Goal: Information Seeking & Learning: Learn about a topic

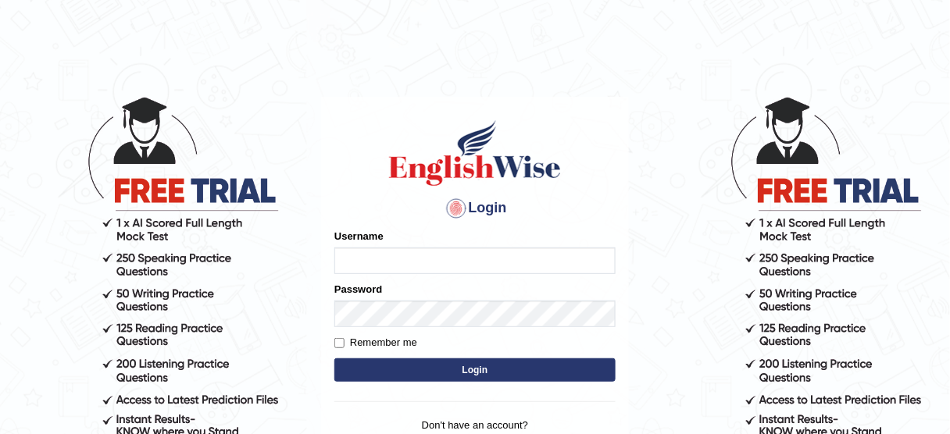
type input "susmitas_parramatta"
click at [418, 370] on button "Login" at bounding box center [474, 370] width 281 height 23
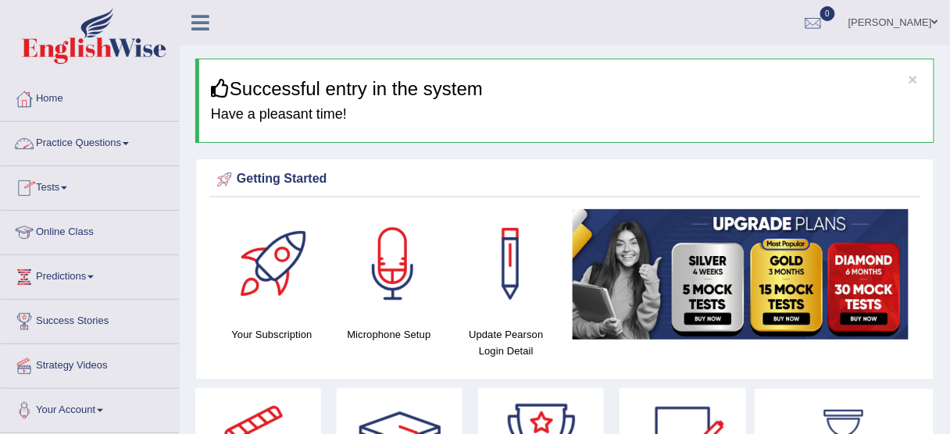
click at [93, 140] on link "Practice Questions" at bounding box center [90, 141] width 178 height 39
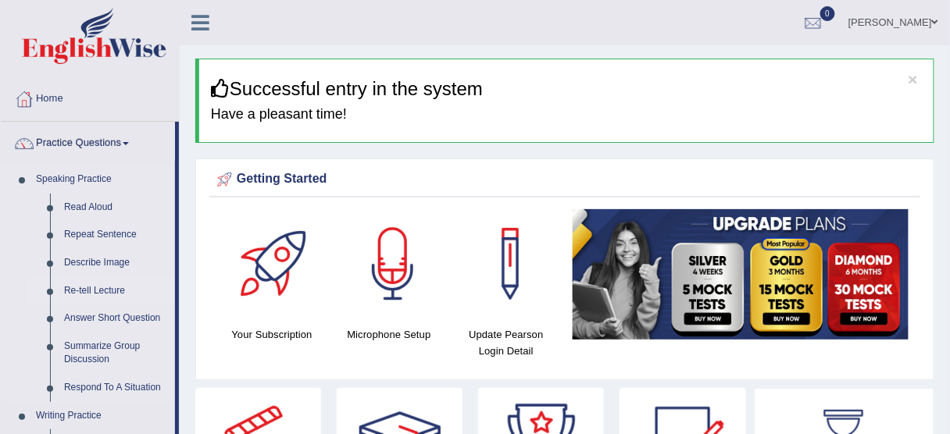
scroll to position [62, 0]
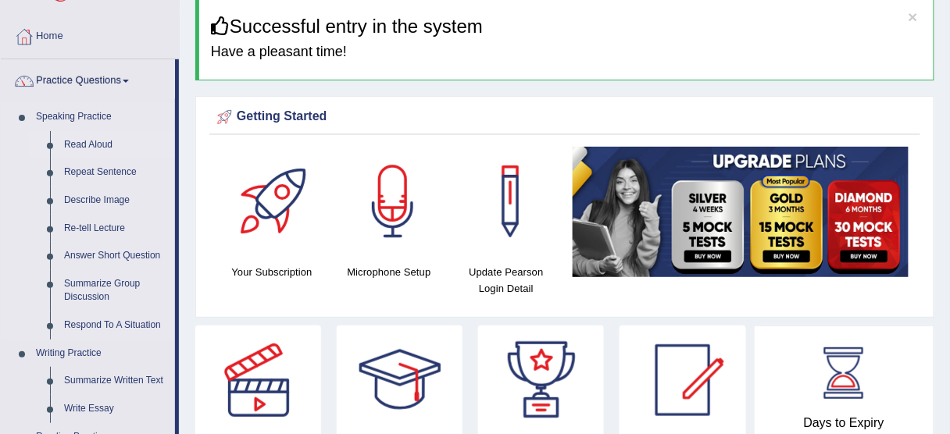
click at [101, 141] on link "Read Aloud" at bounding box center [116, 145] width 118 height 28
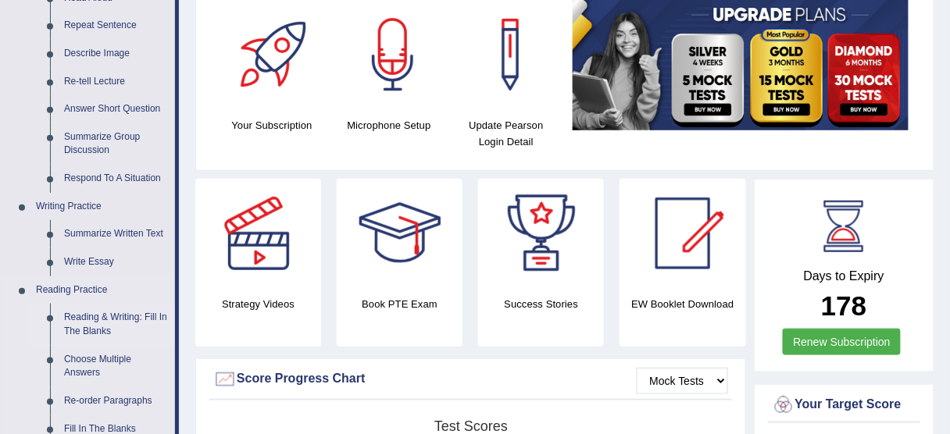
scroll to position [187, 0]
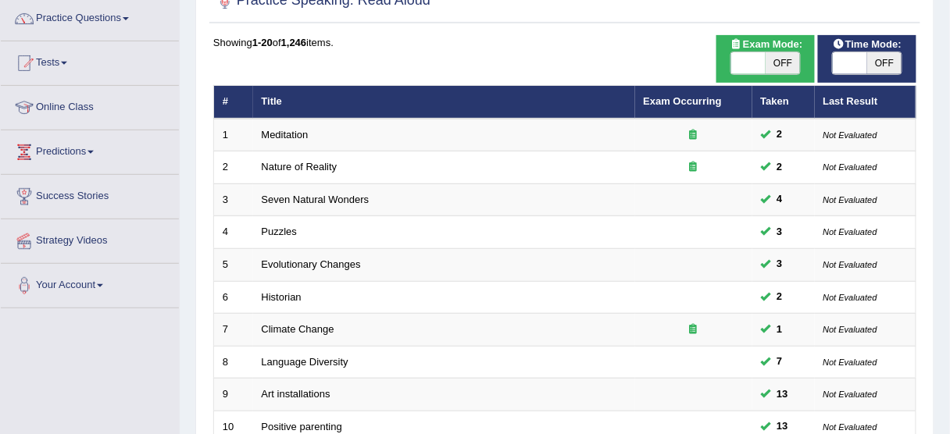
scroll to position [137, 0]
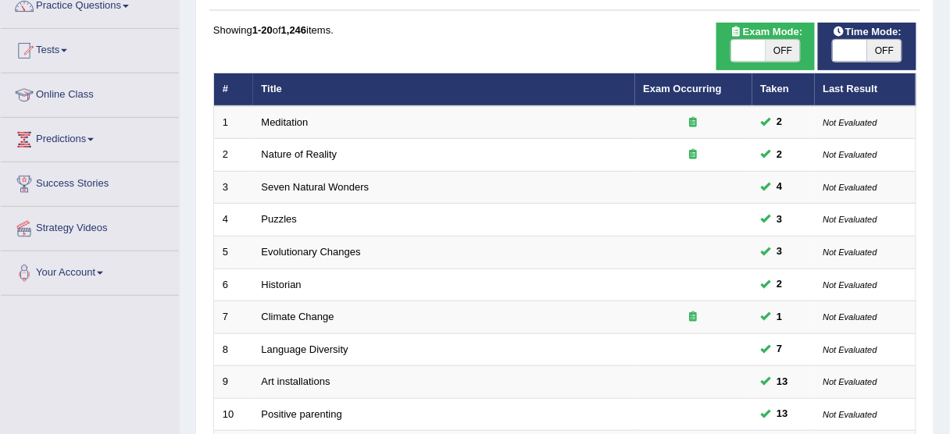
click at [843, 47] on span at bounding box center [850, 51] width 34 height 22
checkbox input "true"
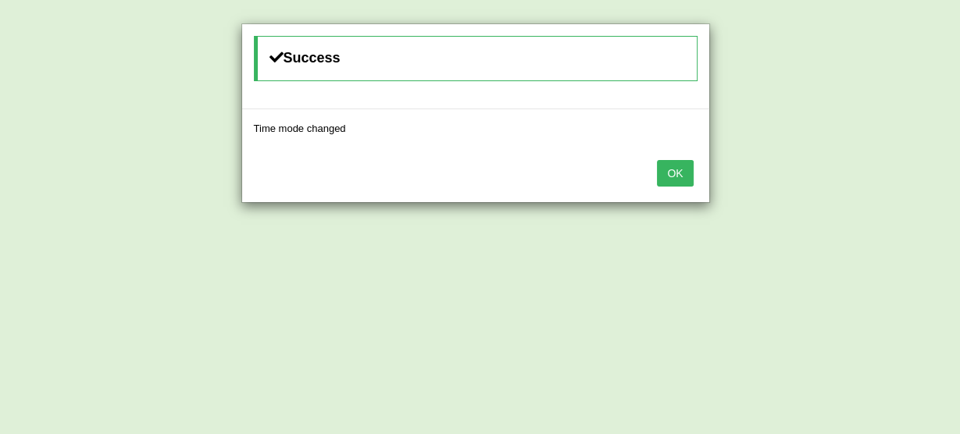
click at [656, 183] on div "OK" at bounding box center [475, 175] width 467 height 55
click at [668, 173] on button "OK" at bounding box center [675, 173] width 36 height 27
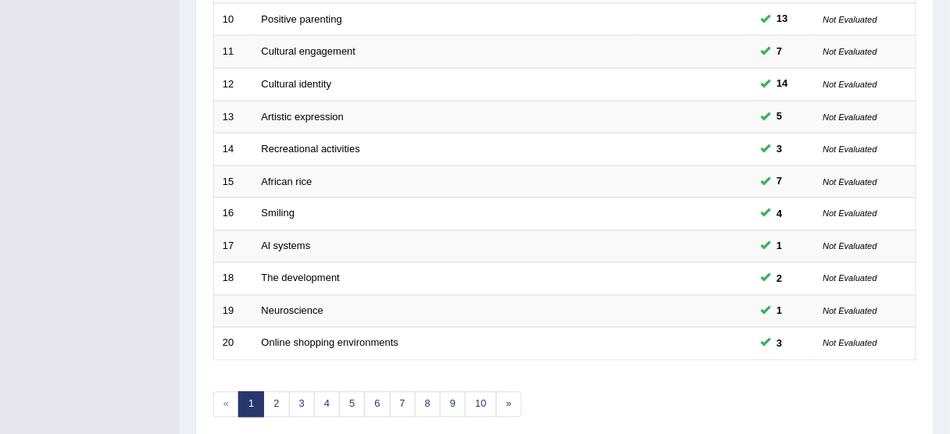
scroll to position [593, 0]
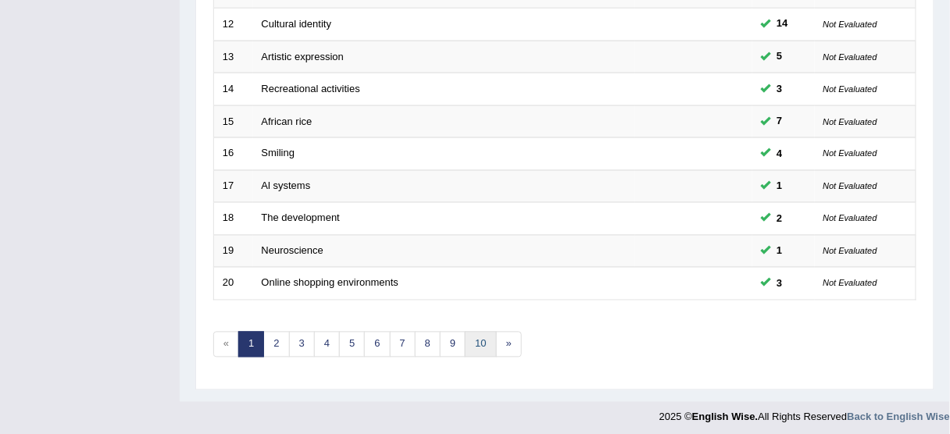
click at [468, 337] on link "10" at bounding box center [480, 345] width 31 height 26
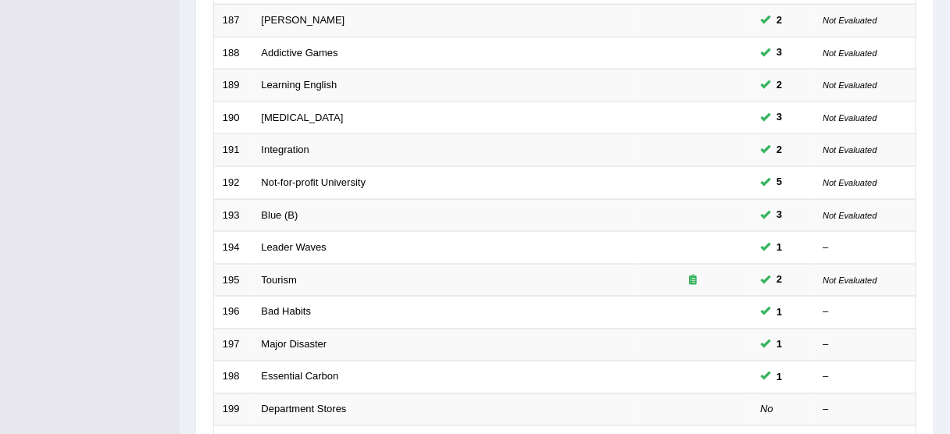
scroll to position [593, 0]
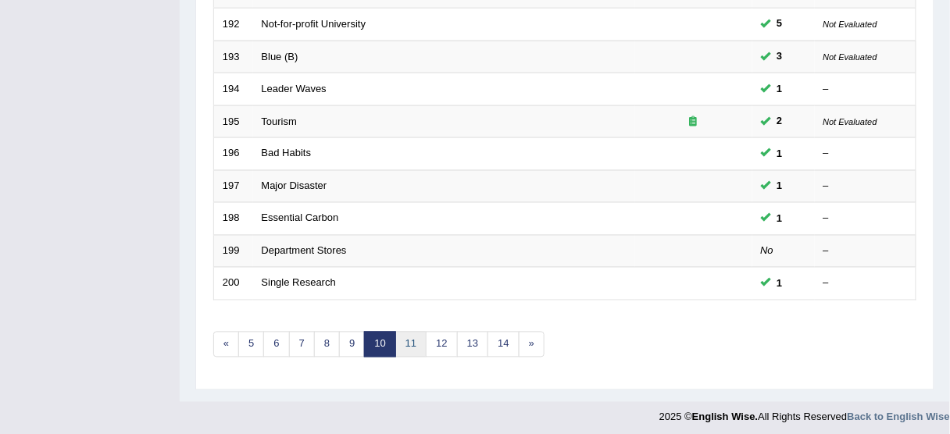
click at [406, 340] on link "11" at bounding box center [410, 345] width 31 height 26
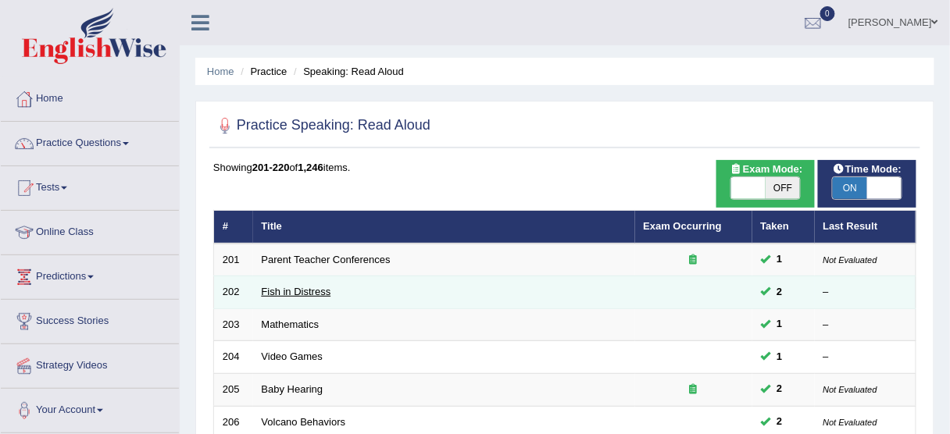
click at [293, 295] on link "Fish in Distress" at bounding box center [297, 292] width 70 height 12
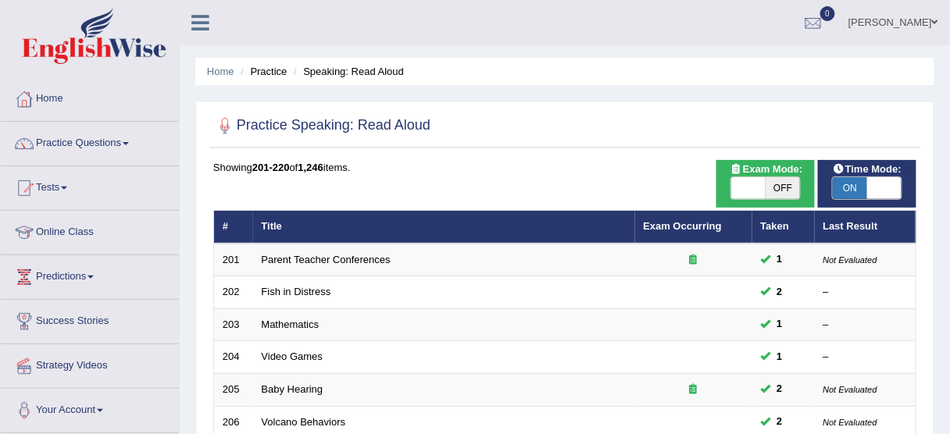
drag, startPoint x: 600, startPoint y: 337, endPoint x: 445, endPoint y: 173, distance: 224.9
click at [445, 173] on div "Showing 201-220 of 1,246 items." at bounding box center [564, 167] width 703 height 15
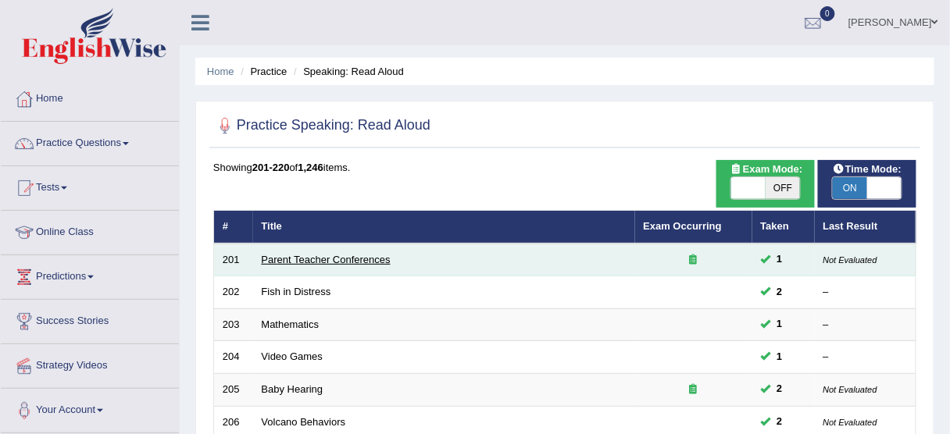
click at [280, 259] on link "Parent Teacher Conferences" at bounding box center [326, 260] width 129 height 12
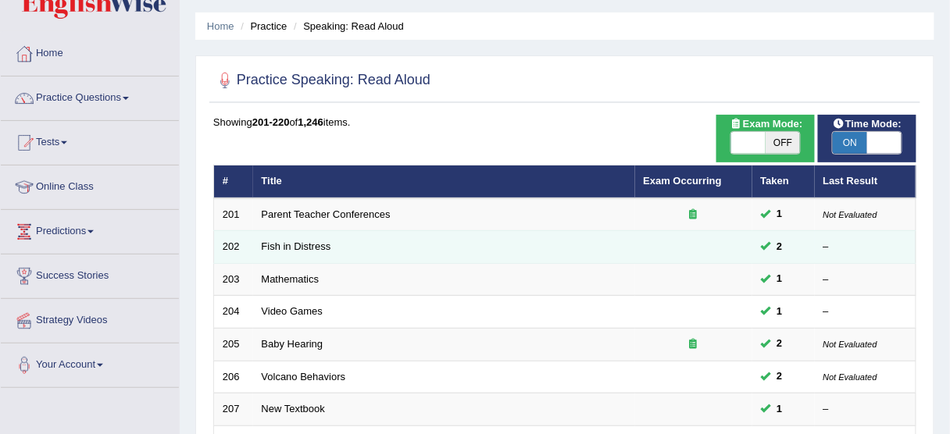
scroll to position [99, 0]
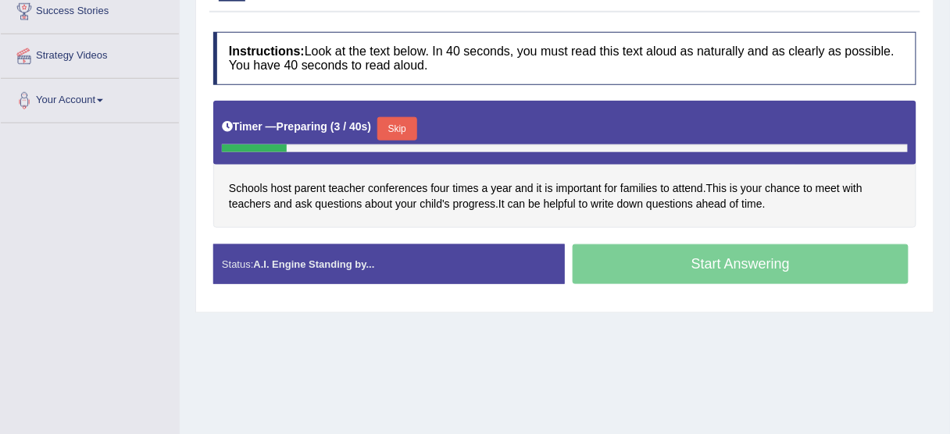
scroll to position [312, 0]
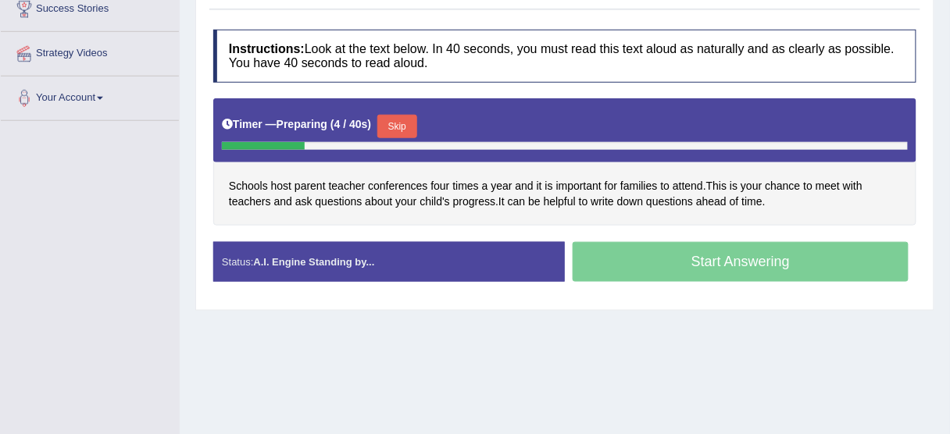
click at [405, 122] on button "Skip" at bounding box center [396, 126] width 39 height 23
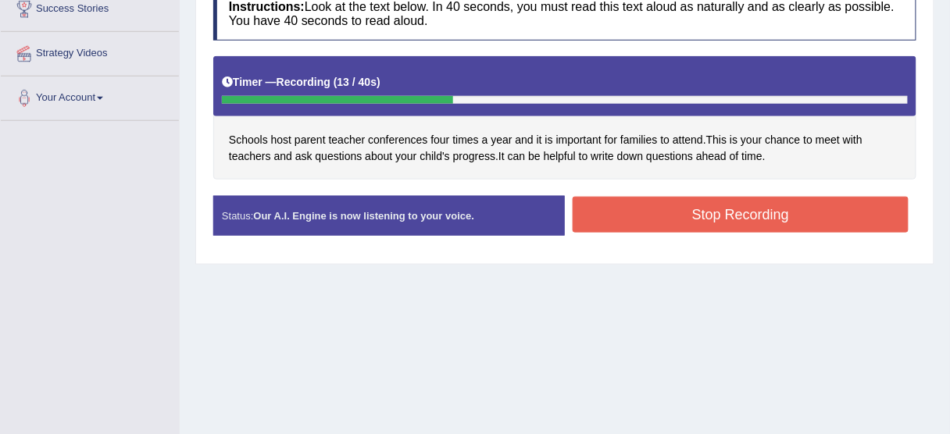
click at [694, 215] on button "Stop Recording" at bounding box center [741, 215] width 336 height 36
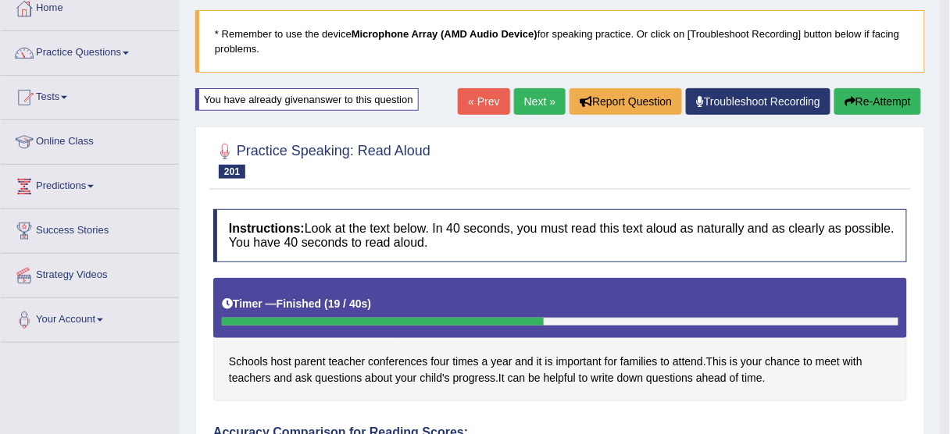
scroll to position [41, 0]
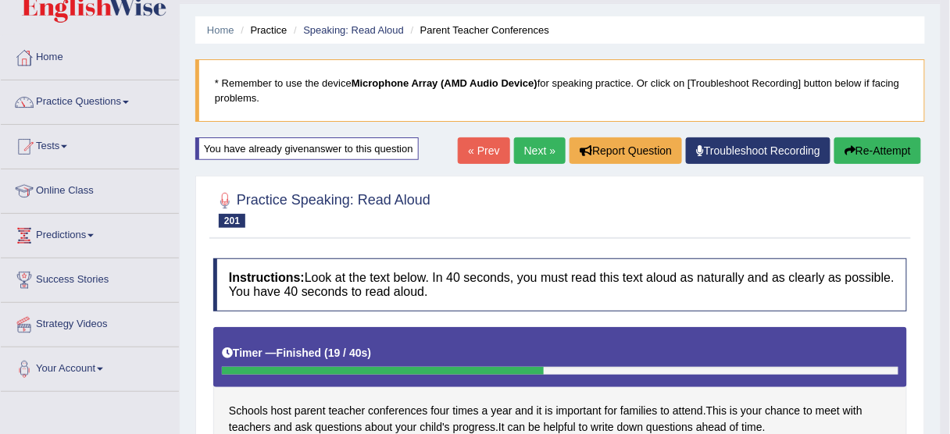
click at [541, 149] on link "Next »" at bounding box center [540, 150] width 52 height 27
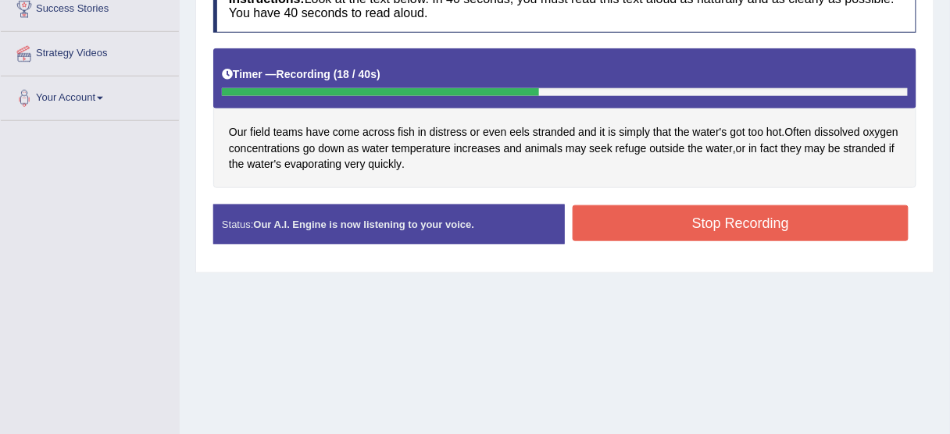
click at [652, 217] on button "Stop Recording" at bounding box center [741, 223] width 336 height 36
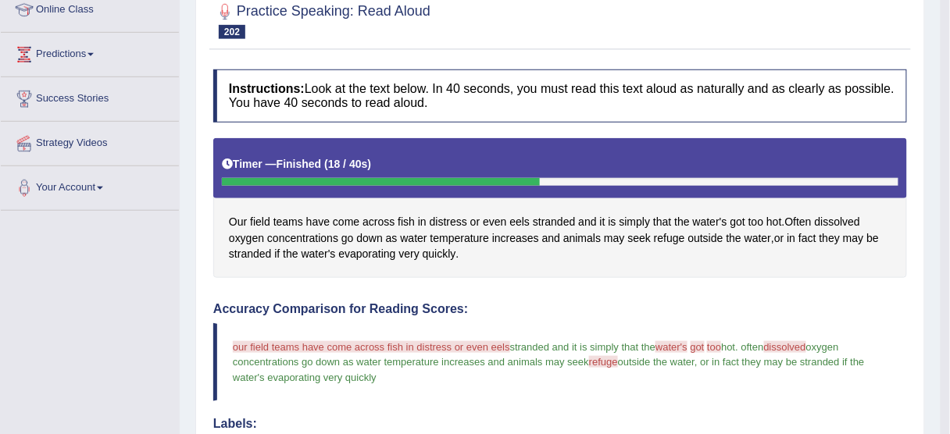
scroll to position [160, 0]
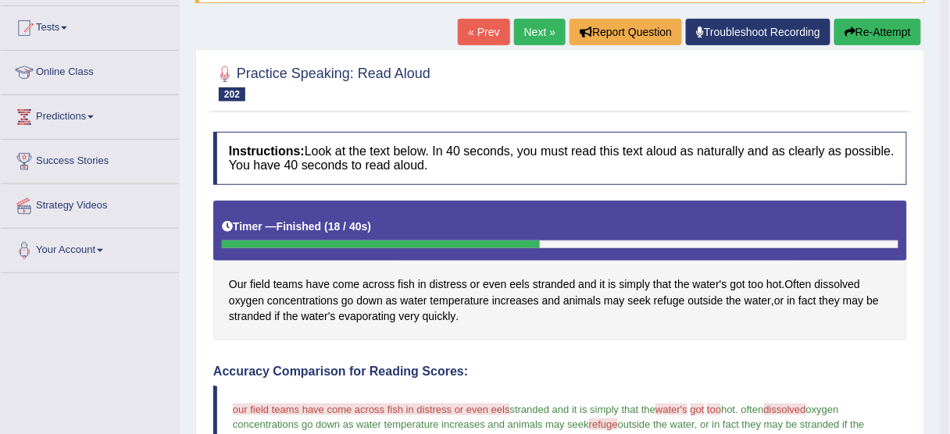
click at [886, 37] on button "Re-Attempt" at bounding box center [877, 32] width 87 height 27
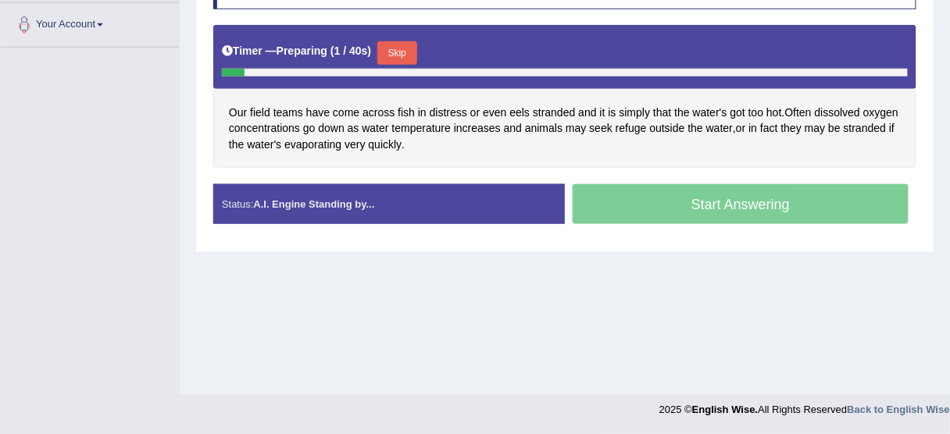
click at [400, 49] on button "Skip" at bounding box center [396, 52] width 39 height 23
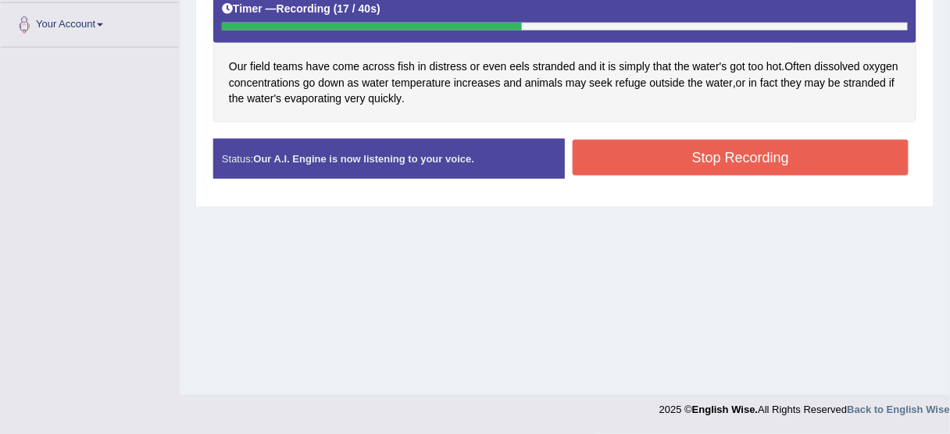
click at [648, 155] on button "Stop Recording" at bounding box center [741, 158] width 336 height 36
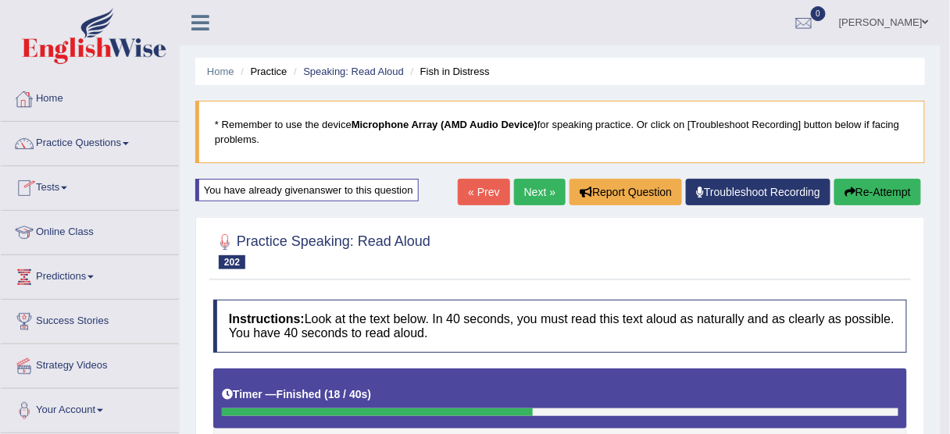
click at [104, 144] on link "Practice Questions" at bounding box center [90, 141] width 178 height 39
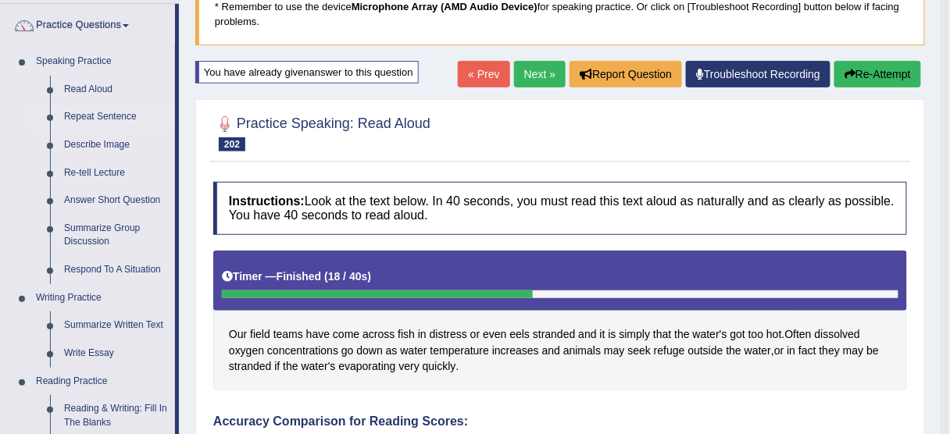
scroll to position [125, 0]
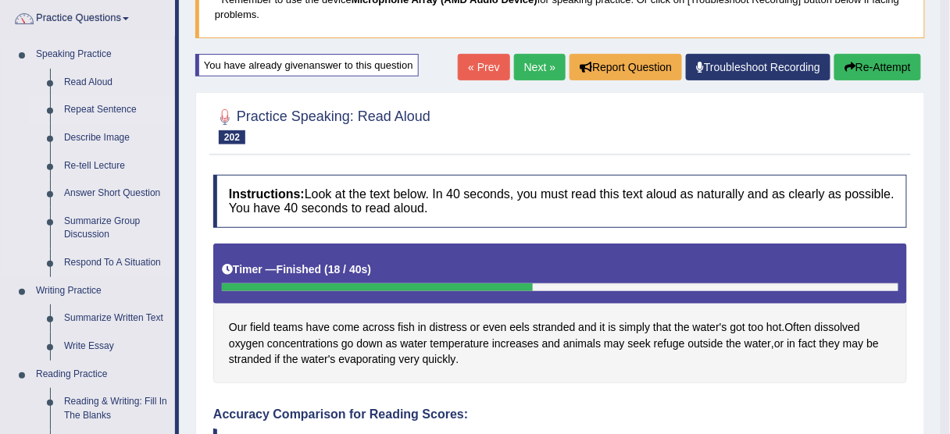
click at [95, 108] on link "Repeat Sentence" at bounding box center [116, 110] width 118 height 28
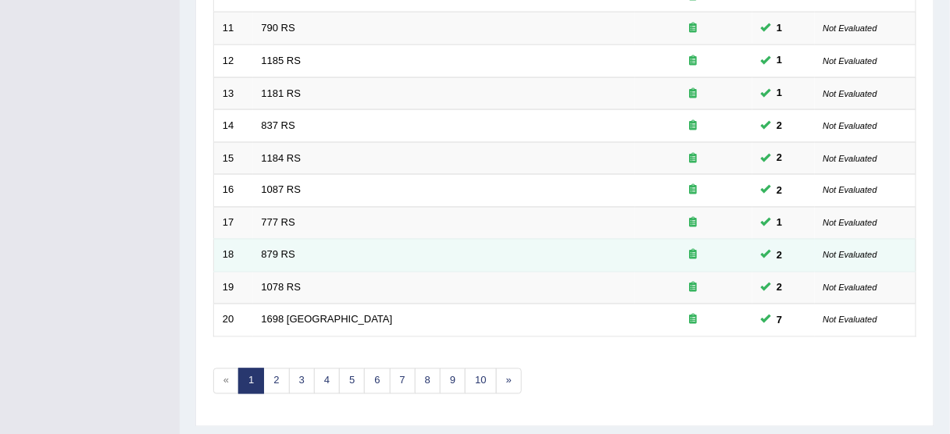
scroll to position [562, 0]
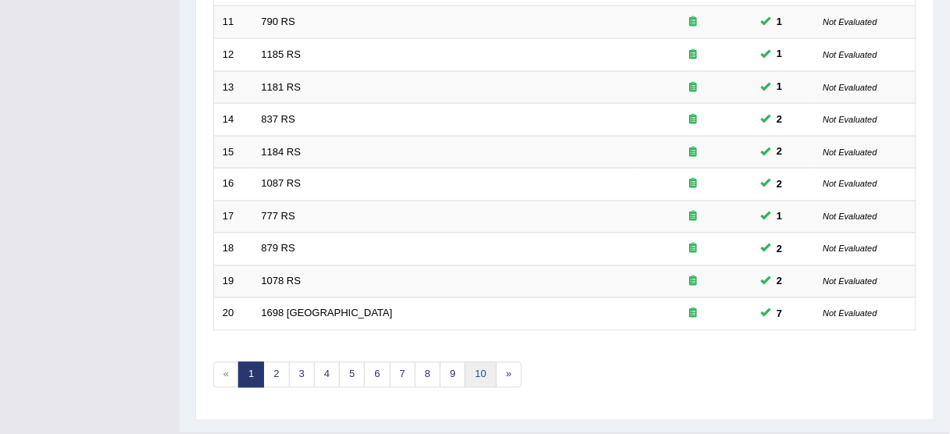
click at [472, 366] on link "10" at bounding box center [480, 375] width 31 height 26
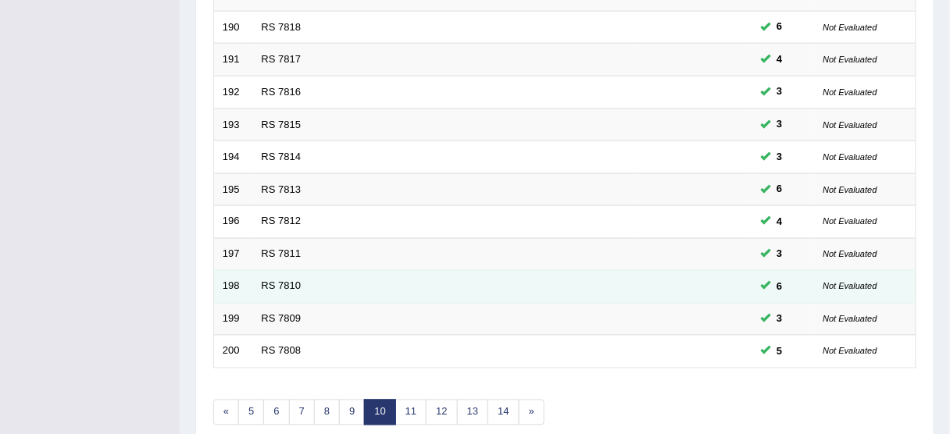
scroll to position [593, 0]
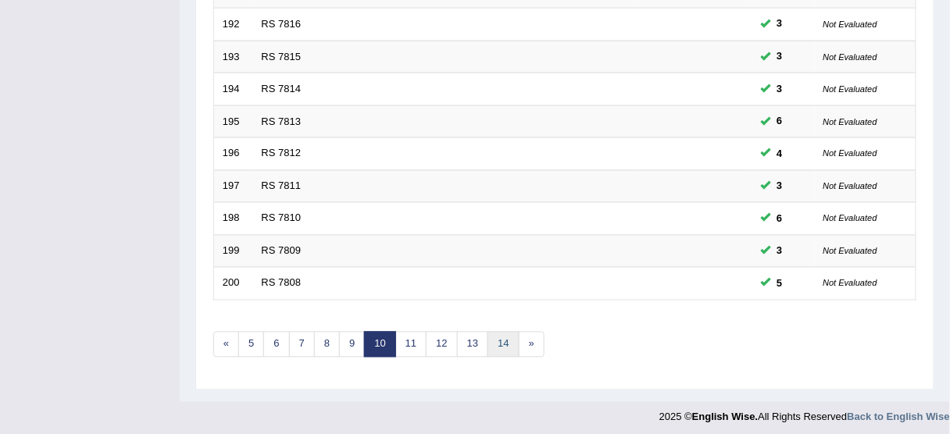
click at [500, 340] on link "14" at bounding box center [502, 345] width 31 height 26
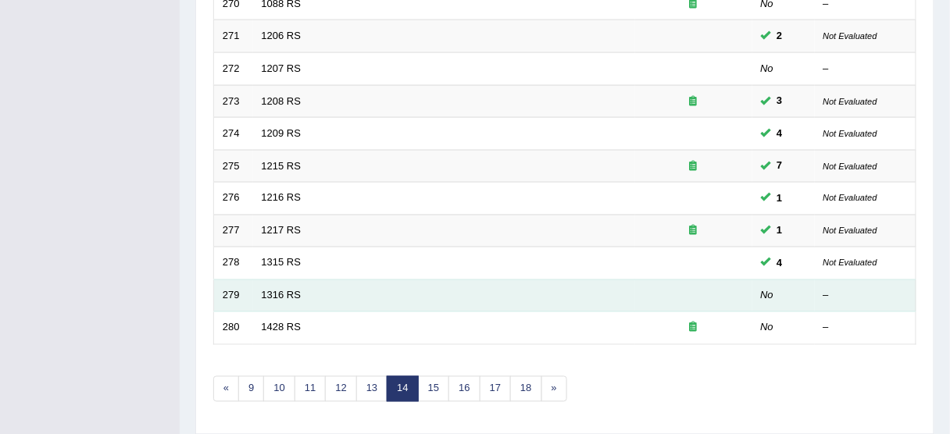
scroll to position [593, 0]
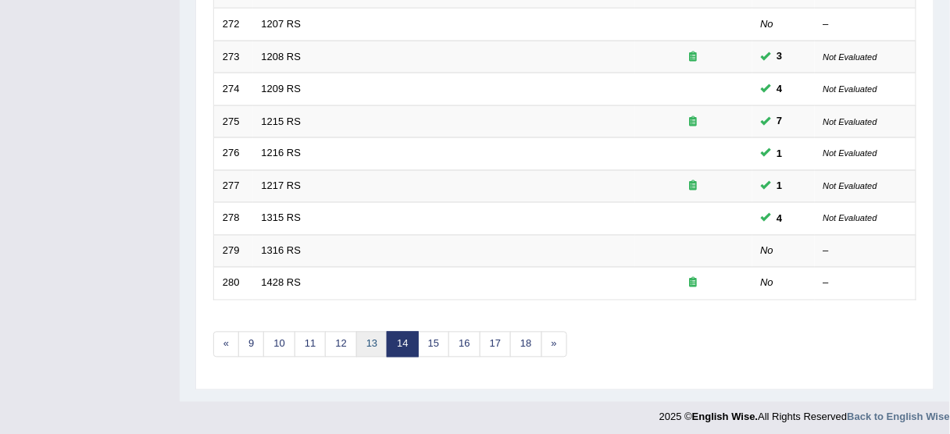
click at [373, 342] on link "13" at bounding box center [371, 345] width 31 height 26
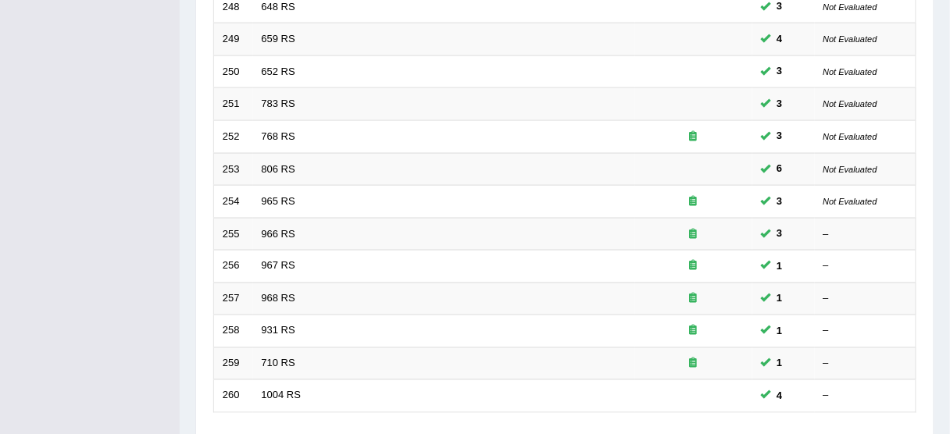
scroll to position [593, 0]
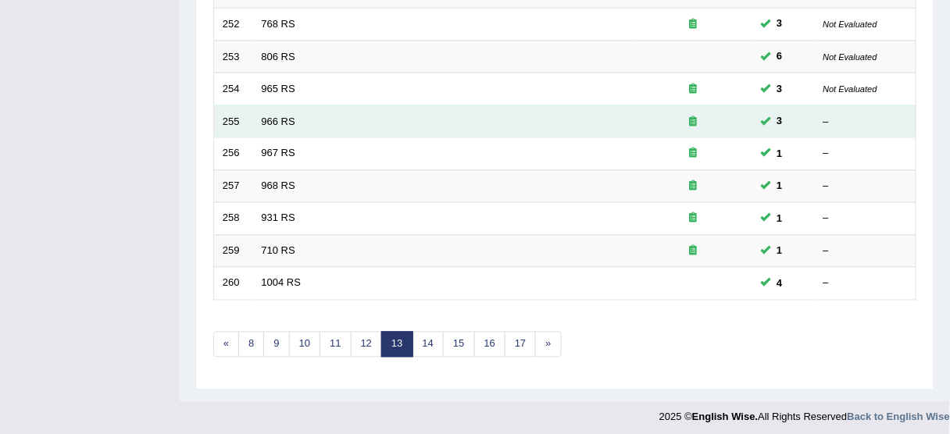
click at [281, 122] on td "966 RS" at bounding box center [444, 121] width 382 height 33
click at [280, 119] on link "966 RS" at bounding box center [279, 122] width 34 height 12
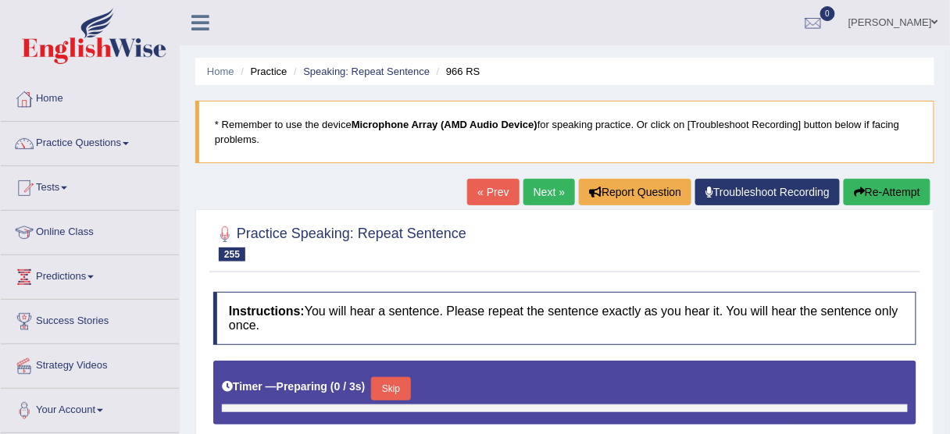
type input "0.95"
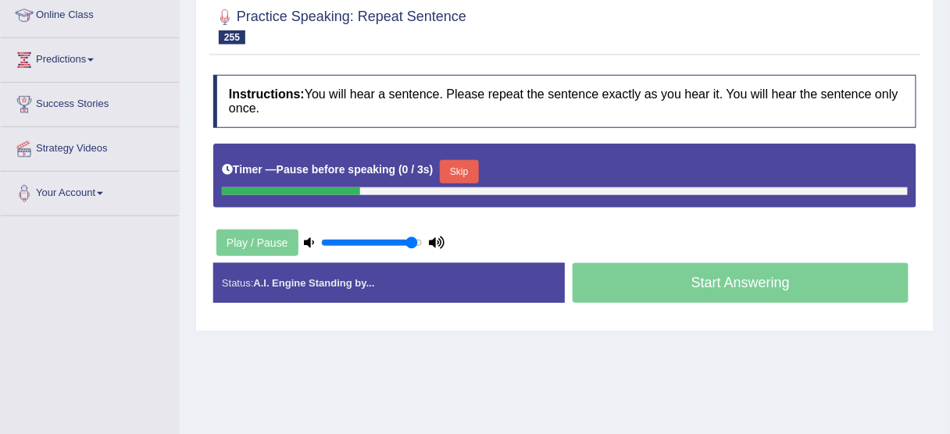
scroll to position [250, 0]
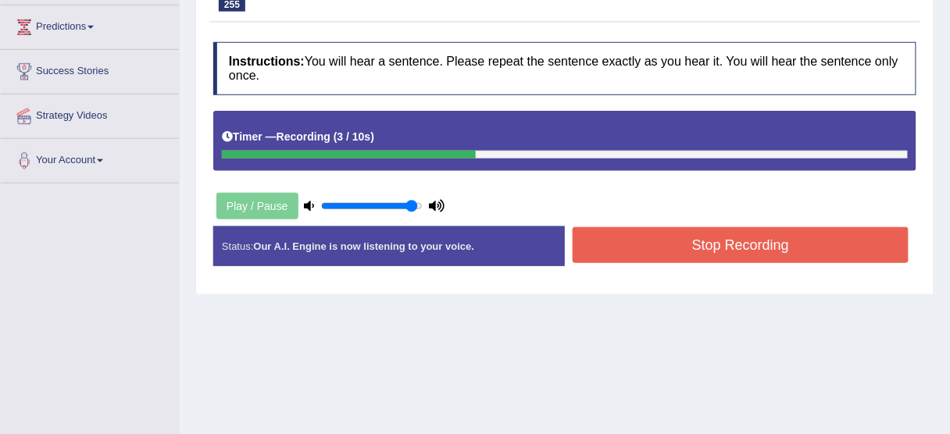
click at [687, 245] on button "Stop Recording" at bounding box center [741, 245] width 336 height 36
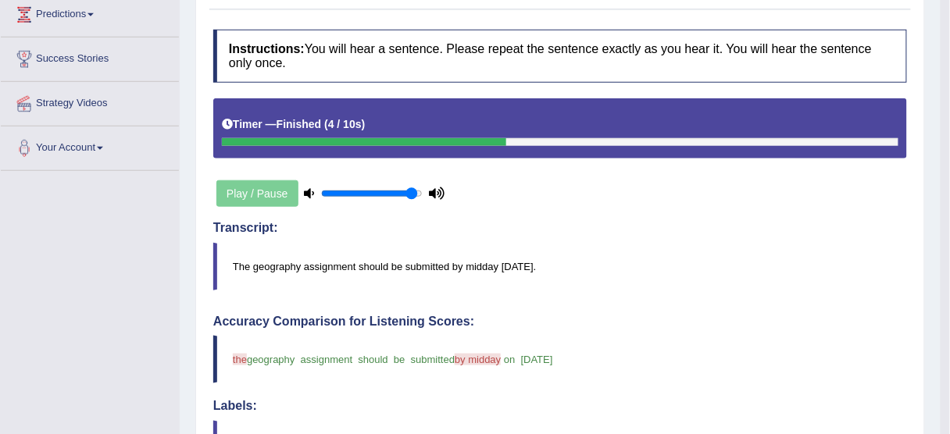
scroll to position [125, 0]
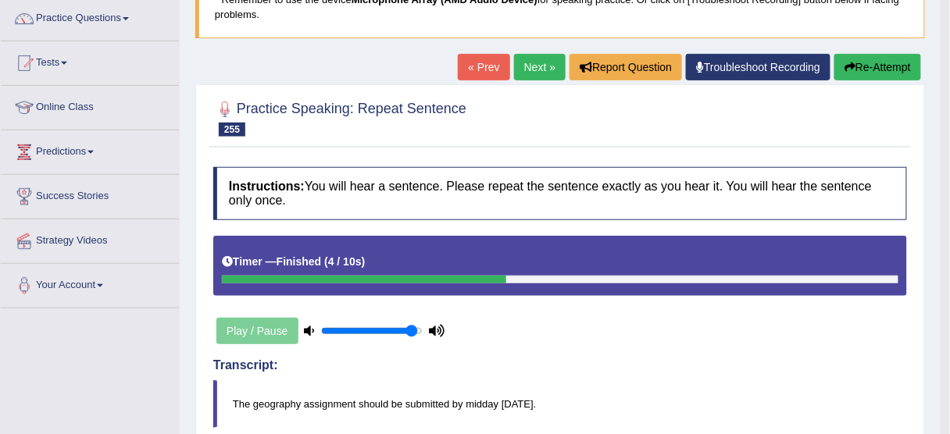
click at [852, 62] on icon "button" at bounding box center [849, 67] width 11 height 11
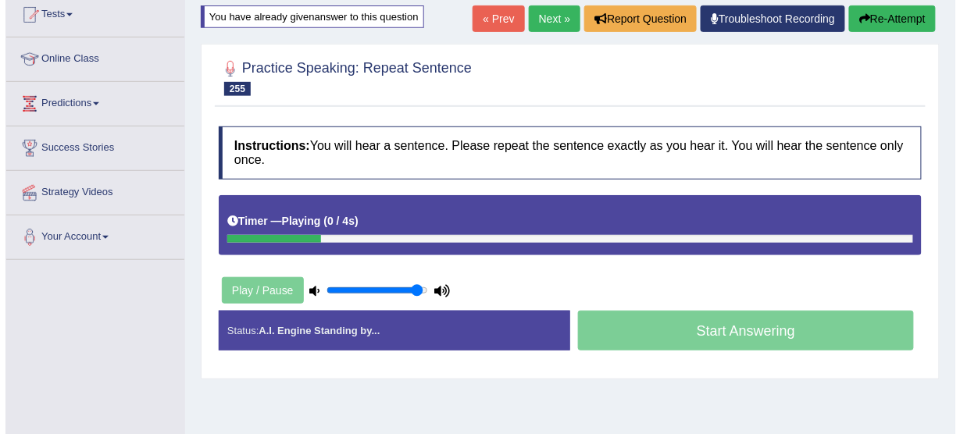
scroll to position [255, 0]
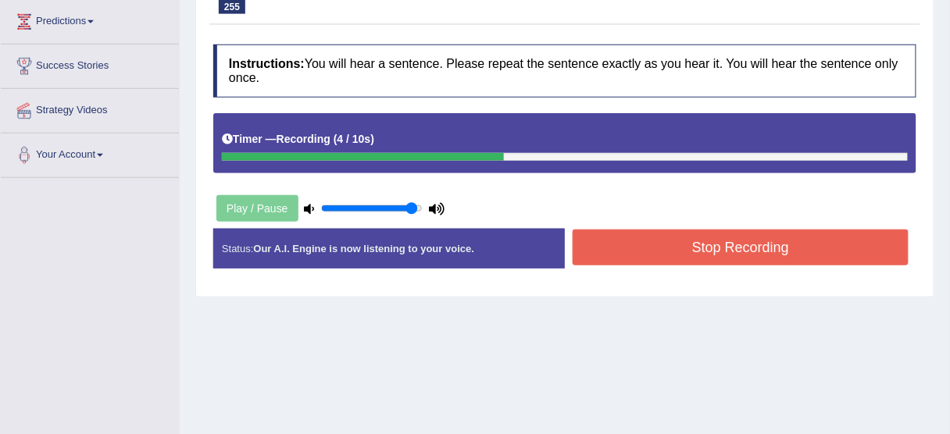
click at [696, 251] on button "Stop Recording" at bounding box center [741, 248] width 336 height 36
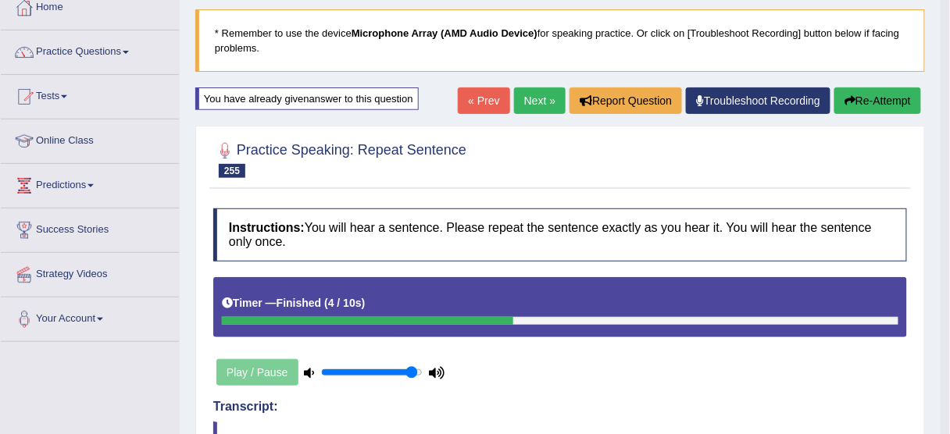
scroll to position [68, 0]
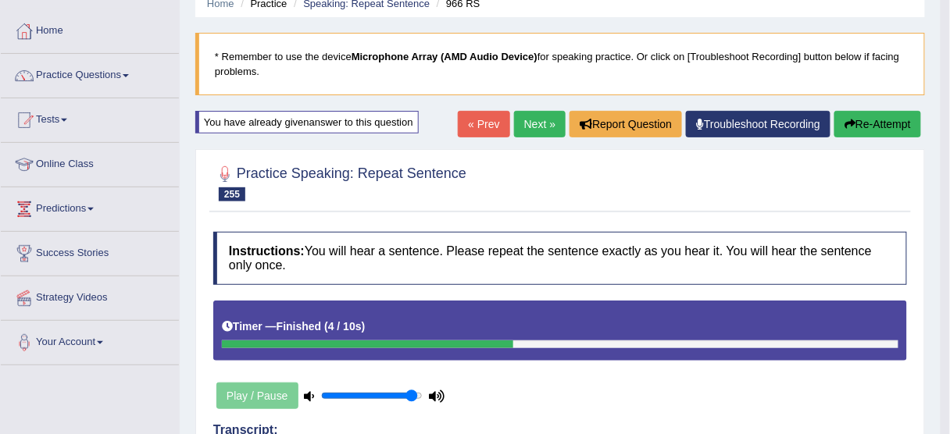
click at [862, 130] on button "Re-Attempt" at bounding box center [877, 124] width 87 height 27
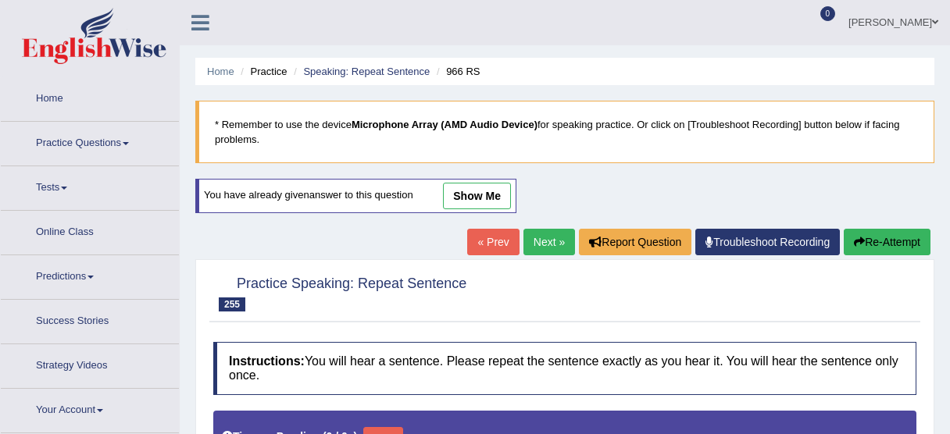
type input "0.95"
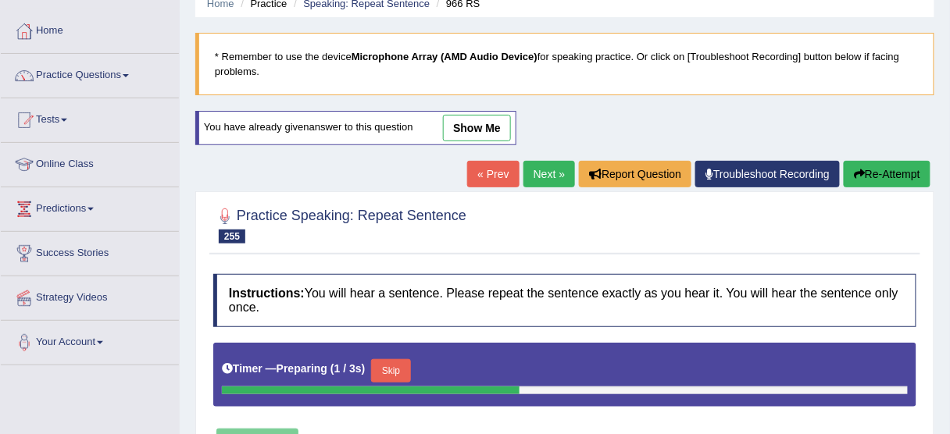
click at [403, 366] on button "Skip" at bounding box center [390, 370] width 39 height 23
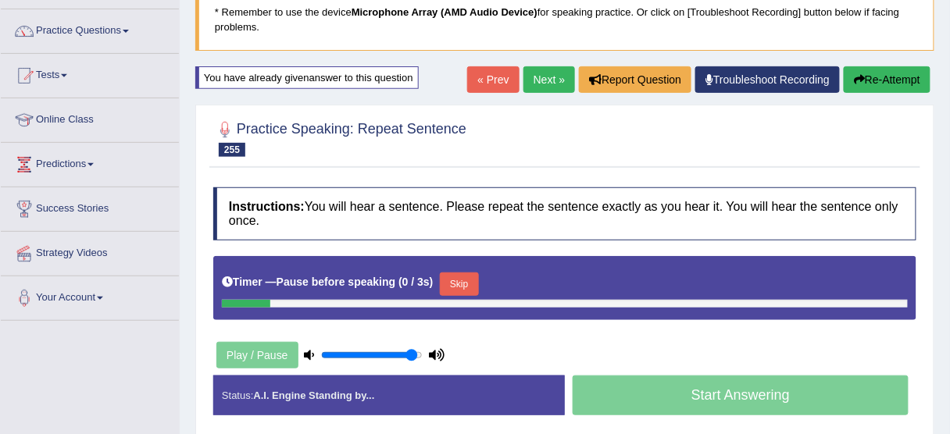
scroll to position [193, 0]
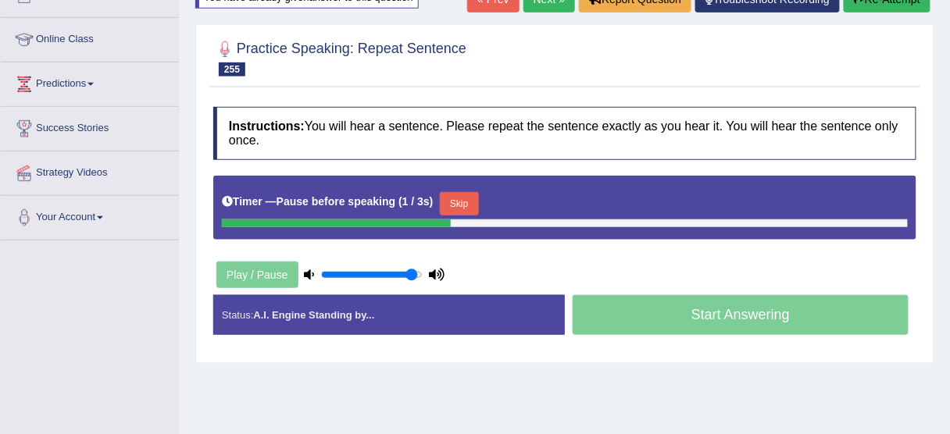
click at [459, 199] on button "Skip" at bounding box center [459, 203] width 39 height 23
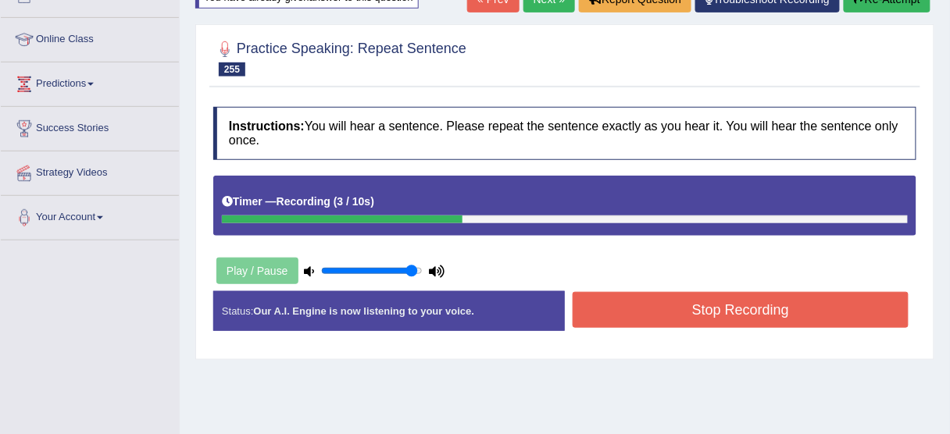
click at [801, 320] on button "Stop Recording" at bounding box center [741, 310] width 336 height 36
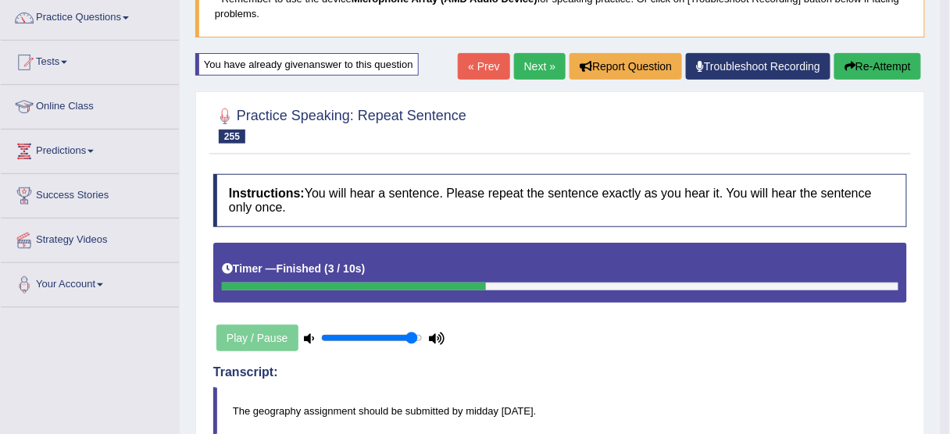
scroll to position [65, 0]
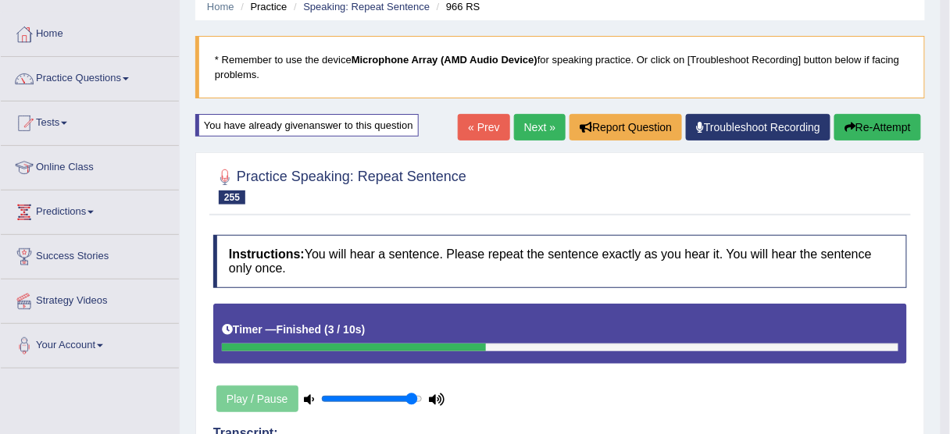
click at [883, 125] on button "Re-Attempt" at bounding box center [877, 127] width 87 height 27
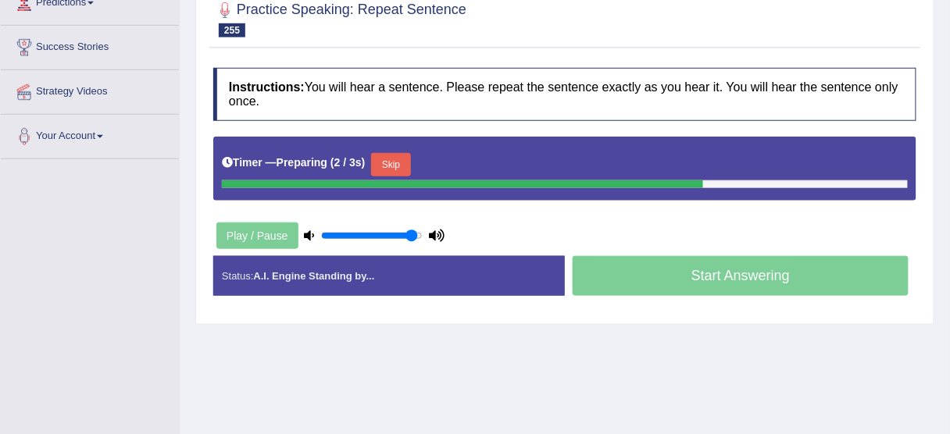
scroll to position [315, 0]
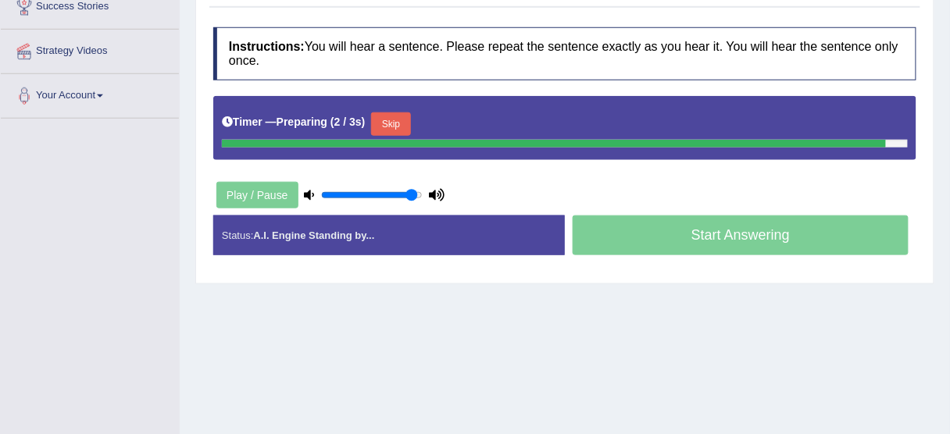
click at [395, 124] on button "Skip" at bounding box center [390, 123] width 39 height 23
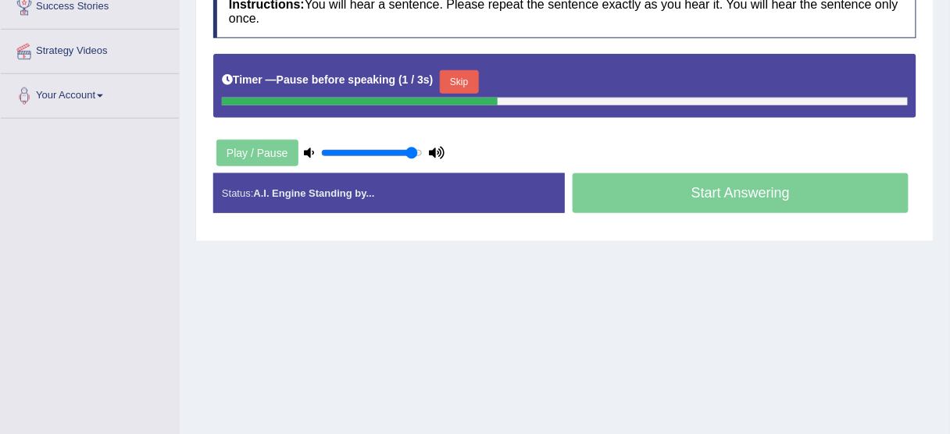
click at [463, 78] on button "Skip" at bounding box center [459, 81] width 39 height 23
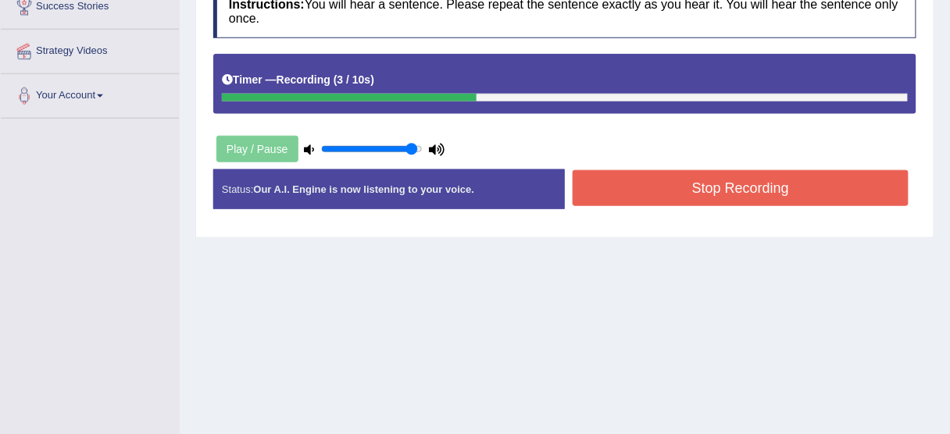
click at [701, 191] on button "Stop Recording" at bounding box center [741, 188] width 336 height 36
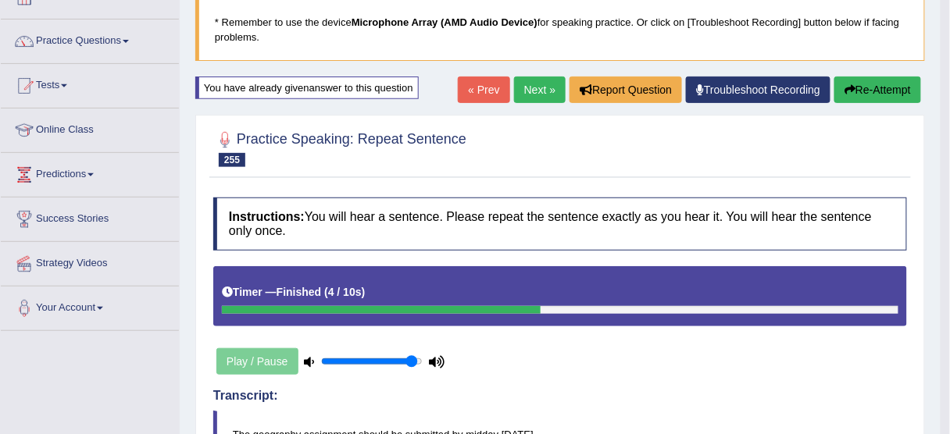
scroll to position [2, 0]
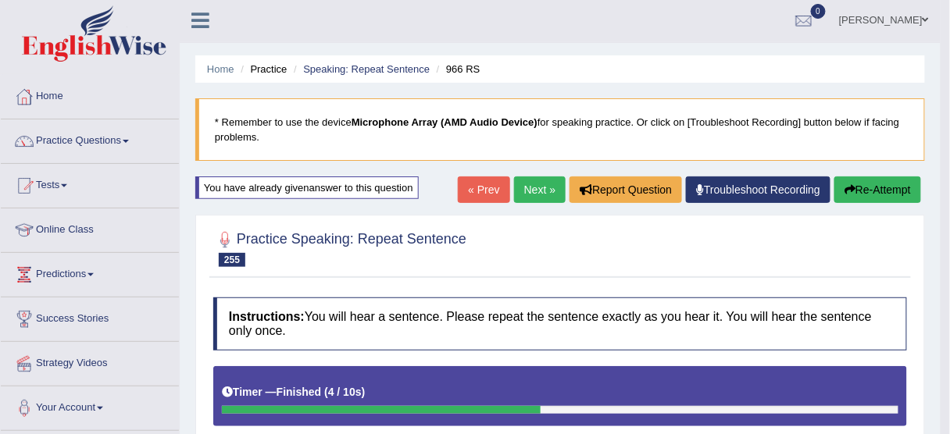
click at [514, 180] on link "Next »" at bounding box center [540, 190] width 52 height 27
click at [528, 181] on link "Next »" at bounding box center [540, 190] width 52 height 27
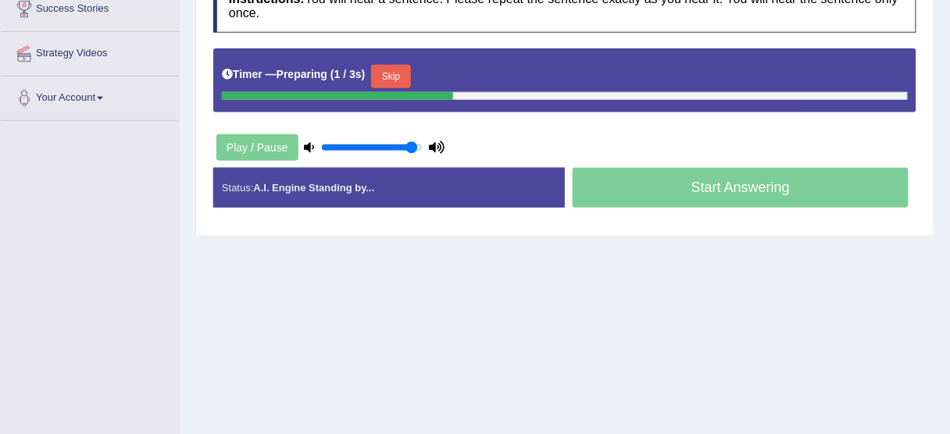
click at [402, 78] on button "Skip" at bounding box center [390, 76] width 39 height 23
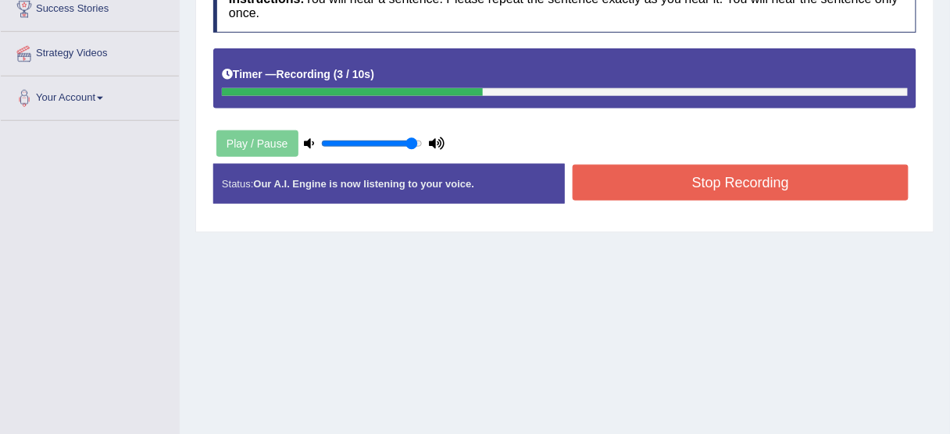
click at [720, 190] on button "Stop Recording" at bounding box center [741, 183] width 336 height 36
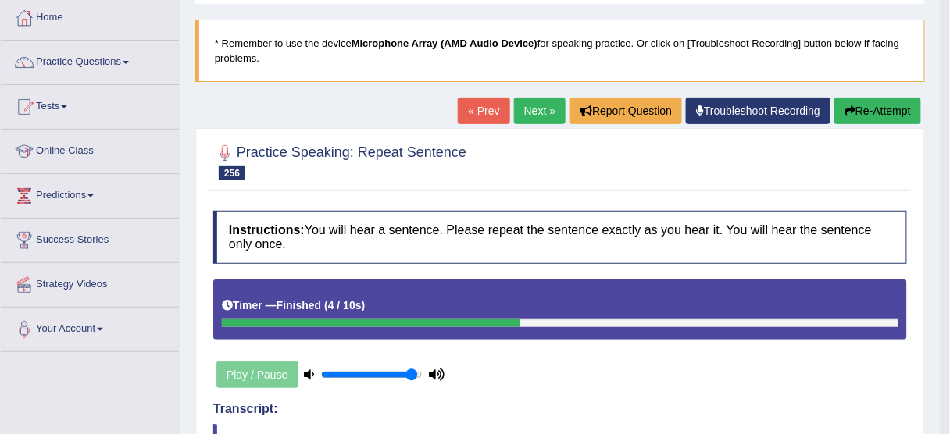
scroll to position [62, 0]
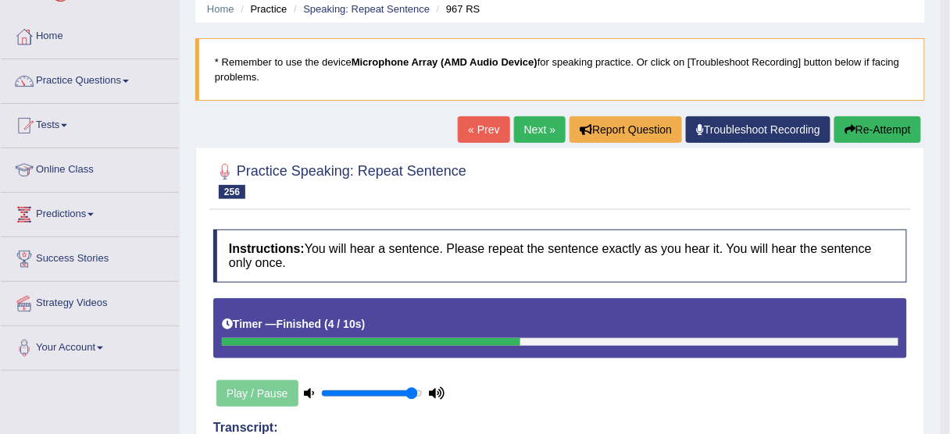
click at [871, 137] on button "Re-Attempt" at bounding box center [877, 129] width 87 height 27
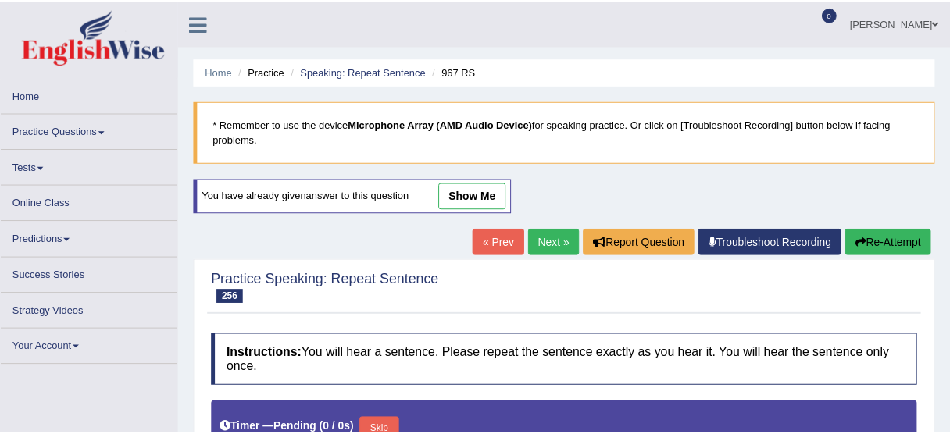
scroll to position [62, 0]
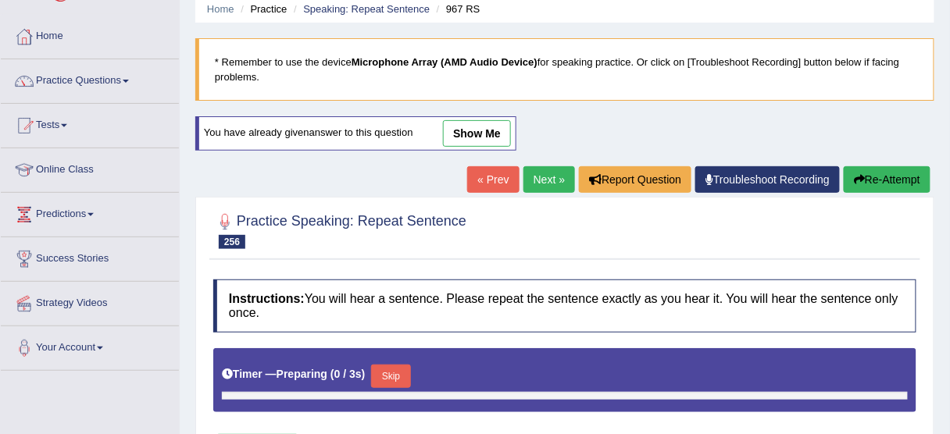
type input "0.95"
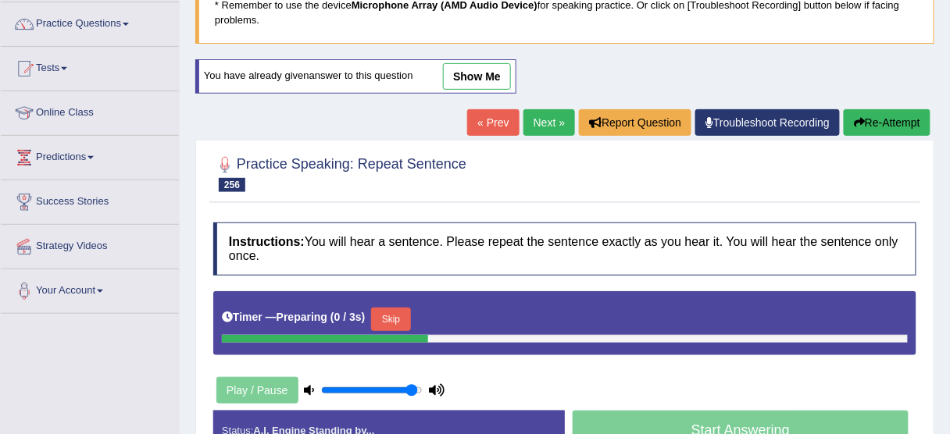
scroll to position [187, 0]
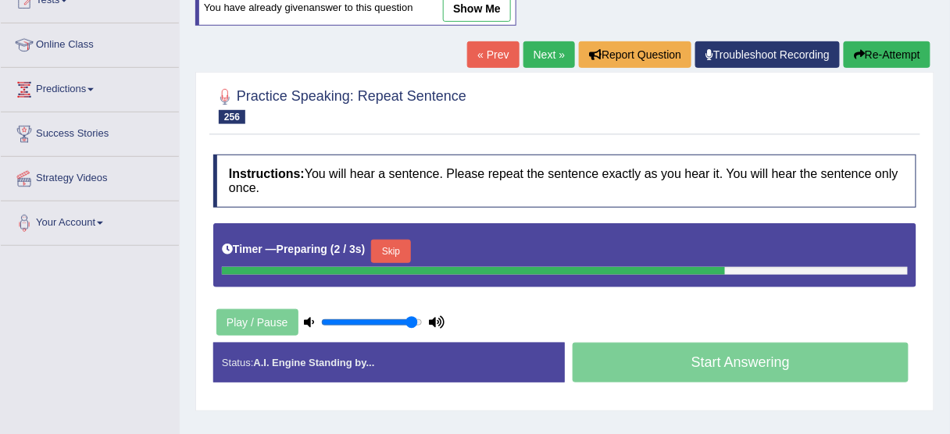
click at [405, 244] on button "Skip" at bounding box center [390, 251] width 39 height 23
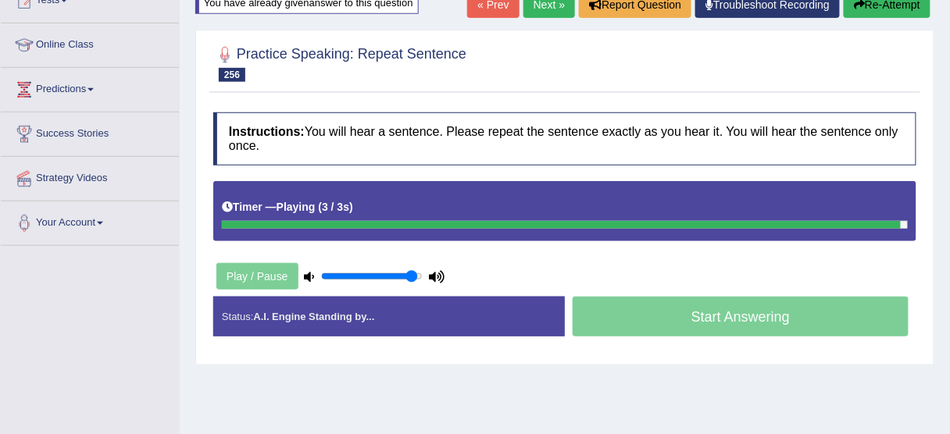
scroll to position [312, 0]
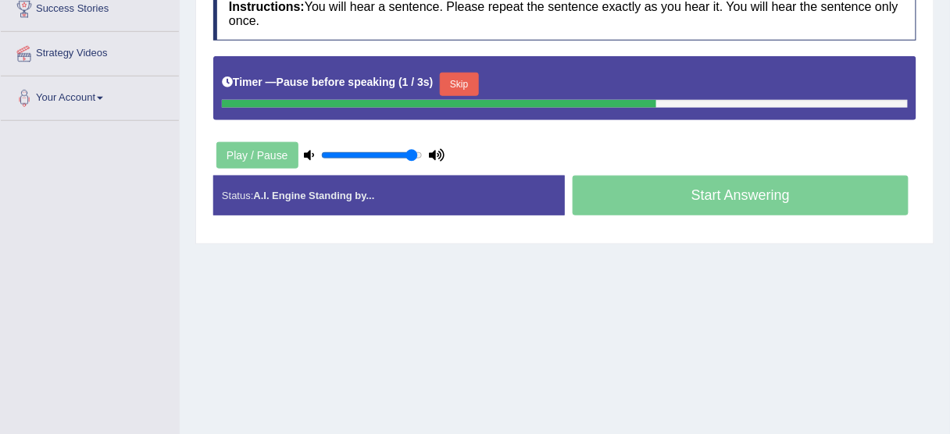
click at [479, 93] on div "Skip" at bounding box center [459, 86] width 39 height 27
click at [479, 81] on button "Skip" at bounding box center [459, 84] width 39 height 23
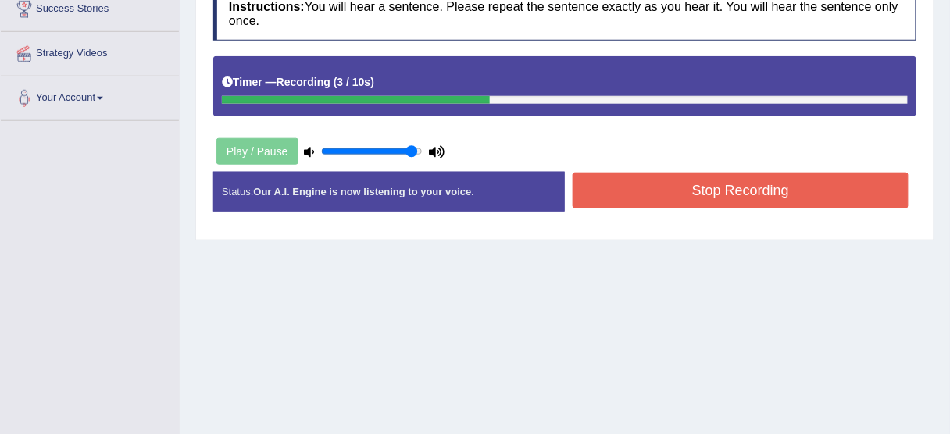
click at [688, 183] on button "Stop Recording" at bounding box center [741, 191] width 336 height 36
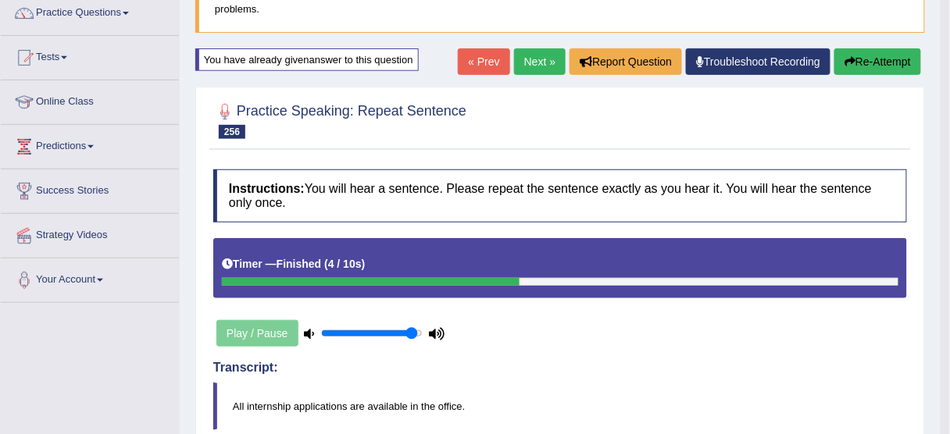
scroll to position [127, 0]
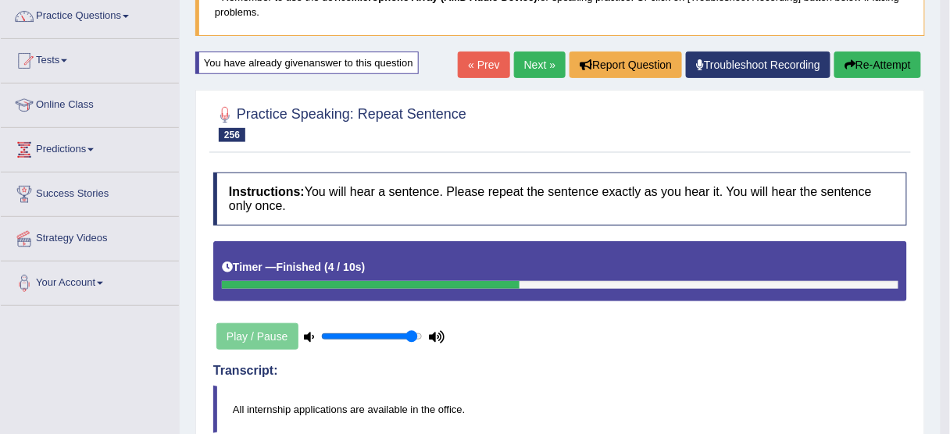
click at [888, 62] on button "Re-Attempt" at bounding box center [877, 65] width 87 height 27
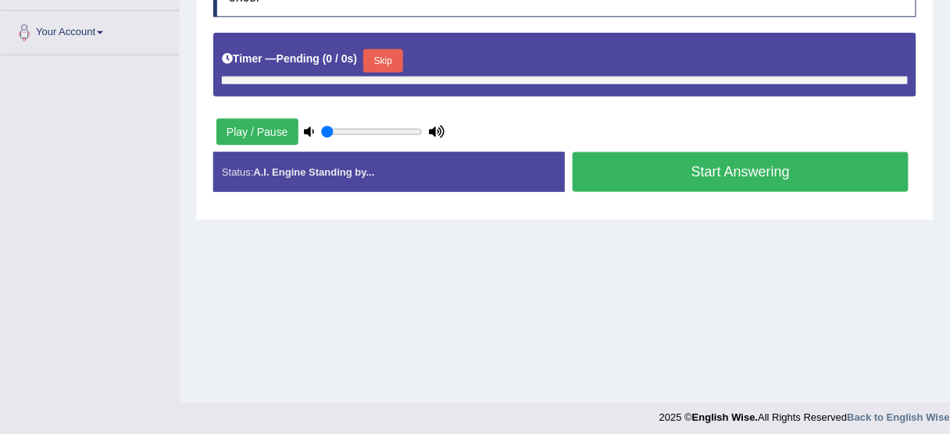
scroll to position [386, 0]
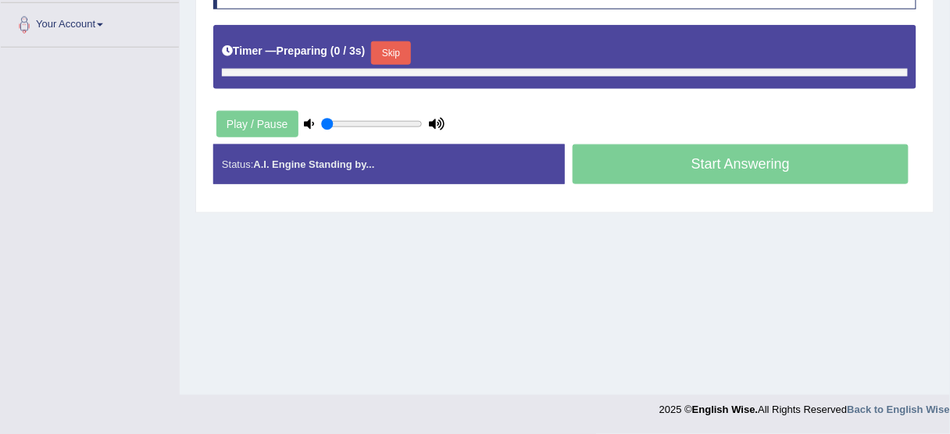
type input "0.95"
click at [380, 37] on div "Timer — Preparing ( 0 / 3s ) Skip" at bounding box center [565, 52] width 686 height 31
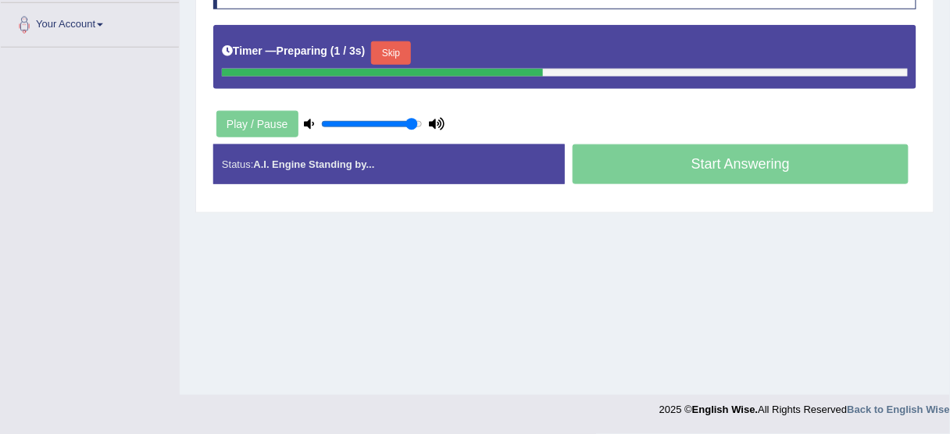
click at [405, 55] on button "Skip" at bounding box center [390, 52] width 39 height 23
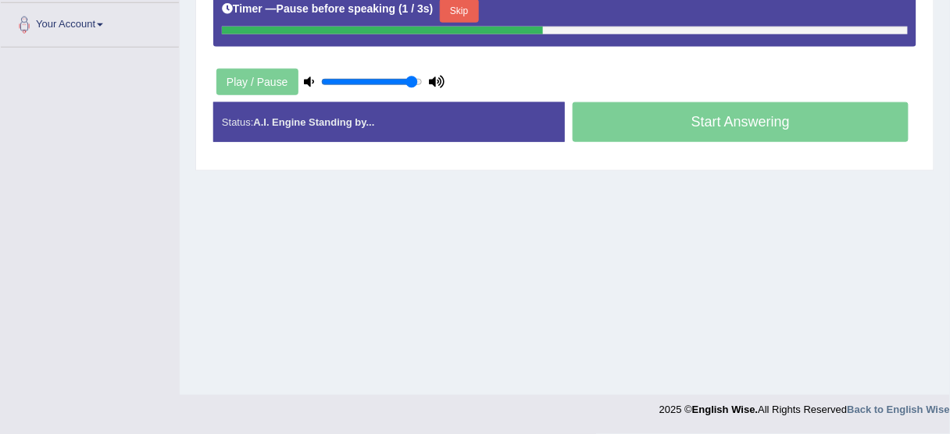
click at [471, 9] on button "Skip" at bounding box center [459, 10] width 39 height 23
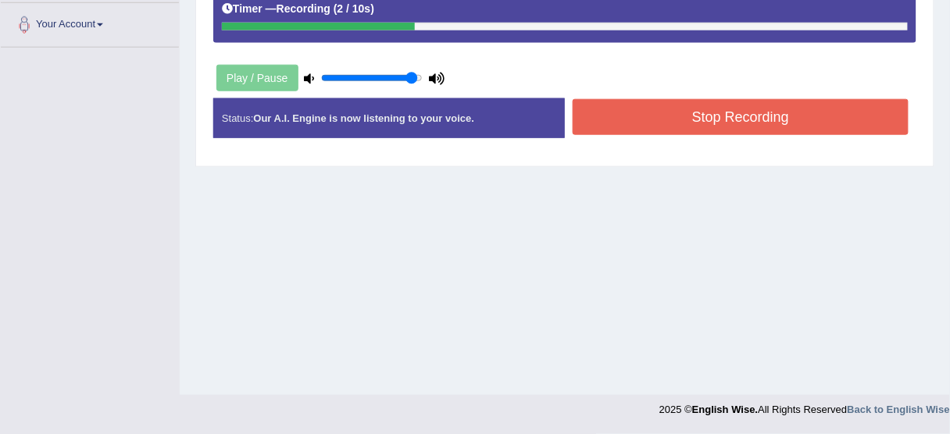
click at [617, 131] on button "Stop Recording" at bounding box center [741, 117] width 336 height 36
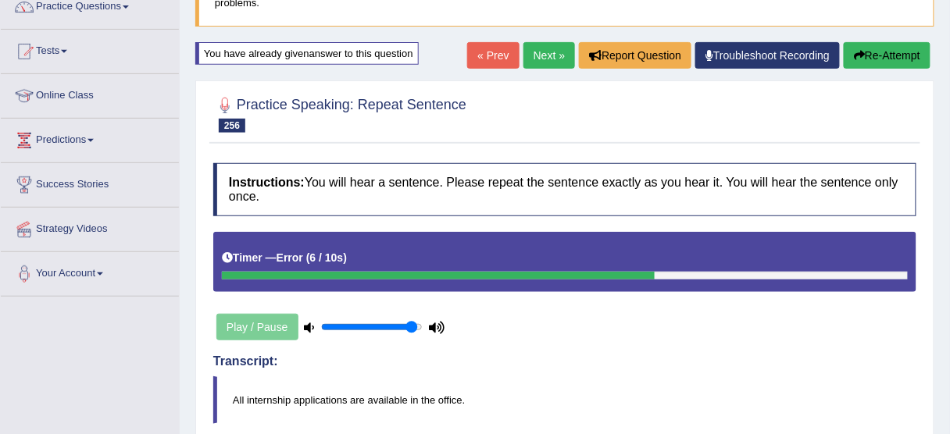
scroll to position [136, 0]
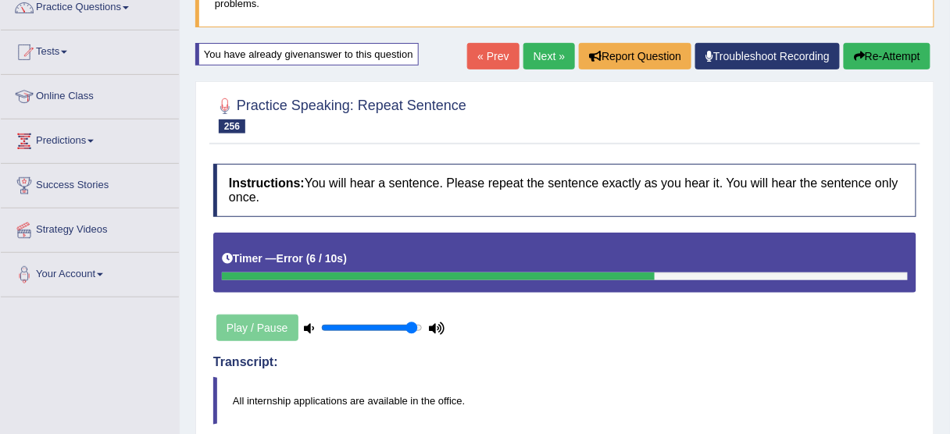
click at [885, 62] on button "Re-Attempt" at bounding box center [887, 56] width 87 height 27
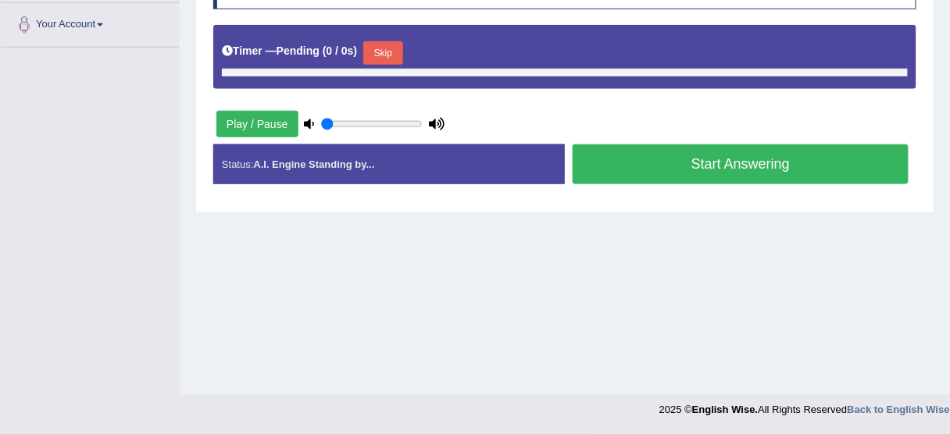
type input "0.95"
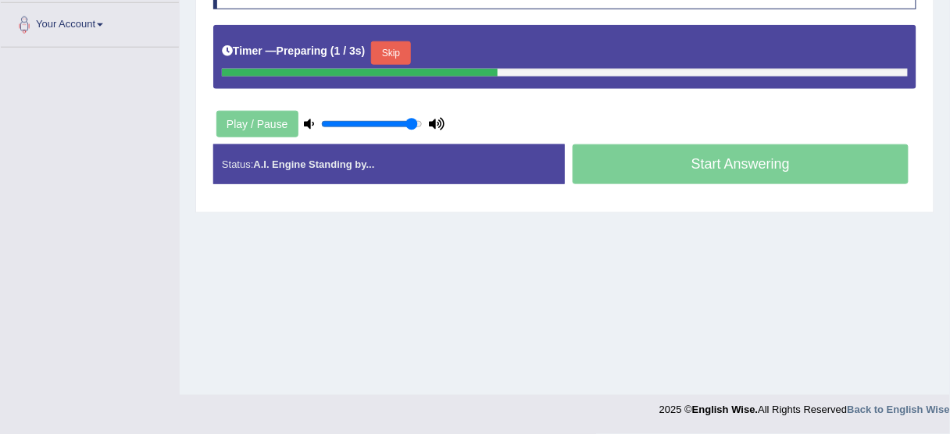
click at [394, 52] on button "Skip" at bounding box center [390, 52] width 39 height 23
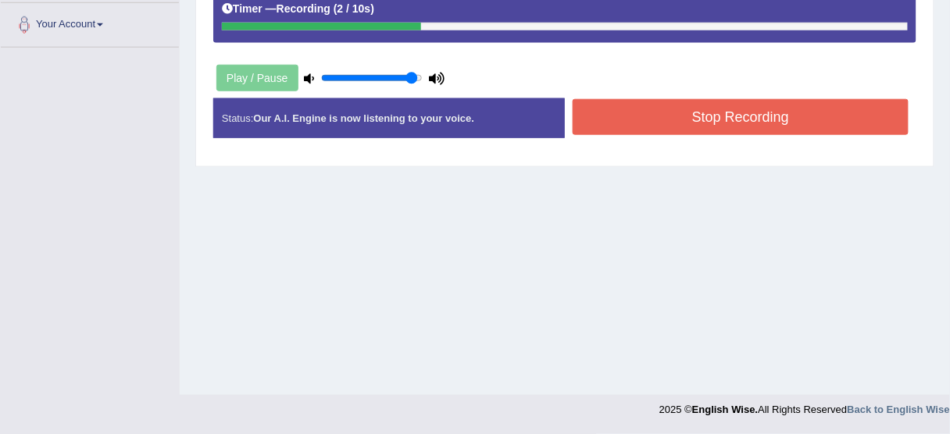
click at [617, 114] on button "Stop Recording" at bounding box center [741, 117] width 336 height 36
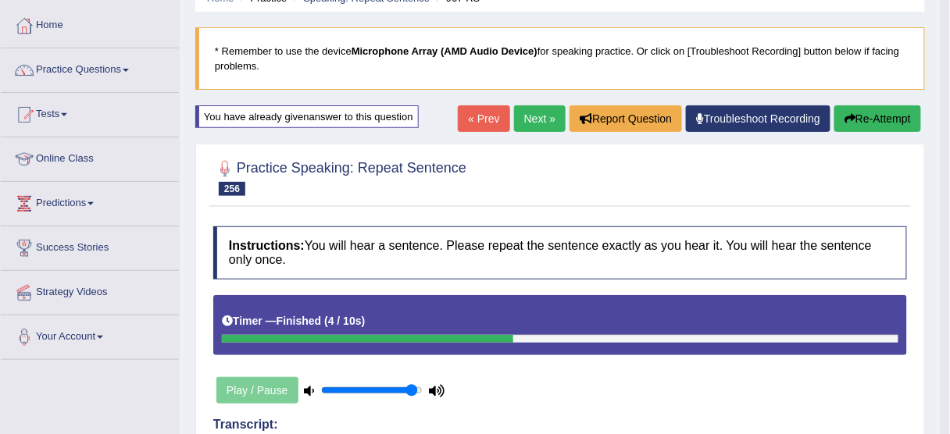
scroll to position [73, 0]
click at [533, 112] on link "Next »" at bounding box center [540, 118] width 52 height 27
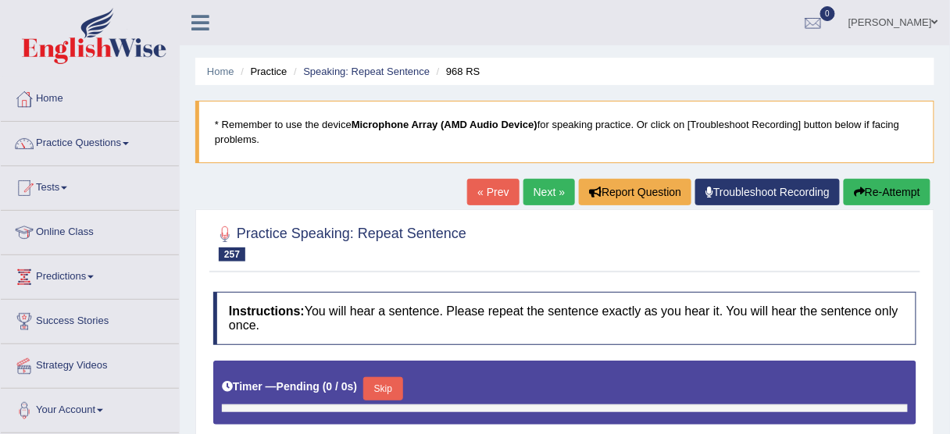
type input "0.95"
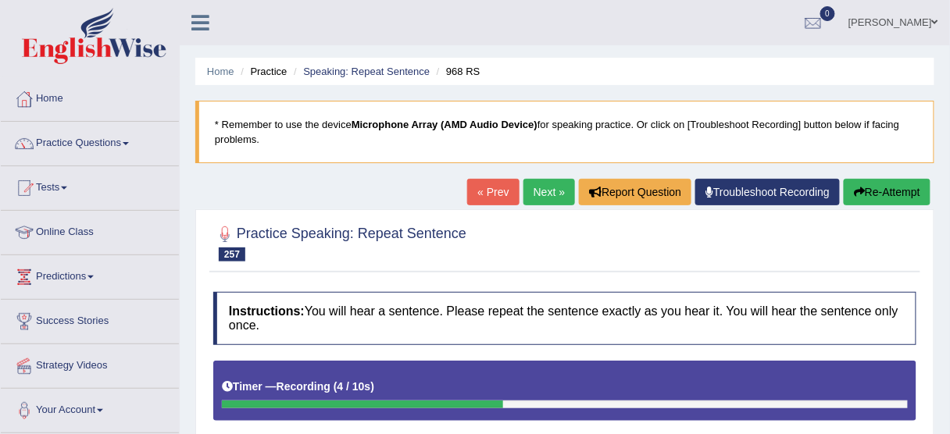
scroll to position [312, 0]
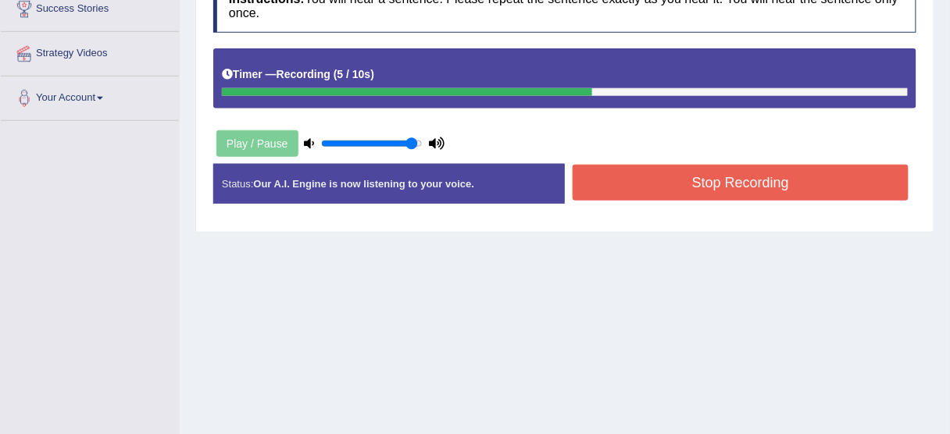
click at [671, 186] on button "Stop Recording" at bounding box center [741, 183] width 336 height 36
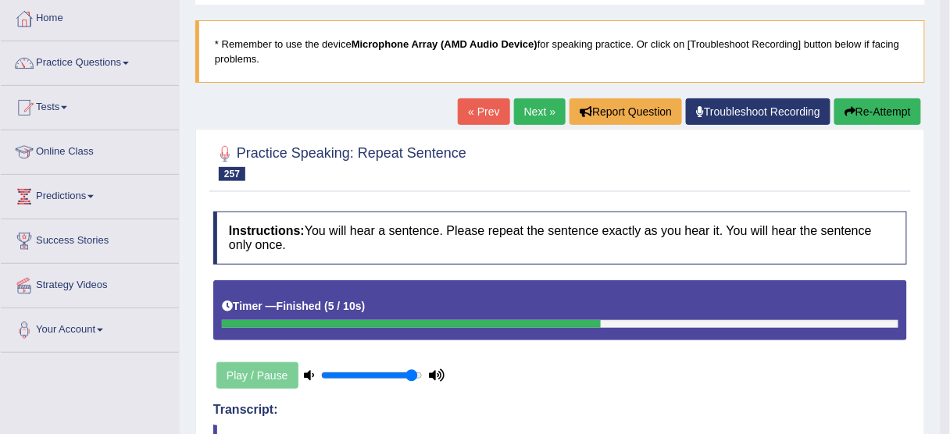
scroll to position [62, 0]
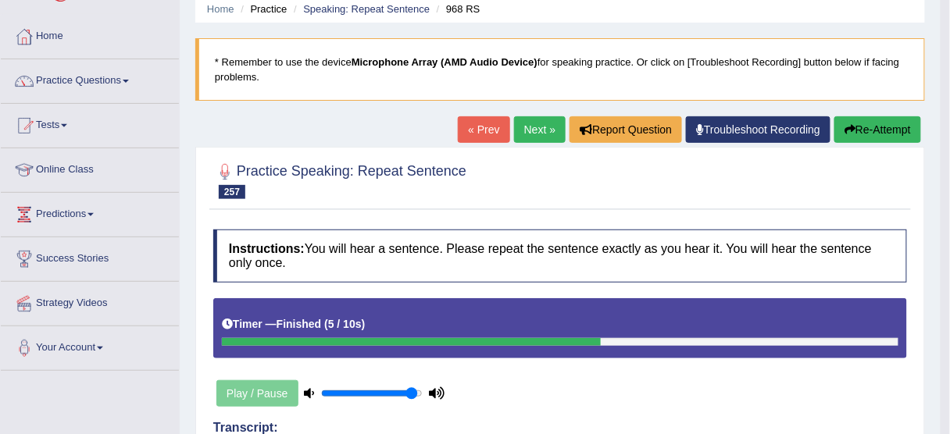
click at [888, 134] on button "Re-Attempt" at bounding box center [877, 129] width 87 height 27
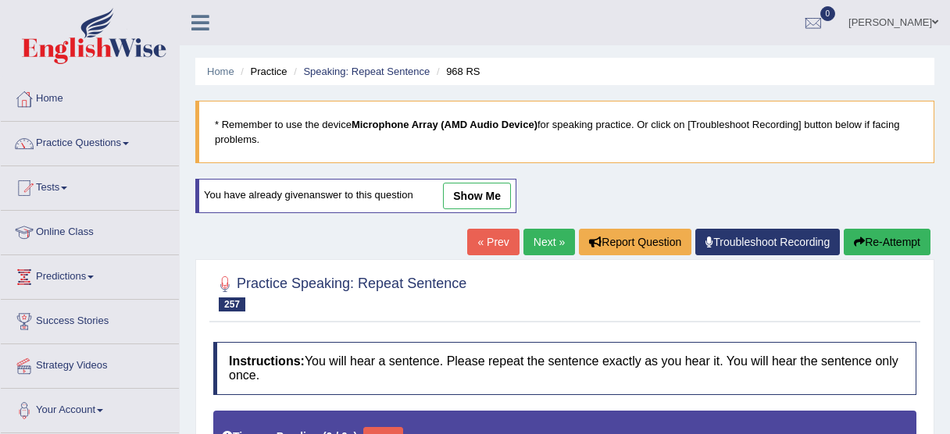
scroll to position [62, 0]
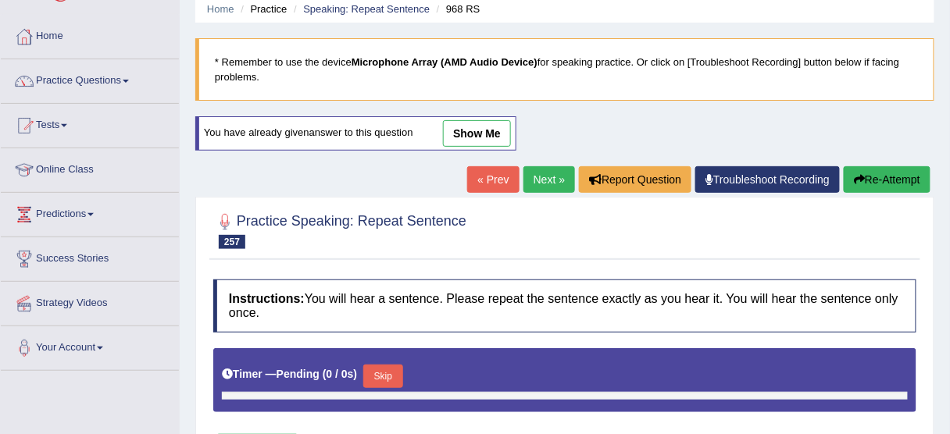
type input "0.95"
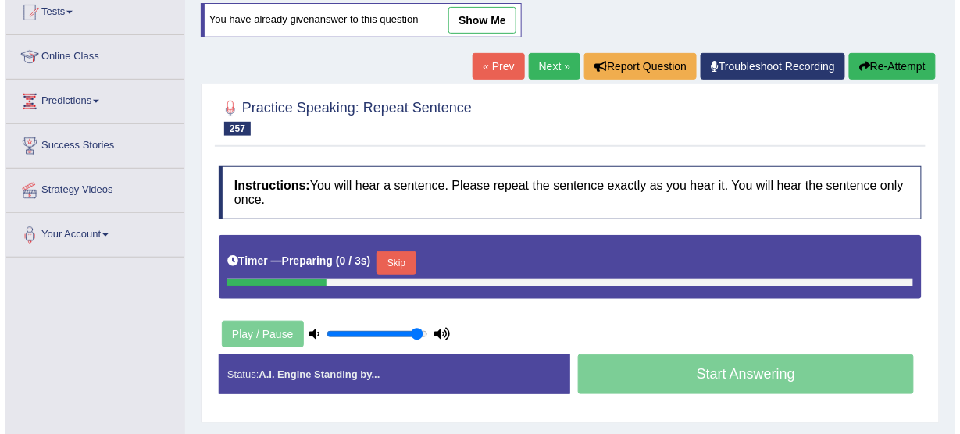
scroll to position [375, 0]
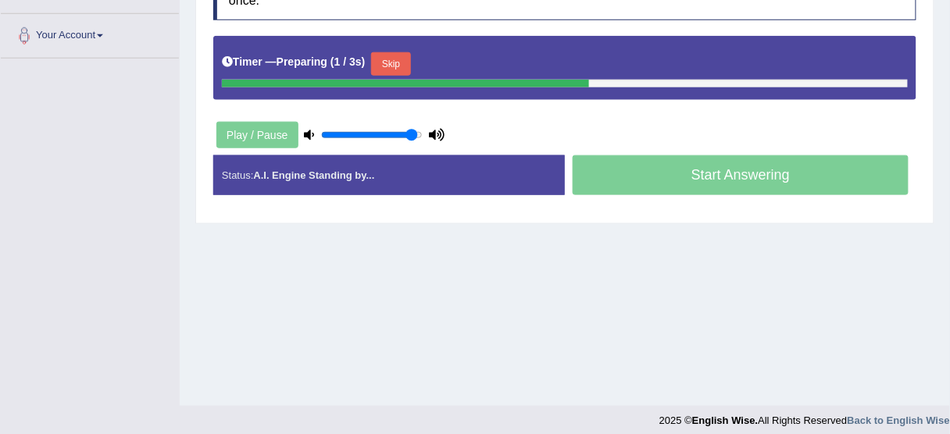
click at [393, 67] on button "Skip" at bounding box center [390, 63] width 39 height 23
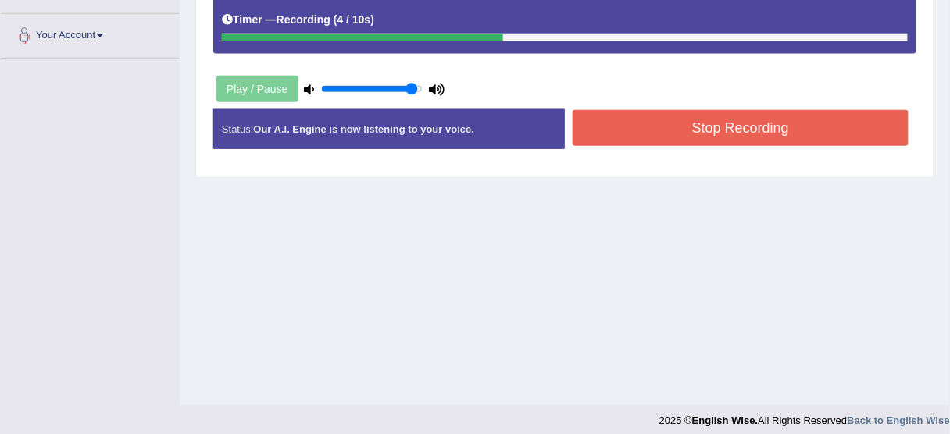
click at [677, 137] on button "Stop Recording" at bounding box center [741, 128] width 336 height 36
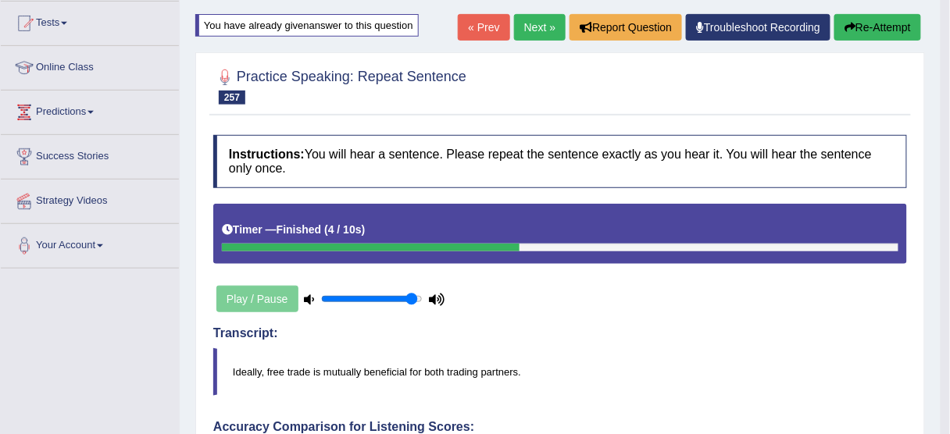
scroll to position [125, 0]
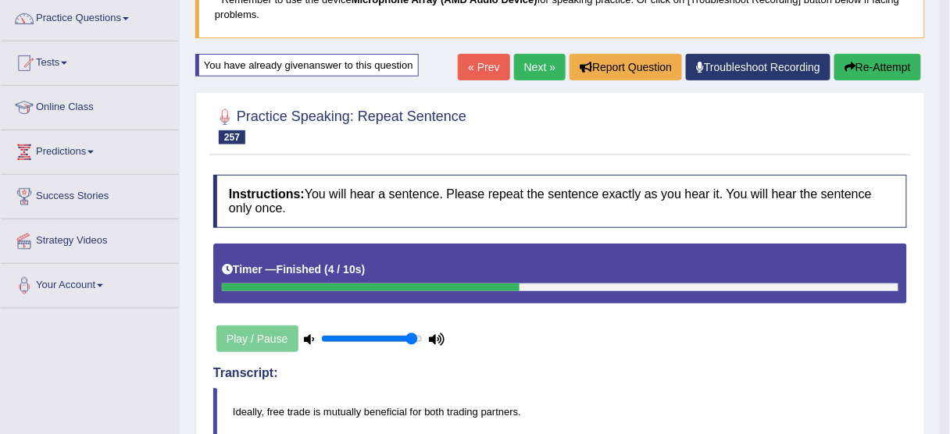
click at [879, 67] on button "Re-Attempt" at bounding box center [877, 67] width 87 height 27
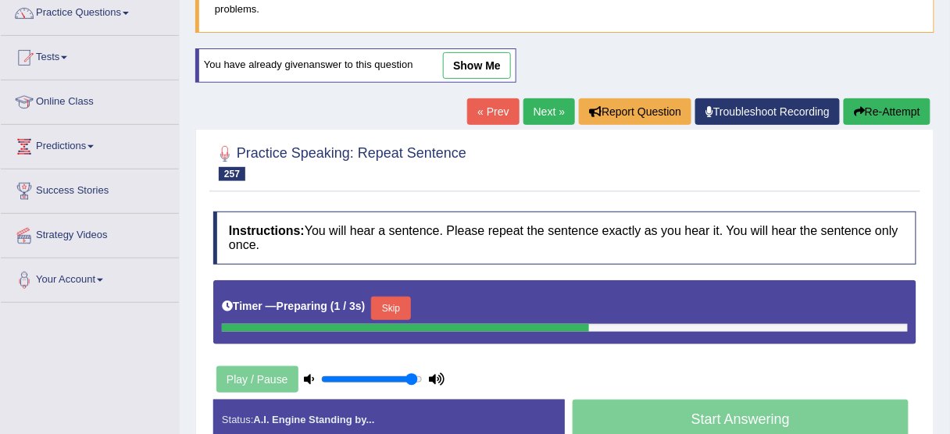
click at [395, 305] on button "Skip" at bounding box center [390, 308] width 39 height 23
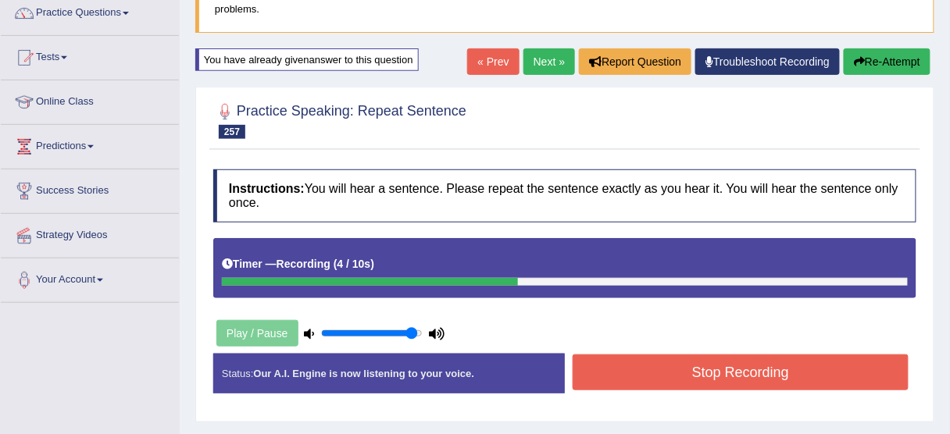
click at [663, 382] on button "Stop Recording" at bounding box center [741, 373] width 336 height 36
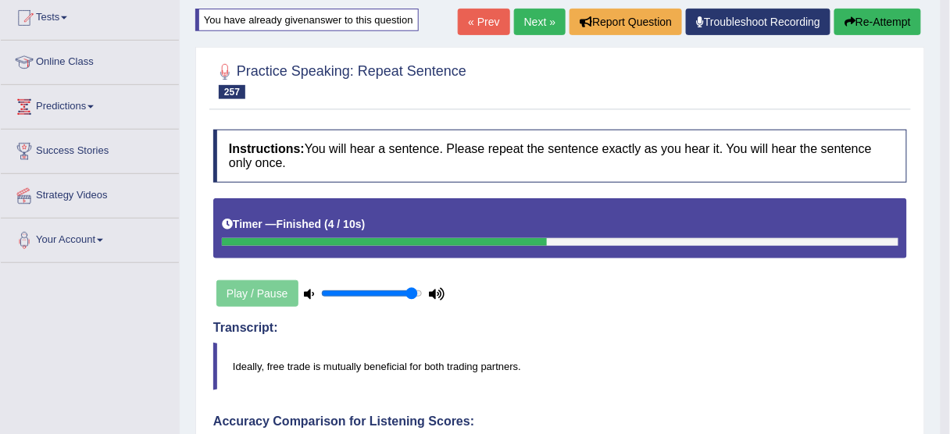
scroll to position [31, 0]
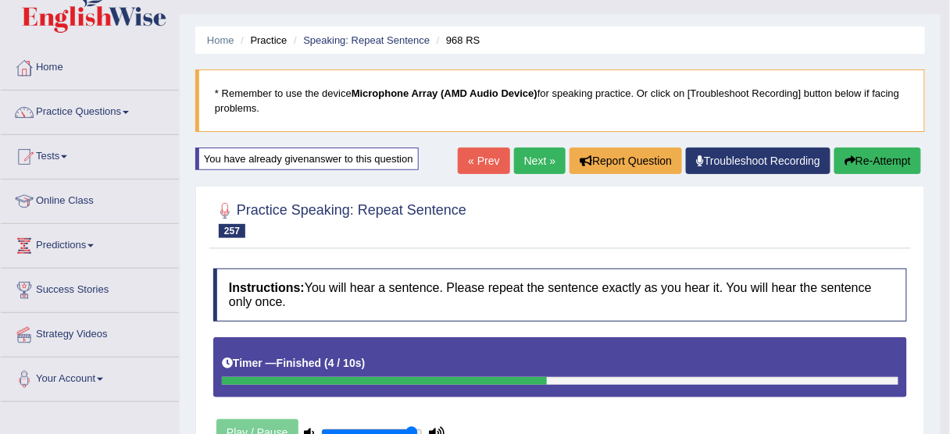
click at [540, 152] on link "Next »" at bounding box center [540, 161] width 52 height 27
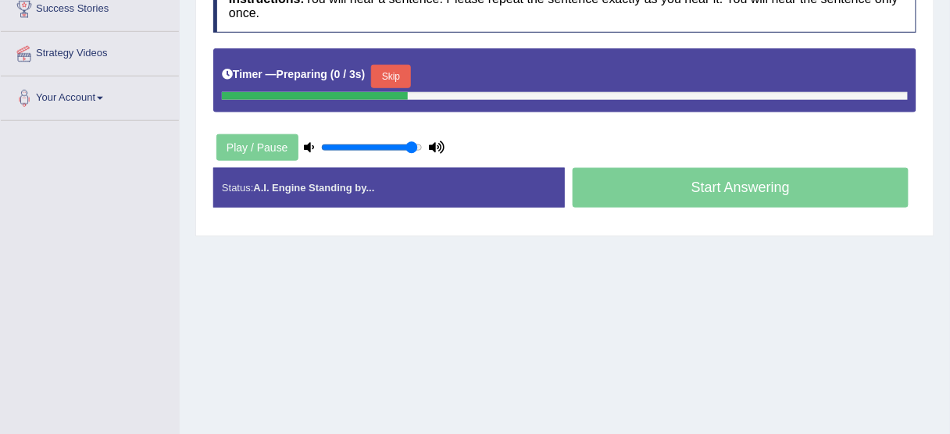
click at [393, 67] on button "Skip" at bounding box center [390, 76] width 39 height 23
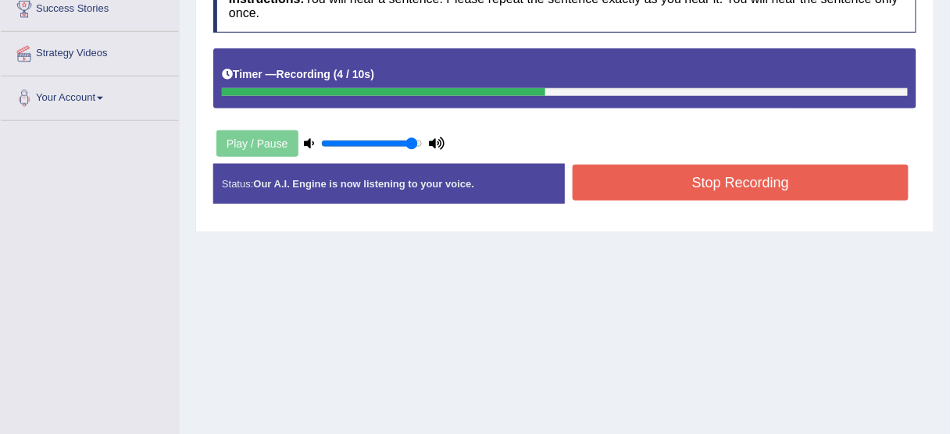
click at [716, 174] on button "Stop Recording" at bounding box center [741, 183] width 336 height 36
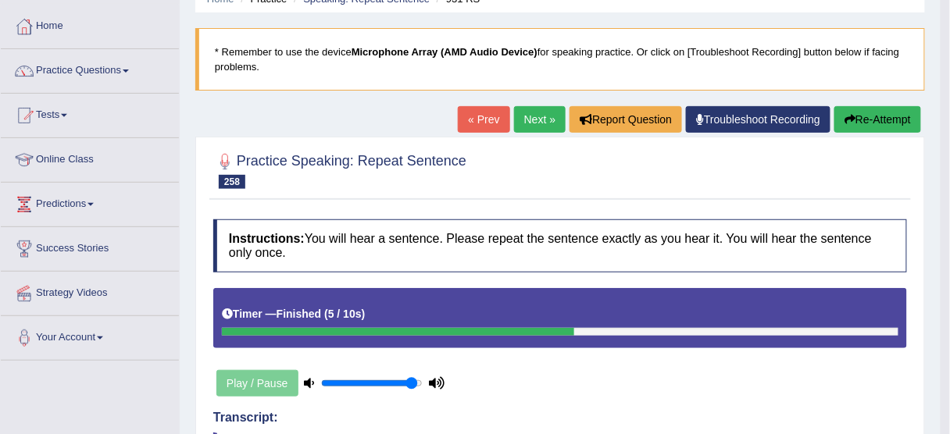
scroll to position [62, 0]
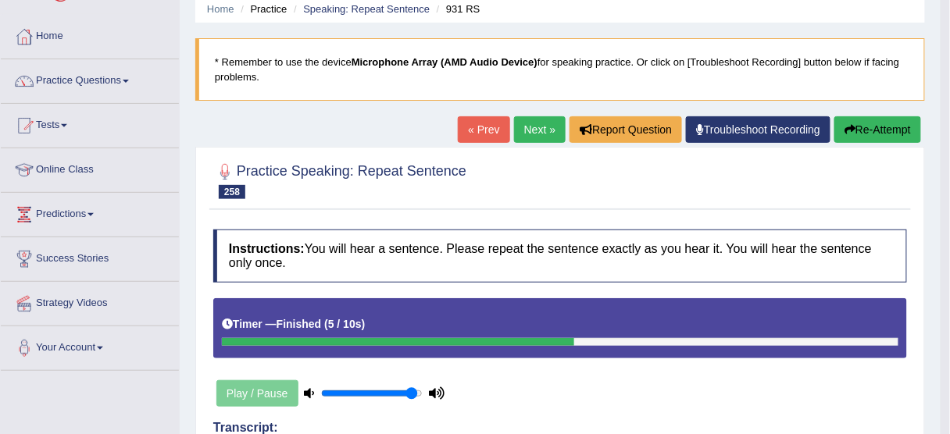
click at [536, 127] on link "Next »" at bounding box center [540, 129] width 52 height 27
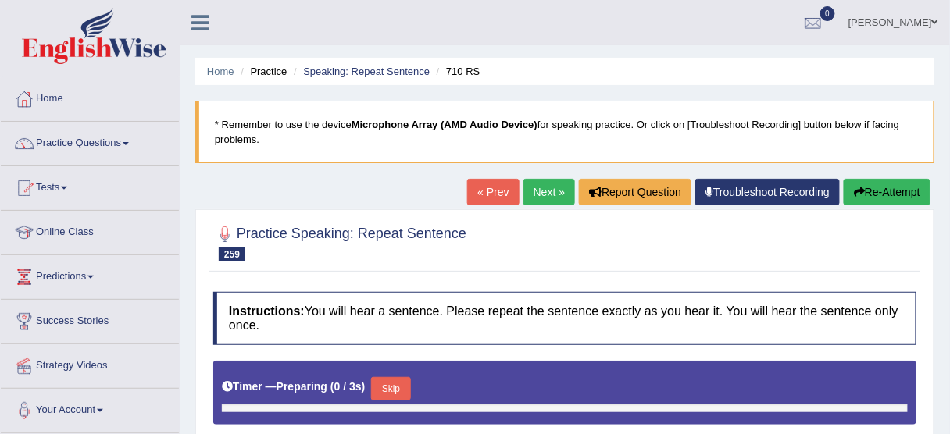
type input "0.95"
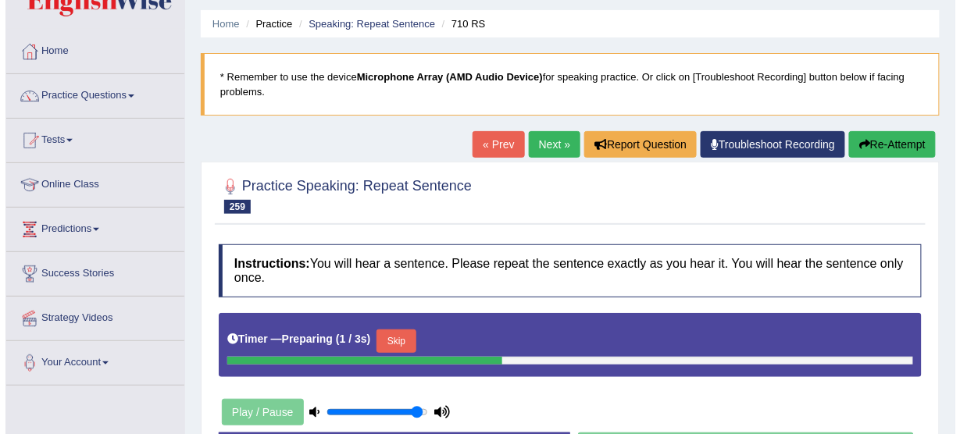
scroll to position [125, 0]
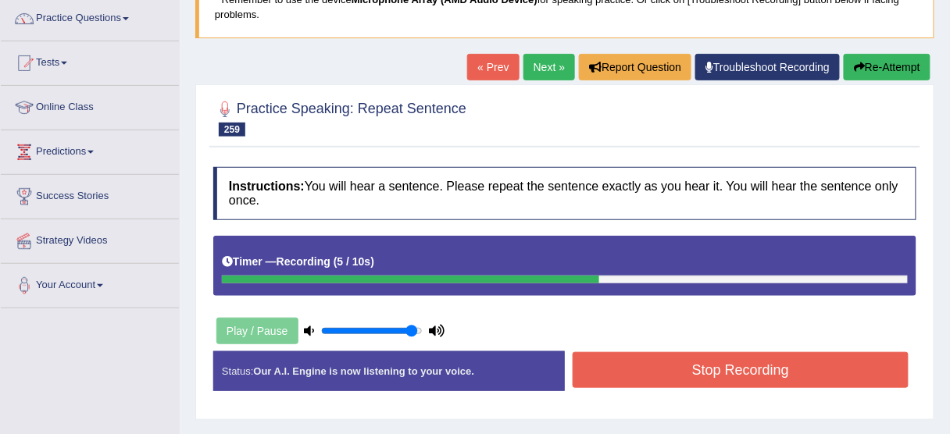
click at [637, 359] on button "Stop Recording" at bounding box center [741, 370] width 336 height 36
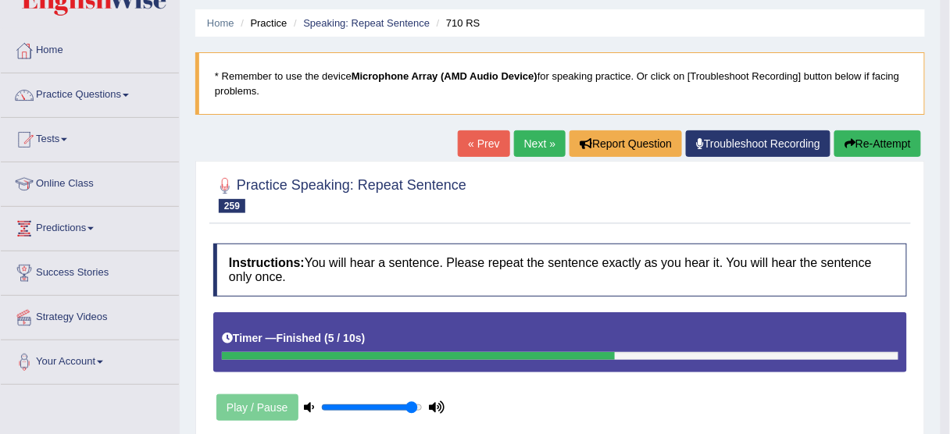
scroll to position [0, 0]
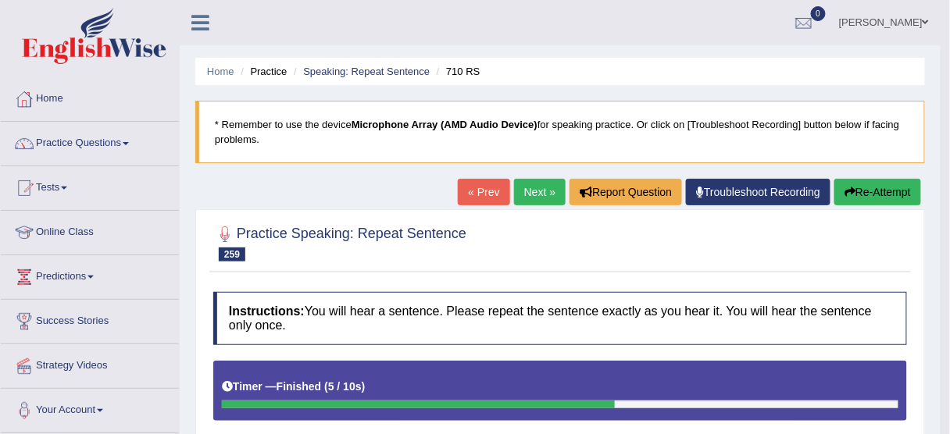
click at [862, 188] on button "Re-Attempt" at bounding box center [877, 192] width 87 height 27
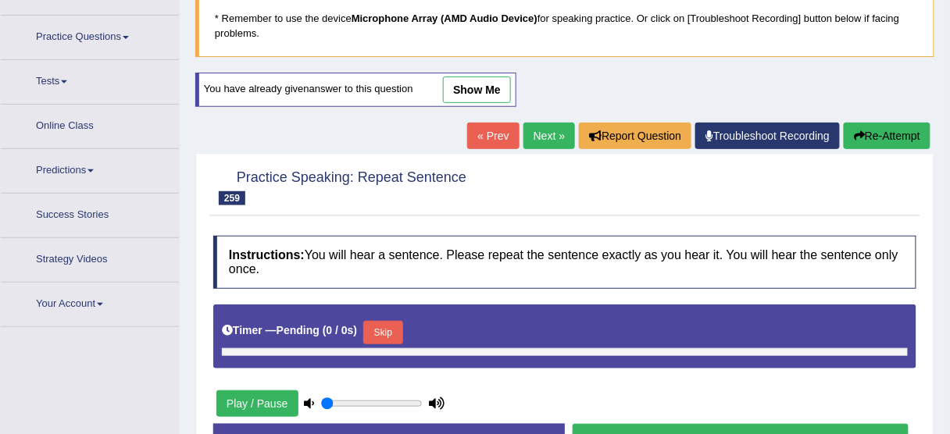
type input "0.95"
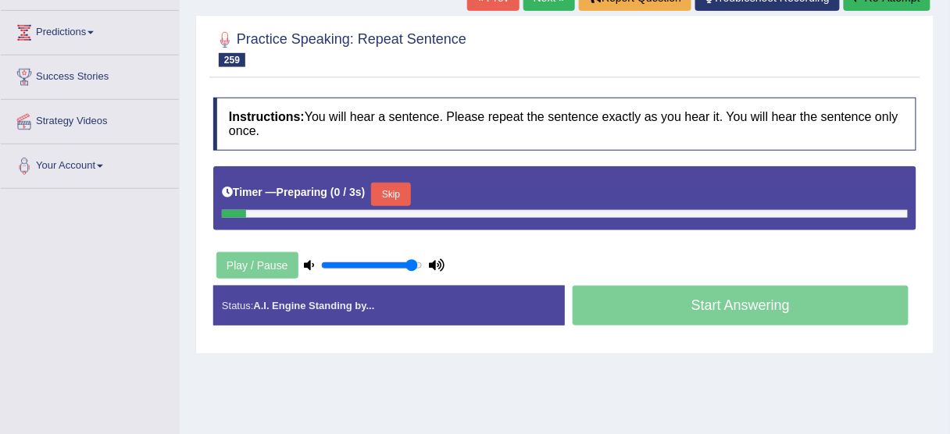
scroll to position [250, 0]
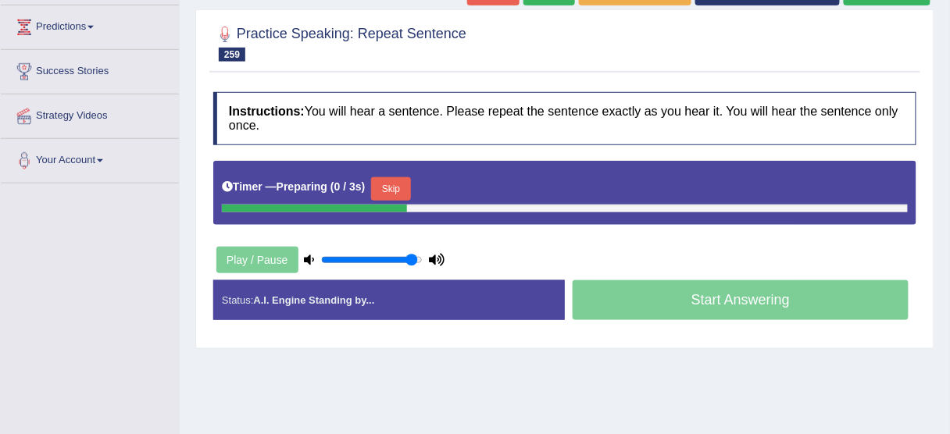
click at [387, 180] on button "Skip" at bounding box center [390, 188] width 39 height 23
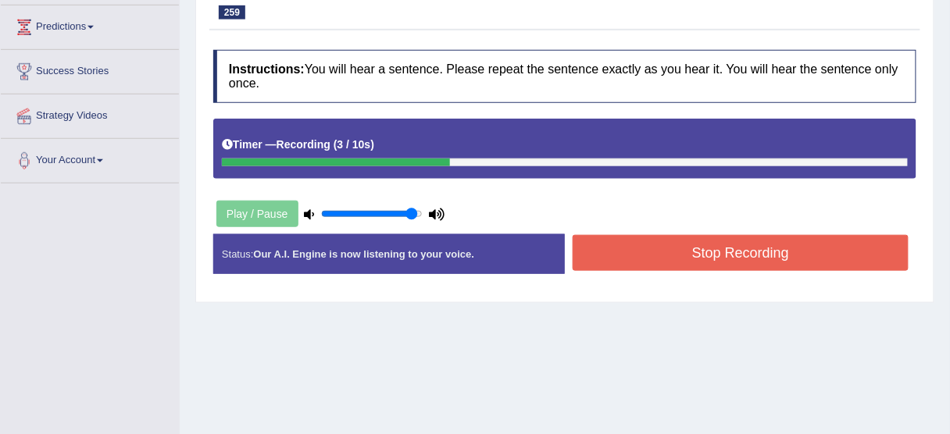
click at [745, 249] on button "Stop Recording" at bounding box center [741, 253] width 336 height 36
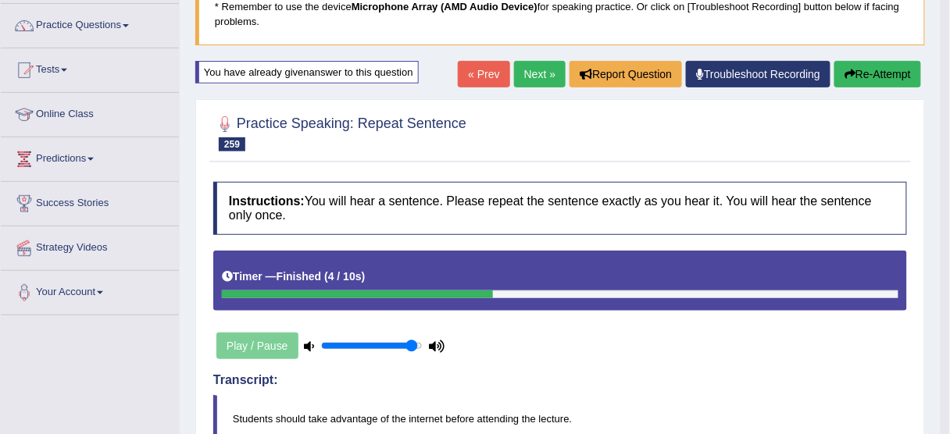
scroll to position [65, 0]
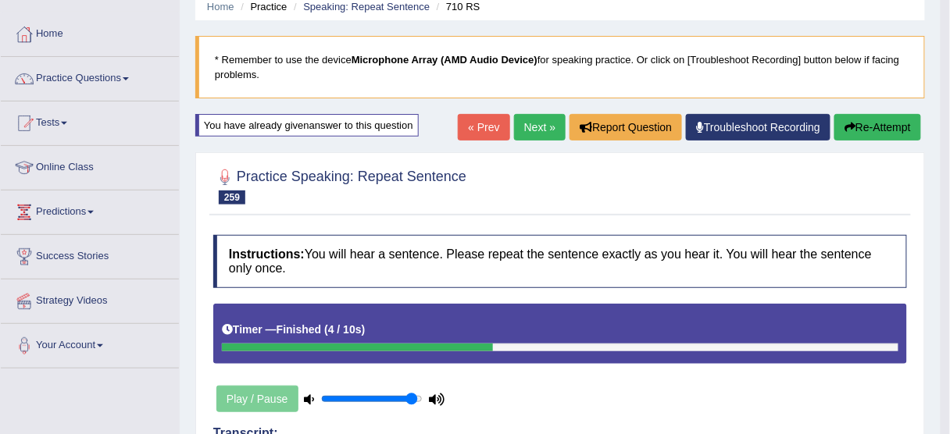
click at [862, 119] on button "Re-Attempt" at bounding box center [877, 127] width 87 height 27
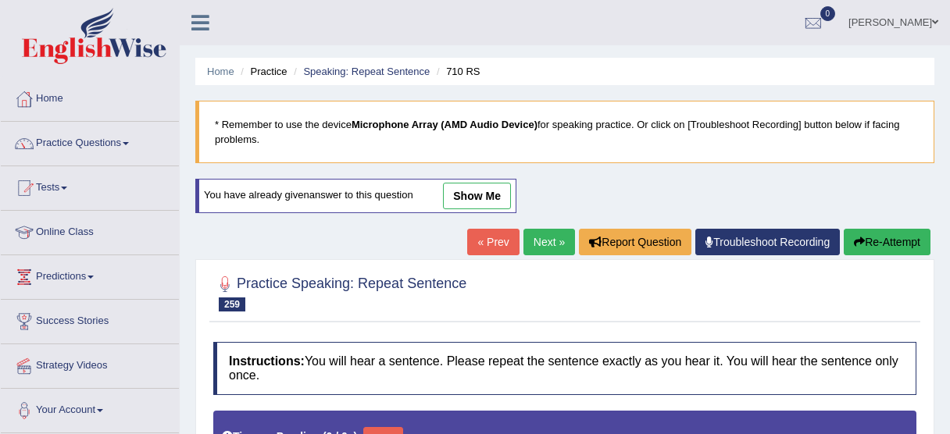
scroll to position [353, 0]
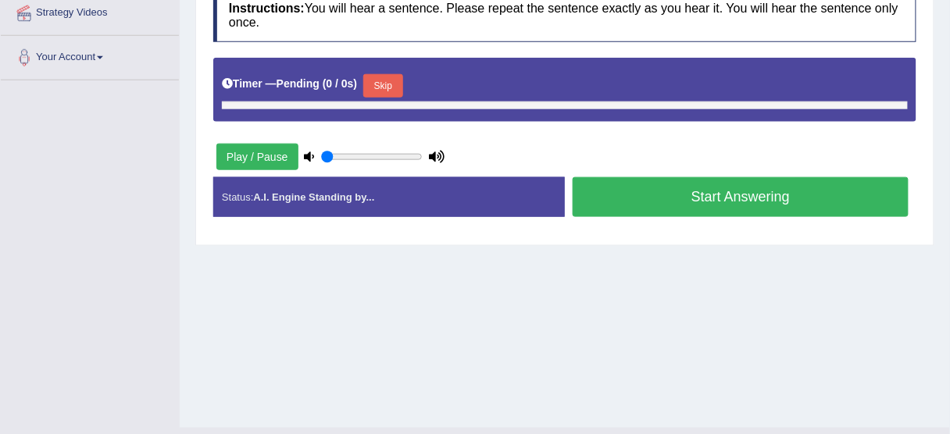
type input "0.95"
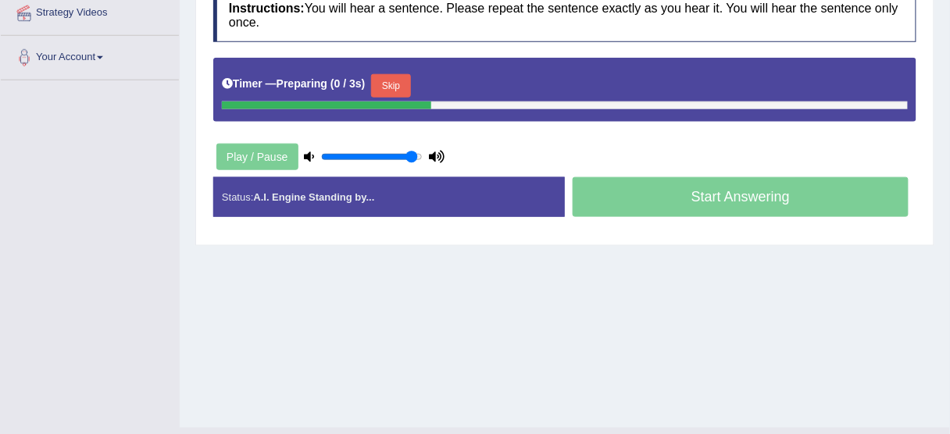
click at [408, 84] on button "Skip" at bounding box center [390, 85] width 39 height 23
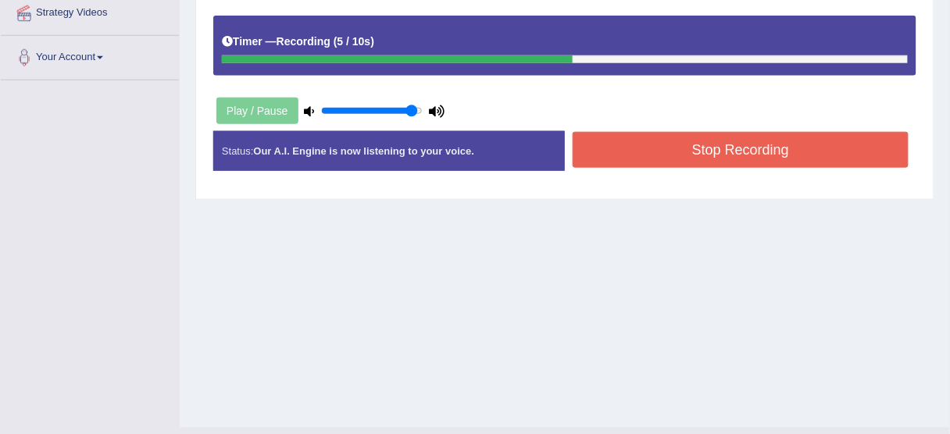
click at [682, 159] on button "Stop Recording" at bounding box center [741, 150] width 336 height 36
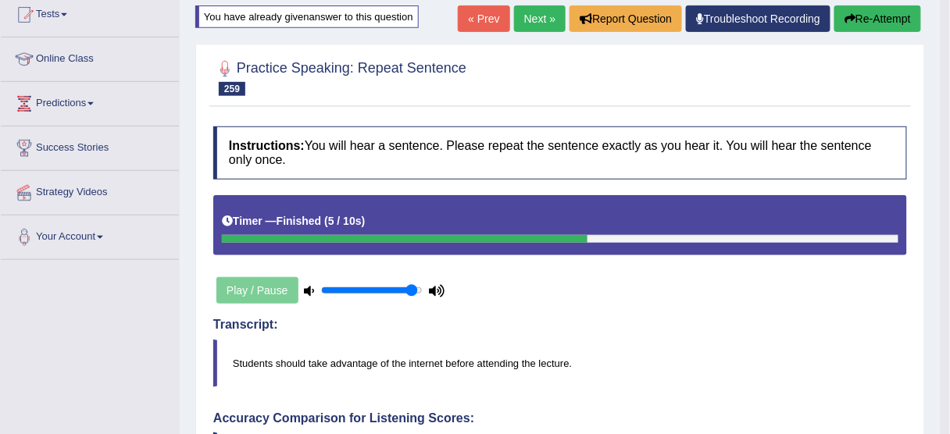
scroll to position [41, 0]
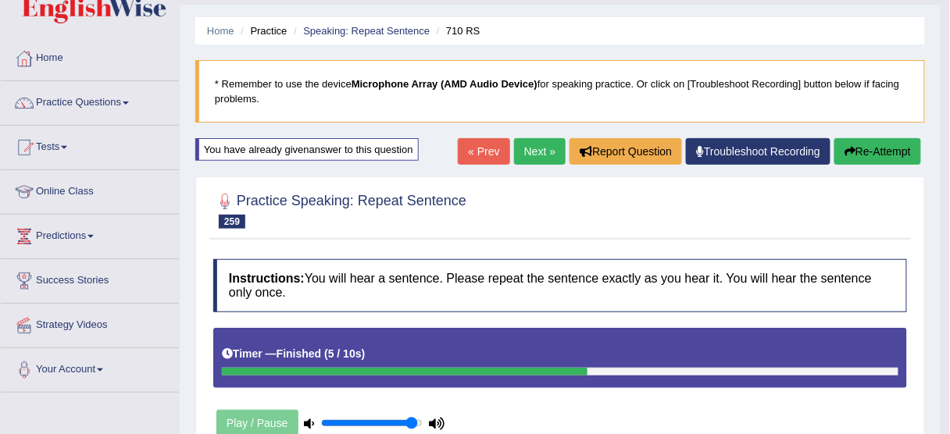
click at [544, 148] on link "Next »" at bounding box center [540, 151] width 52 height 27
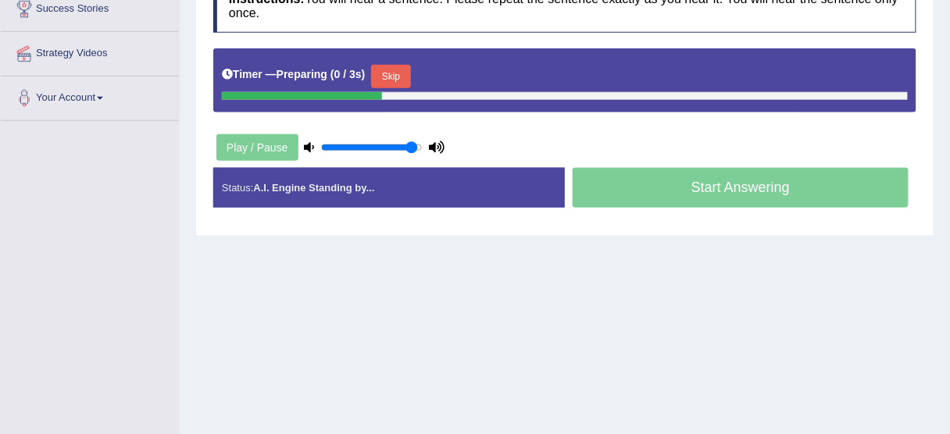
click at [405, 72] on button "Skip" at bounding box center [390, 76] width 39 height 23
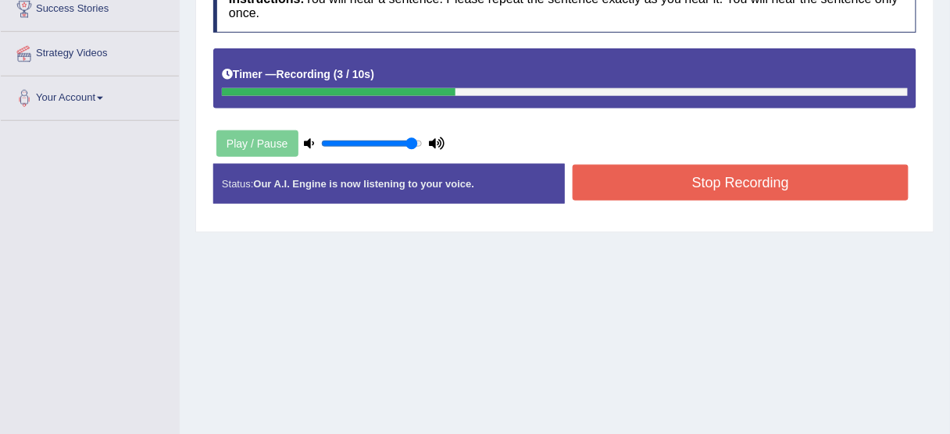
click at [751, 195] on button "Stop Recording" at bounding box center [741, 183] width 336 height 36
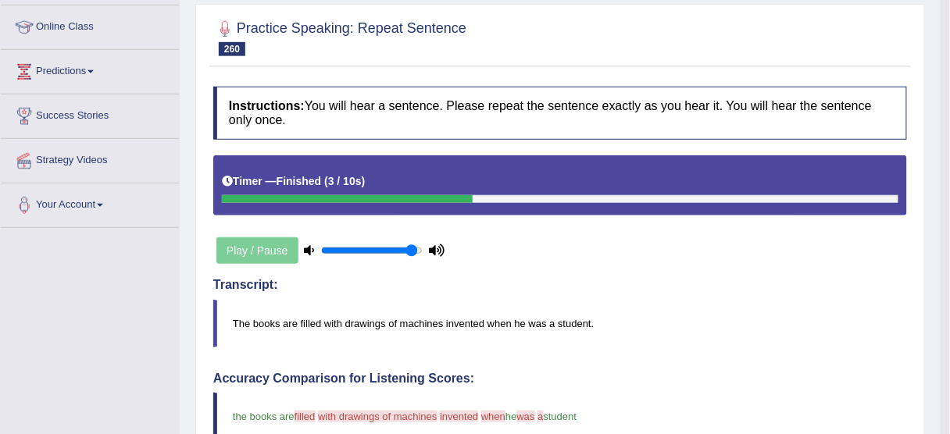
scroll to position [62, 0]
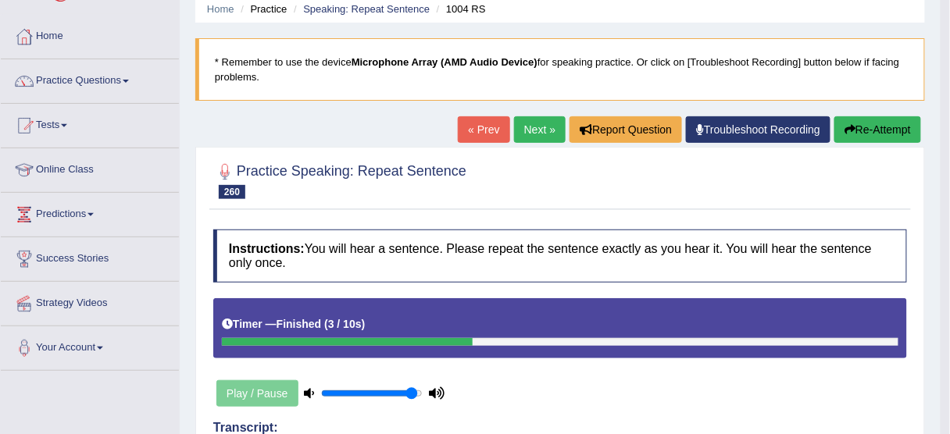
click at [887, 124] on button "Re-Attempt" at bounding box center [877, 129] width 87 height 27
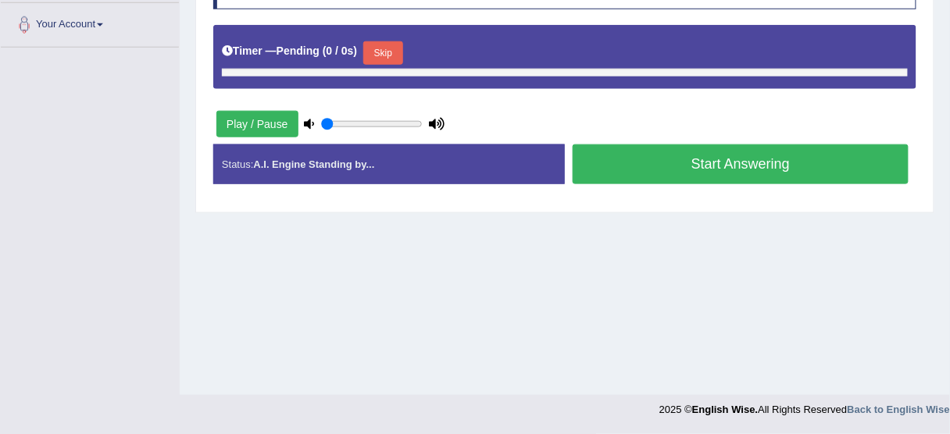
type input "0.95"
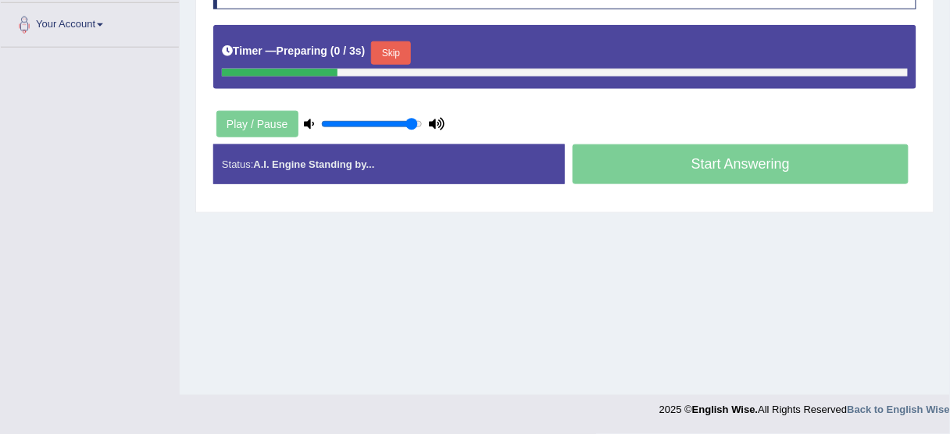
click at [376, 46] on div "Timer — Preparing ( 0 / 3s ) Skip" at bounding box center [565, 52] width 686 height 31
click at [384, 46] on button "Skip" at bounding box center [390, 52] width 39 height 23
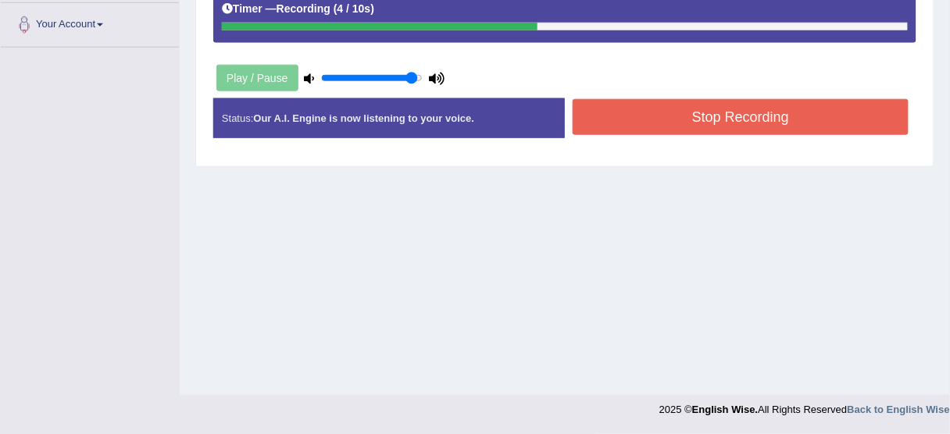
click at [758, 127] on button "Stop Recording" at bounding box center [741, 117] width 336 height 36
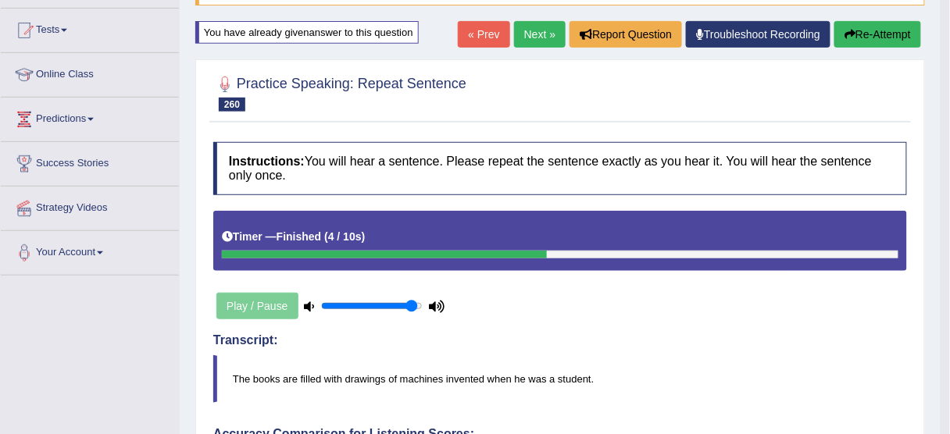
scroll to position [136, 0]
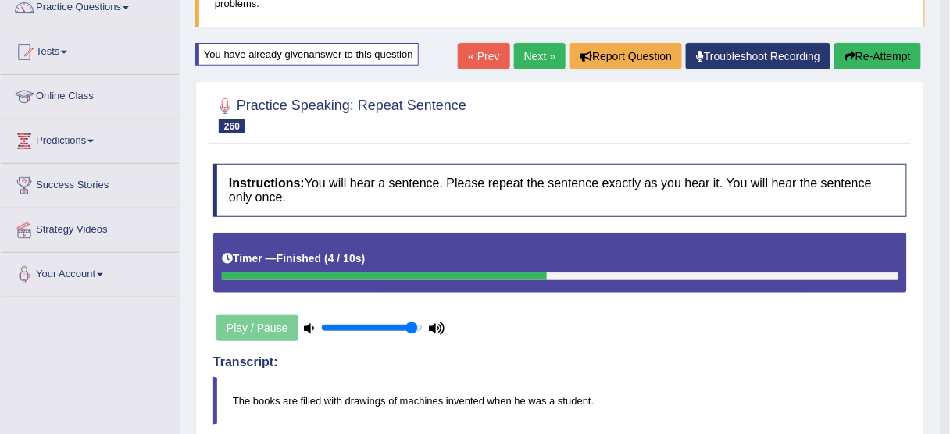
click at [541, 57] on link "Next »" at bounding box center [540, 56] width 52 height 27
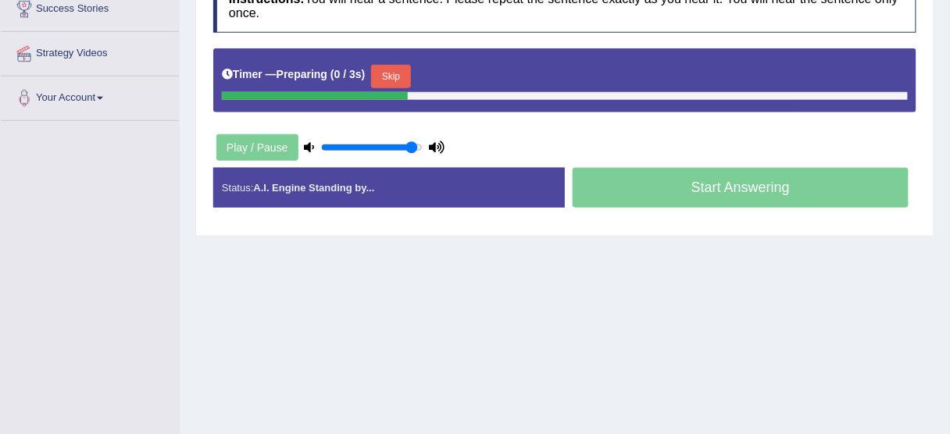
click at [396, 66] on button "Skip" at bounding box center [390, 76] width 39 height 23
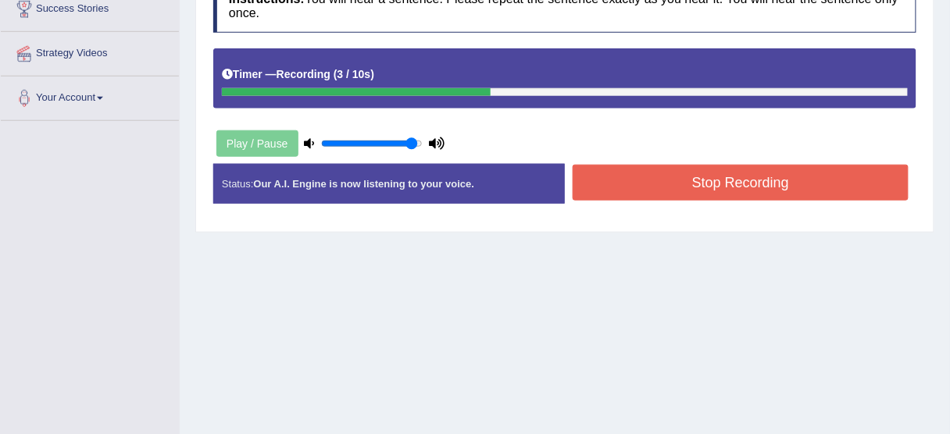
click at [714, 180] on button "Stop Recording" at bounding box center [741, 183] width 336 height 36
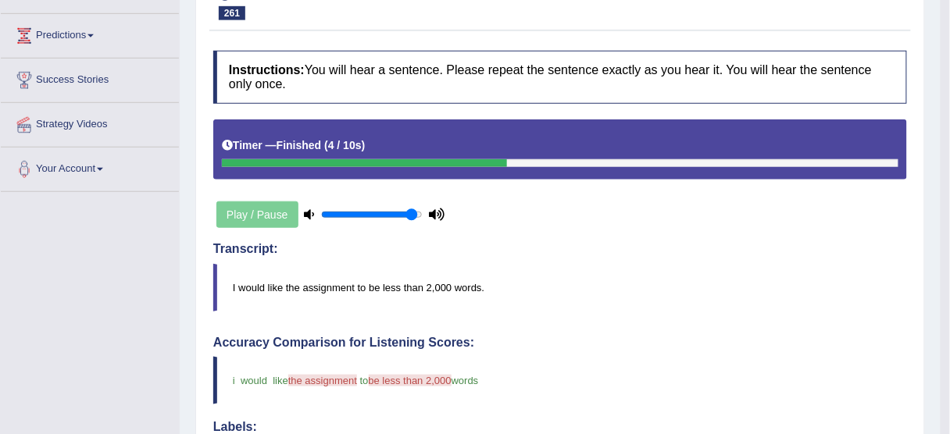
scroll to position [62, 0]
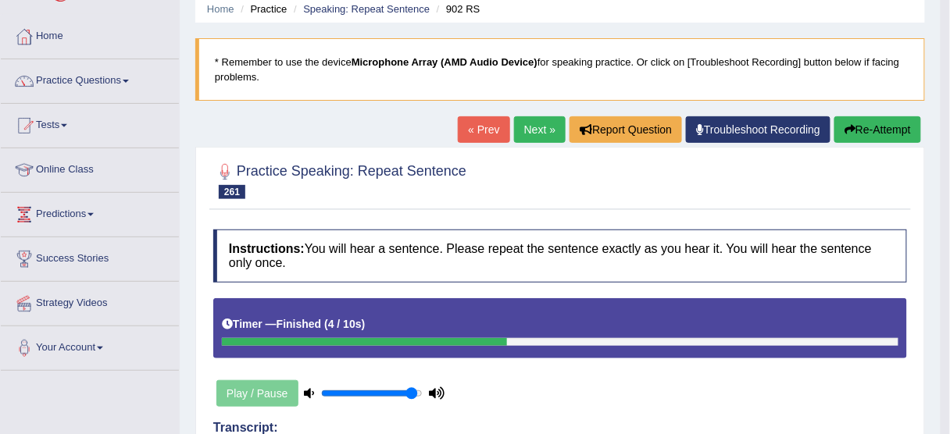
click at [868, 127] on button "Re-Attempt" at bounding box center [877, 129] width 87 height 27
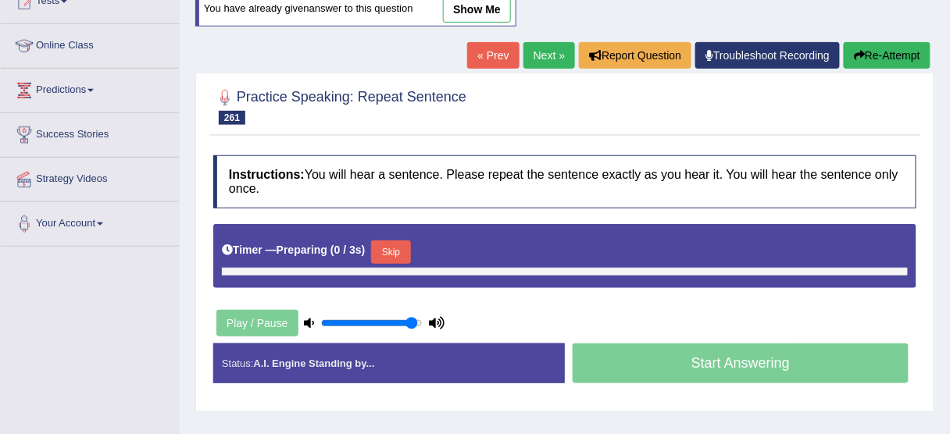
scroll to position [187, 0]
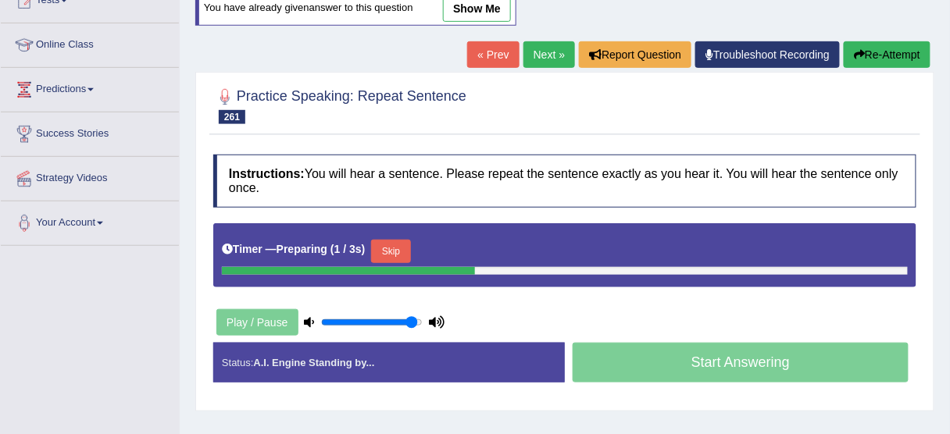
click at [400, 244] on button "Skip" at bounding box center [390, 251] width 39 height 23
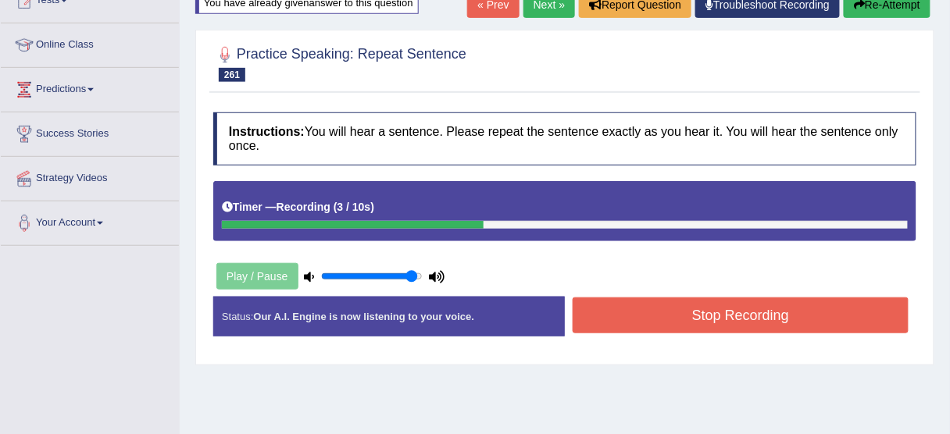
click at [622, 324] on button "Stop Recording" at bounding box center [741, 316] width 336 height 36
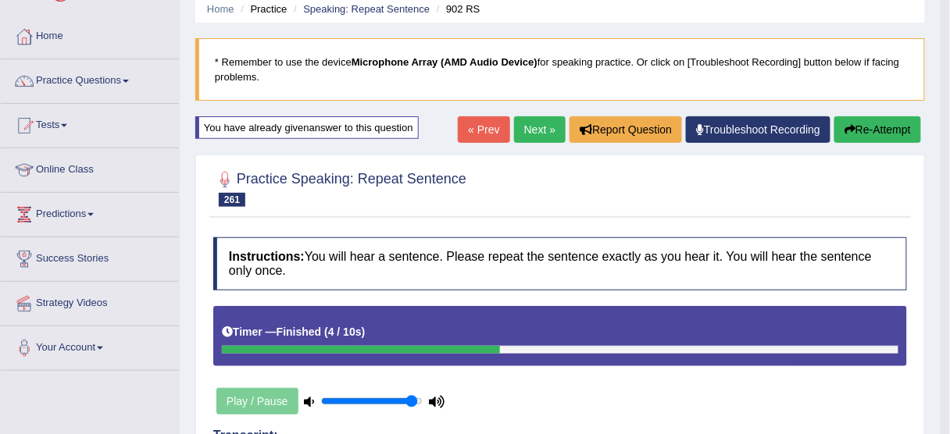
scroll to position [62, 0]
click at [87, 80] on link "Practice Questions" at bounding box center [90, 78] width 178 height 39
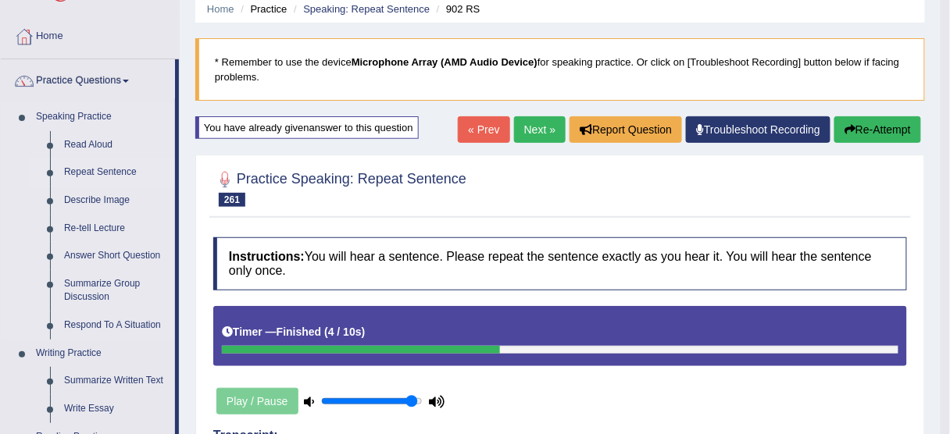
click at [102, 166] on link "Repeat Sentence" at bounding box center [116, 173] width 118 height 28
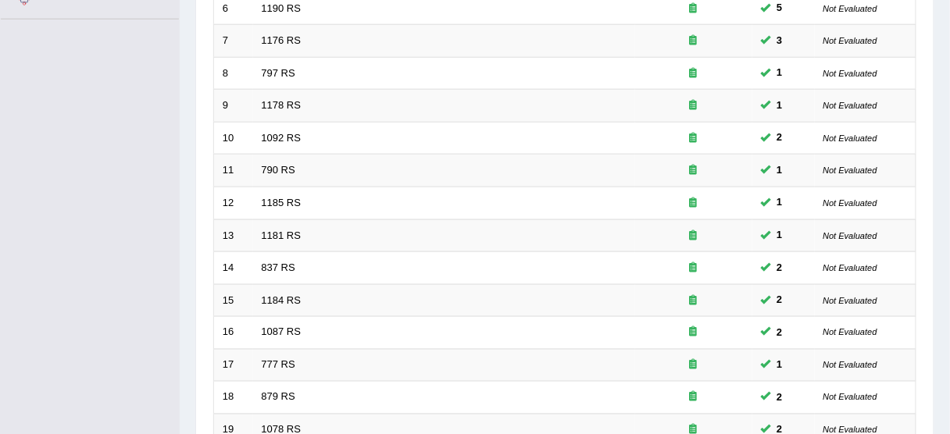
scroll to position [593, 0]
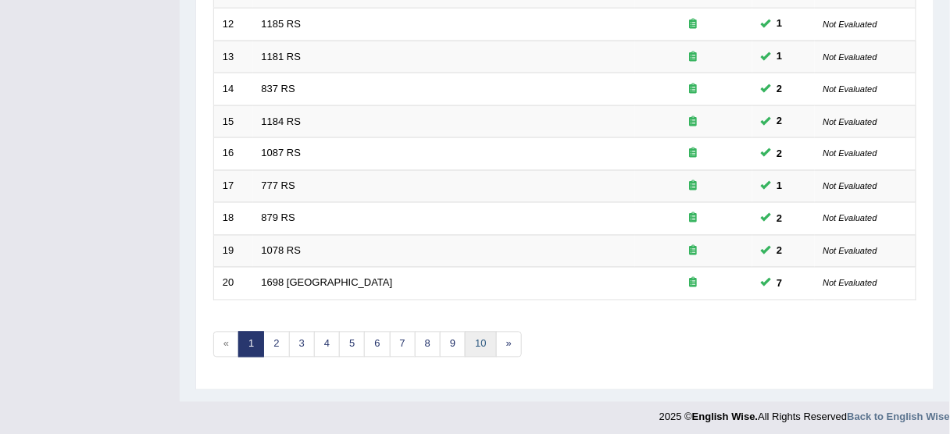
click at [476, 335] on link "10" at bounding box center [480, 345] width 31 height 26
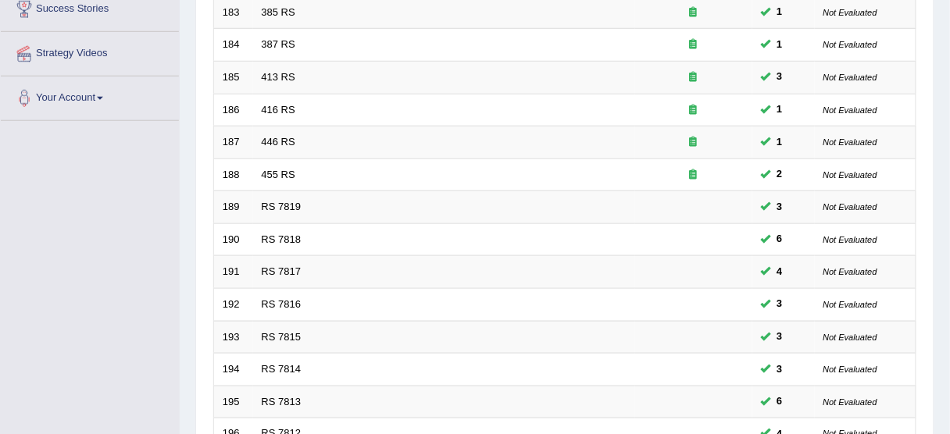
scroll to position [593, 0]
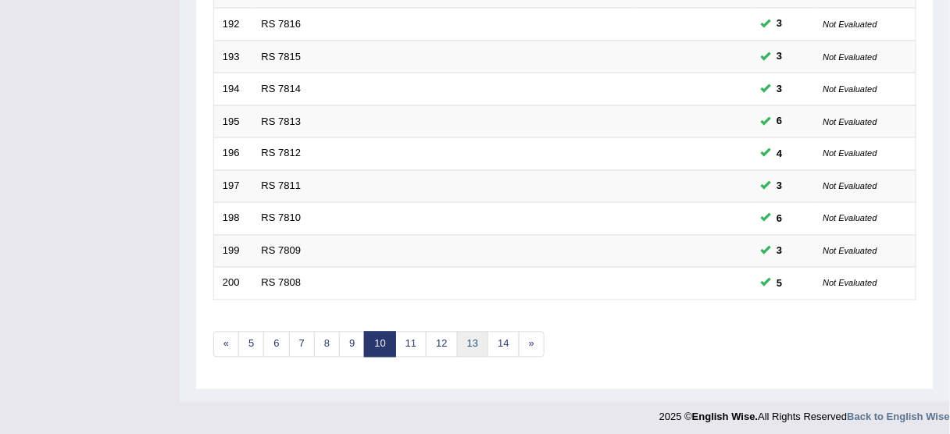
click at [467, 337] on link "13" at bounding box center [472, 345] width 31 height 26
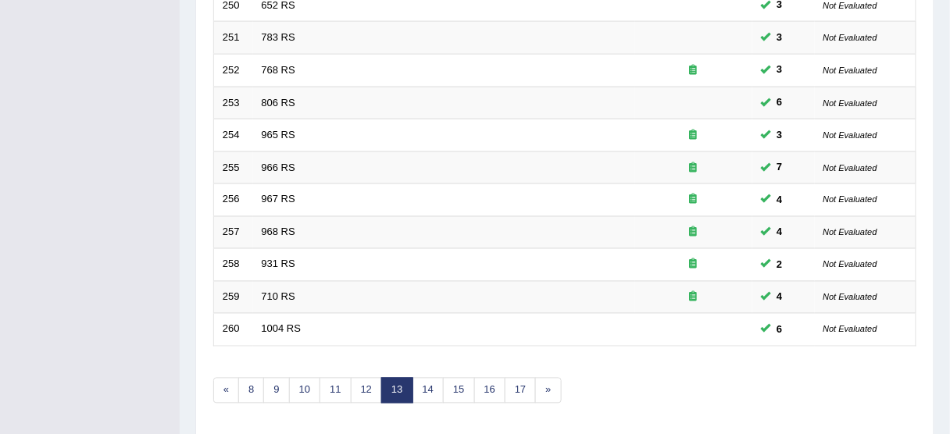
scroll to position [593, 0]
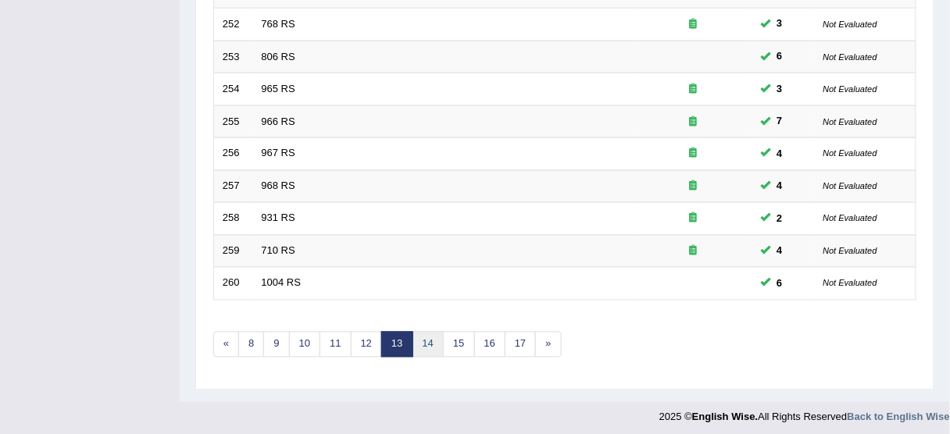
click at [425, 338] on link "14" at bounding box center [427, 345] width 31 height 26
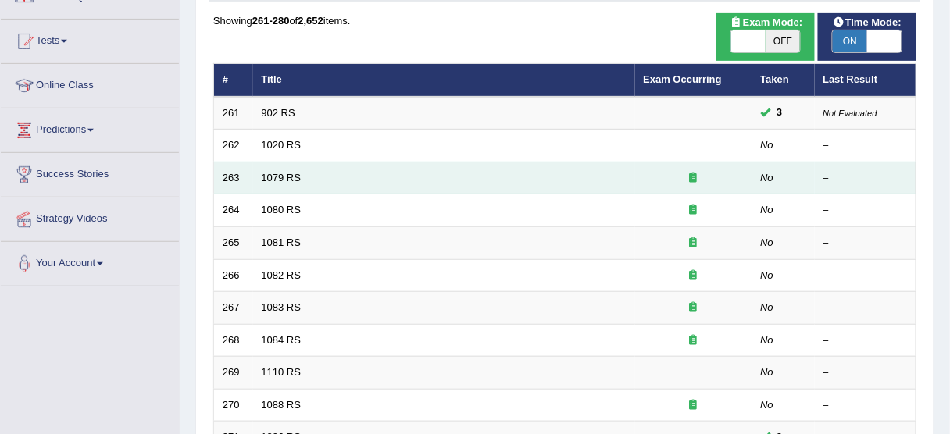
scroll to position [125, 0]
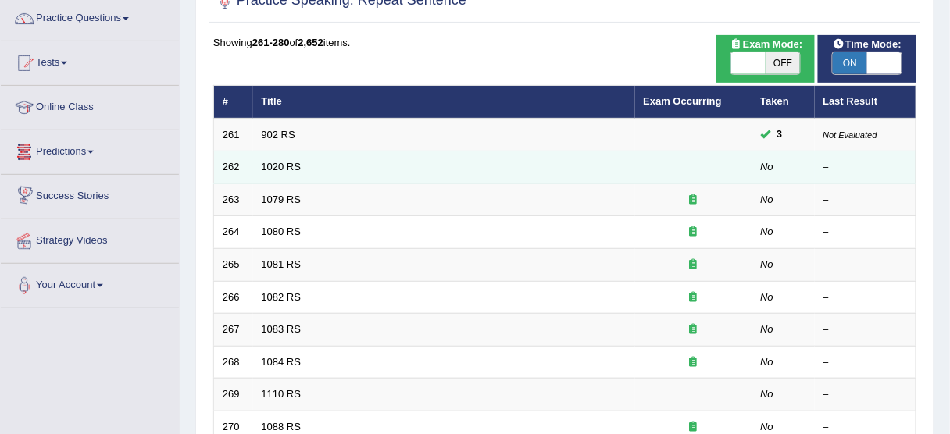
click at [277, 173] on td "1020 RS" at bounding box center [444, 168] width 382 height 33
click at [279, 166] on link "1020 RS" at bounding box center [282, 167] width 40 height 12
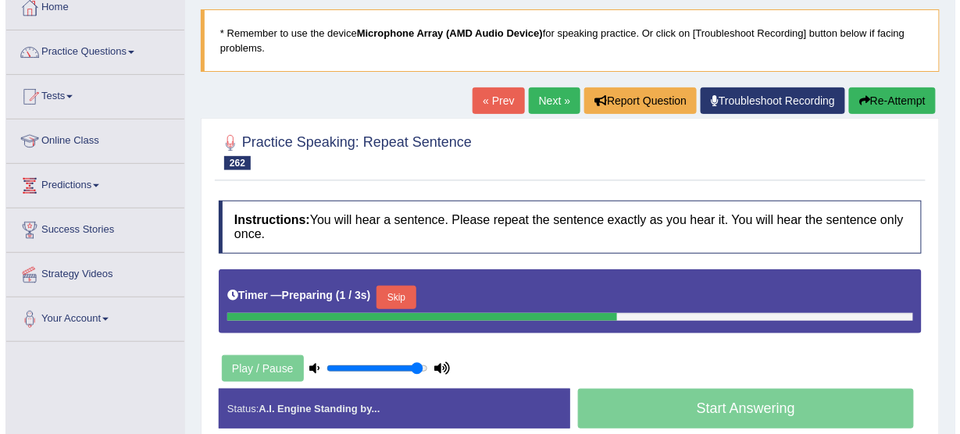
scroll to position [250, 0]
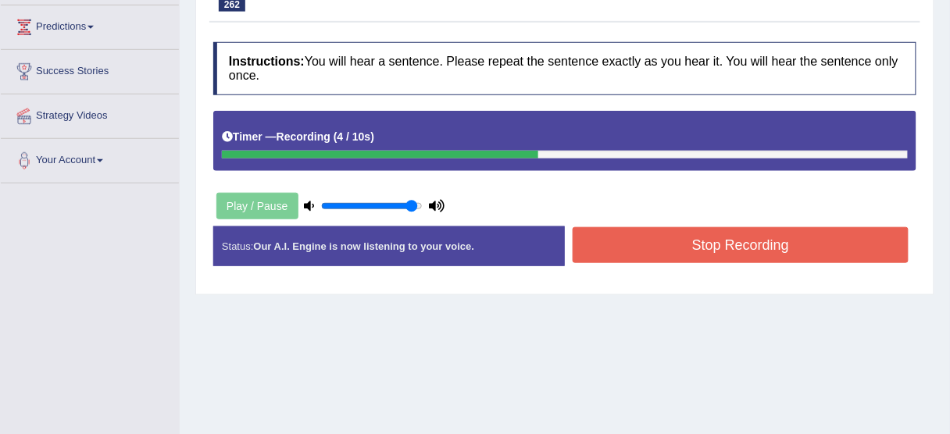
click at [637, 255] on button "Stop Recording" at bounding box center [741, 245] width 336 height 36
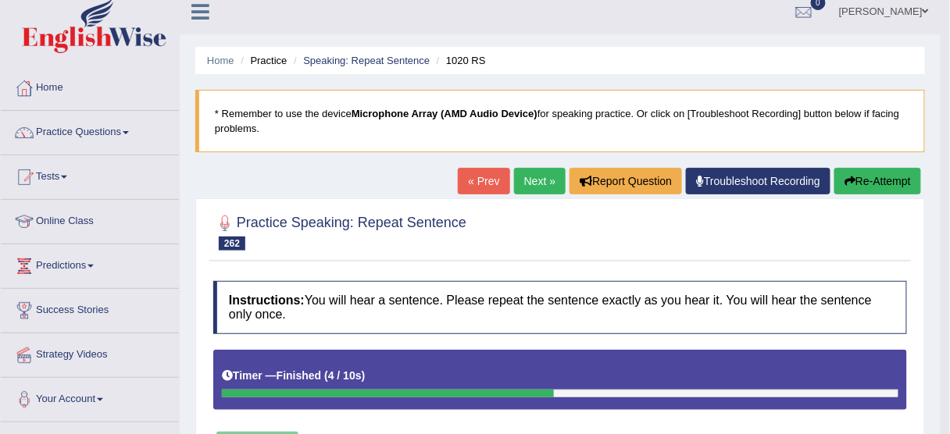
scroll to position [0, 0]
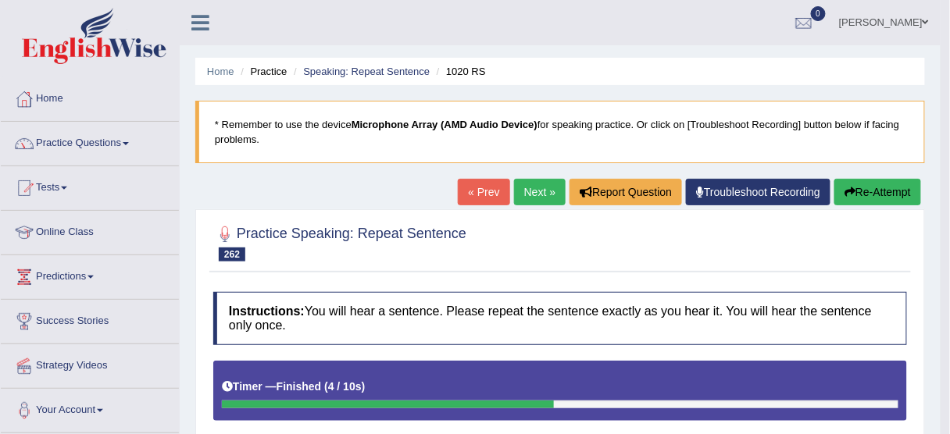
click at [880, 195] on button "Re-Attempt" at bounding box center [877, 192] width 87 height 27
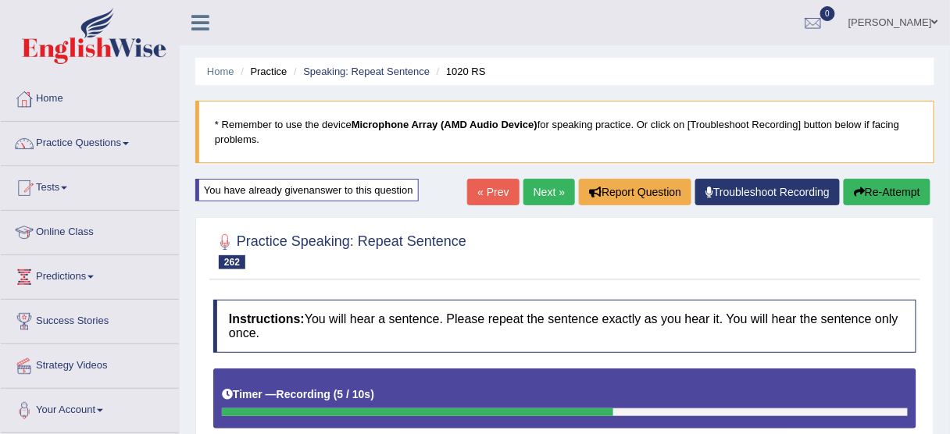
scroll to position [312, 0]
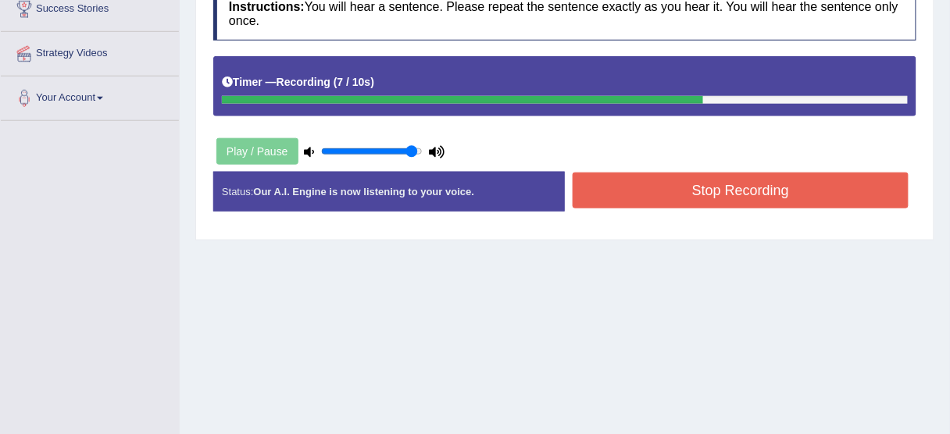
click at [703, 194] on button "Stop Recording" at bounding box center [741, 191] width 336 height 36
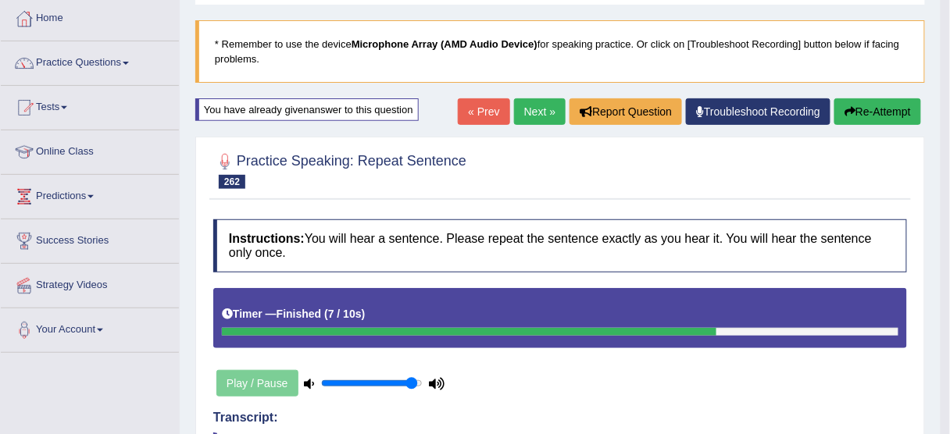
scroll to position [62, 0]
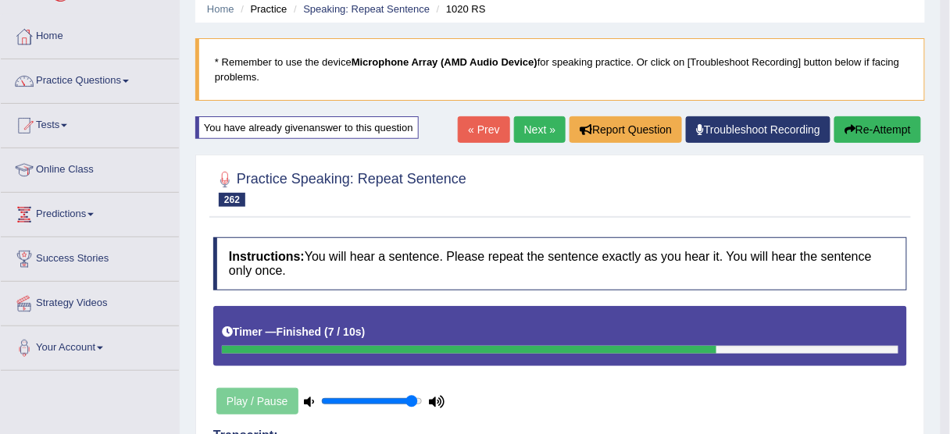
click at [863, 126] on button "Re-Attempt" at bounding box center [877, 129] width 87 height 27
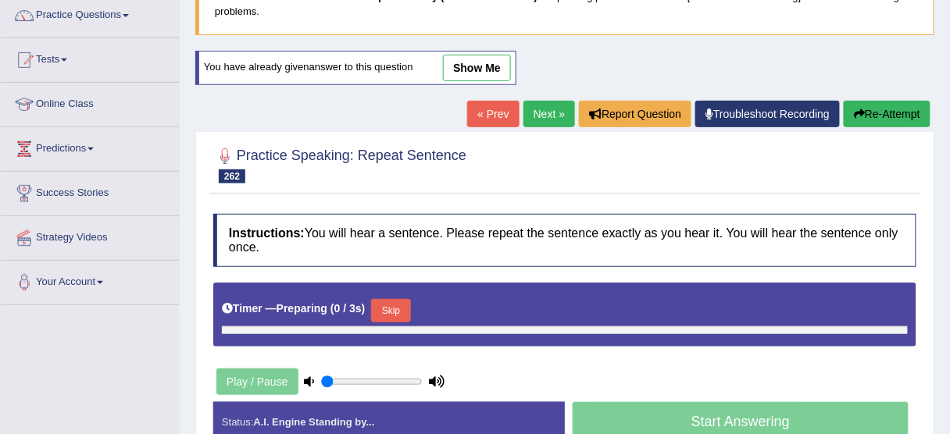
type input "0.95"
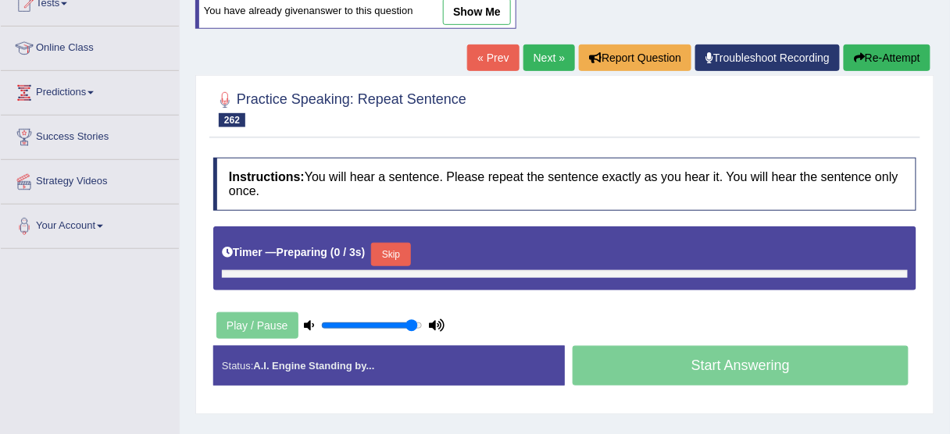
scroll to position [187, 0]
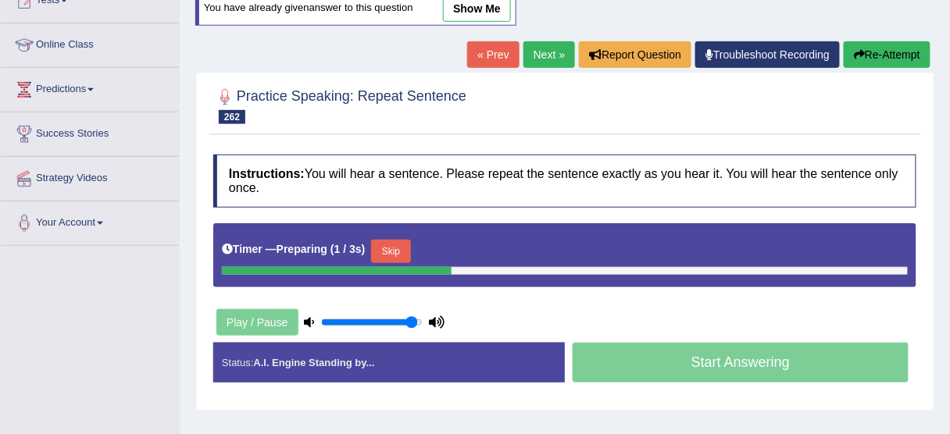
click at [380, 241] on button "Skip" at bounding box center [390, 251] width 39 height 23
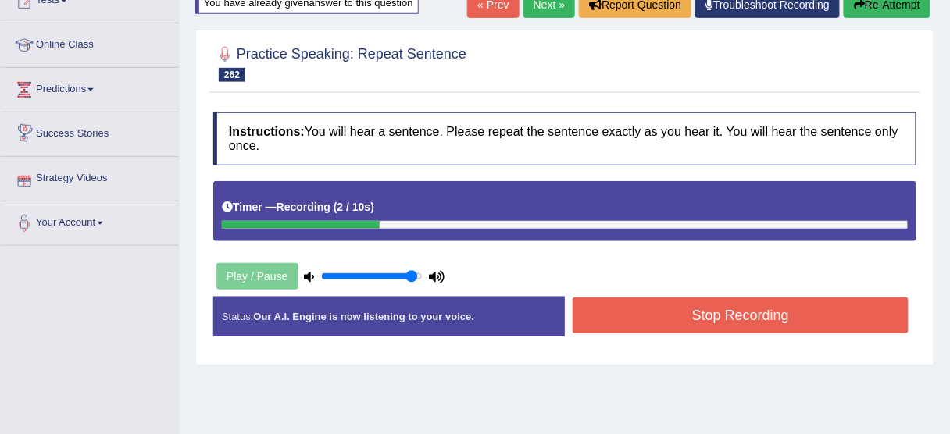
scroll to position [0, 0]
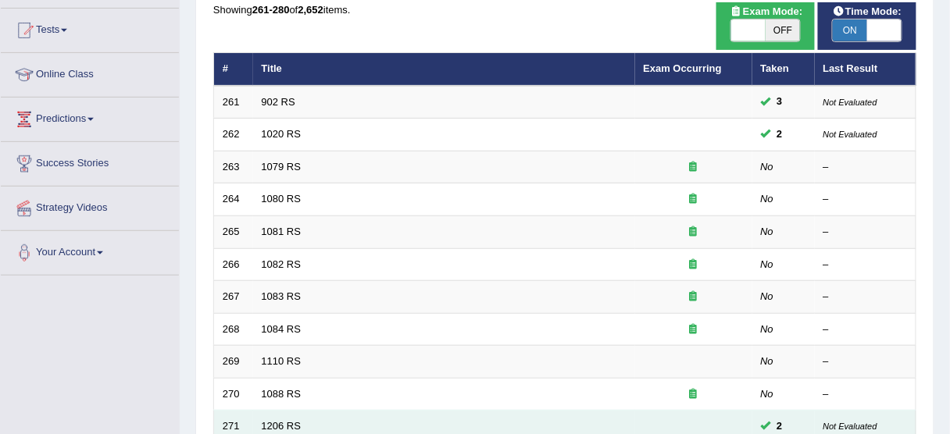
scroll to position [130, 0]
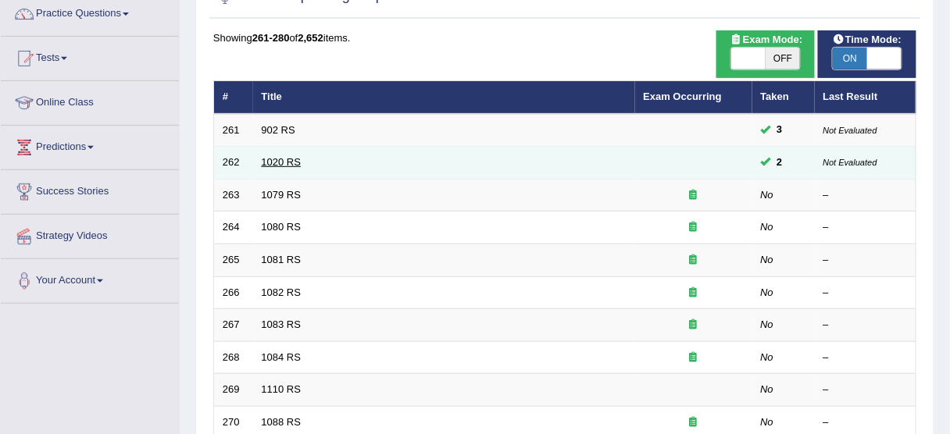
click at [283, 165] on link "1020 RS" at bounding box center [282, 162] width 40 height 12
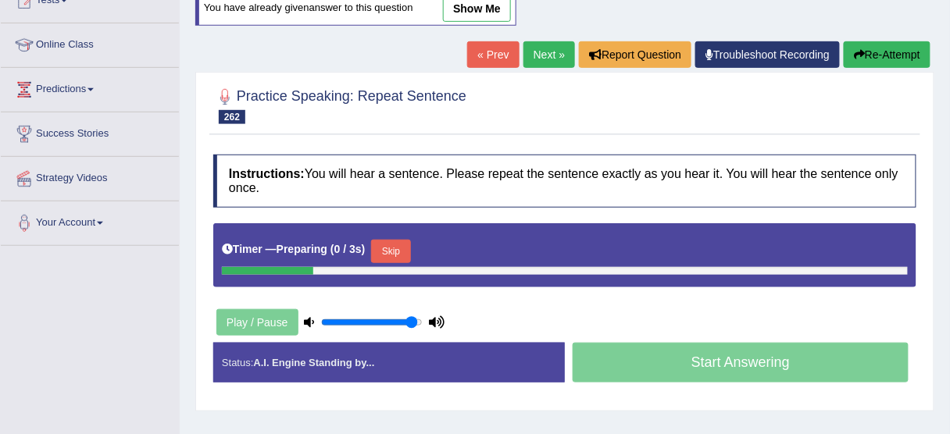
click at [395, 242] on button "Skip" at bounding box center [390, 251] width 39 height 23
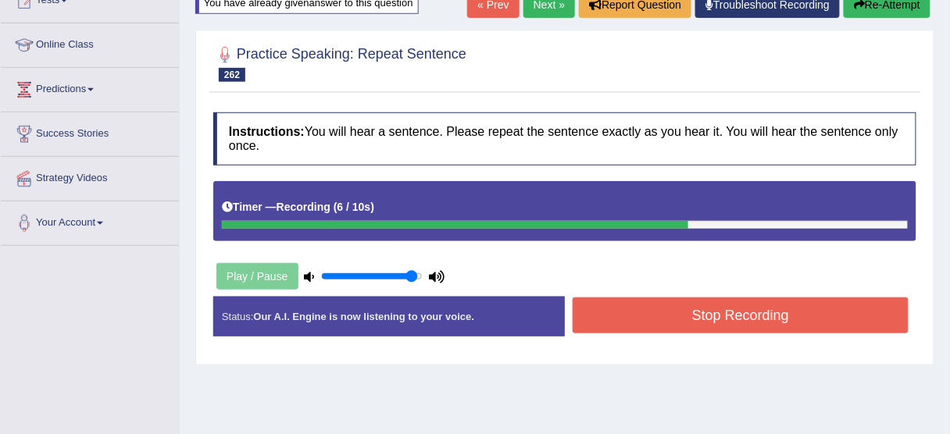
click at [715, 314] on button "Stop Recording" at bounding box center [741, 316] width 336 height 36
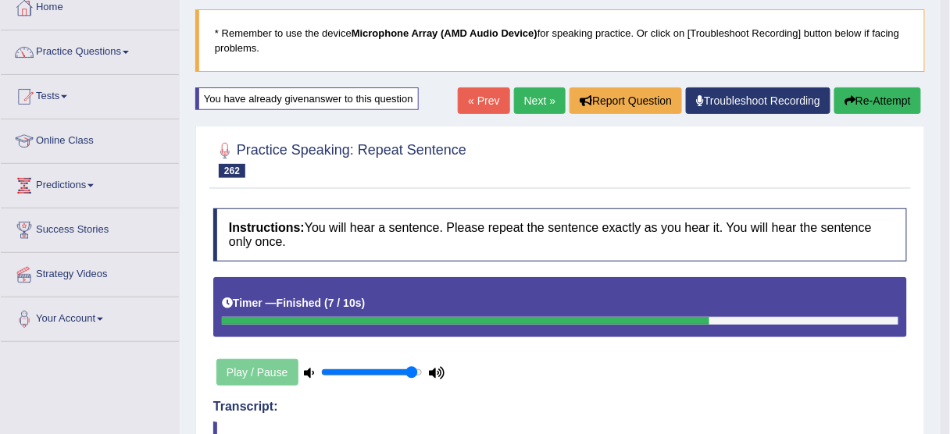
scroll to position [62, 0]
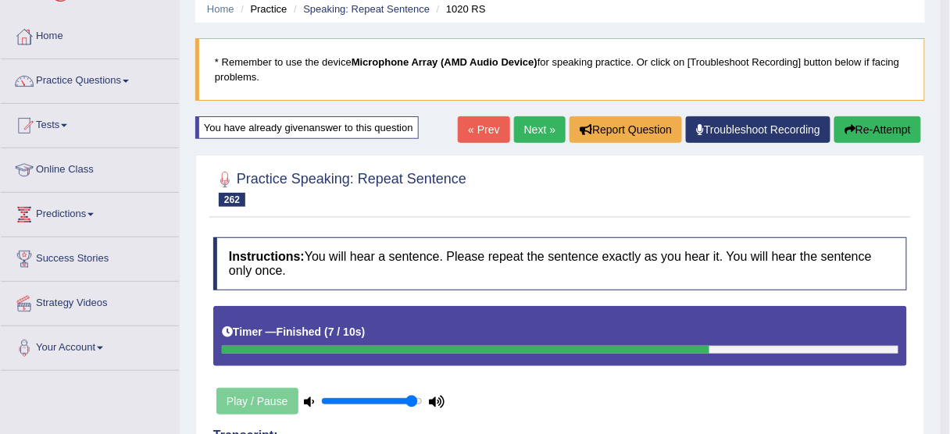
click at [530, 128] on link "Next »" at bounding box center [540, 129] width 52 height 27
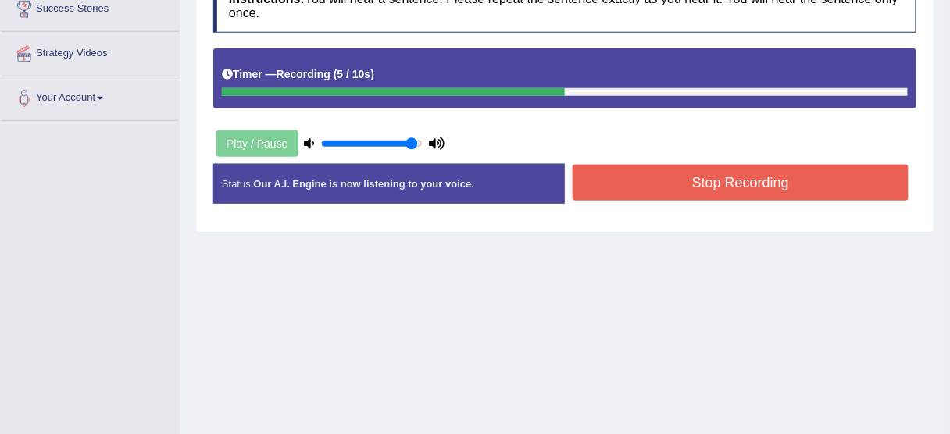
click at [641, 191] on button "Stop Recording" at bounding box center [741, 183] width 336 height 36
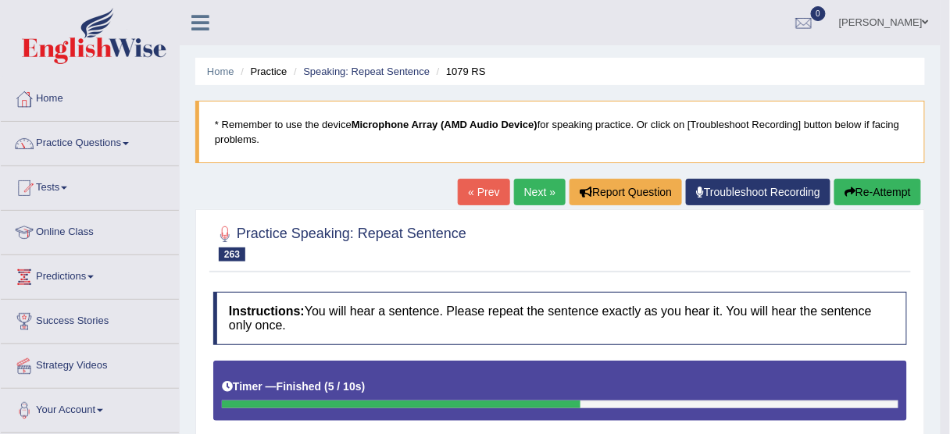
click at [844, 191] on icon "button" at bounding box center [849, 192] width 11 height 11
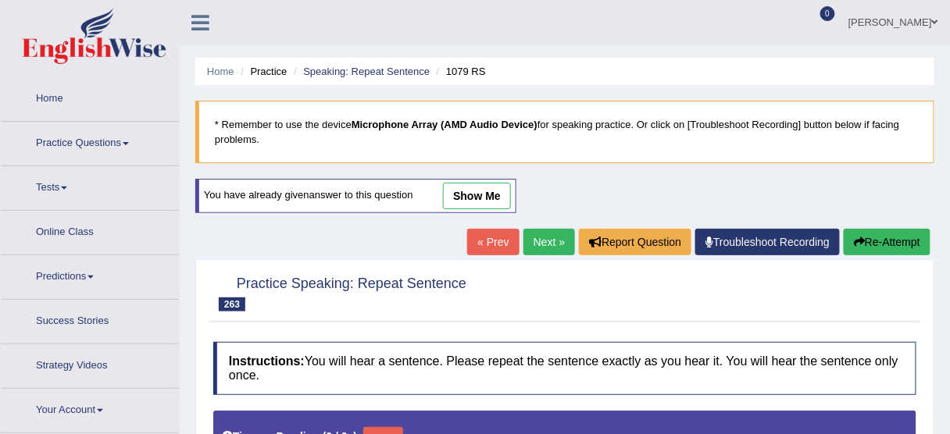
type input "0.95"
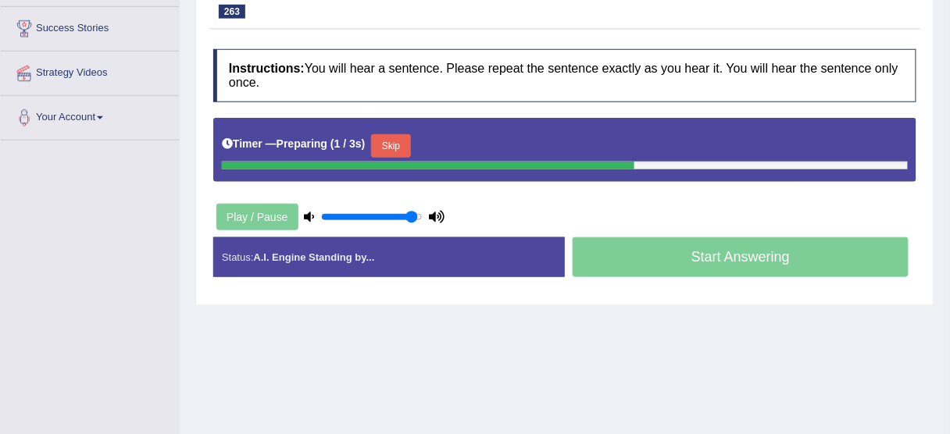
scroll to position [312, 0]
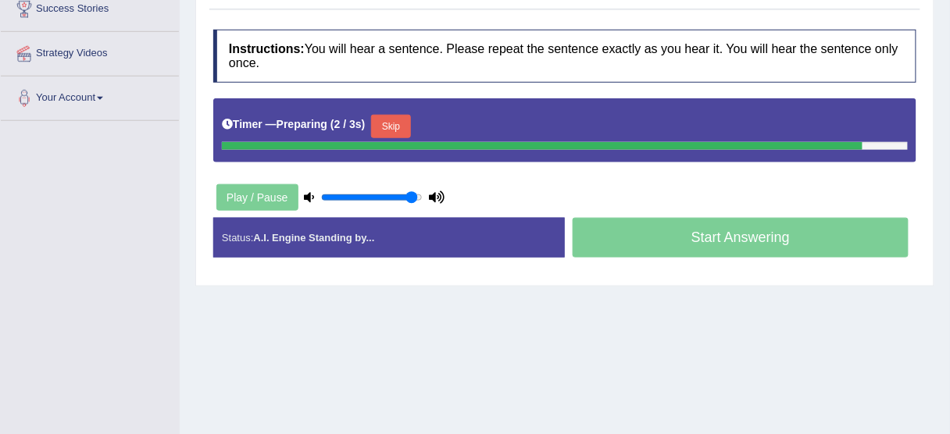
click at [386, 121] on div "Instructions: You will hear a sentence. Please repeat the sentence exactly as y…" at bounding box center [564, 149] width 711 height 255
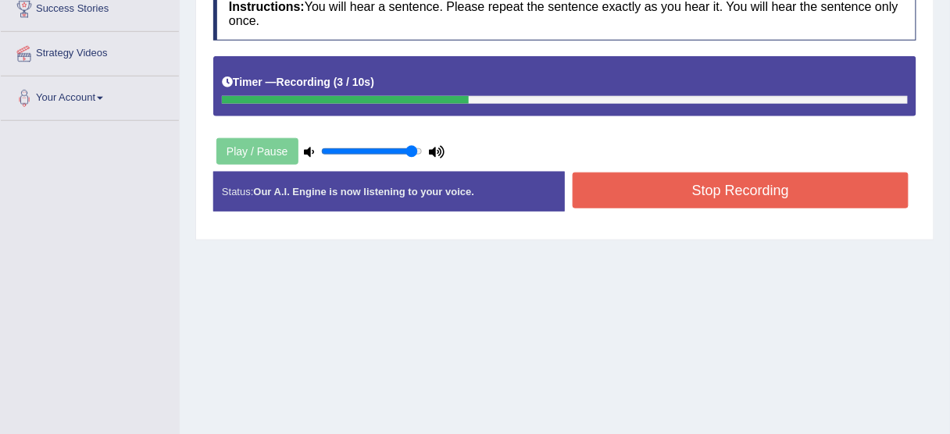
click at [633, 177] on button "Stop Recording" at bounding box center [741, 191] width 336 height 36
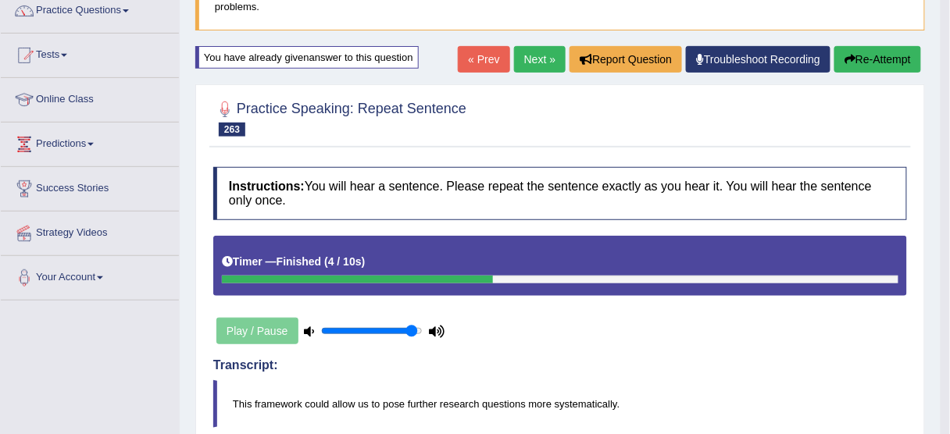
scroll to position [125, 0]
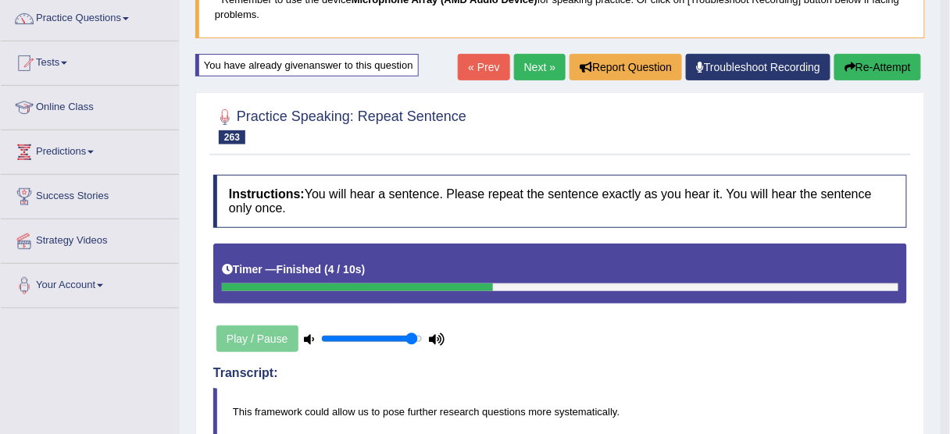
click at [891, 57] on button "Re-Attempt" at bounding box center [877, 67] width 87 height 27
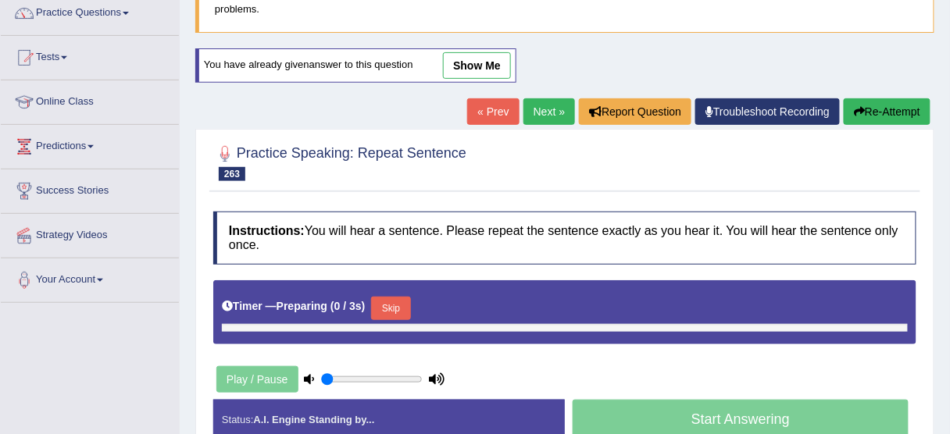
type input "0.95"
click at [392, 306] on button "Skip" at bounding box center [390, 308] width 39 height 23
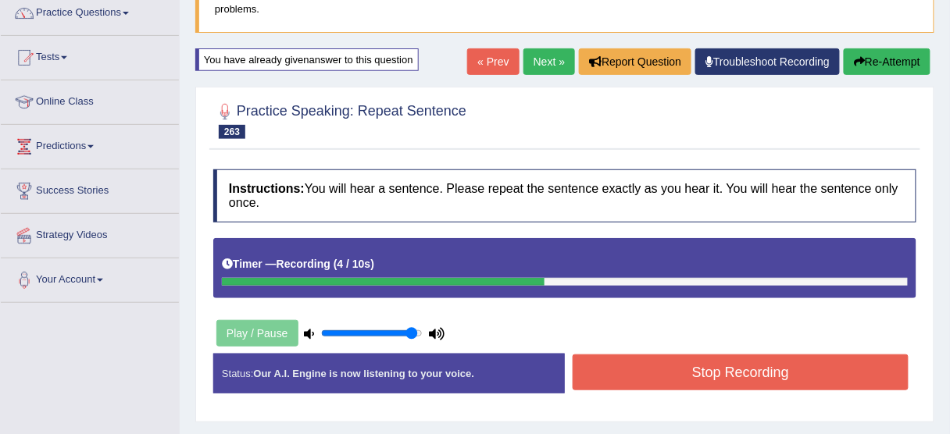
click at [666, 378] on button "Stop Recording" at bounding box center [741, 373] width 336 height 36
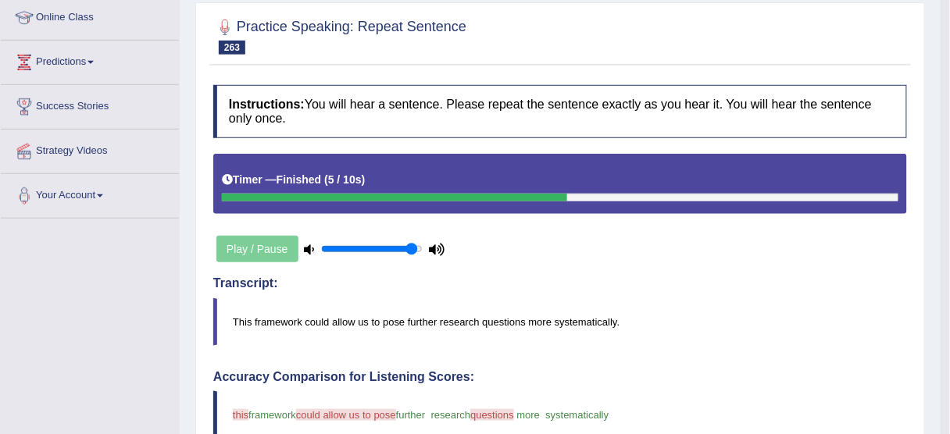
scroll to position [68, 0]
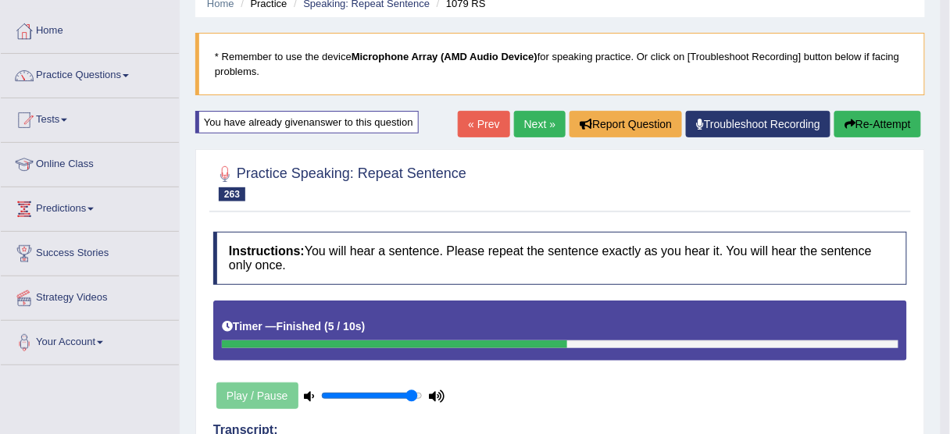
click at [893, 113] on button "Re-Attempt" at bounding box center [877, 124] width 87 height 27
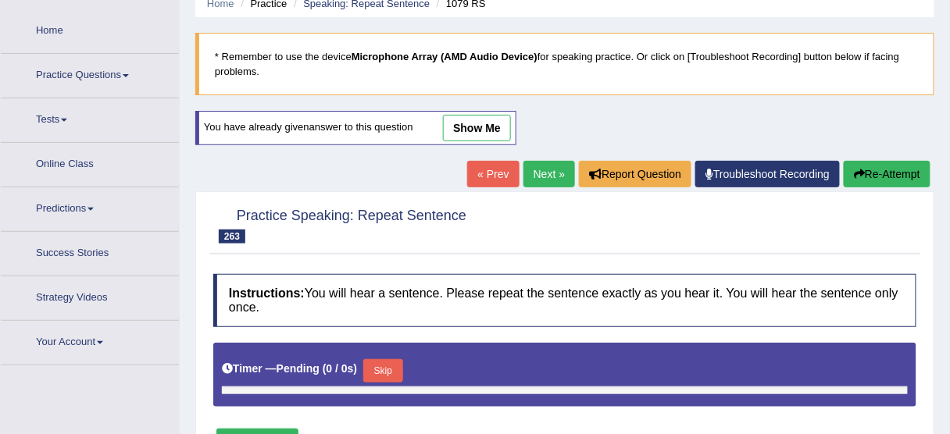
type input "0.95"
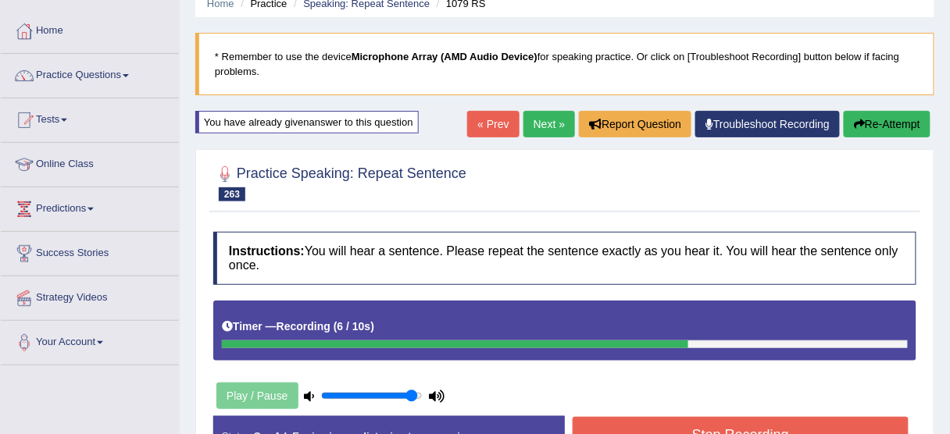
click at [669, 421] on button "Stop Recording" at bounding box center [741, 435] width 336 height 36
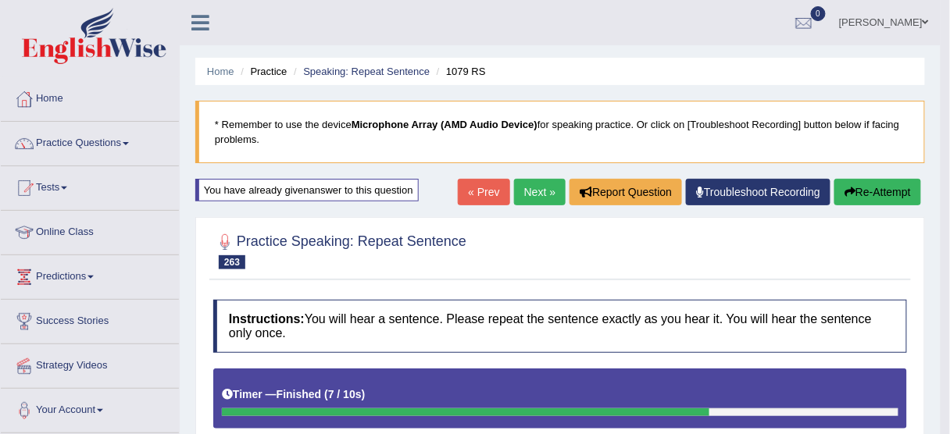
click at [536, 191] on link "Next »" at bounding box center [540, 192] width 52 height 27
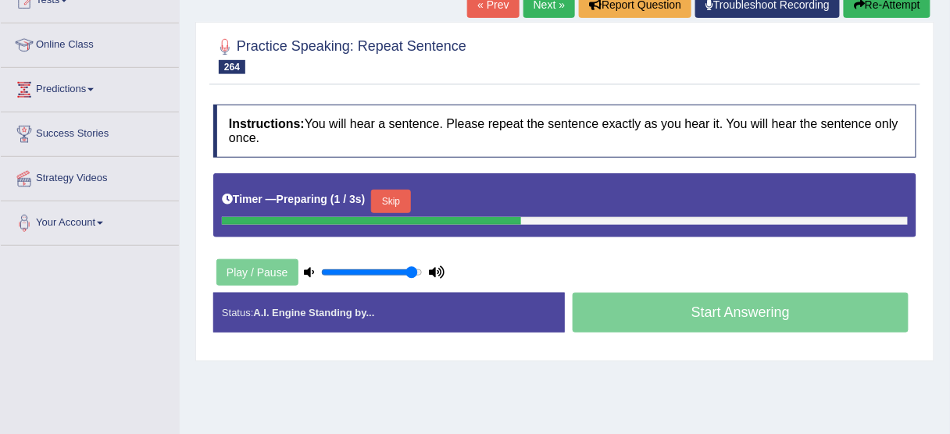
click at [404, 202] on button "Skip" at bounding box center [390, 201] width 39 height 23
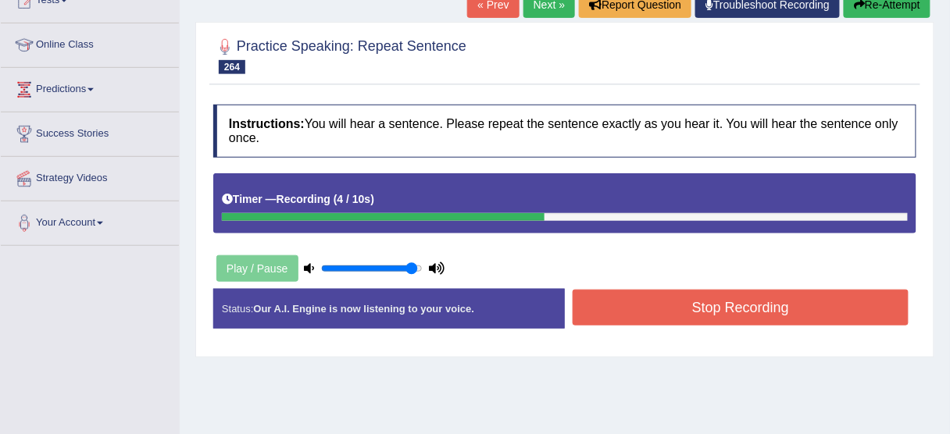
click at [642, 312] on button "Stop Recording" at bounding box center [741, 308] width 336 height 36
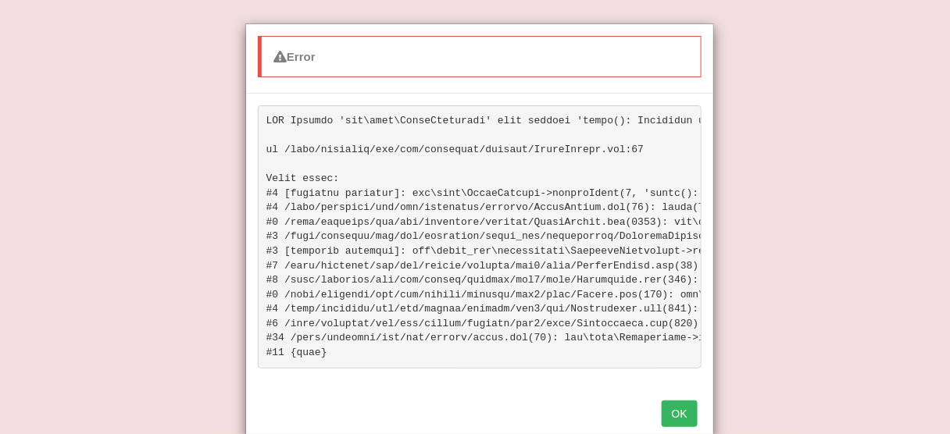
scroll to position [437, 0]
click at [683, 417] on button "OK" at bounding box center [680, 414] width 36 height 27
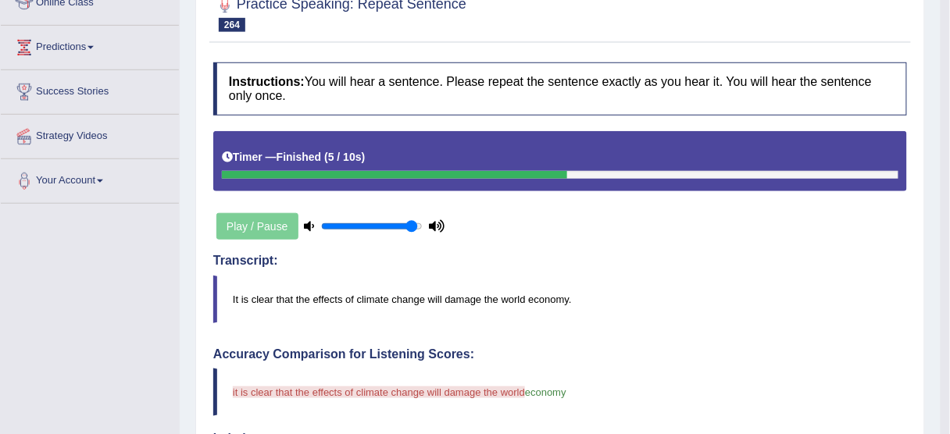
scroll to position [187, 0]
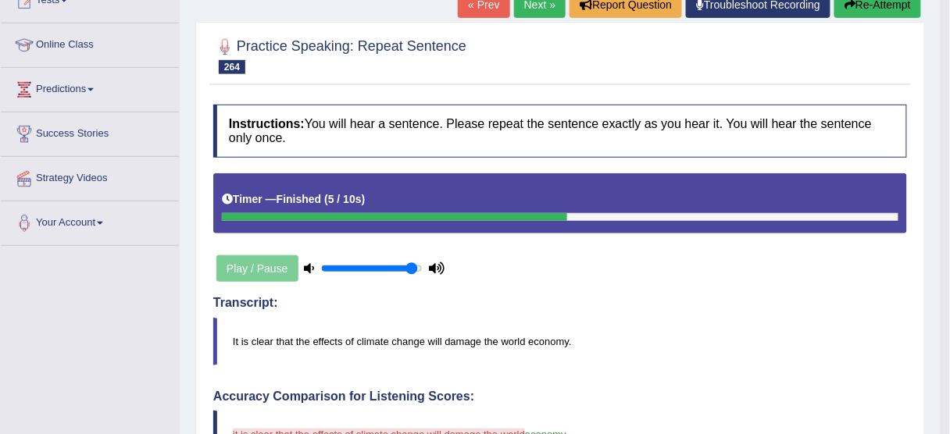
click at [871, 18] on div "« Prev Next » Report Question Troubleshoot Recording Re-Attempt" at bounding box center [691, 6] width 467 height 30
click at [872, 8] on button "Re-Attempt" at bounding box center [877, 4] width 87 height 27
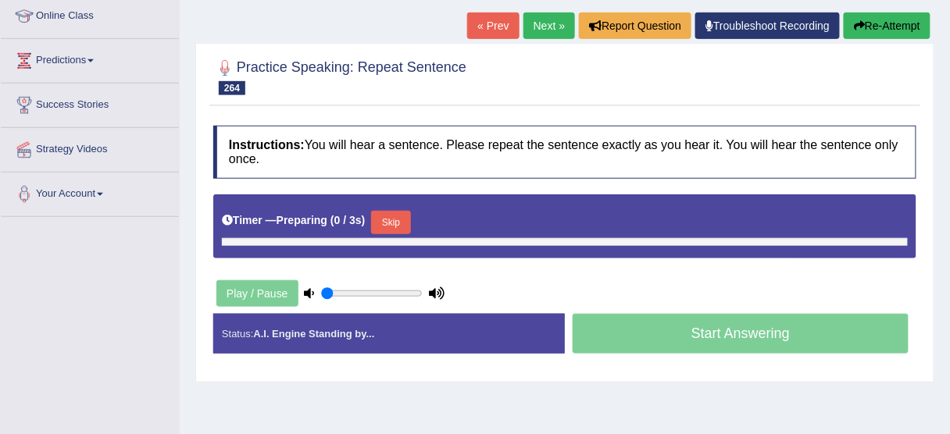
type input "0.95"
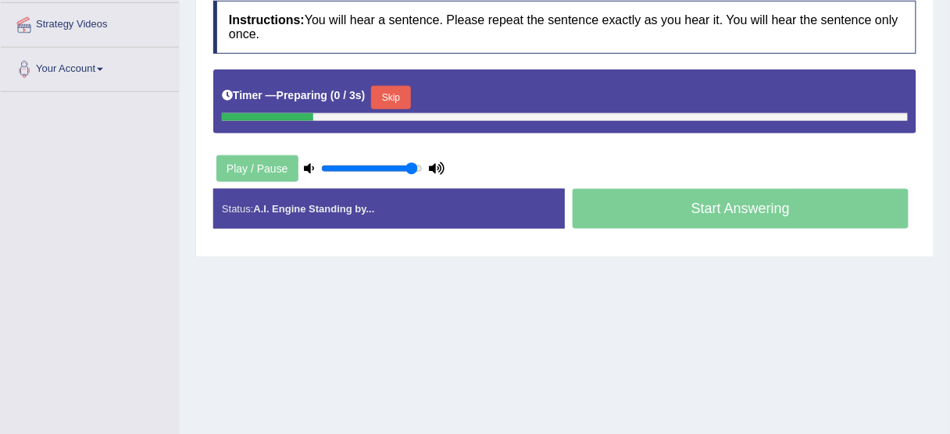
scroll to position [341, 0]
click at [391, 100] on button "Skip" at bounding box center [390, 97] width 39 height 23
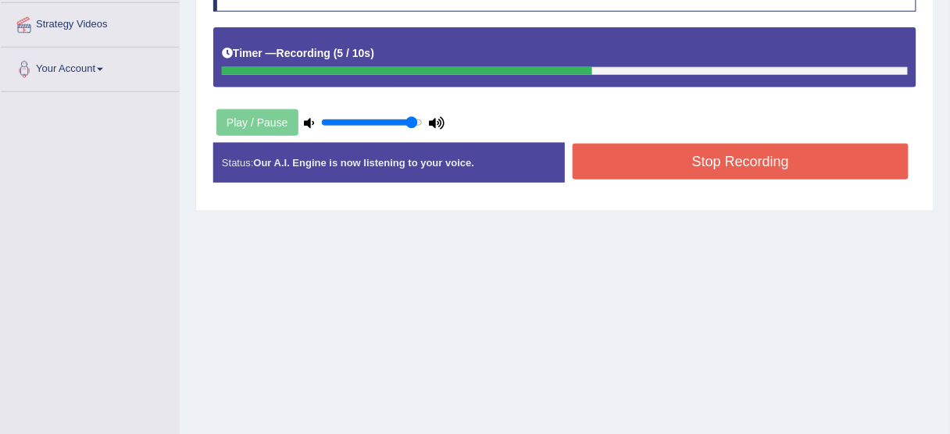
click at [609, 171] on button "Stop Recording" at bounding box center [741, 162] width 336 height 36
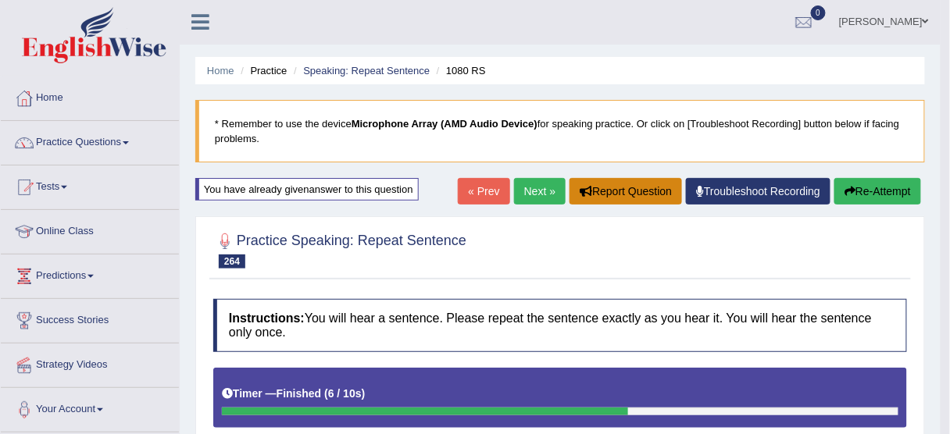
scroll to position [0, 0]
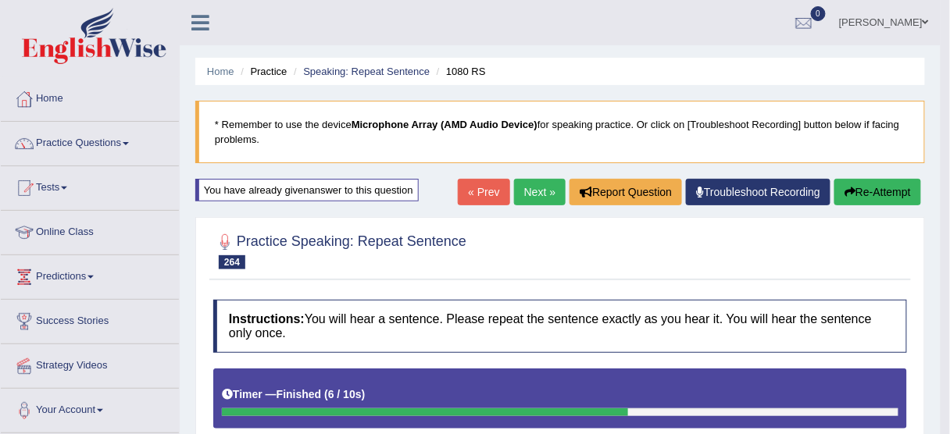
click at [537, 188] on link "Next »" at bounding box center [540, 192] width 52 height 27
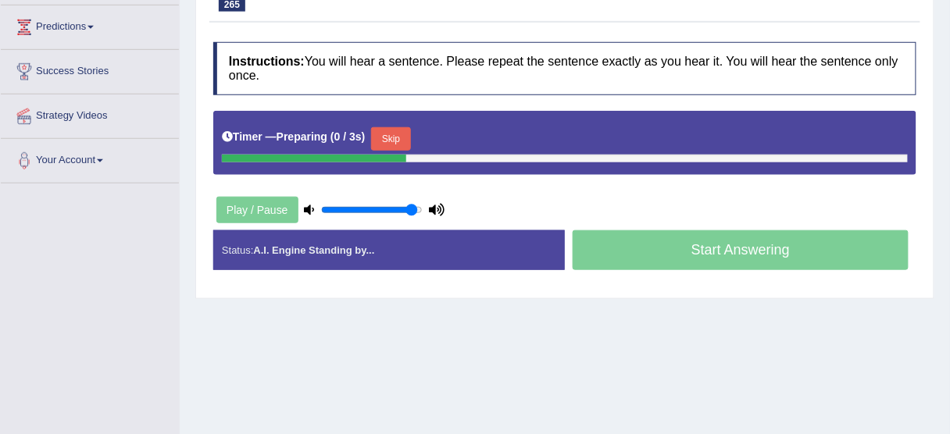
click at [397, 130] on button "Skip" at bounding box center [390, 138] width 39 height 23
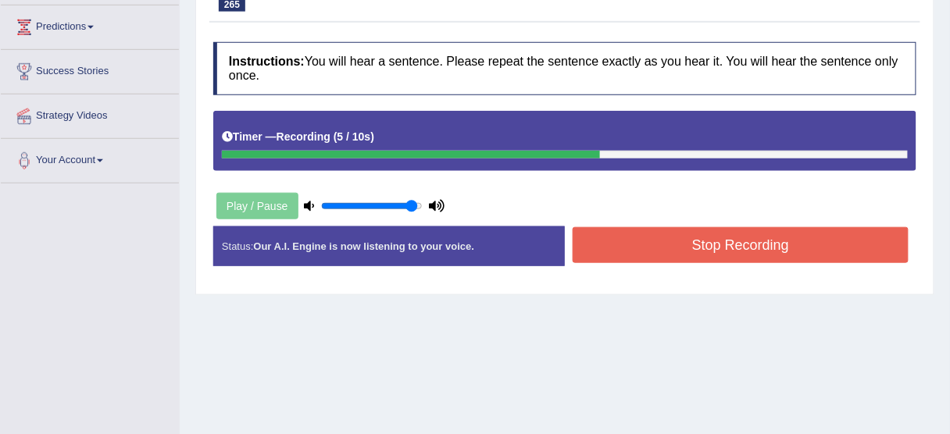
click at [749, 248] on button "Stop Recording" at bounding box center [741, 245] width 336 height 36
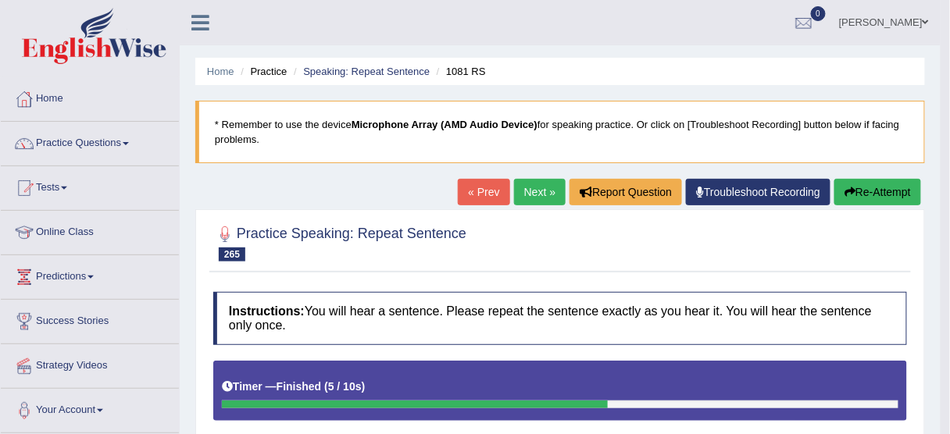
click at [863, 191] on button "Re-Attempt" at bounding box center [877, 192] width 87 height 27
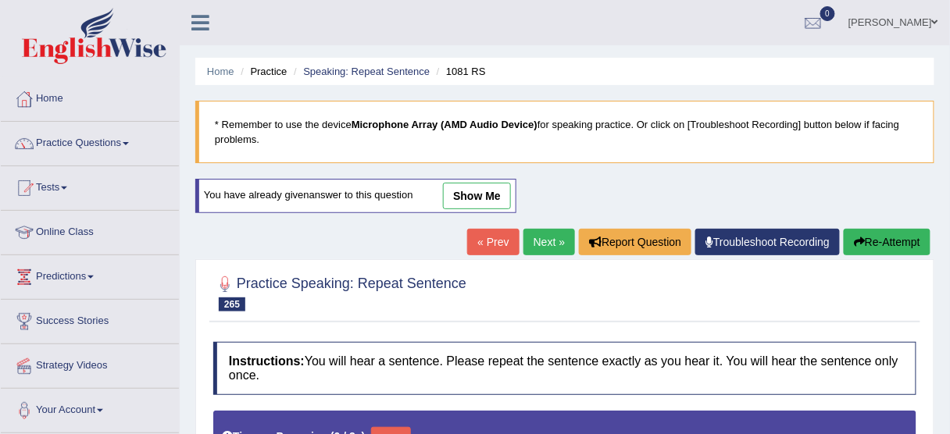
type input "0.95"
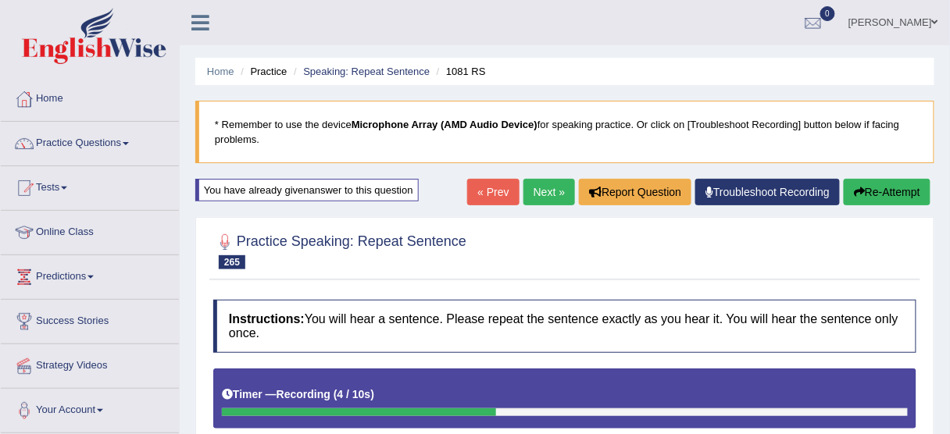
scroll to position [375, 0]
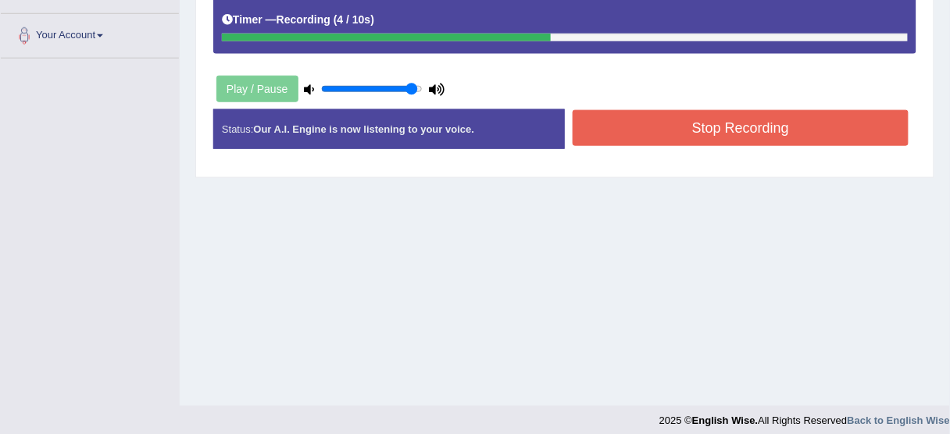
click at [817, 127] on button "Stop Recording" at bounding box center [741, 128] width 336 height 36
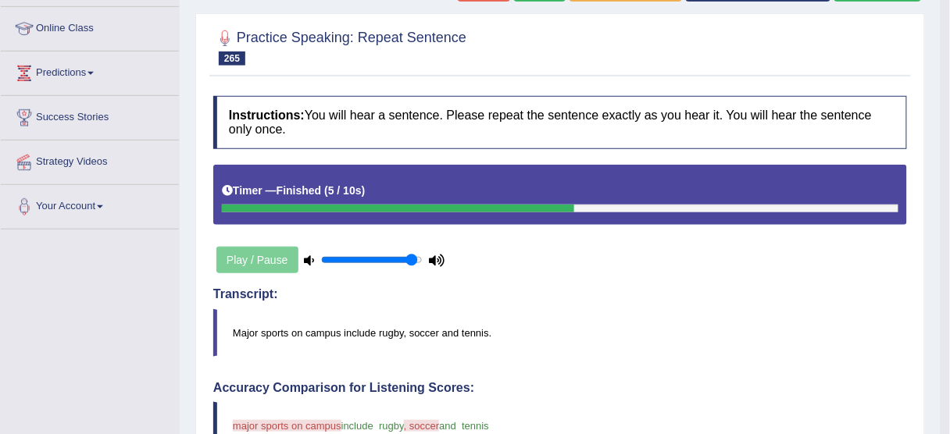
scroll to position [62, 0]
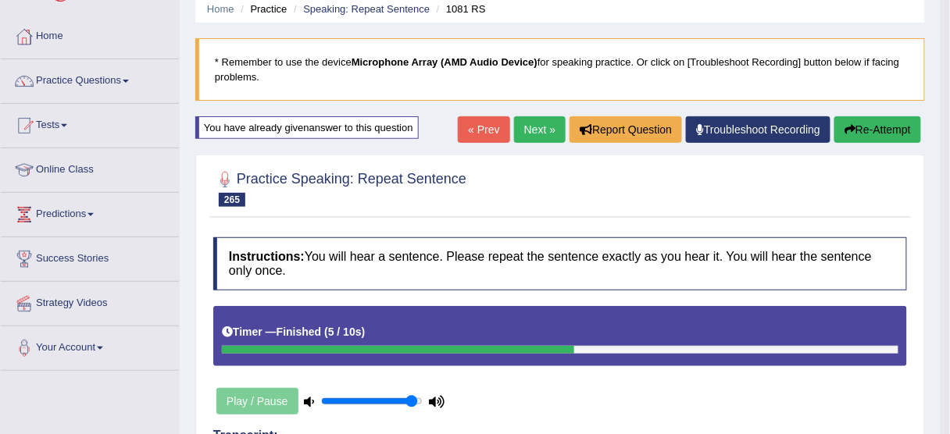
click at [871, 137] on button "Re-Attempt" at bounding box center [877, 129] width 87 height 27
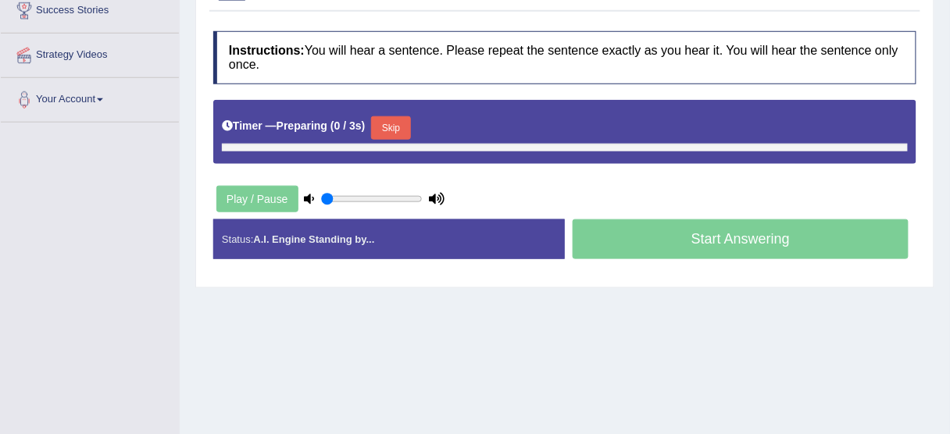
type input "0.95"
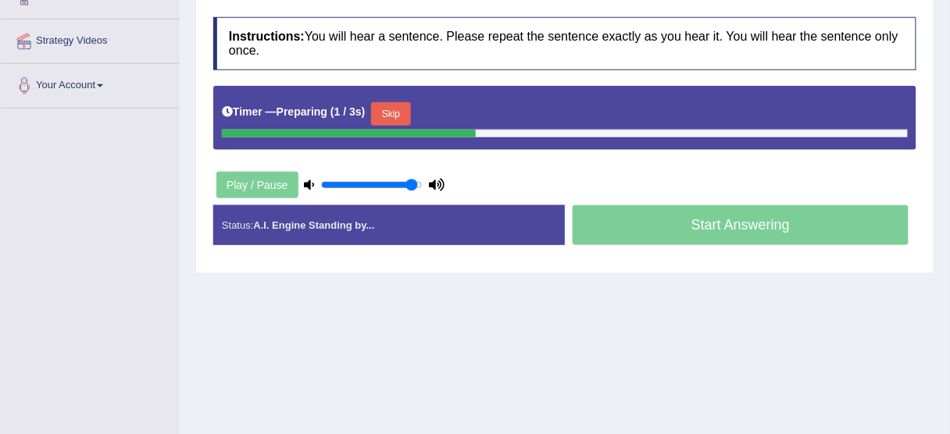
click at [406, 109] on button "Skip" at bounding box center [390, 113] width 39 height 23
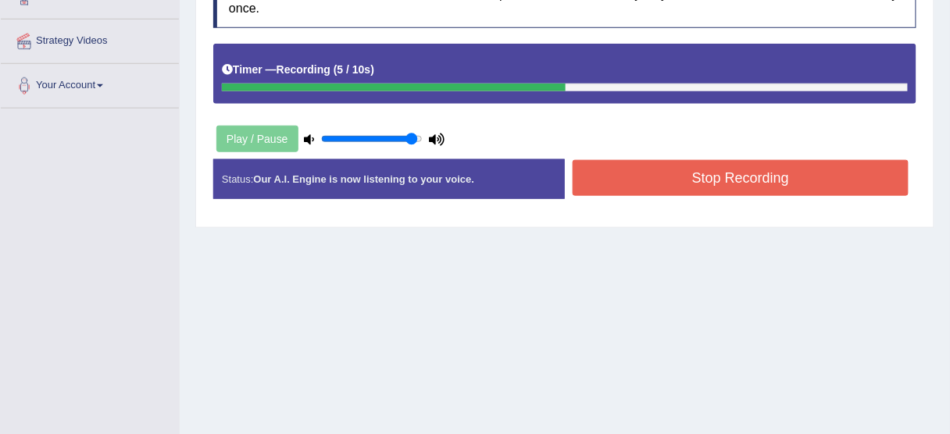
drag, startPoint x: 729, startPoint y: 187, endPoint x: 726, endPoint y: 197, distance: 10.4
click at [729, 191] on button "Stop Recording" at bounding box center [741, 178] width 336 height 36
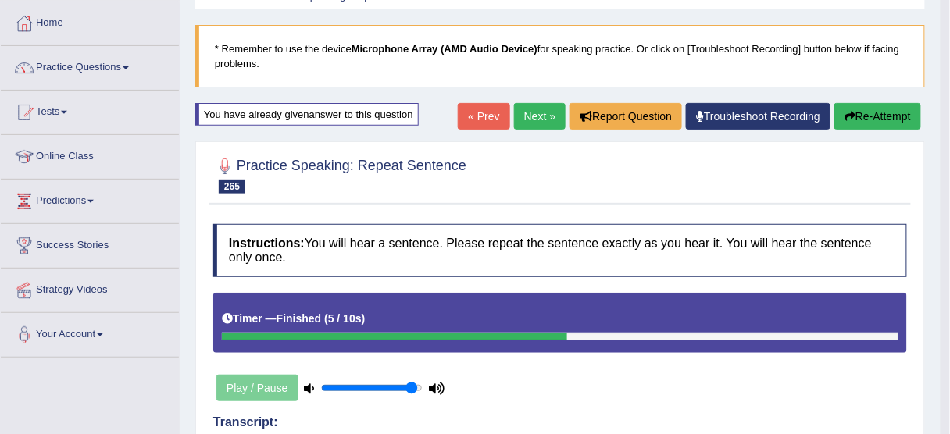
scroll to position [75, 0]
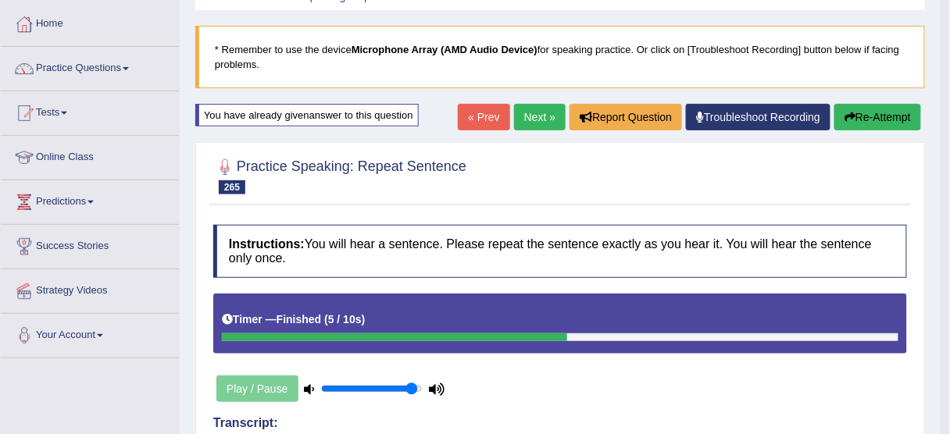
click at [901, 112] on button "Re-Attempt" at bounding box center [877, 117] width 87 height 27
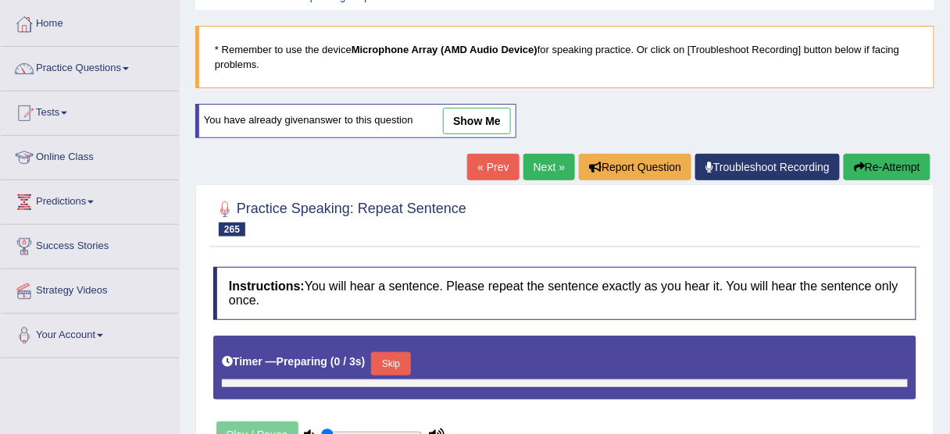
scroll to position [75, 0]
type input "0.95"
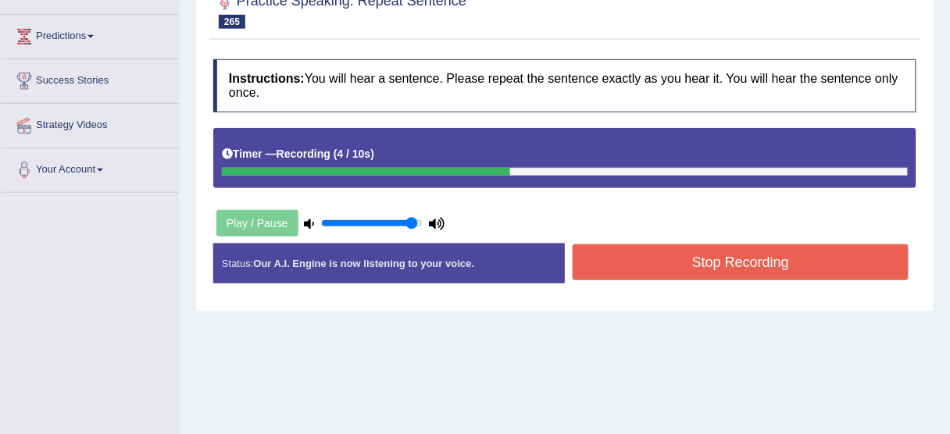
scroll to position [262, 0]
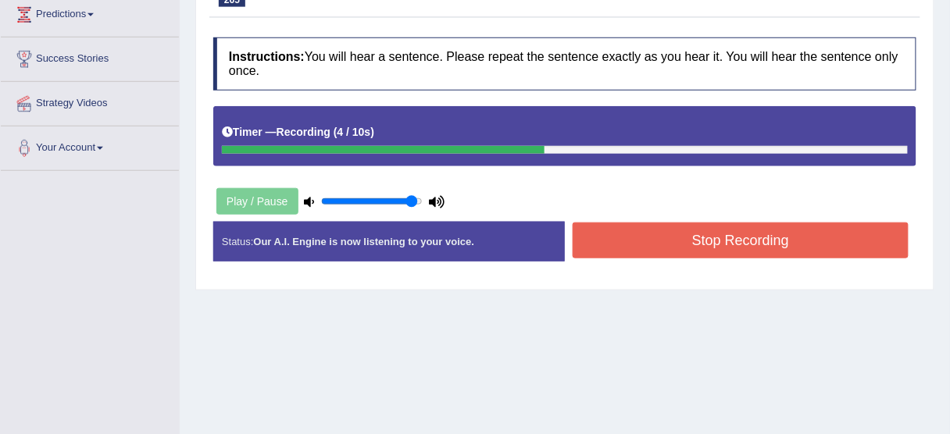
click at [696, 227] on button "Stop Recording" at bounding box center [741, 241] width 336 height 36
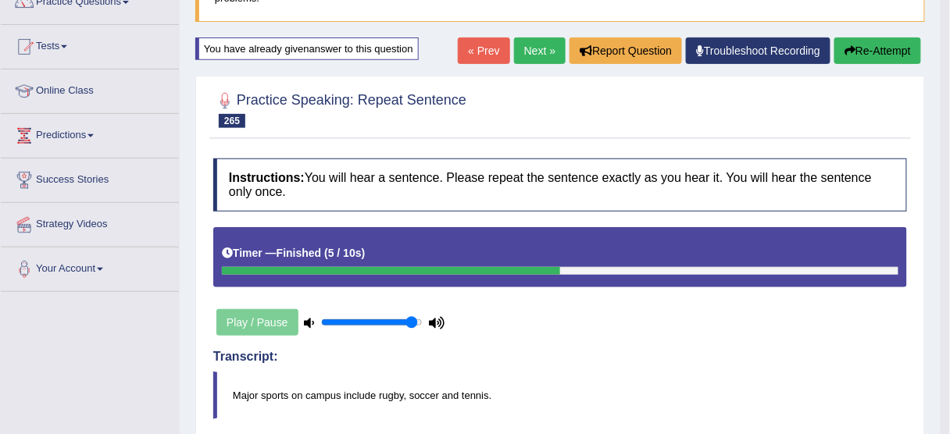
scroll to position [137, 0]
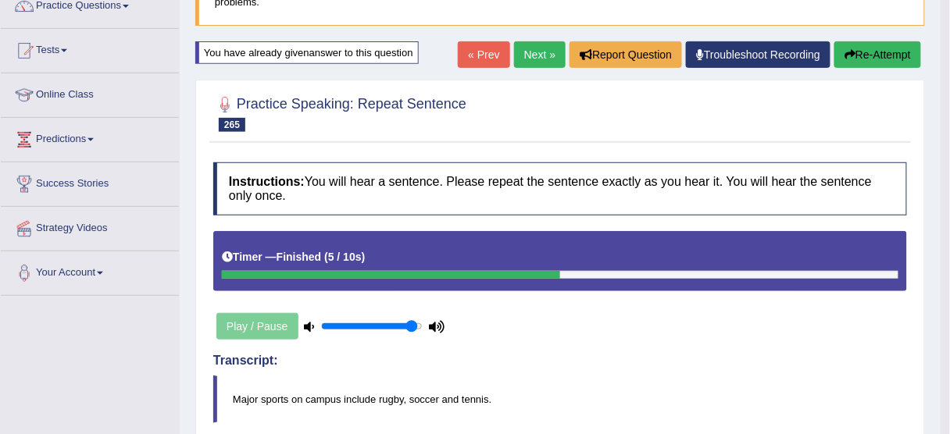
click at [519, 52] on link "Next »" at bounding box center [540, 54] width 52 height 27
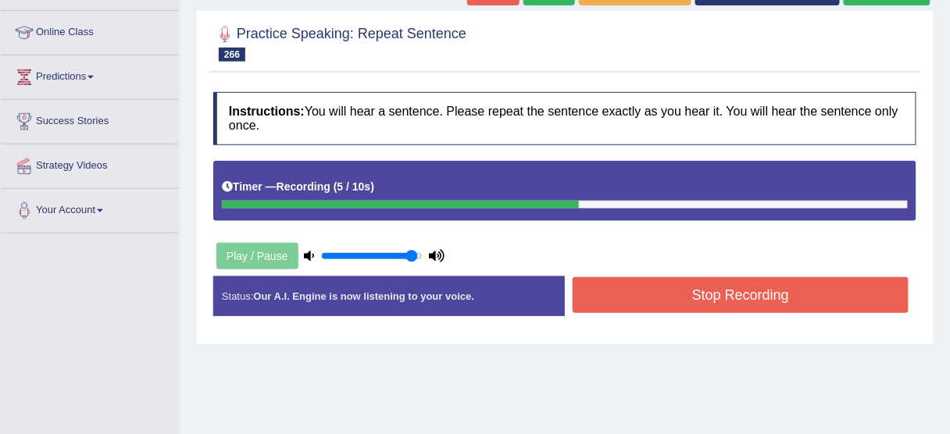
click at [651, 294] on button "Stop Recording" at bounding box center [741, 295] width 336 height 36
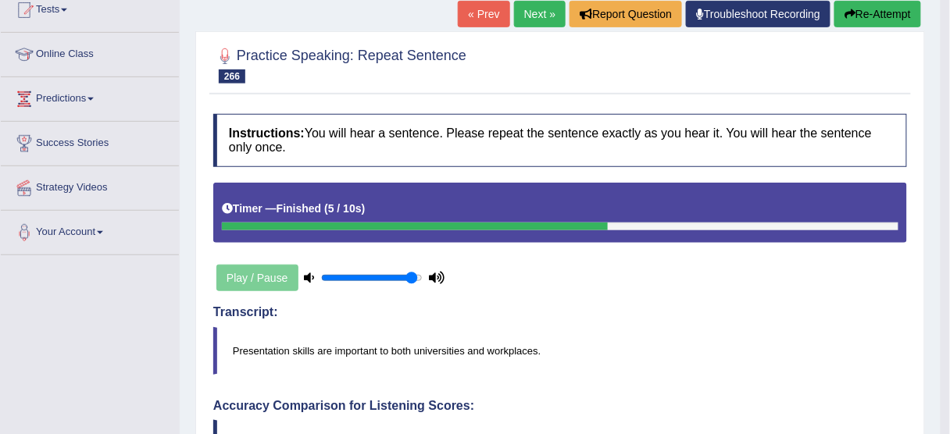
scroll to position [12, 0]
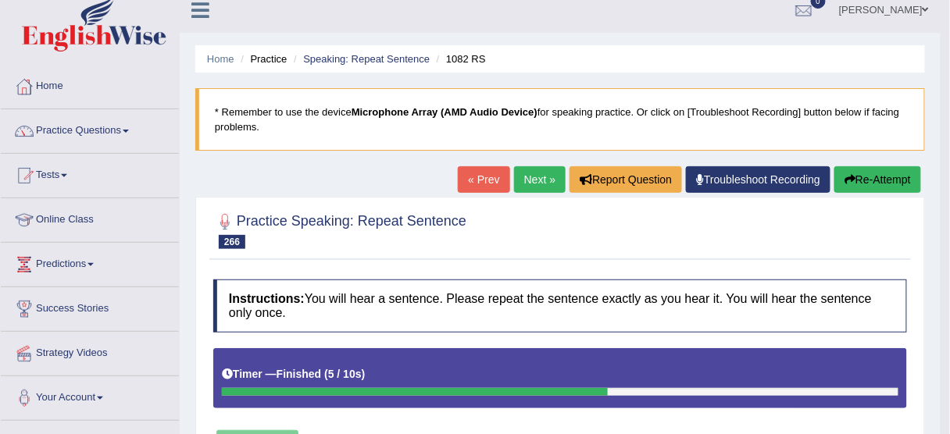
click at [866, 173] on button "Re-Attempt" at bounding box center [877, 179] width 87 height 27
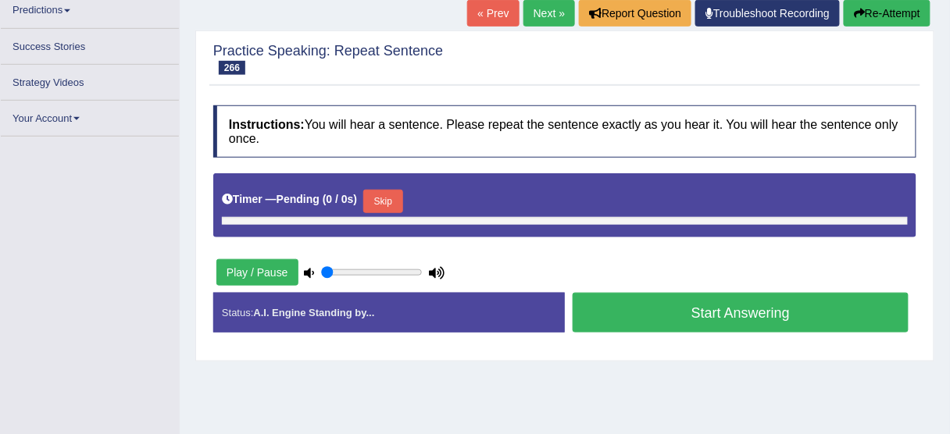
type input "0.95"
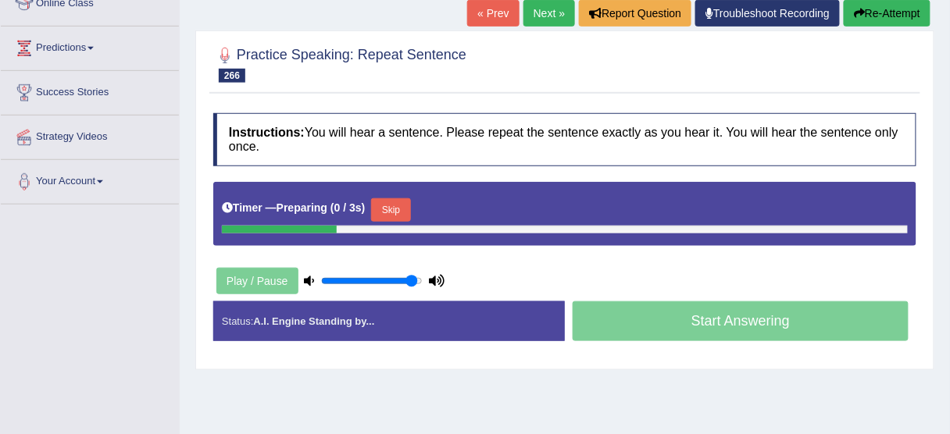
click at [398, 213] on button "Skip" at bounding box center [390, 209] width 39 height 23
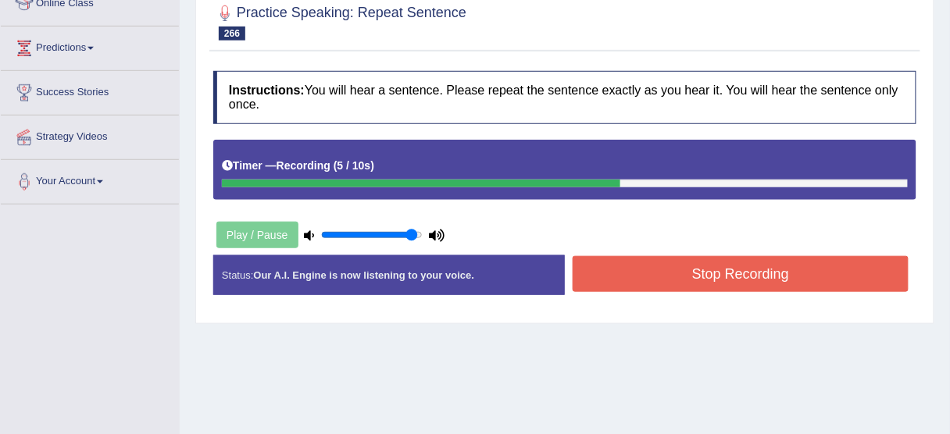
click at [615, 277] on button "Stop Recording" at bounding box center [741, 274] width 336 height 36
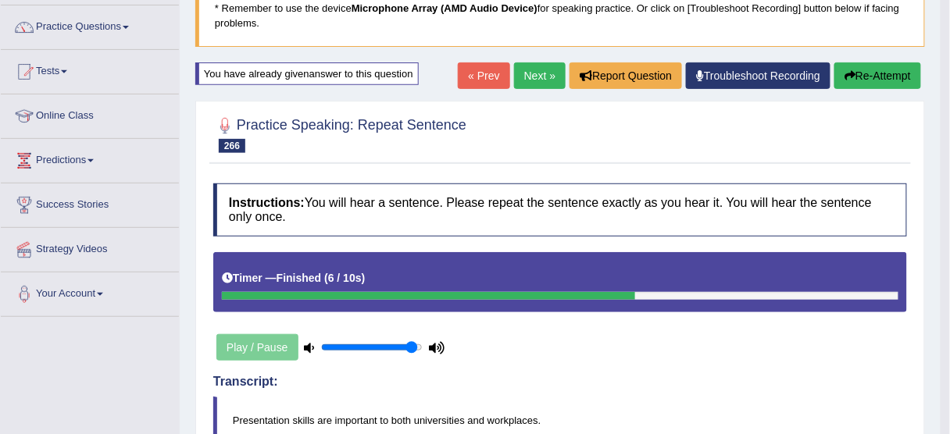
scroll to position [104, 0]
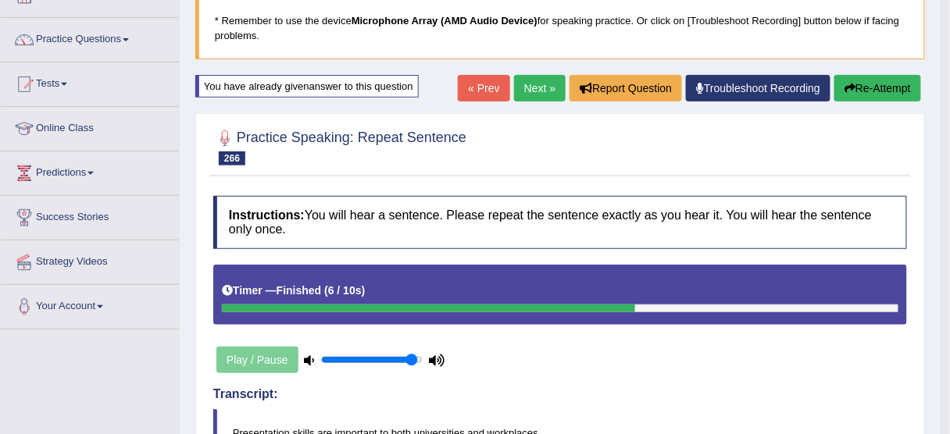
drag, startPoint x: 876, startPoint y: 80, endPoint x: 869, endPoint y: 98, distance: 19.3
click at [876, 81] on button "Re-Attempt" at bounding box center [877, 88] width 87 height 27
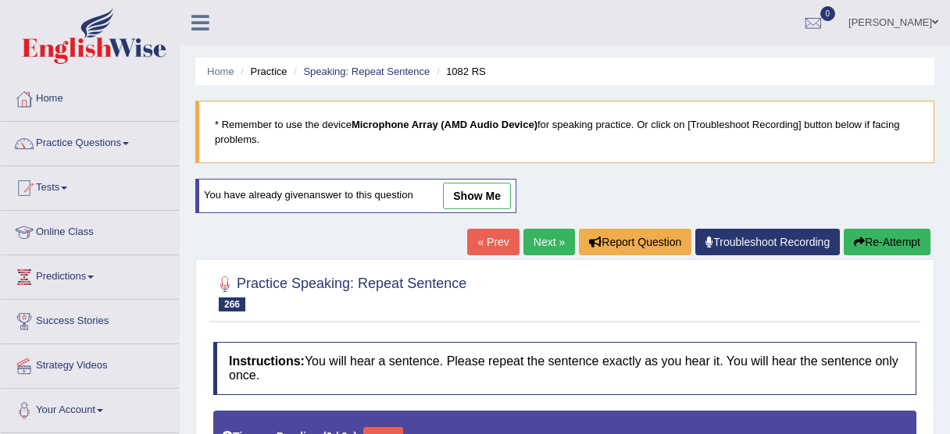
type input "0.95"
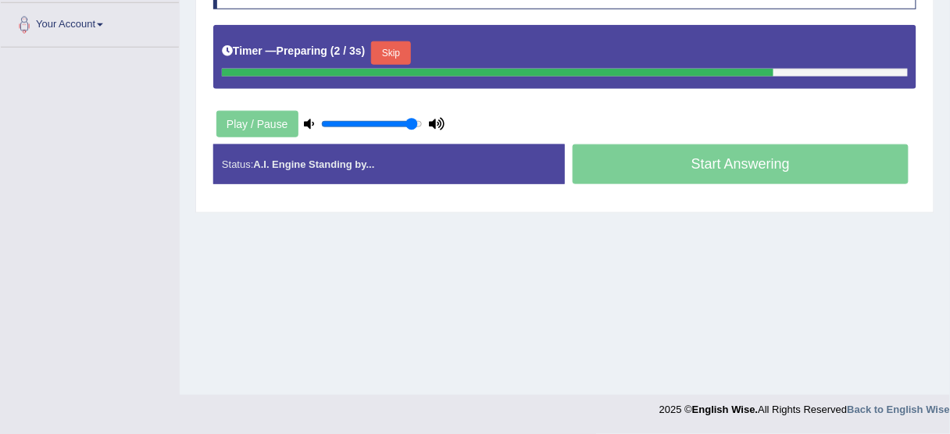
click at [395, 49] on button "Skip" at bounding box center [390, 52] width 39 height 23
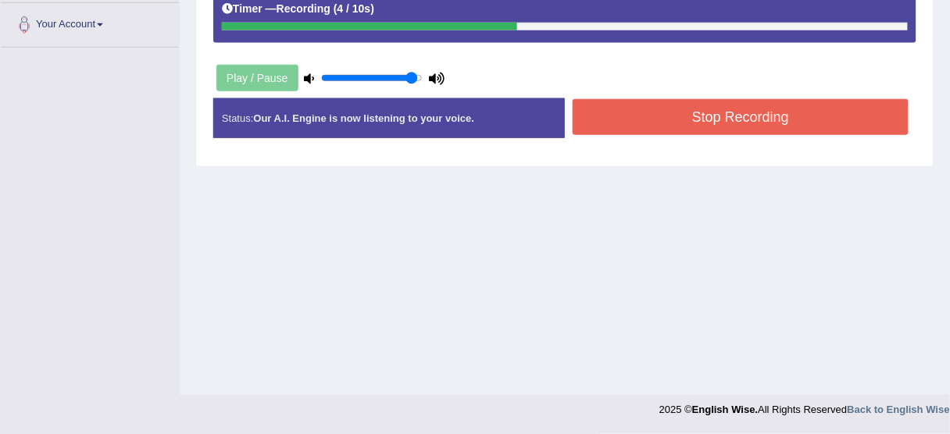
click at [686, 135] on div "Stop Recording" at bounding box center [741, 119] width 352 height 40
click at [722, 110] on button "Stop Recording" at bounding box center [741, 117] width 336 height 36
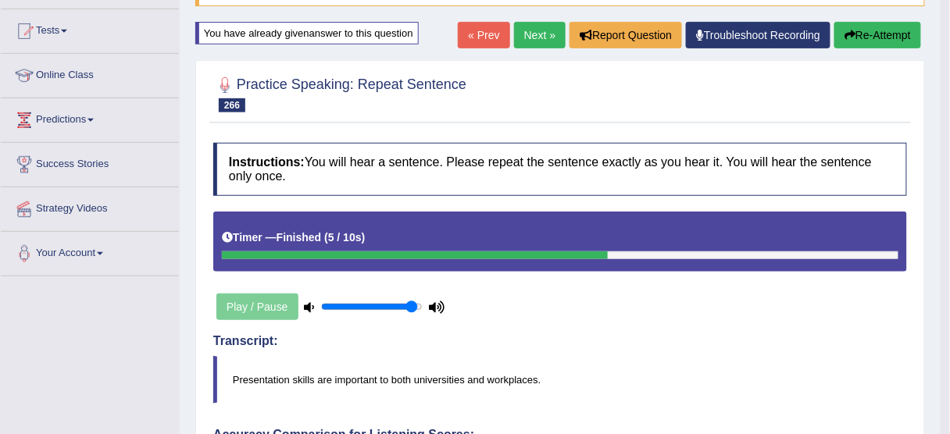
scroll to position [73, 0]
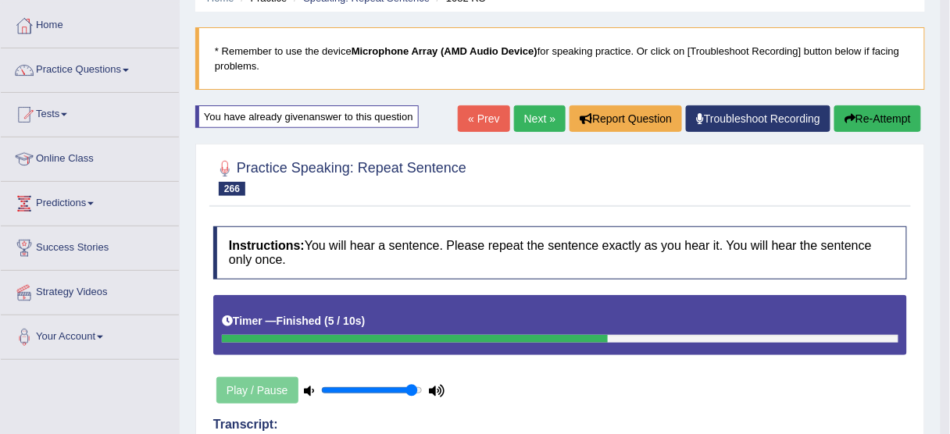
click at [853, 123] on button "Re-Attempt" at bounding box center [877, 118] width 87 height 27
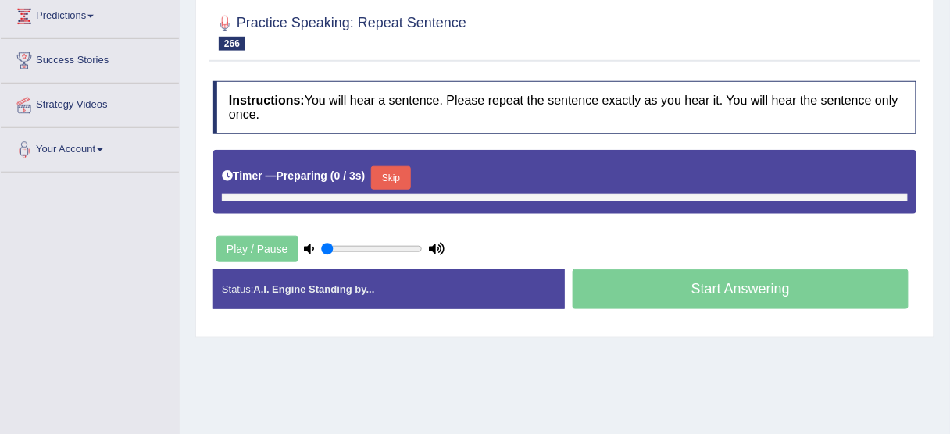
scroll to position [307, 0]
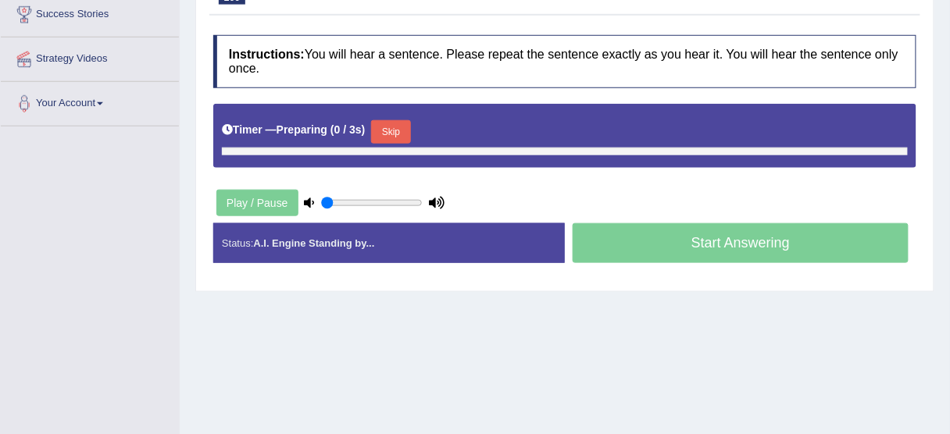
type input "0.95"
click at [398, 131] on button "Skip" at bounding box center [390, 131] width 39 height 23
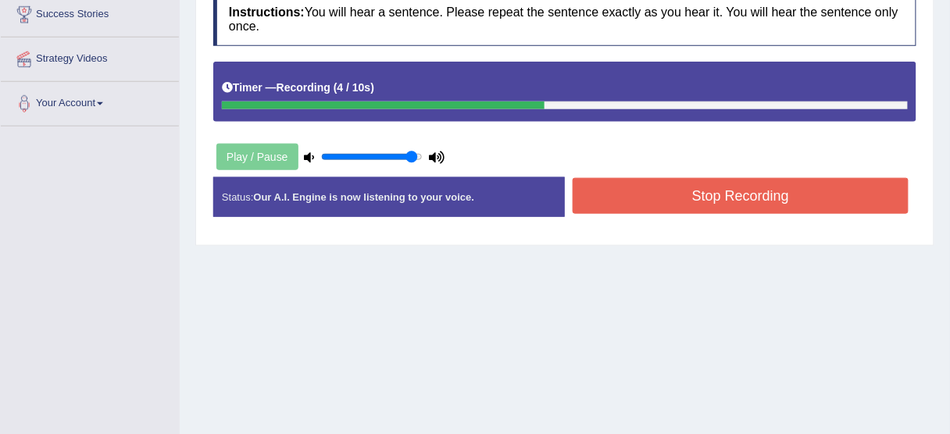
click at [677, 192] on button "Stop Recording" at bounding box center [741, 196] width 336 height 36
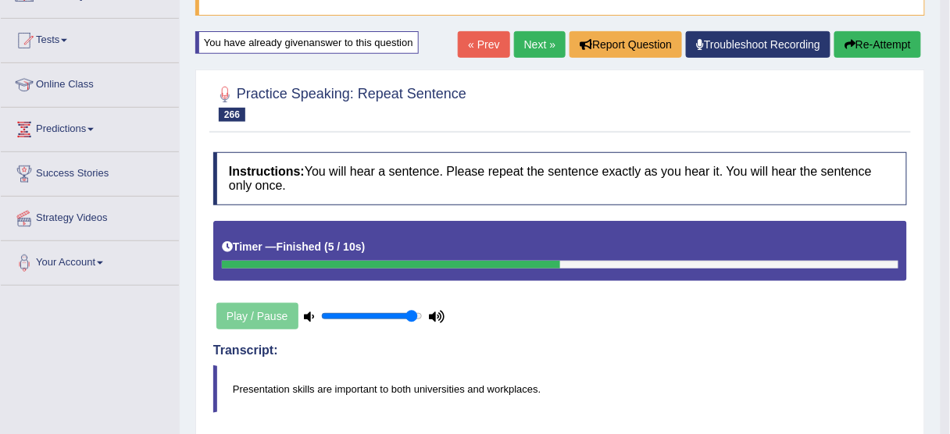
scroll to position [94, 0]
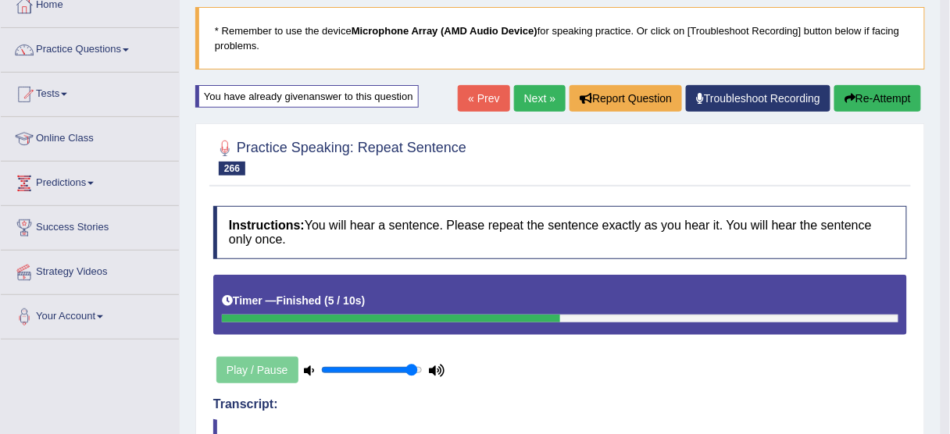
click at [875, 94] on button "Re-Attempt" at bounding box center [877, 98] width 87 height 27
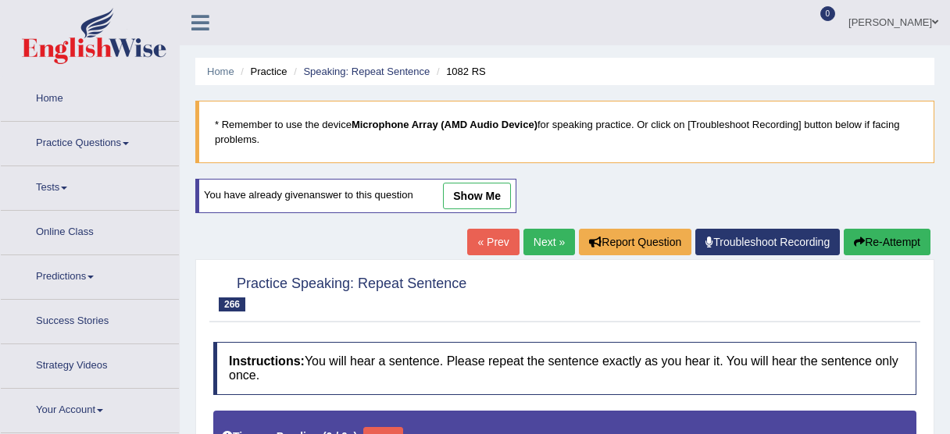
type input "0.95"
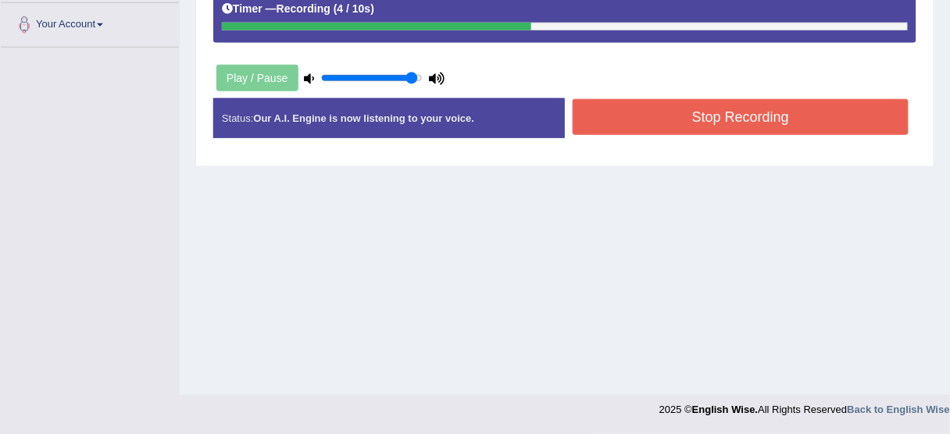
click at [616, 115] on button "Stop Recording" at bounding box center [741, 117] width 336 height 36
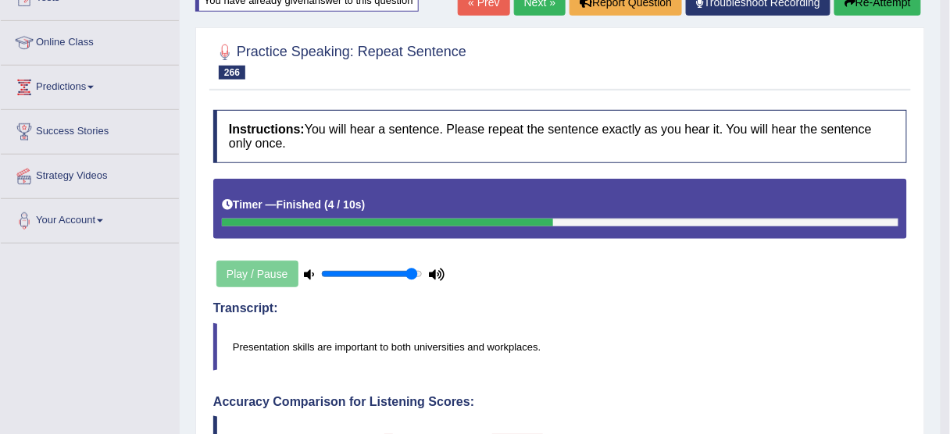
scroll to position [73, 0]
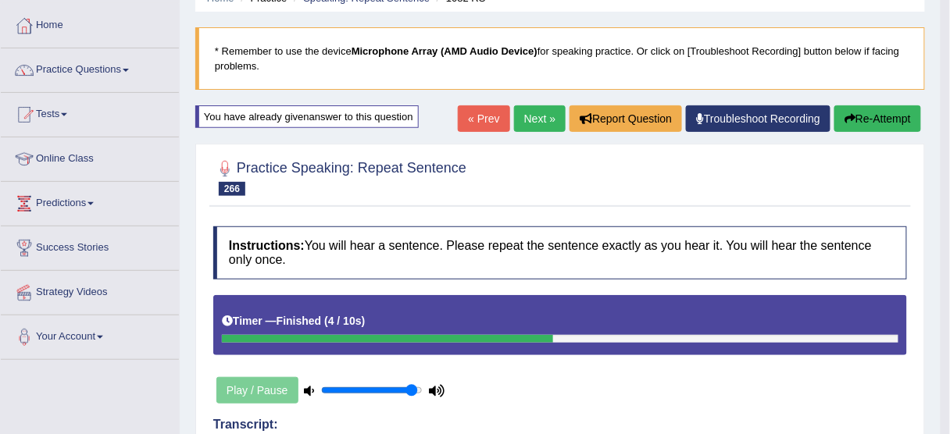
click at [529, 117] on link "Next »" at bounding box center [540, 118] width 52 height 27
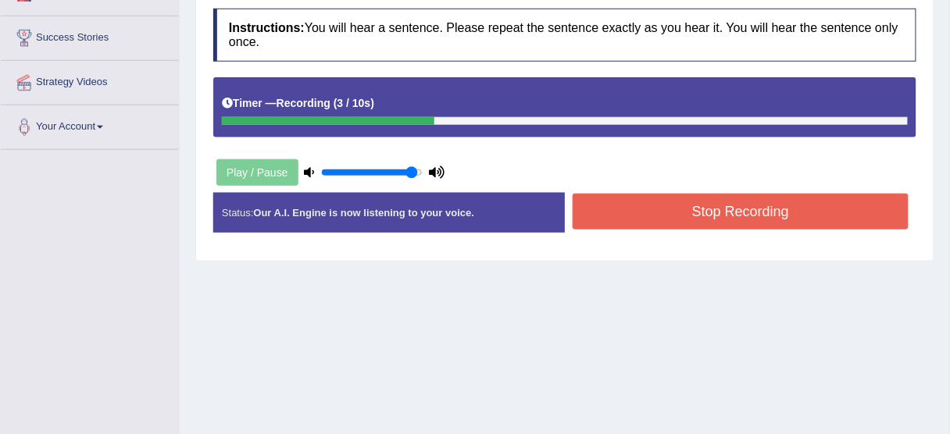
click at [652, 220] on button "Stop Recording" at bounding box center [741, 212] width 336 height 36
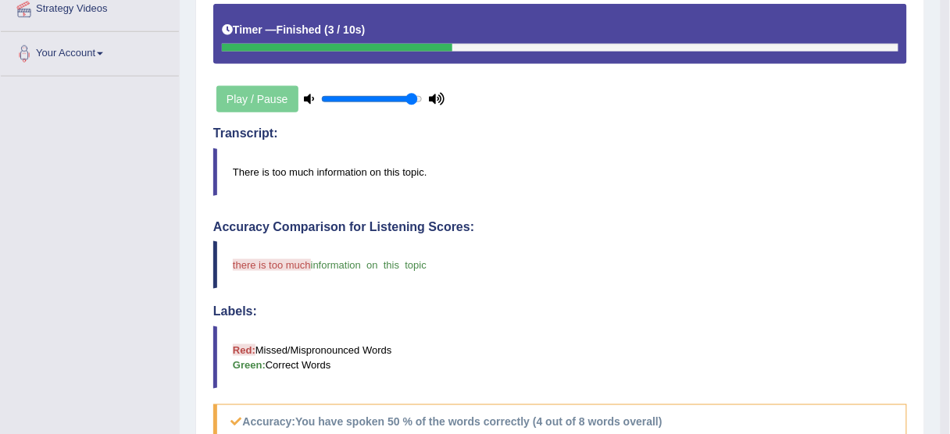
scroll to position [159, 0]
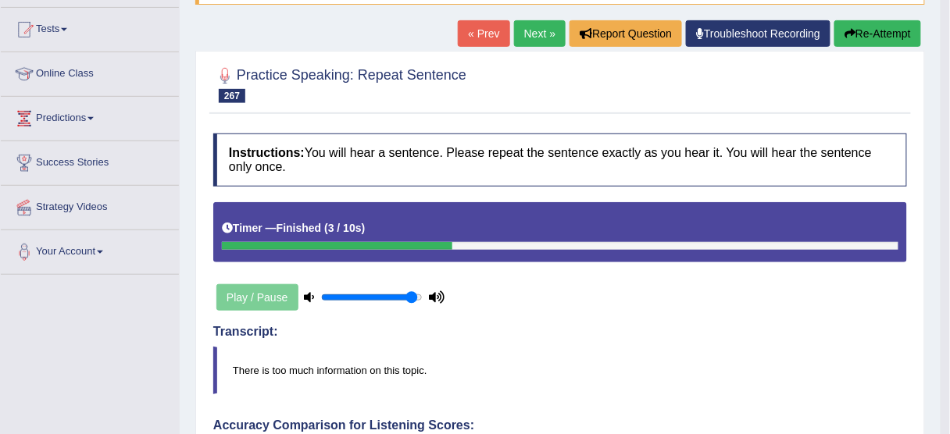
click at [875, 31] on button "Re-Attempt" at bounding box center [877, 33] width 87 height 27
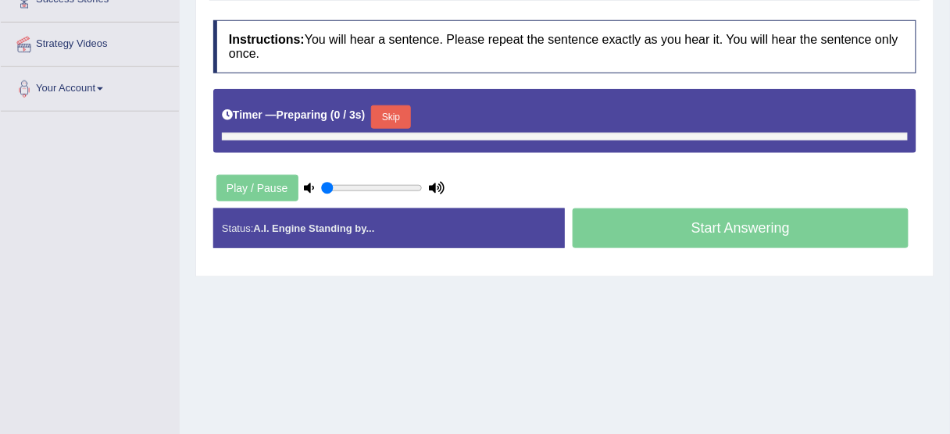
type input "0.95"
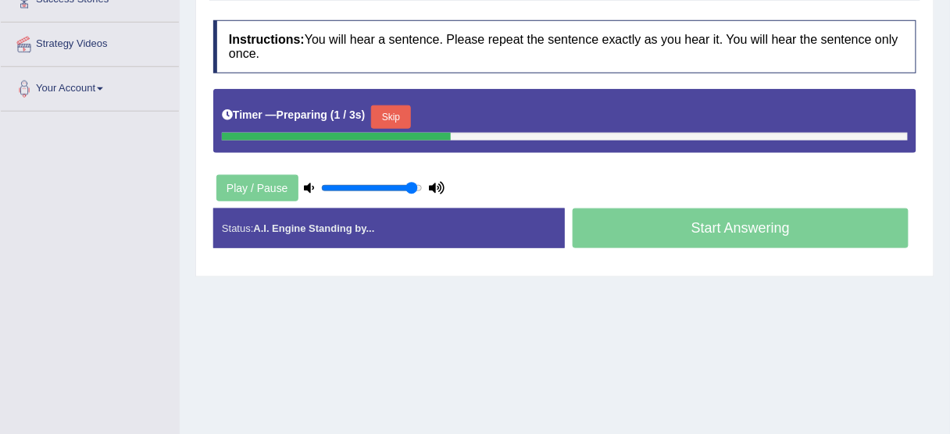
click at [410, 112] on button "Skip" at bounding box center [390, 116] width 39 height 23
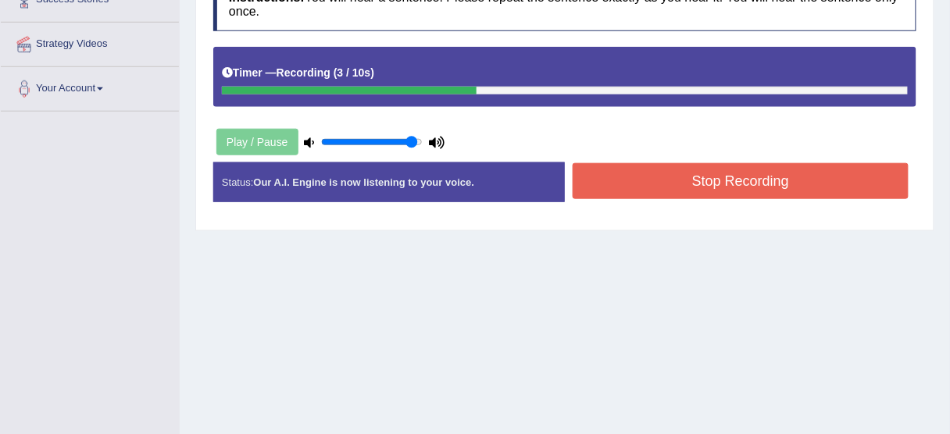
click at [641, 184] on button "Stop Recording" at bounding box center [741, 181] width 336 height 36
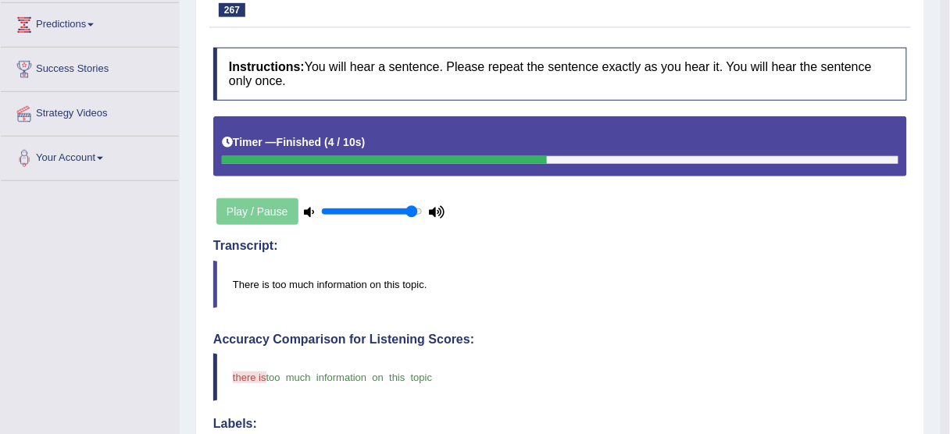
scroll to position [65, 0]
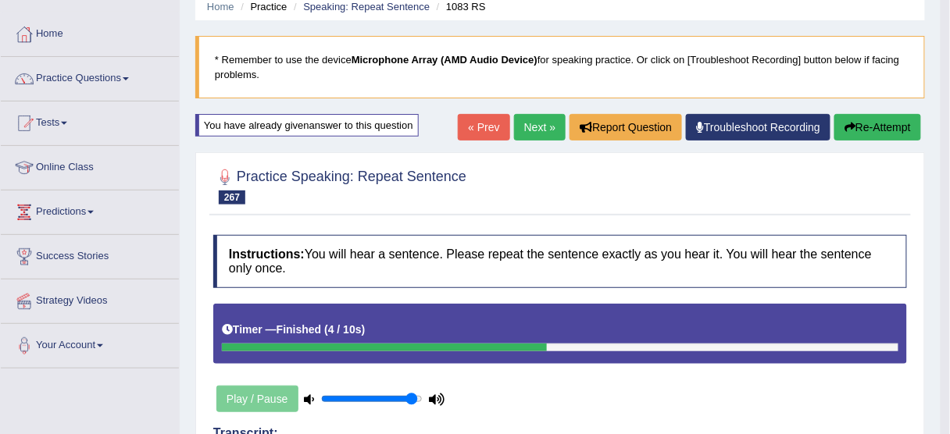
click at [895, 138] on button "Re-Attempt" at bounding box center [877, 127] width 87 height 27
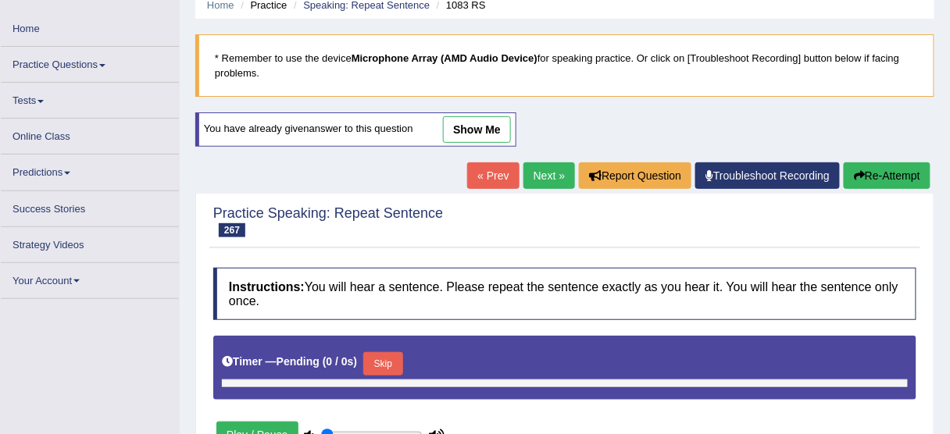
type input "0.95"
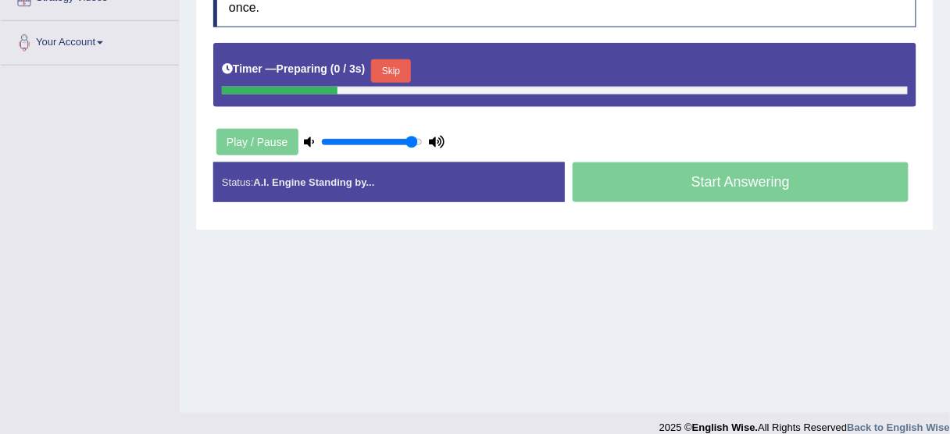
scroll to position [377, 0]
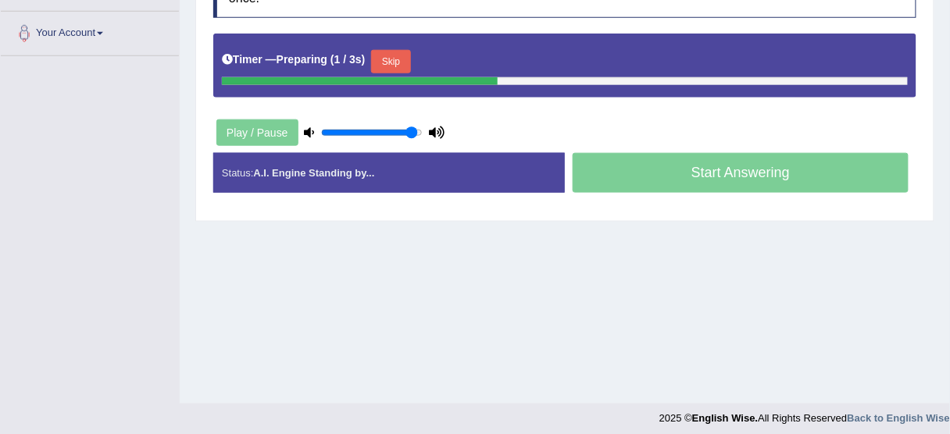
click at [384, 56] on button "Skip" at bounding box center [390, 61] width 39 height 23
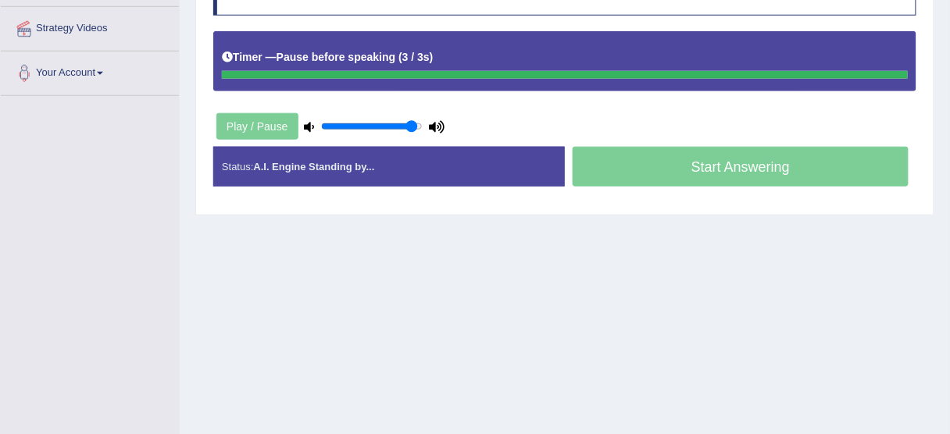
scroll to position [315, 0]
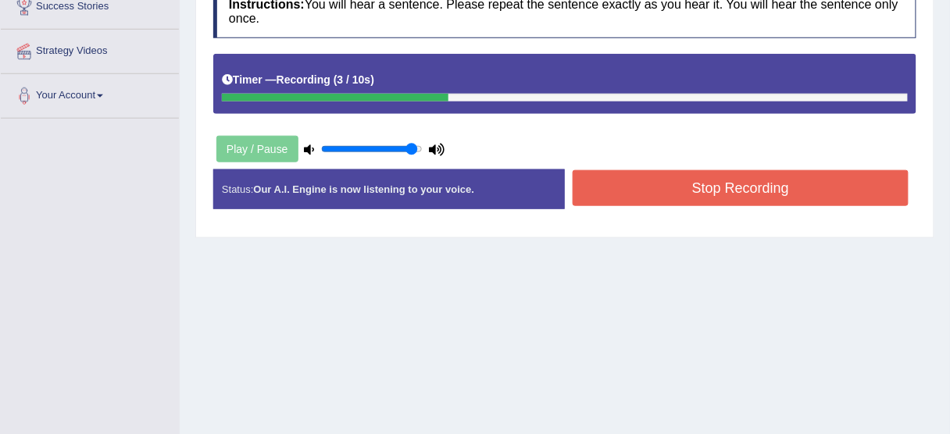
click at [674, 188] on button "Stop Recording" at bounding box center [741, 188] width 336 height 36
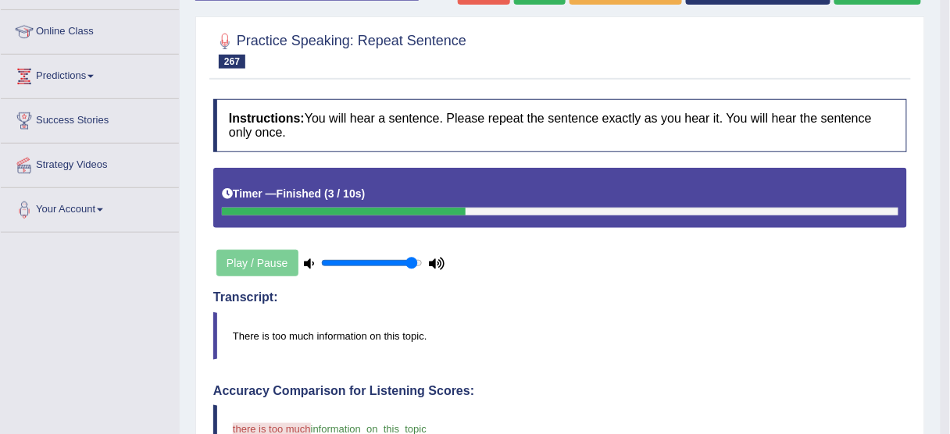
scroll to position [127, 0]
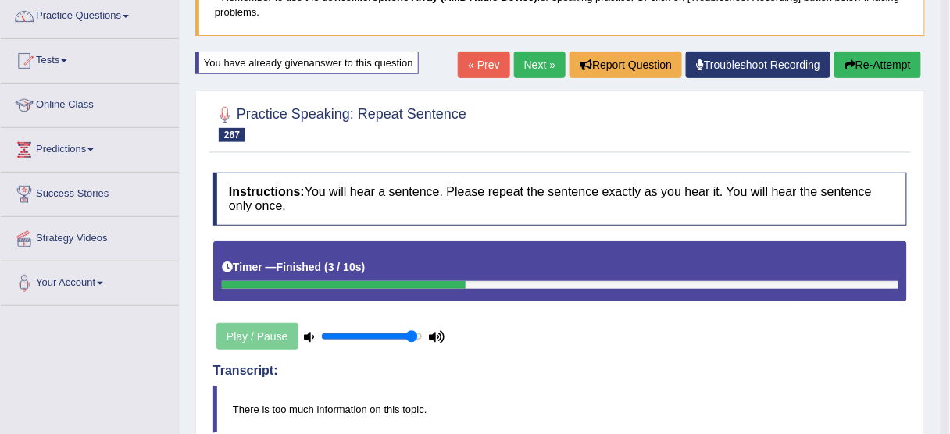
click at [881, 63] on button "Re-Attempt" at bounding box center [877, 65] width 87 height 27
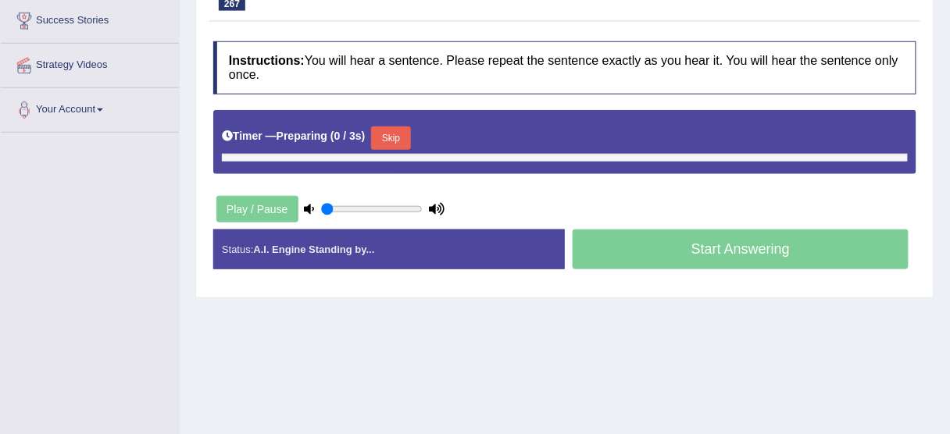
type input "0.95"
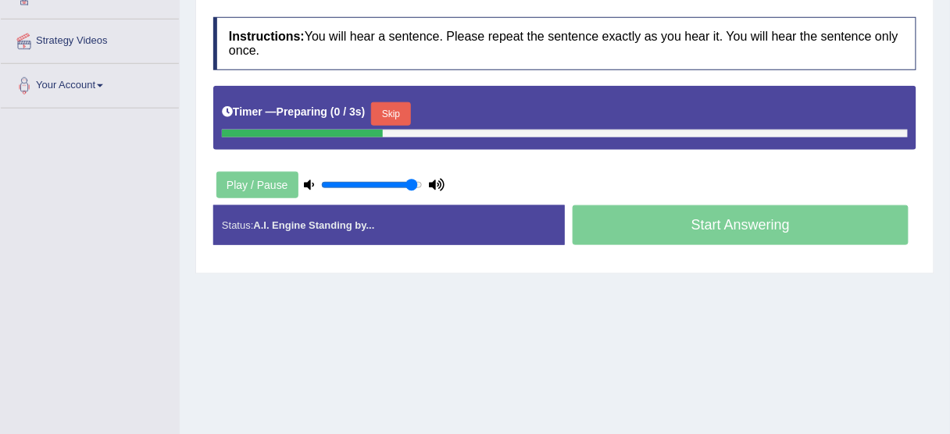
click at [401, 111] on button "Skip" at bounding box center [390, 113] width 39 height 23
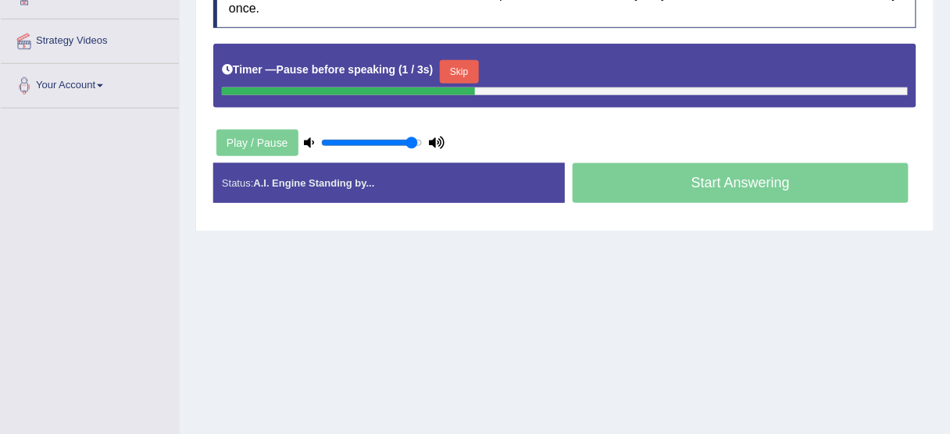
click at [479, 70] on button "Skip" at bounding box center [459, 71] width 39 height 23
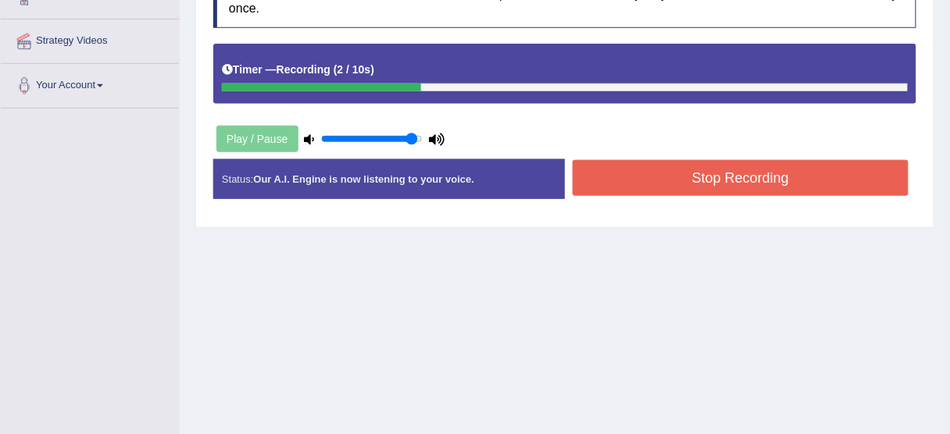
click at [652, 160] on button "Stop Recording" at bounding box center [741, 178] width 336 height 36
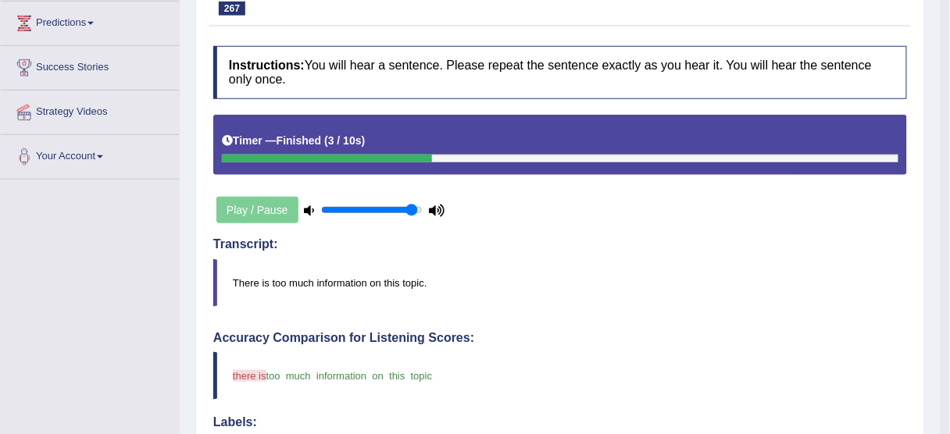
scroll to position [137, 0]
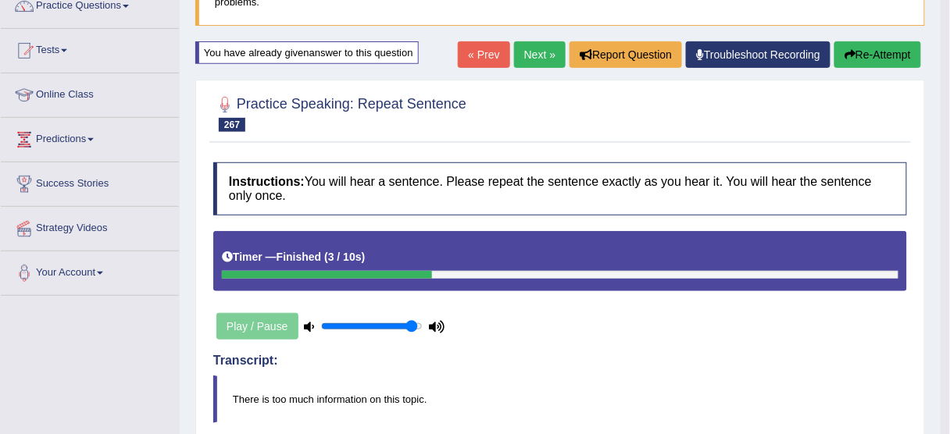
click at [525, 58] on link "Next »" at bounding box center [540, 54] width 52 height 27
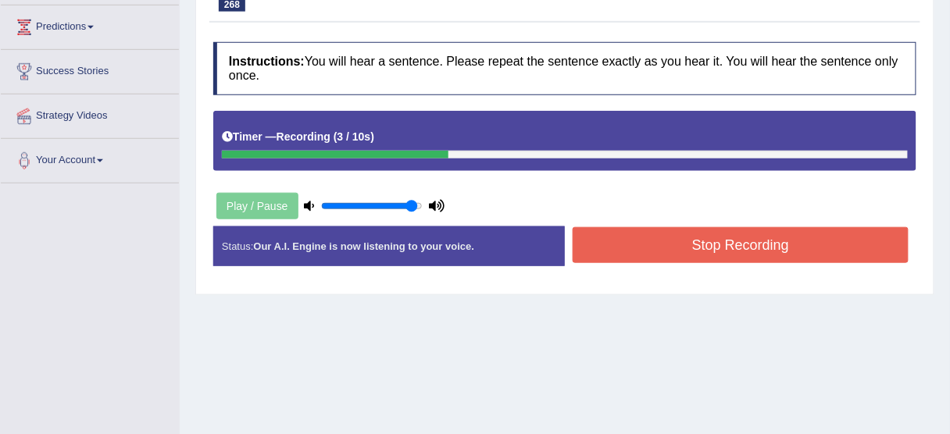
click at [631, 248] on button "Stop Recording" at bounding box center [741, 245] width 336 height 36
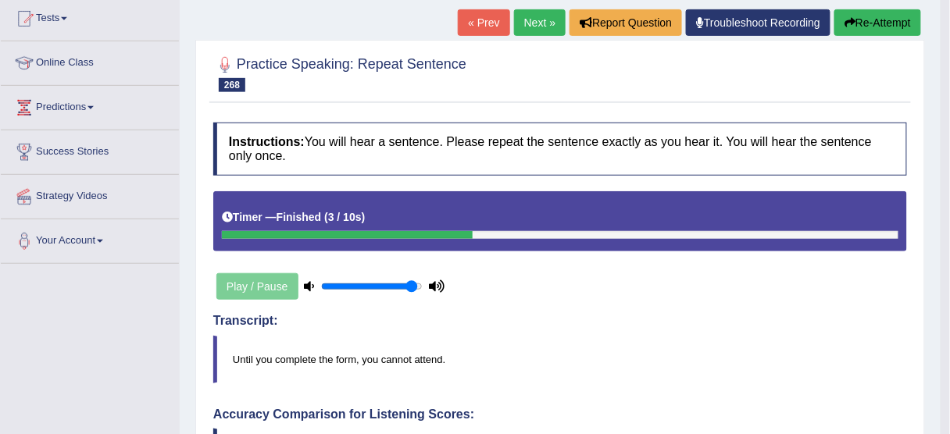
scroll to position [62, 0]
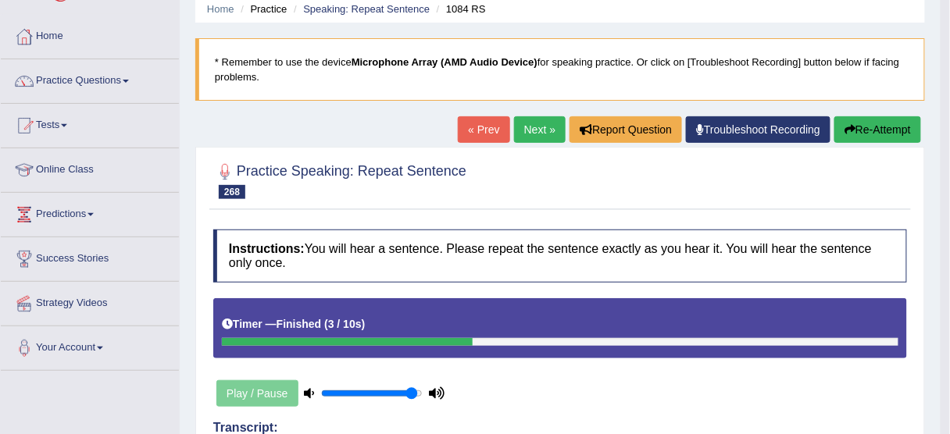
click at [534, 130] on link "Next »" at bounding box center [540, 129] width 52 height 27
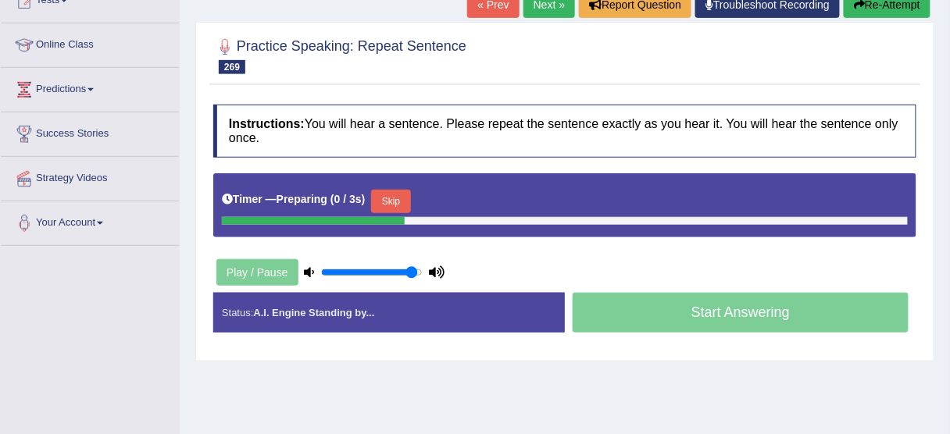
click at [392, 198] on button "Skip" at bounding box center [390, 201] width 39 height 23
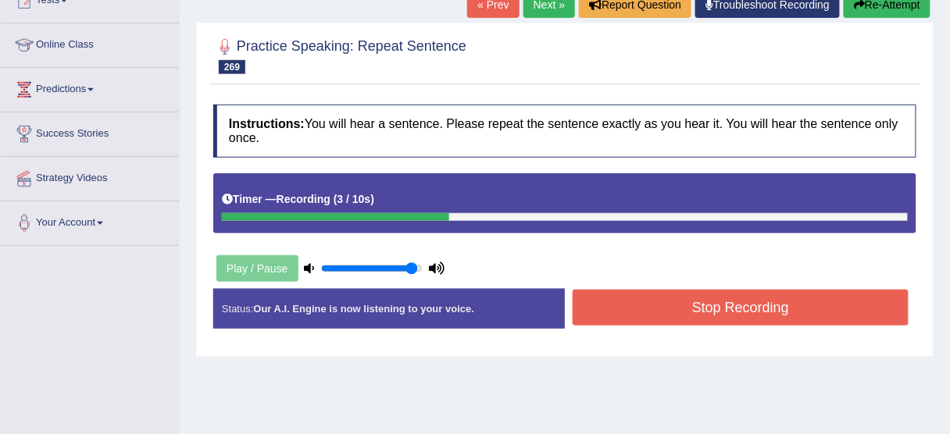
click at [720, 319] on button "Stop Recording" at bounding box center [741, 308] width 336 height 36
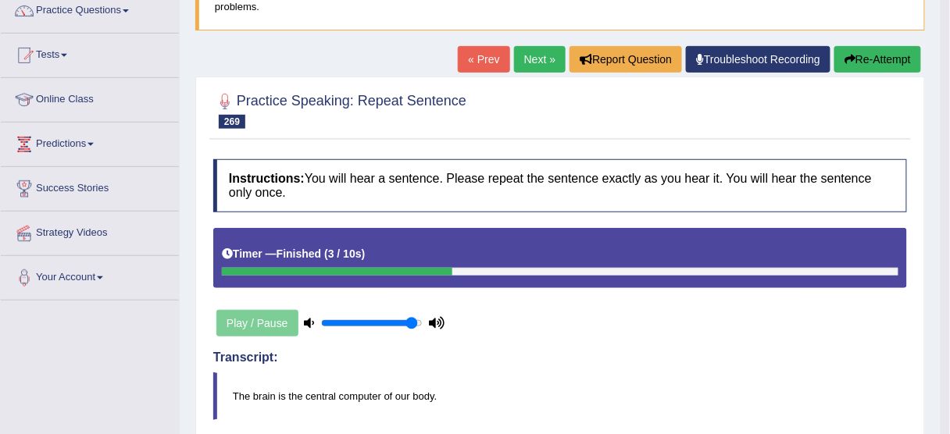
scroll to position [125, 0]
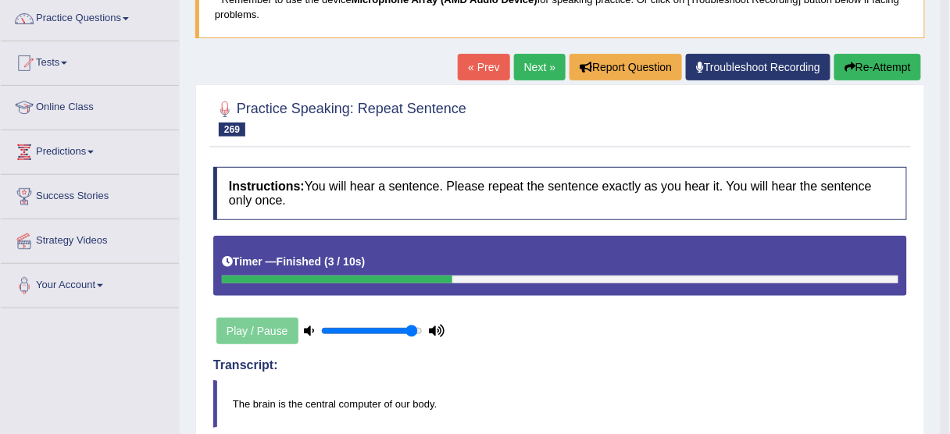
click at [886, 71] on button "Re-Attempt" at bounding box center [877, 67] width 87 height 27
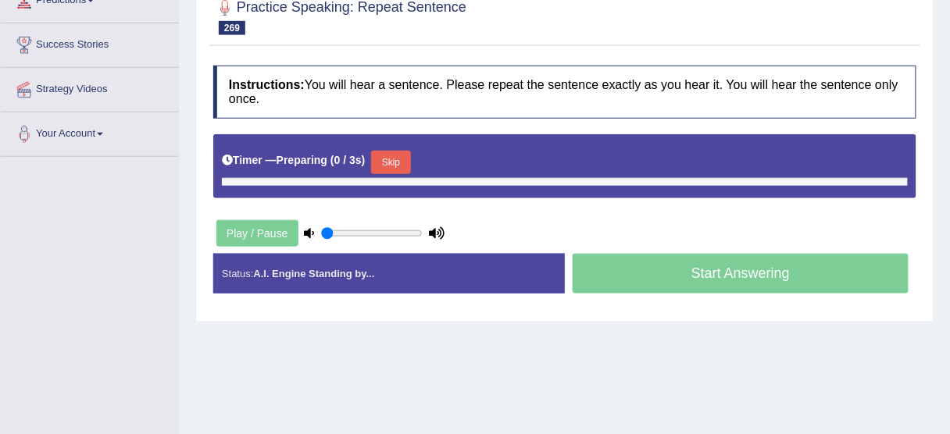
type input "0.95"
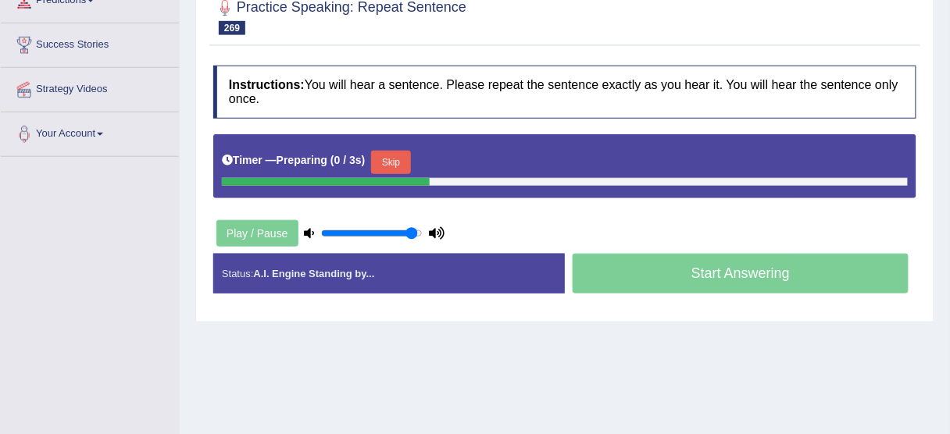
click at [400, 151] on button "Skip" at bounding box center [390, 162] width 39 height 23
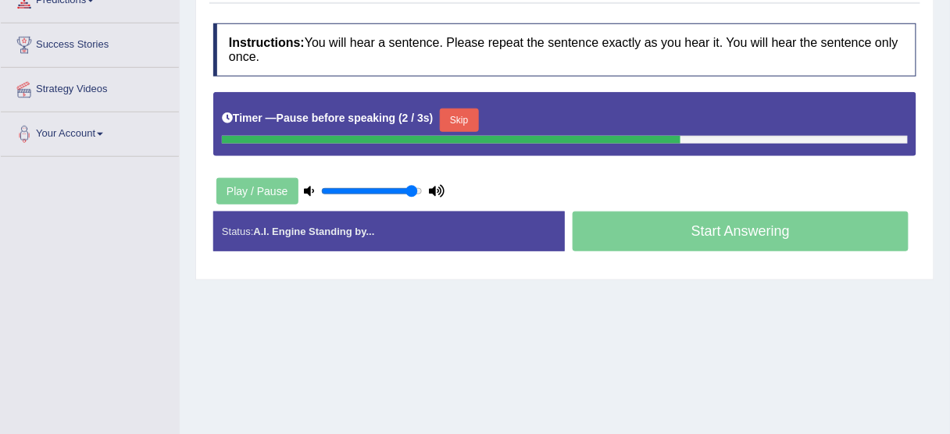
click at [452, 116] on button "Skip" at bounding box center [459, 120] width 39 height 23
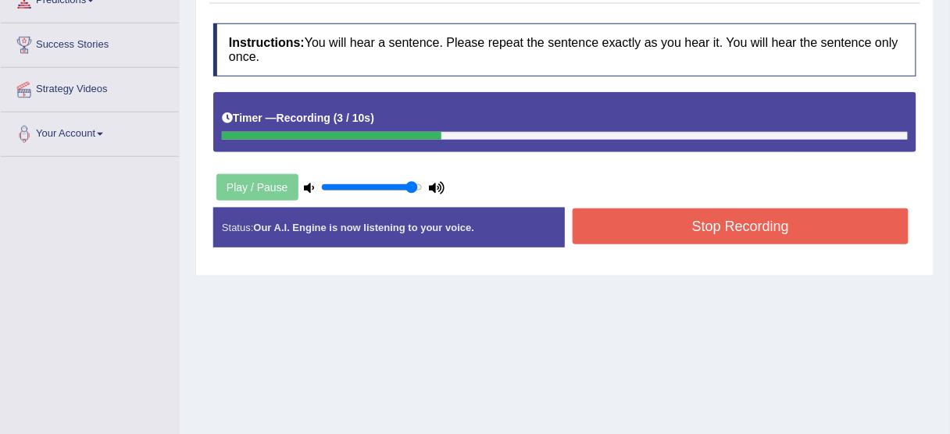
click at [772, 251] on div "Status: Our A.I. Engine is now listening to your voice. Start Answering Stop Re…" at bounding box center [564, 235] width 703 height 55
click at [773, 223] on button "Stop Recording" at bounding box center [741, 227] width 336 height 36
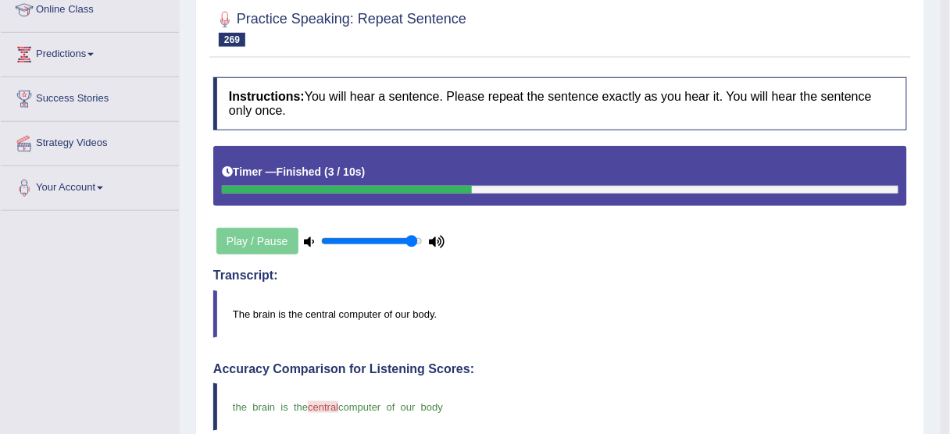
scroll to position [190, 0]
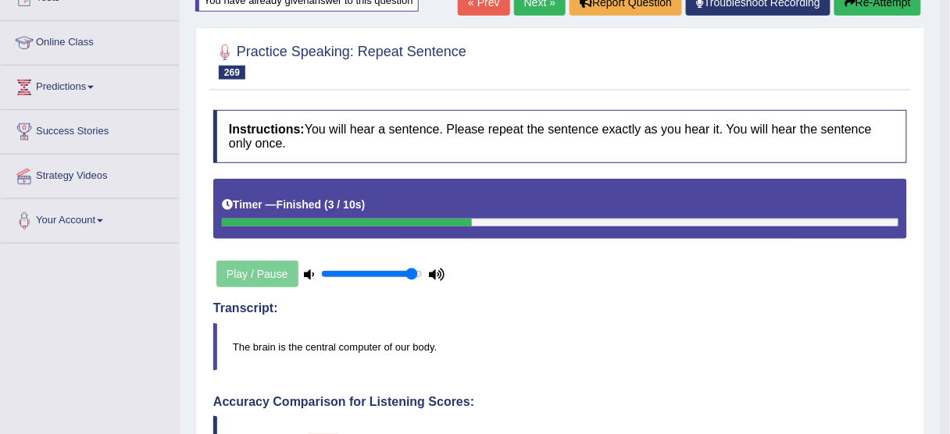
click at [865, 5] on button "Re-Attempt" at bounding box center [877, 2] width 87 height 27
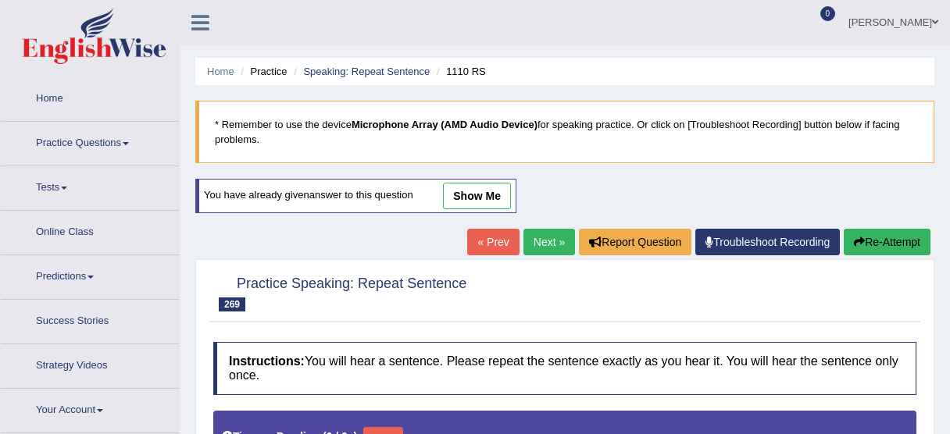
type input "0.95"
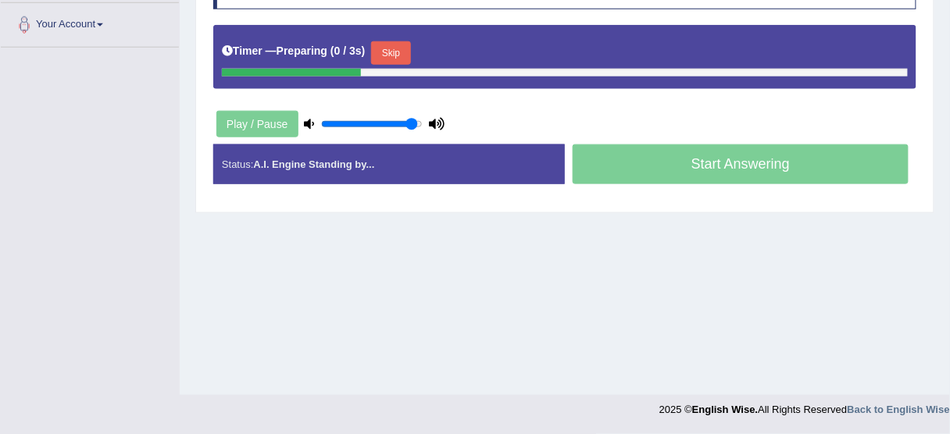
click at [380, 41] on button "Skip" at bounding box center [390, 52] width 39 height 23
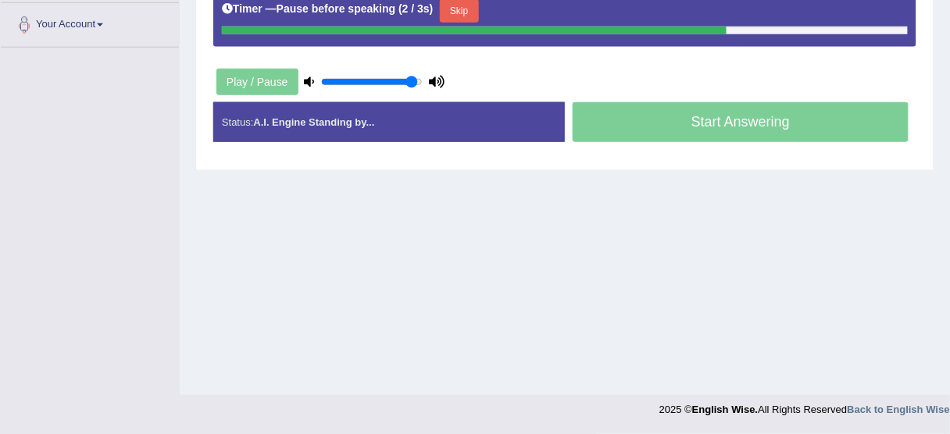
scroll to position [323, 0]
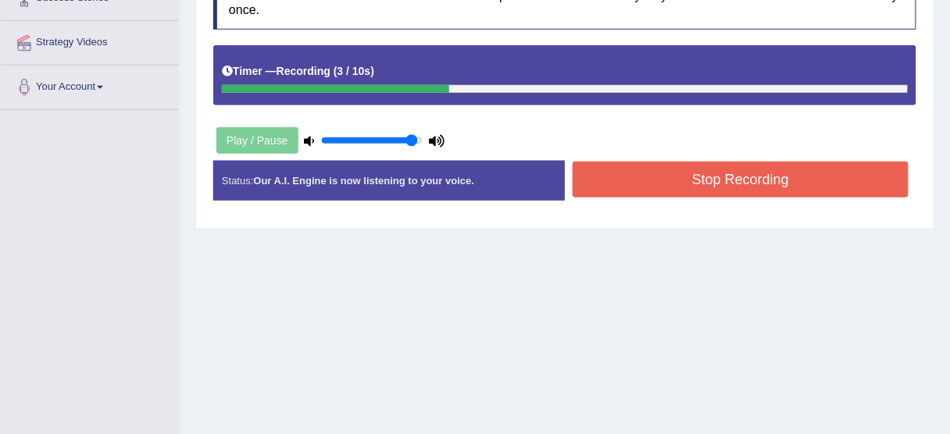
click at [733, 192] on button "Stop Recording" at bounding box center [741, 180] width 336 height 36
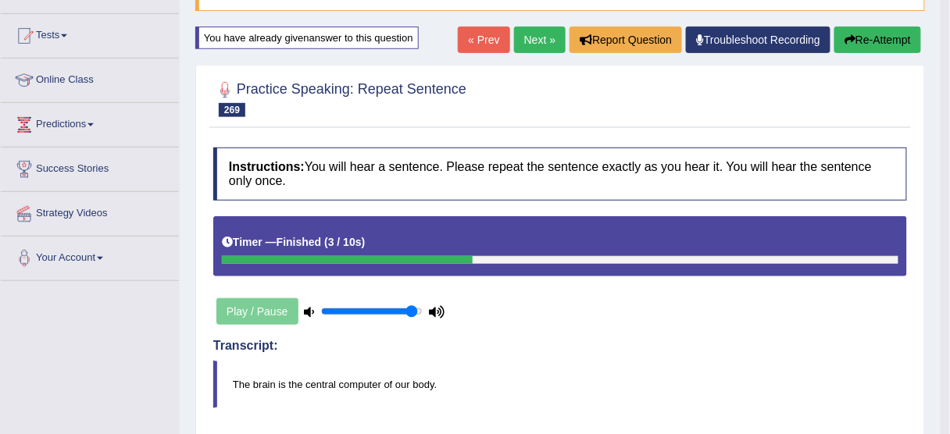
scroll to position [0, 0]
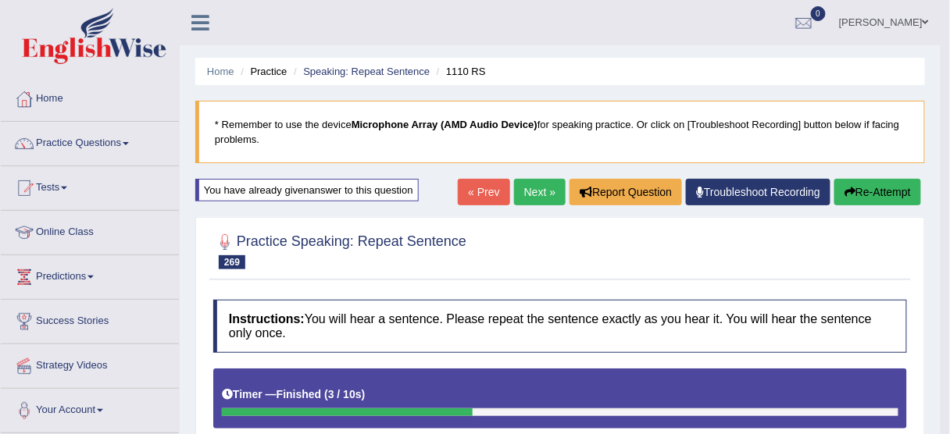
click at [530, 180] on link "Next »" at bounding box center [540, 192] width 52 height 27
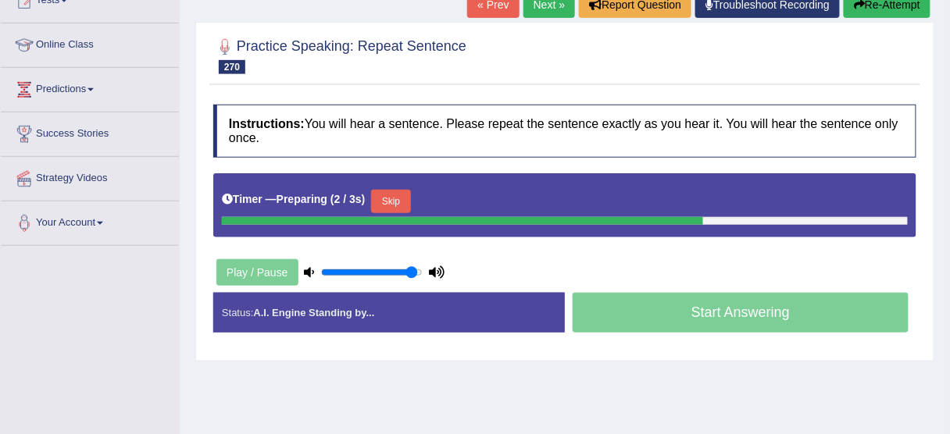
click at [408, 200] on button "Skip" at bounding box center [390, 201] width 39 height 23
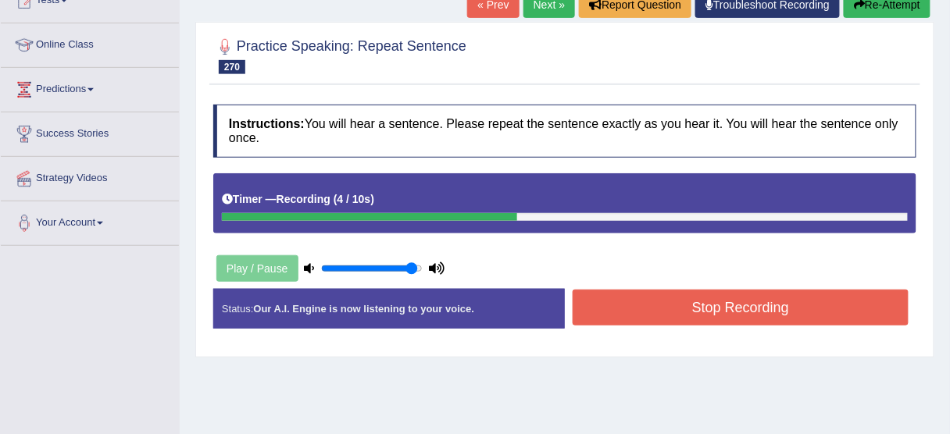
click at [757, 317] on button "Stop Recording" at bounding box center [741, 308] width 336 height 36
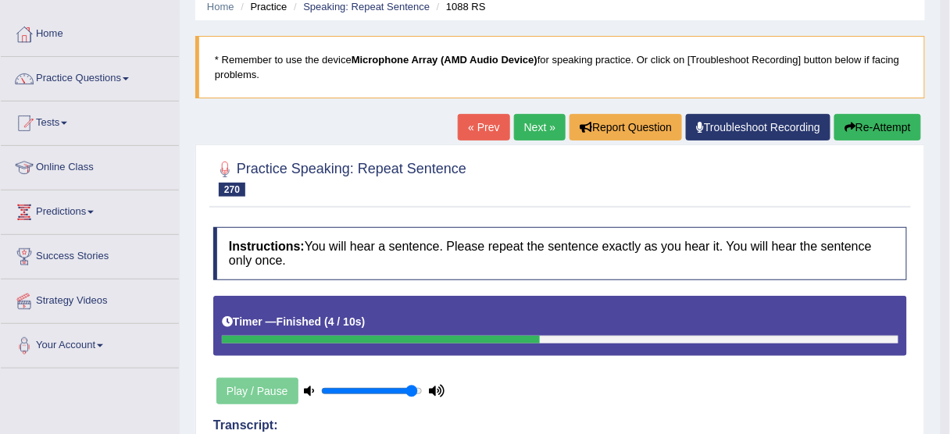
scroll to position [62, 0]
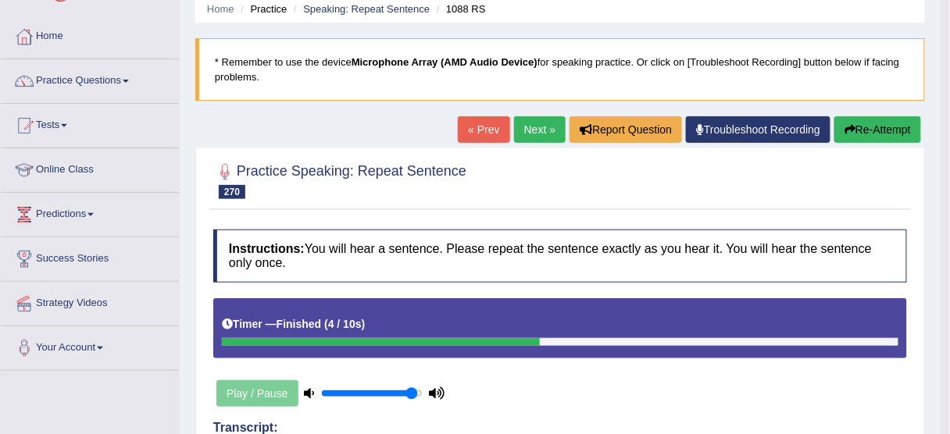
click at [877, 128] on button "Re-Attempt" at bounding box center [877, 129] width 87 height 27
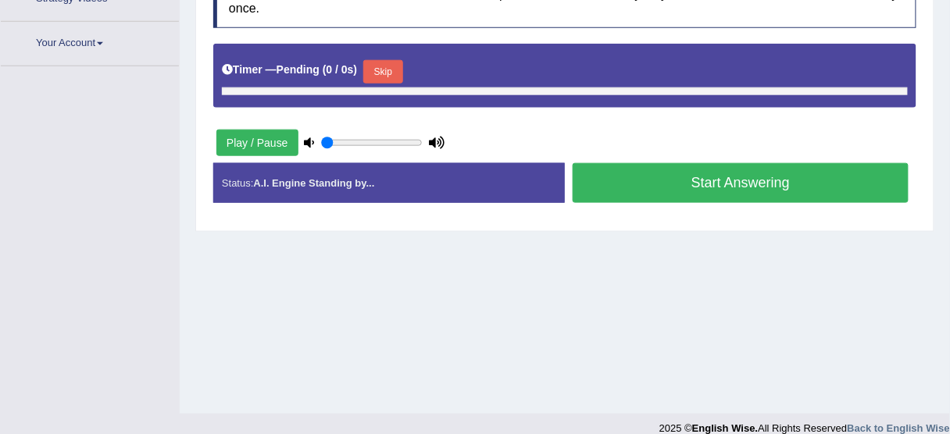
type input "0.95"
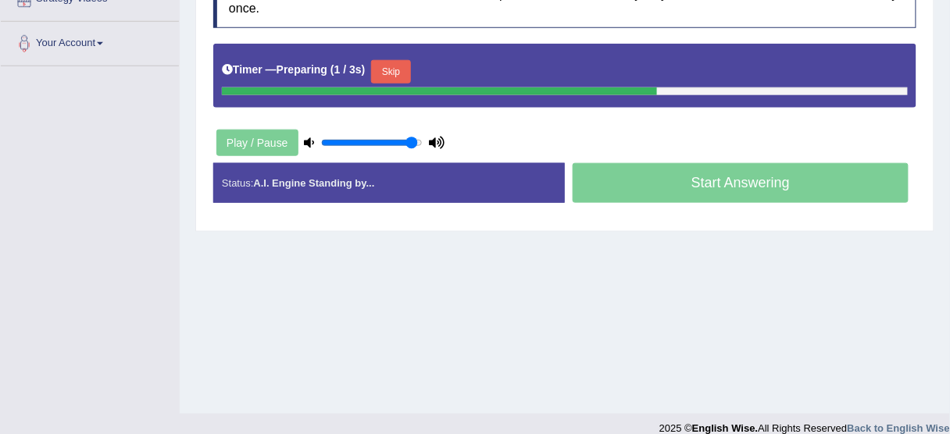
click at [405, 71] on button "Skip" at bounding box center [390, 71] width 39 height 23
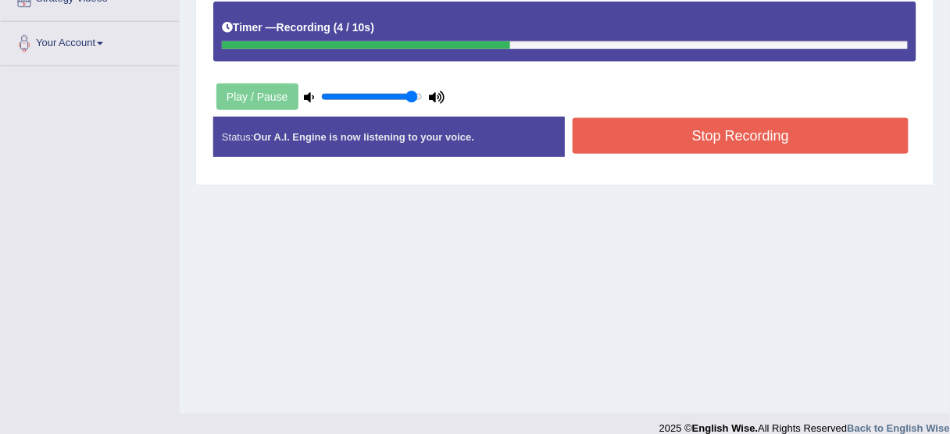
click at [655, 135] on button "Stop Recording" at bounding box center [741, 136] width 336 height 36
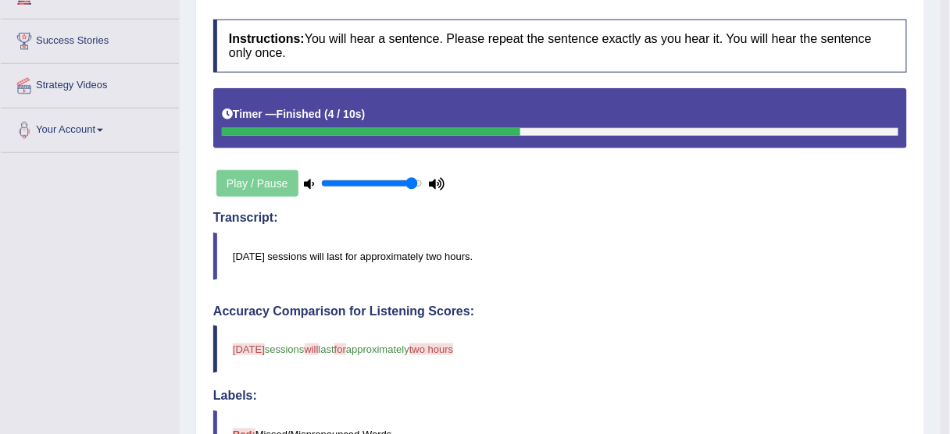
scroll to position [156, 0]
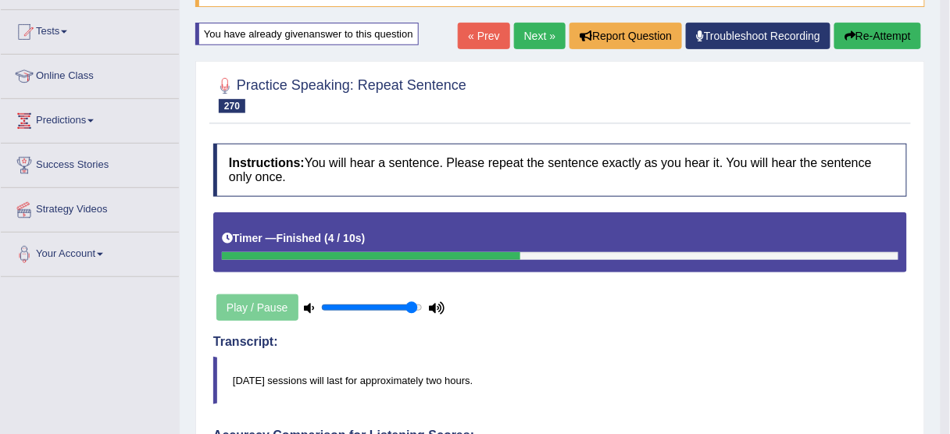
click at [893, 25] on button "Re-Attempt" at bounding box center [877, 36] width 87 height 27
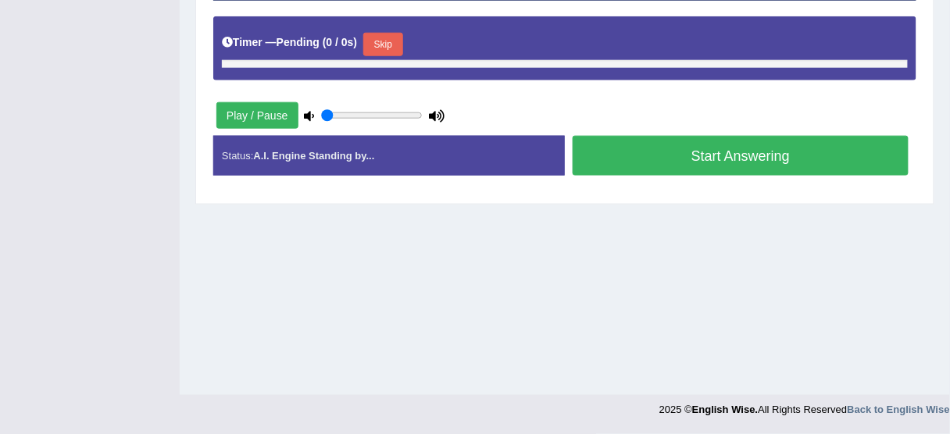
type input "0.95"
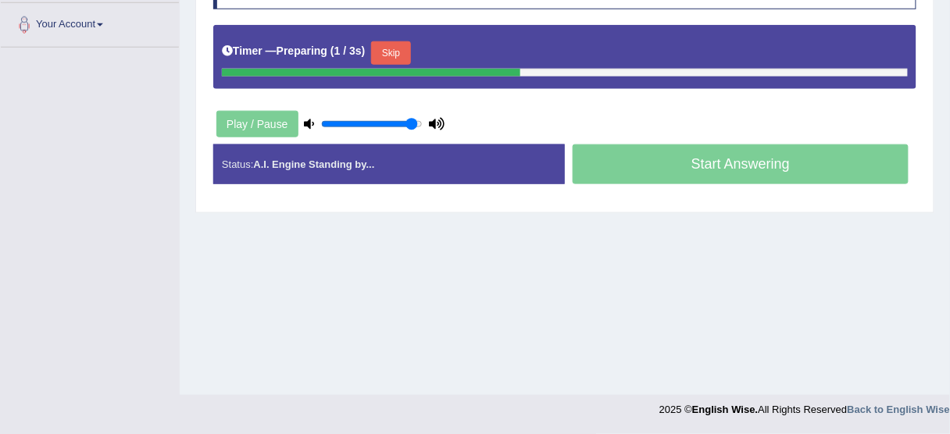
click at [402, 45] on button "Skip" at bounding box center [390, 52] width 39 height 23
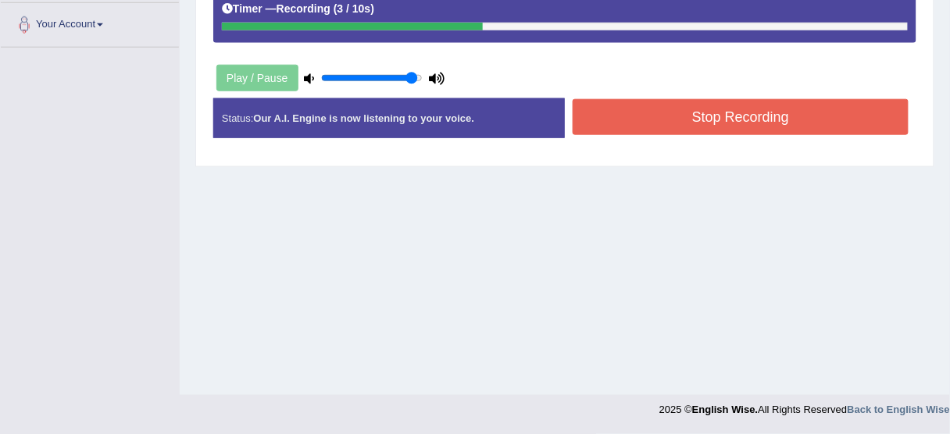
click at [637, 154] on div "Instructions: You will hear a sentence. Please repeat the sentence exactly as y…" at bounding box center [564, 32] width 711 height 252
click at [665, 123] on button "Stop Recording" at bounding box center [741, 117] width 336 height 36
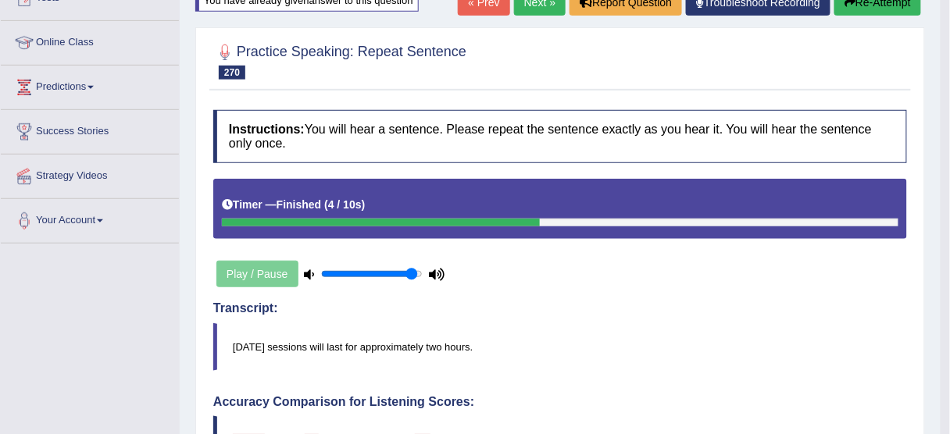
scroll to position [127, 0]
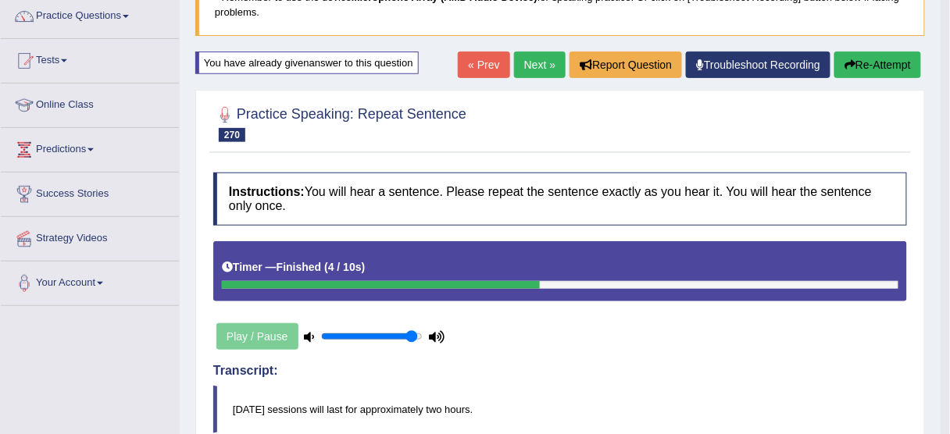
click at [872, 70] on button "Re-Attempt" at bounding box center [877, 65] width 87 height 27
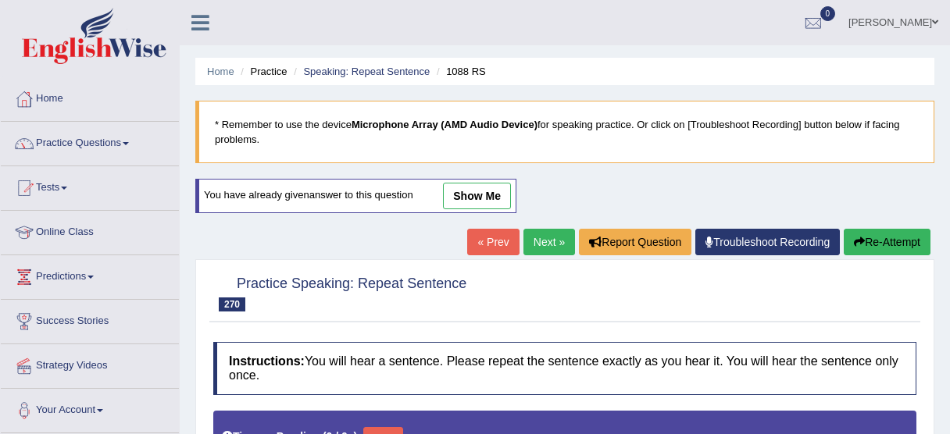
type input "0.95"
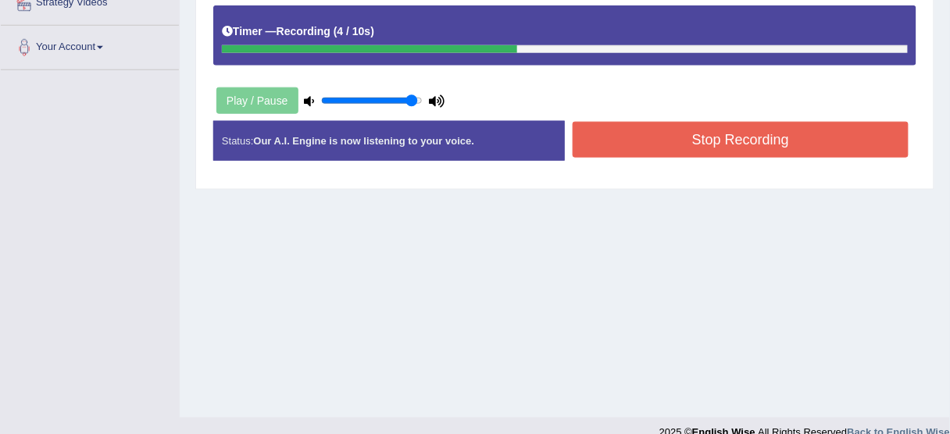
click at [641, 138] on button "Stop Recording" at bounding box center [741, 140] width 336 height 36
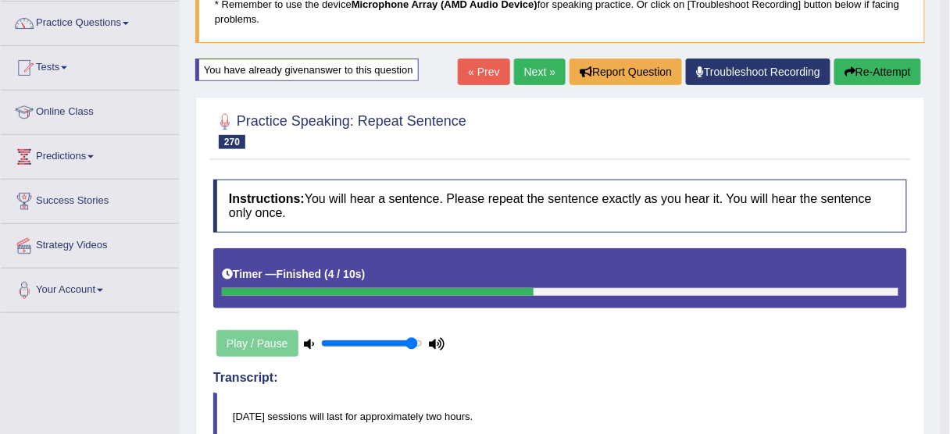
scroll to position [113, 0]
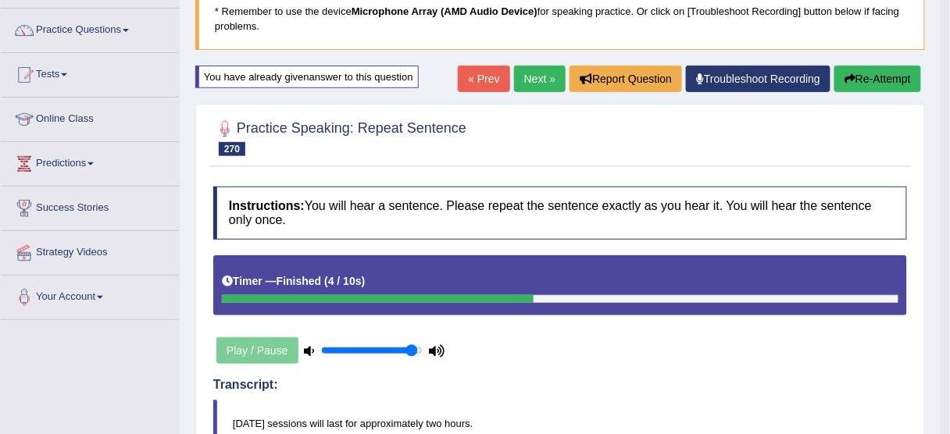
click at [877, 70] on button "Re-Attempt" at bounding box center [877, 79] width 87 height 27
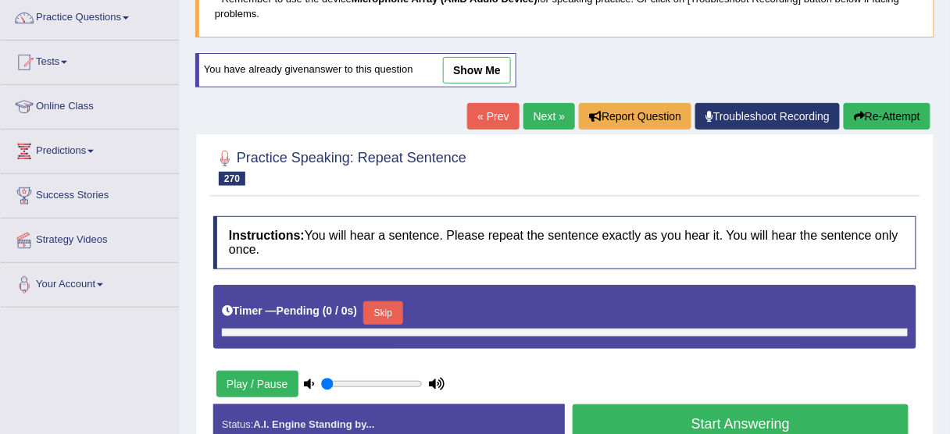
type input "0.95"
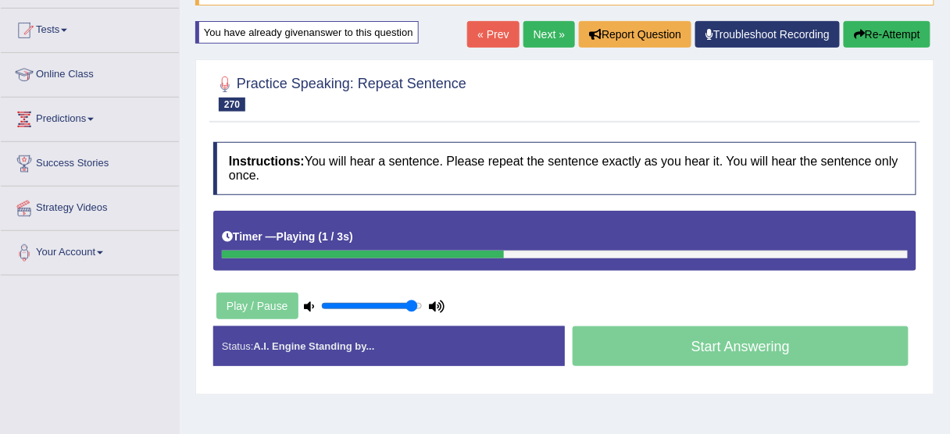
scroll to position [188, 0]
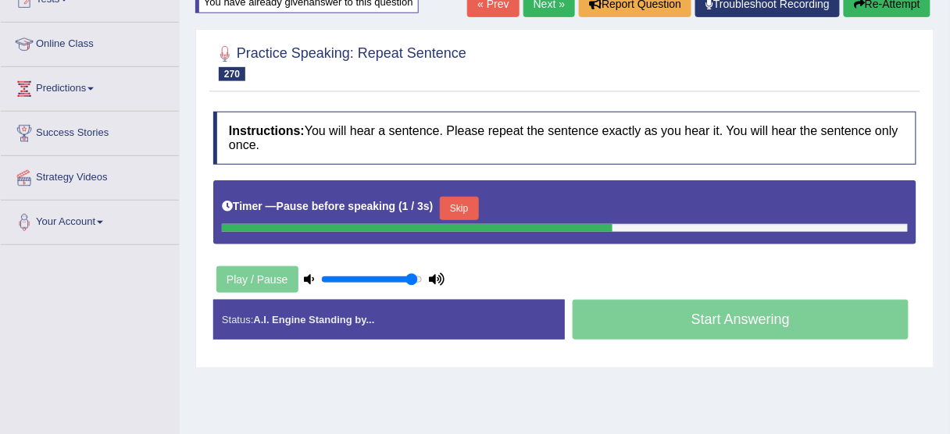
click at [474, 197] on button "Skip" at bounding box center [459, 208] width 39 height 23
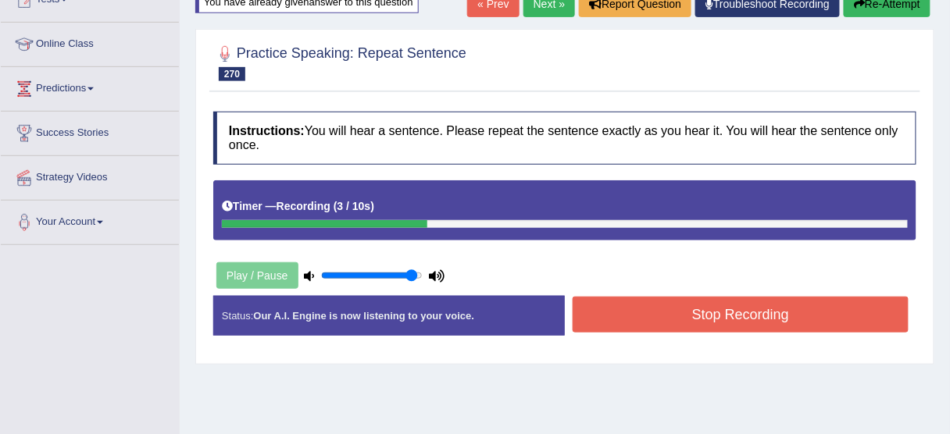
click at [723, 316] on button "Stop Recording" at bounding box center [741, 315] width 336 height 36
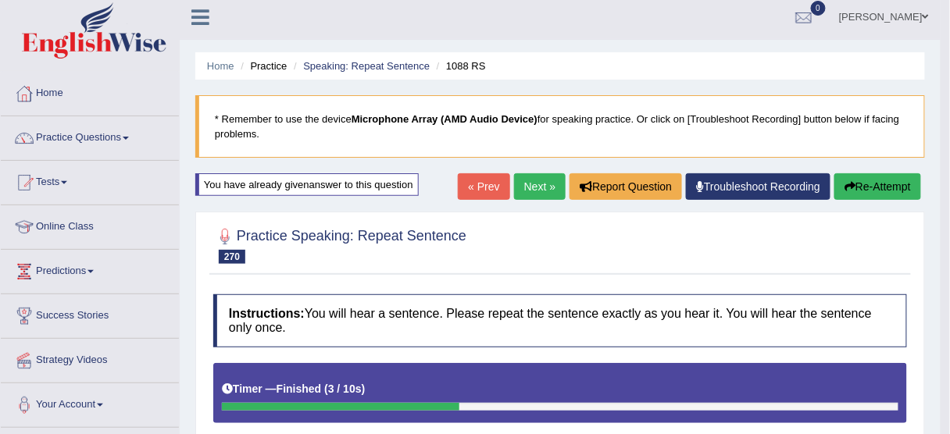
scroll to position [0, 0]
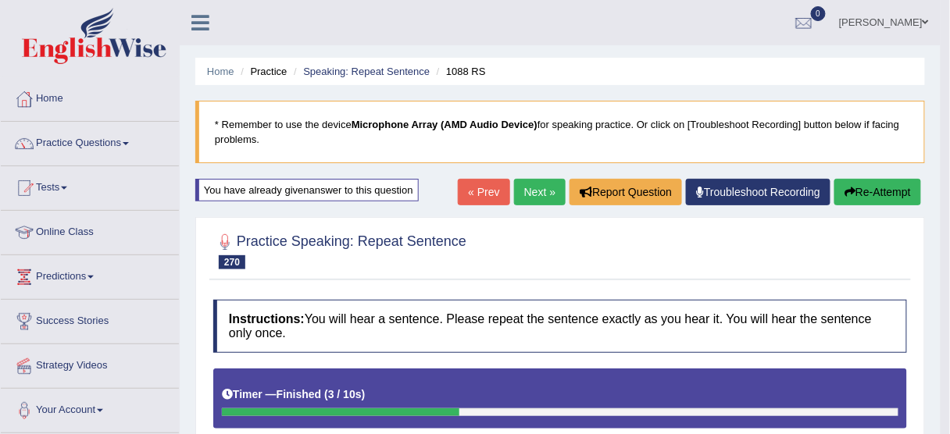
click at [534, 191] on link "Next »" at bounding box center [540, 192] width 52 height 27
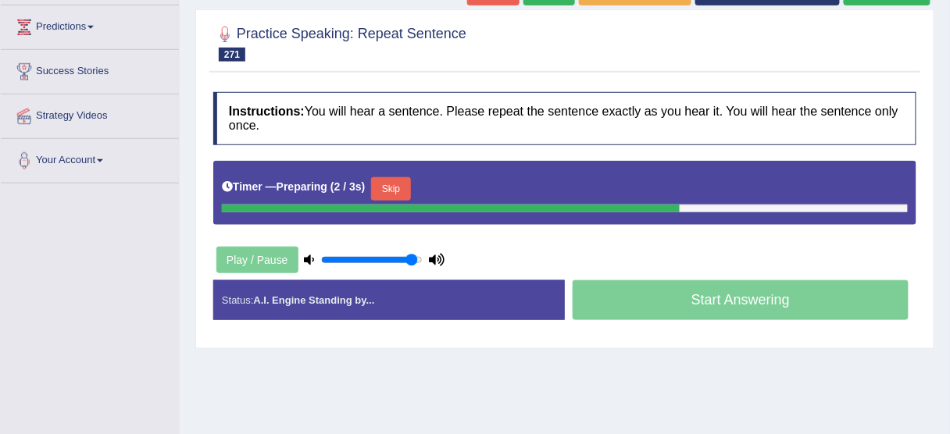
click at [391, 187] on button "Skip" at bounding box center [390, 188] width 39 height 23
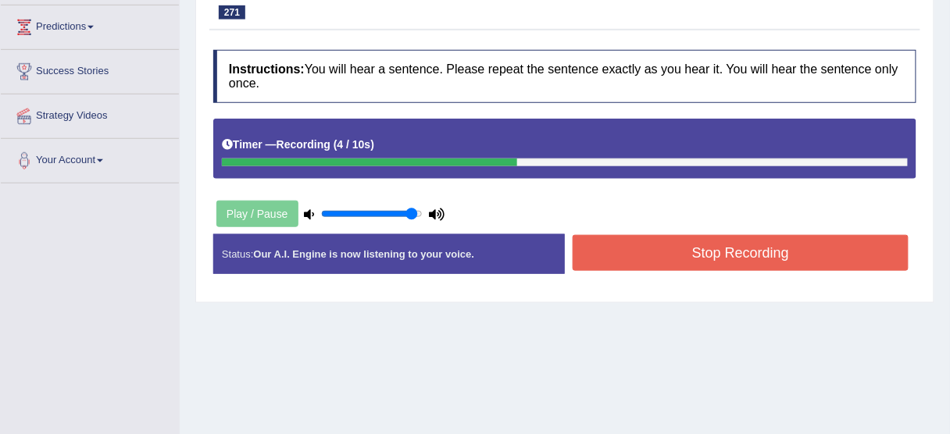
click at [600, 255] on button "Stop Recording" at bounding box center [741, 253] width 336 height 36
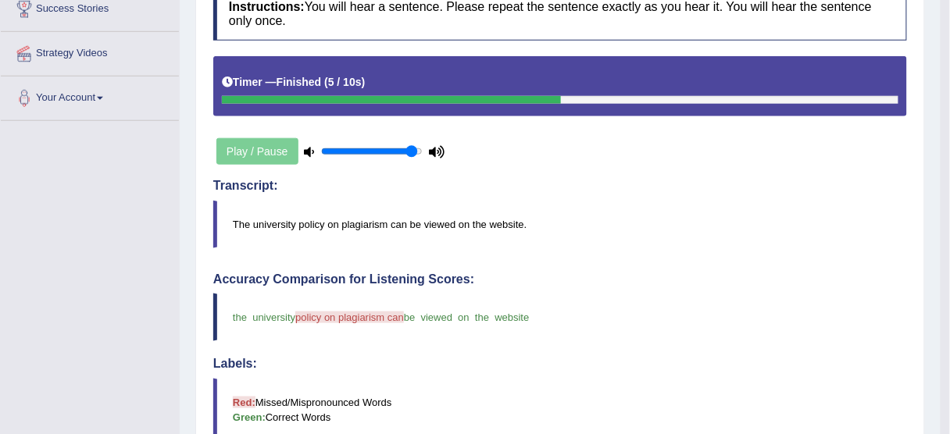
scroll to position [62, 0]
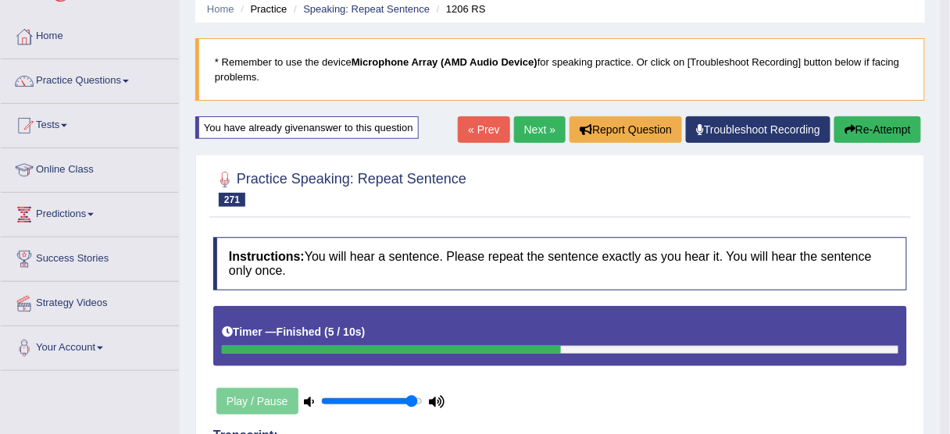
click at [898, 137] on button "Re-Attempt" at bounding box center [877, 129] width 87 height 27
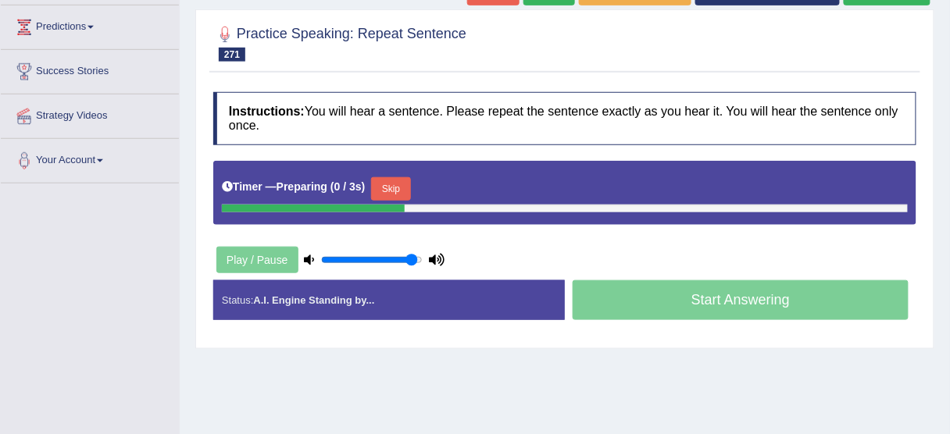
click at [410, 187] on button "Skip" at bounding box center [390, 188] width 39 height 23
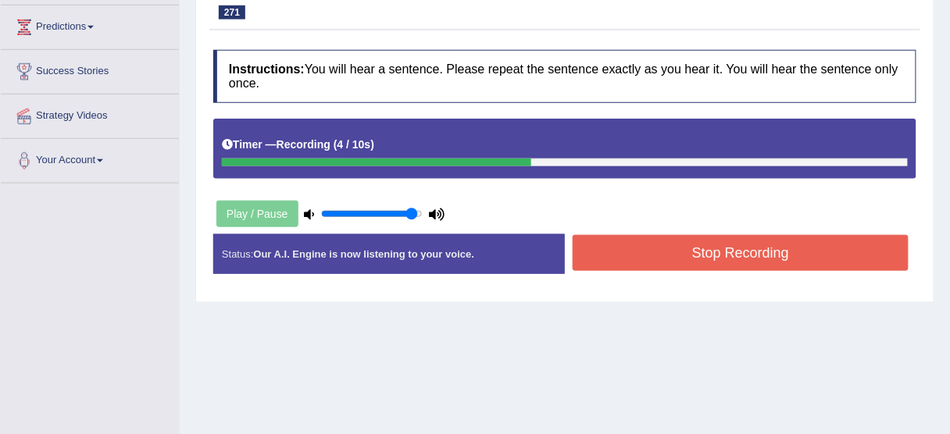
click at [638, 247] on button "Stop Recording" at bounding box center [741, 253] width 336 height 36
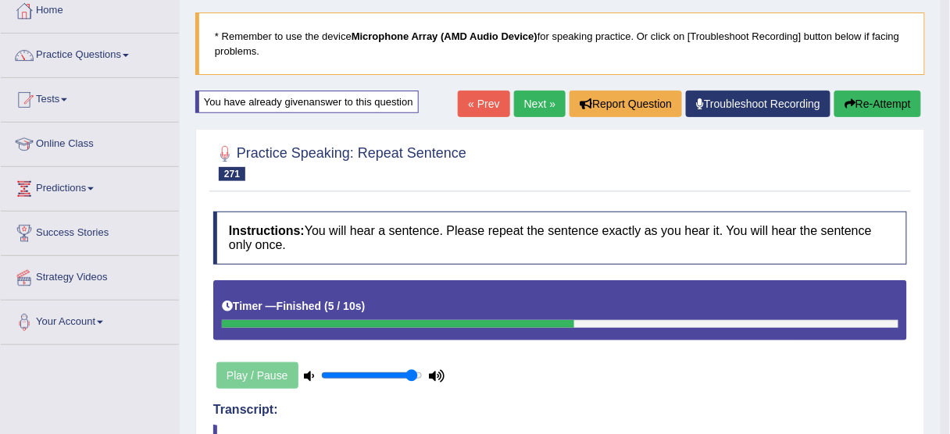
scroll to position [62, 0]
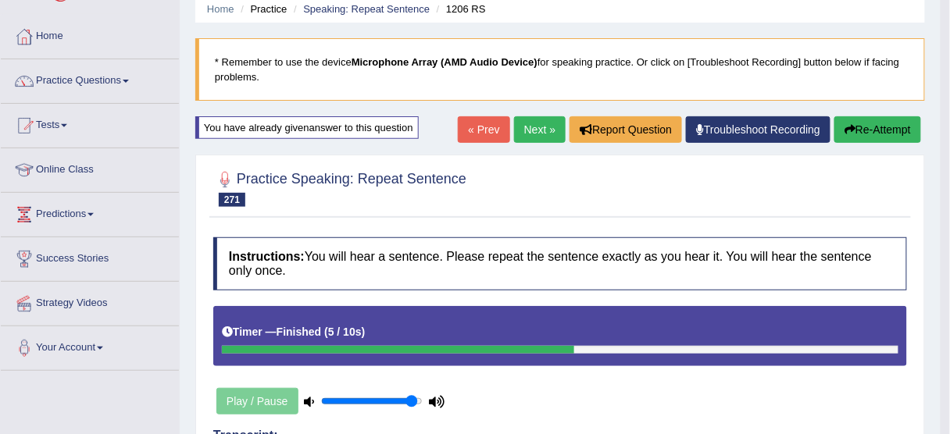
click at [843, 139] on button "Re-Attempt" at bounding box center [877, 129] width 87 height 27
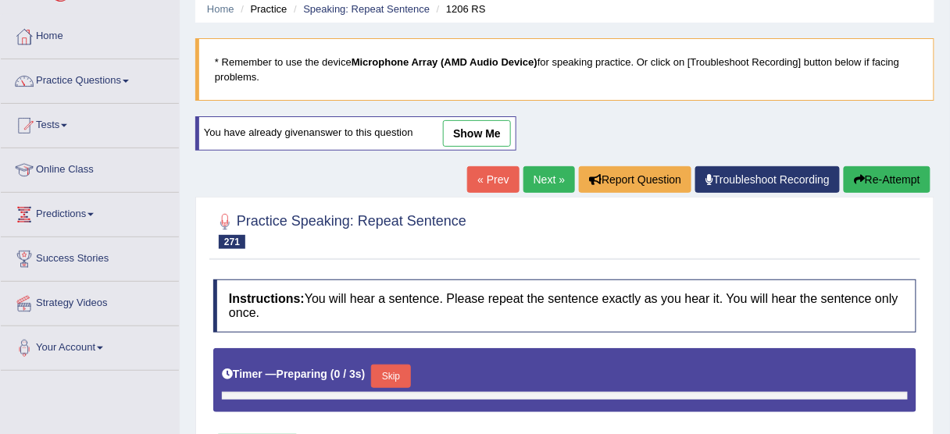
type input "0.95"
click at [388, 366] on button "Skip" at bounding box center [390, 376] width 39 height 23
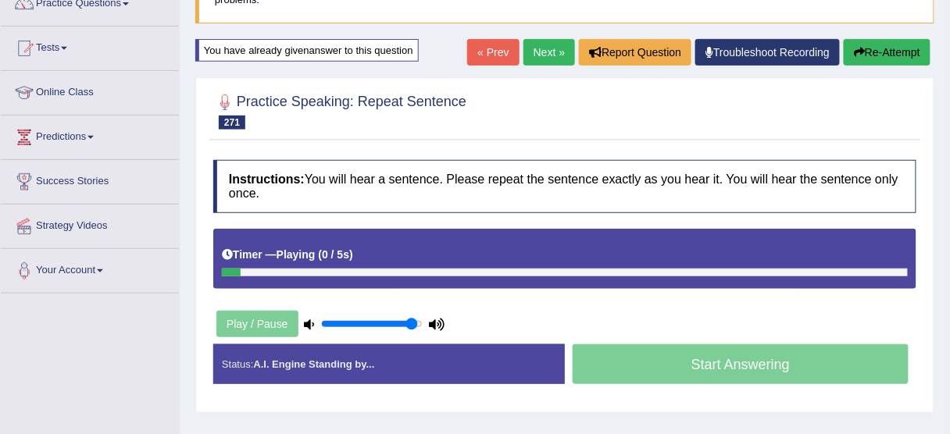
scroll to position [250, 0]
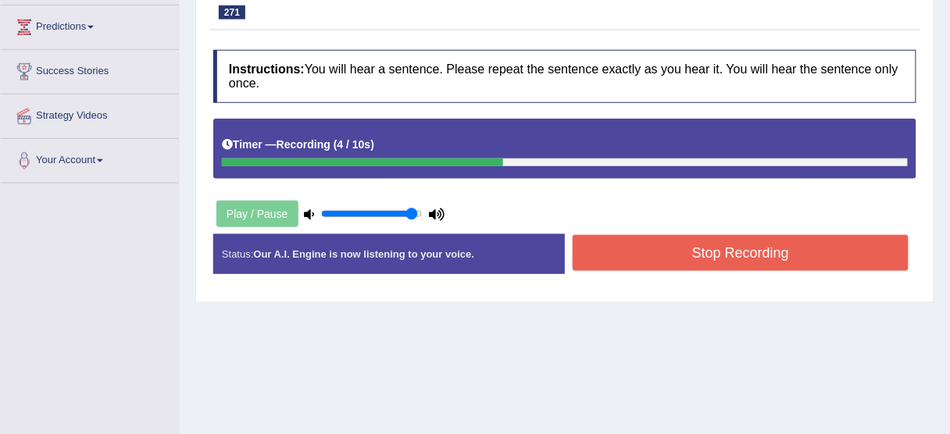
click at [672, 256] on button "Stop Recording" at bounding box center [741, 253] width 336 height 36
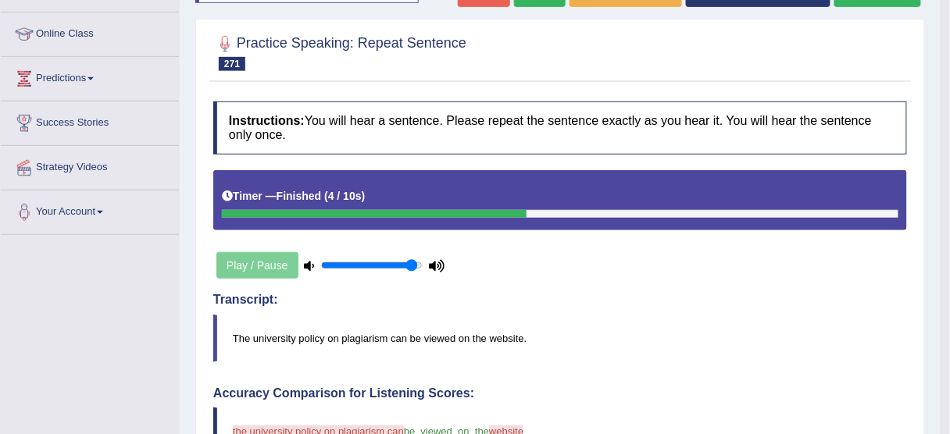
scroll to position [62, 0]
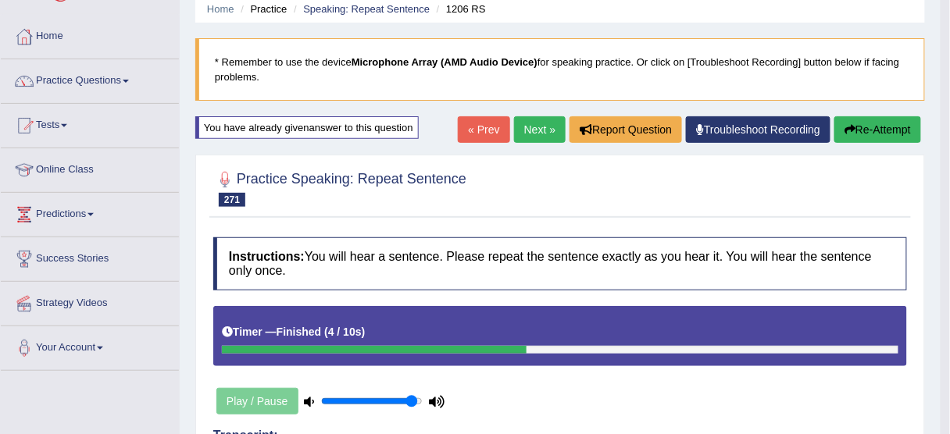
click at [537, 124] on link "Next »" at bounding box center [540, 129] width 52 height 27
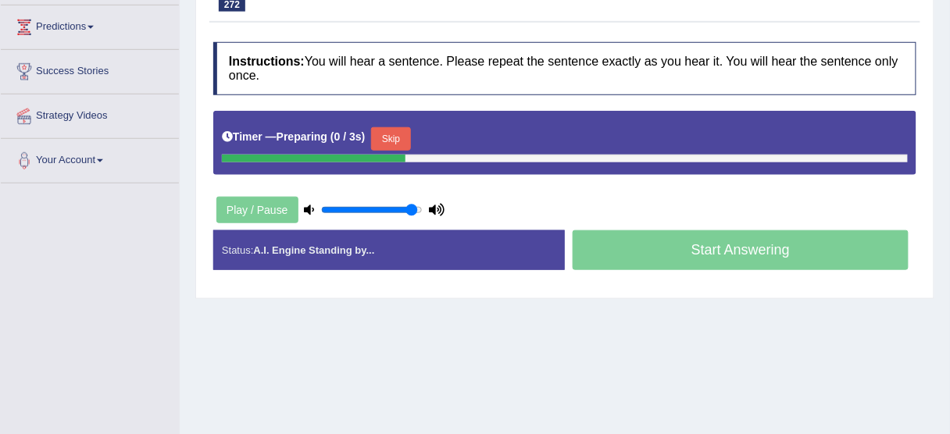
click at [405, 143] on button "Skip" at bounding box center [390, 138] width 39 height 23
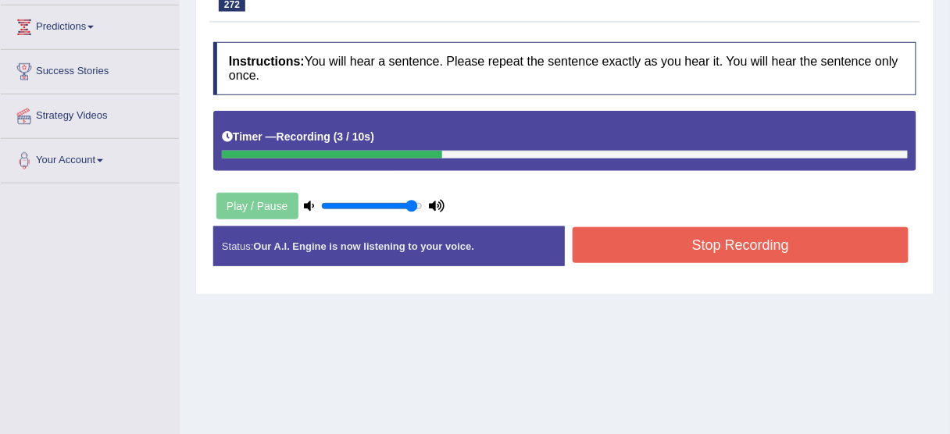
click at [615, 258] on button "Stop Recording" at bounding box center [741, 245] width 336 height 36
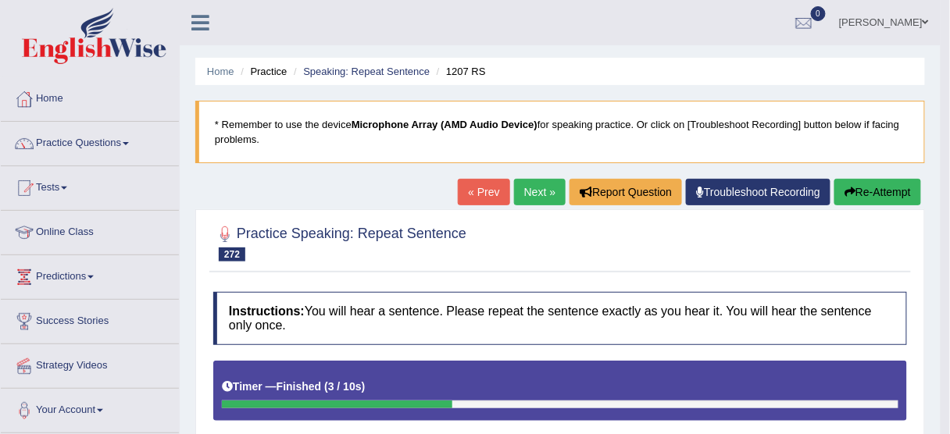
click at [870, 199] on button "Re-Attempt" at bounding box center [877, 192] width 87 height 27
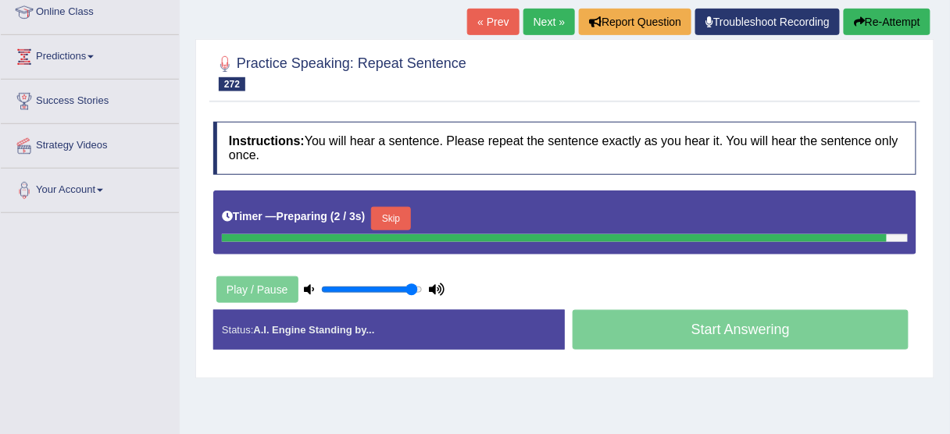
scroll to position [250, 0]
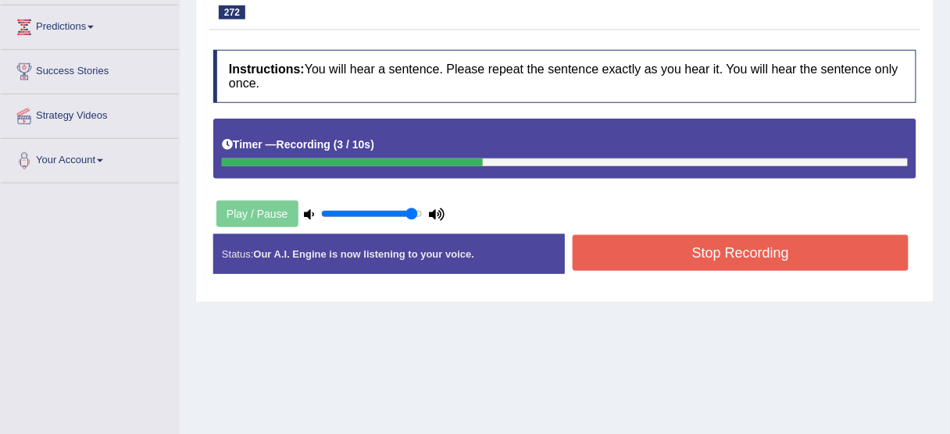
click at [720, 251] on button "Stop Recording" at bounding box center [741, 253] width 336 height 36
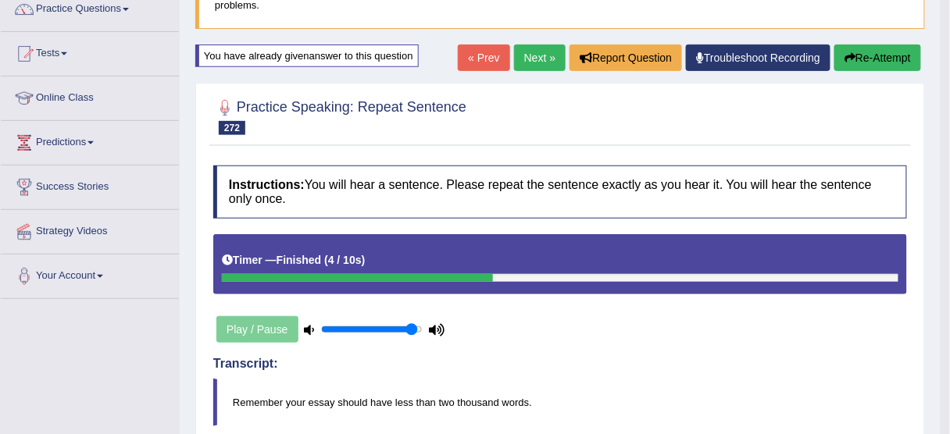
scroll to position [62, 0]
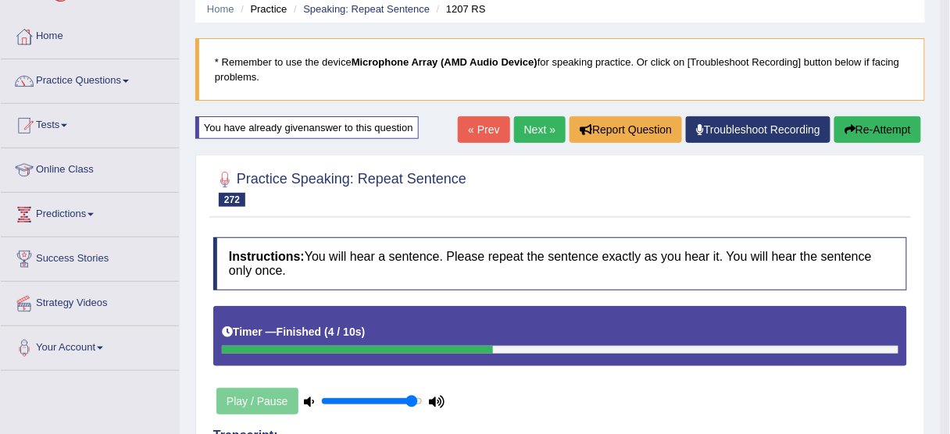
click at [873, 126] on button "Re-Attempt" at bounding box center [877, 129] width 87 height 27
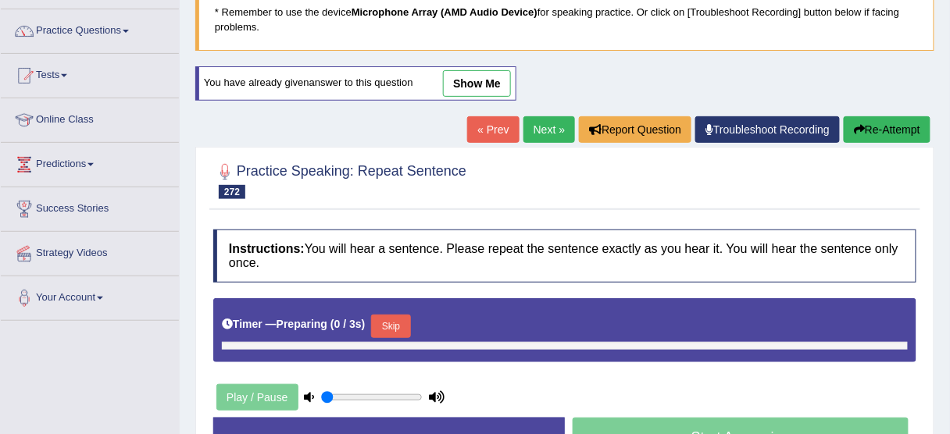
type input "0.95"
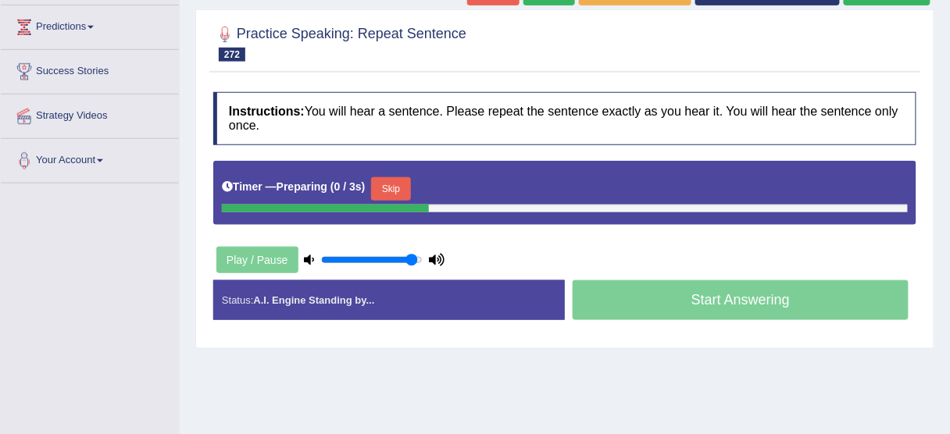
click at [394, 177] on button "Skip" at bounding box center [390, 188] width 39 height 23
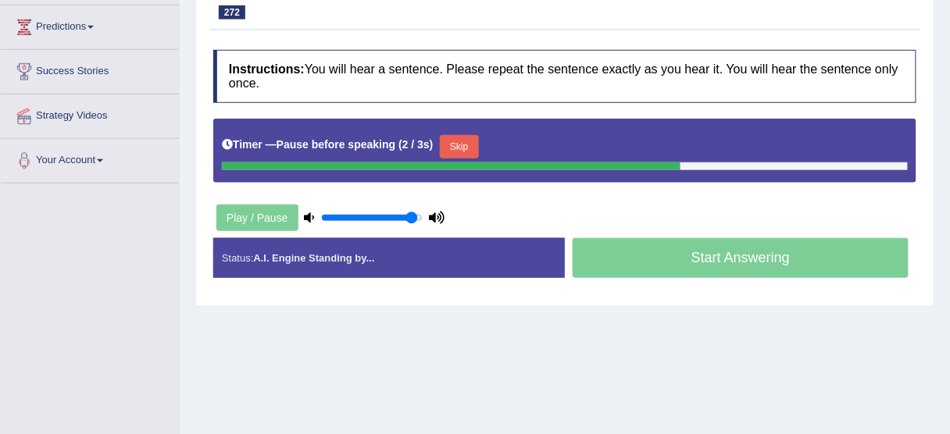
click at [466, 143] on button "Skip" at bounding box center [459, 146] width 39 height 23
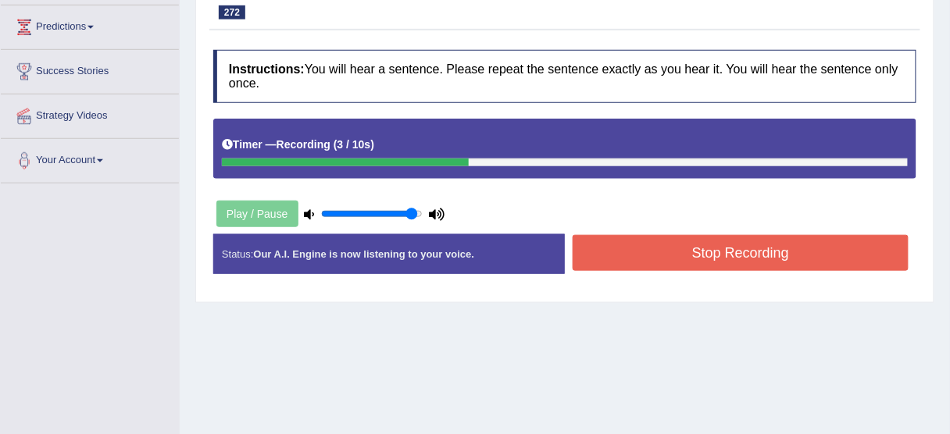
click at [663, 251] on button "Stop Recording" at bounding box center [741, 253] width 336 height 36
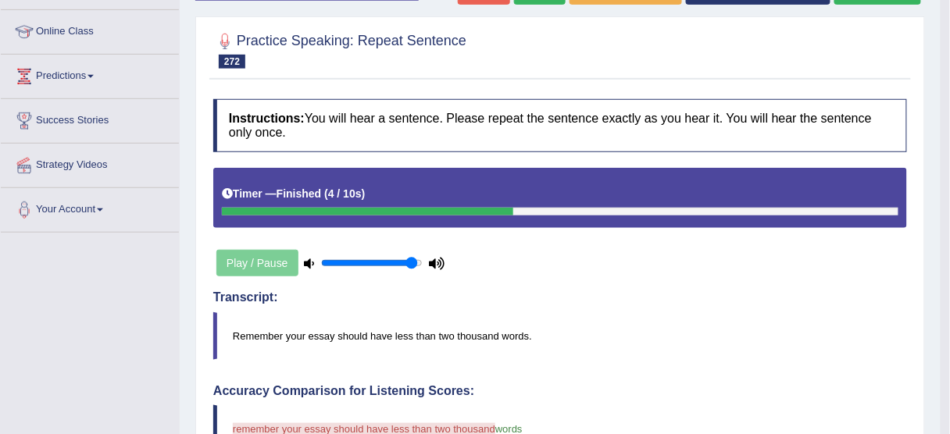
scroll to position [125, 0]
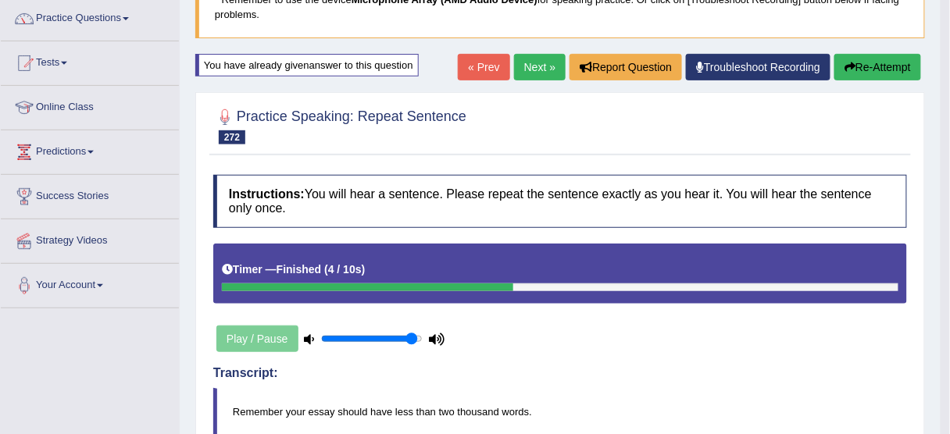
click at [891, 57] on button "Re-Attempt" at bounding box center [877, 67] width 87 height 27
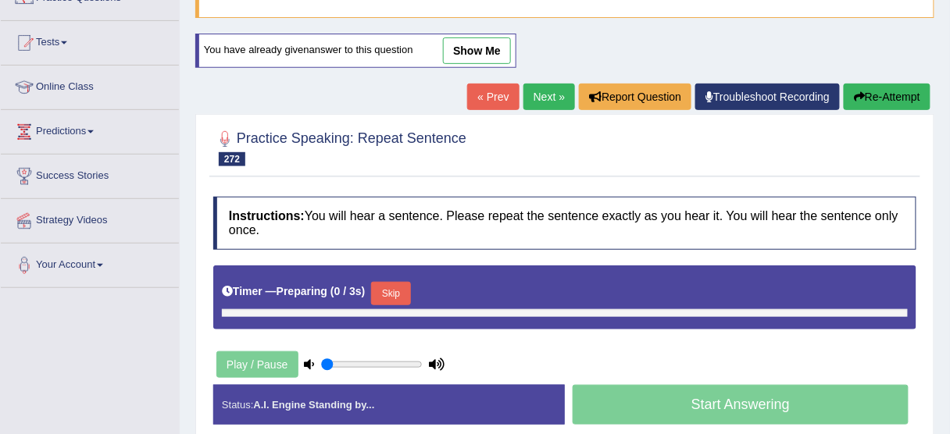
type input "0.95"
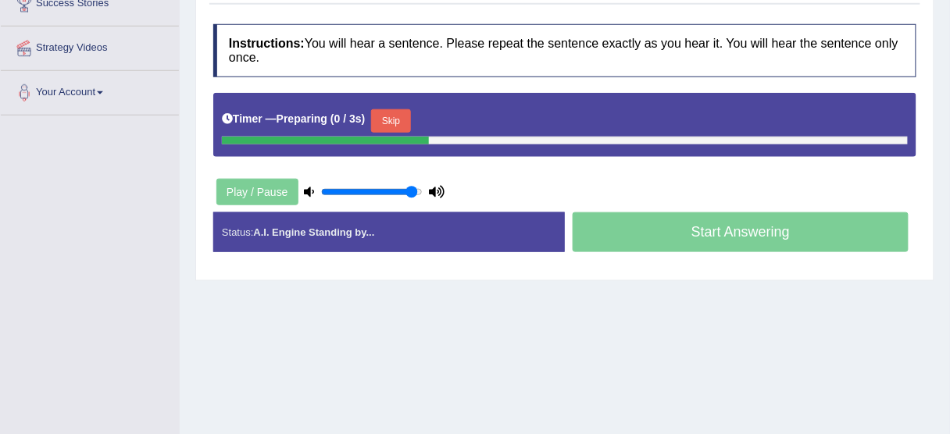
click at [400, 123] on button "Skip" at bounding box center [390, 120] width 39 height 23
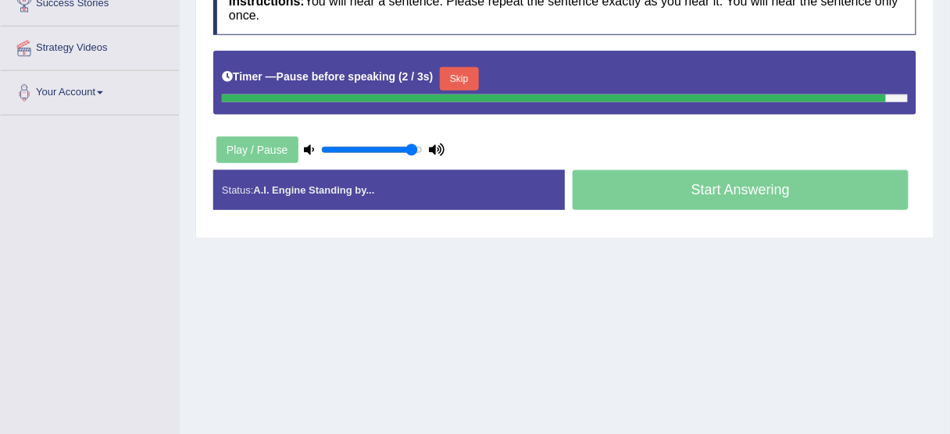
click at [461, 81] on button "Skip" at bounding box center [459, 78] width 39 height 23
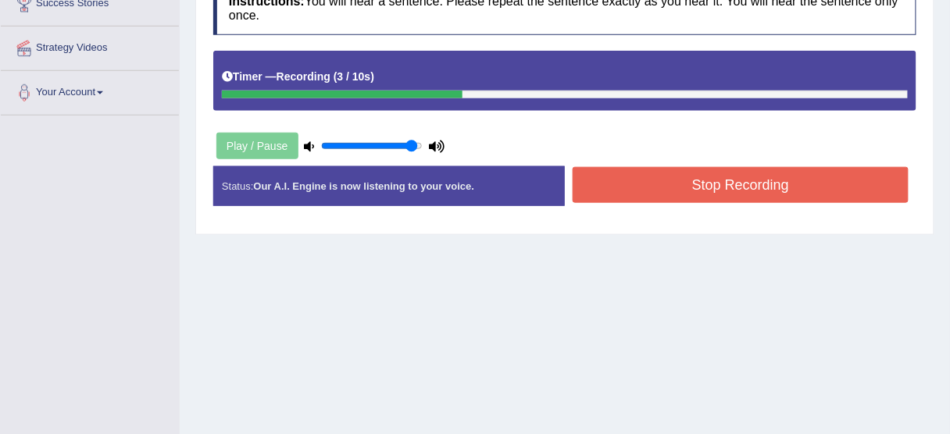
click at [694, 203] on div "Stop Recording" at bounding box center [741, 187] width 352 height 40
click at [697, 185] on button "Stop Recording" at bounding box center [741, 185] width 336 height 36
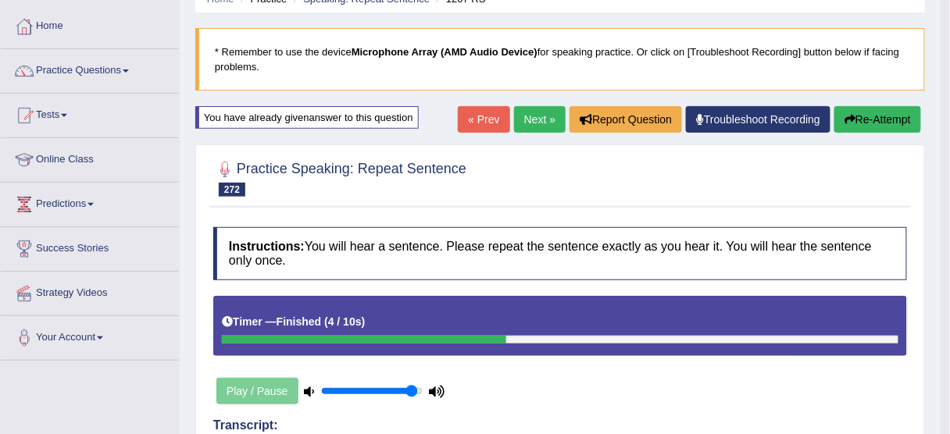
scroll to position [68, 0]
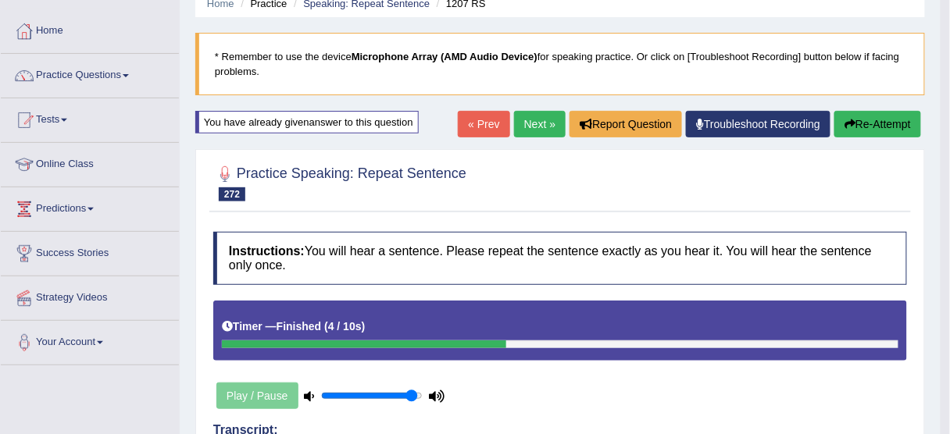
click at [900, 119] on button "Re-Attempt" at bounding box center [877, 124] width 87 height 27
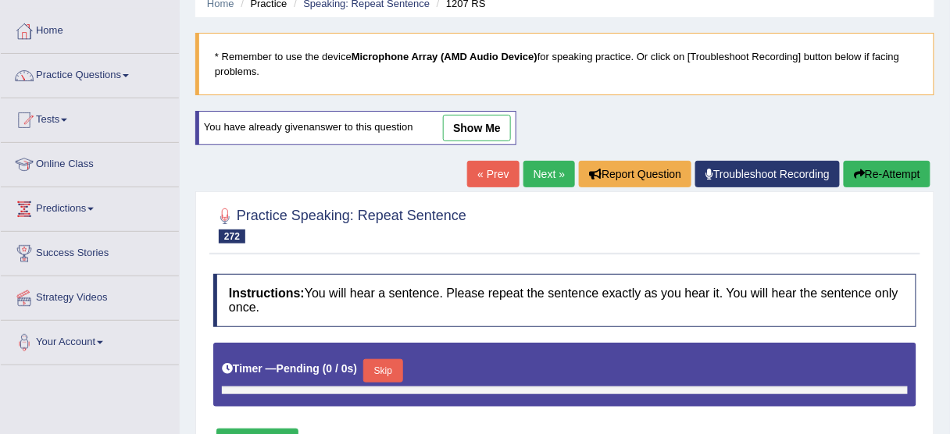
type input "0.95"
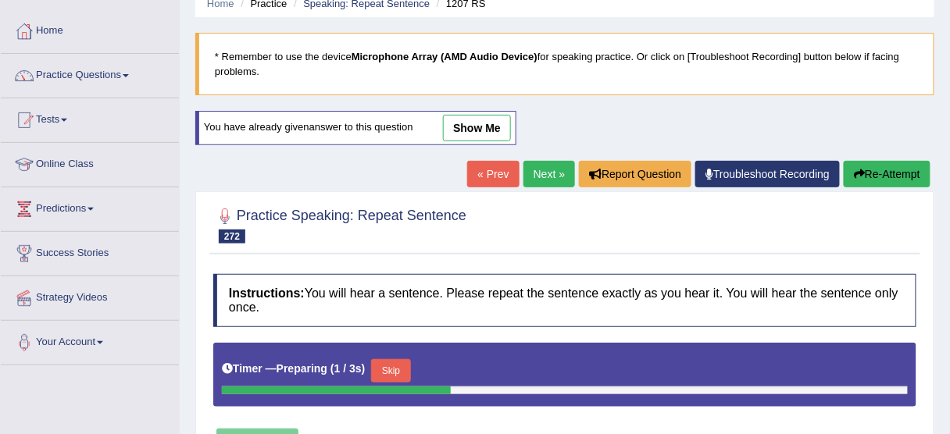
click at [402, 360] on button "Skip" at bounding box center [390, 370] width 39 height 23
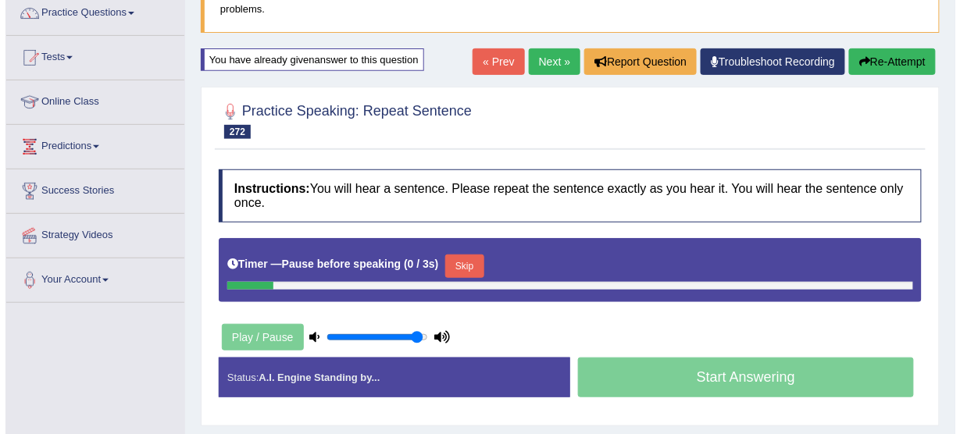
scroll to position [318, 0]
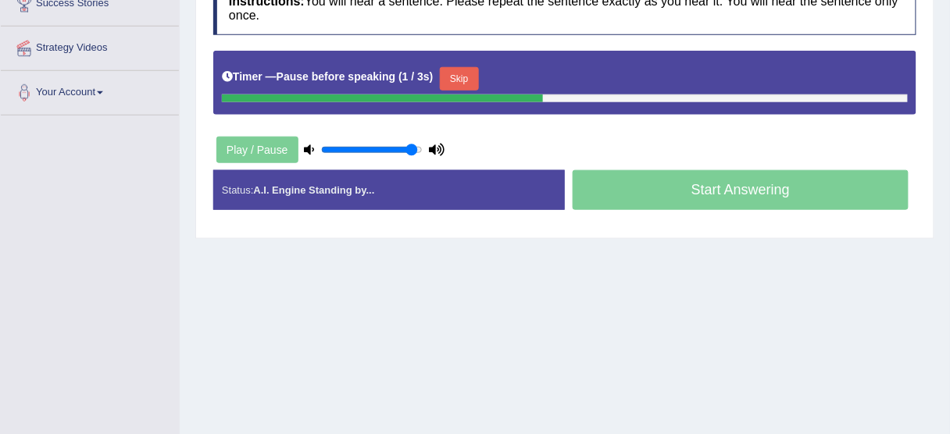
click at [460, 68] on button "Skip" at bounding box center [459, 78] width 39 height 23
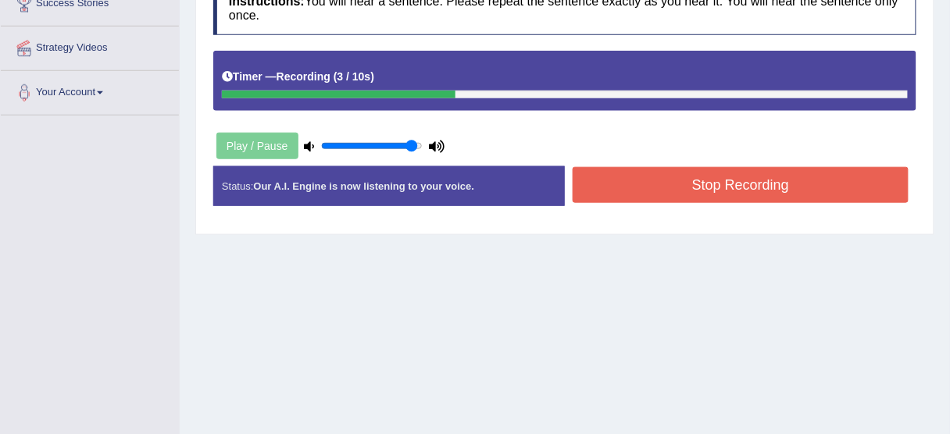
click at [626, 186] on button "Stop Recording" at bounding box center [741, 185] width 336 height 36
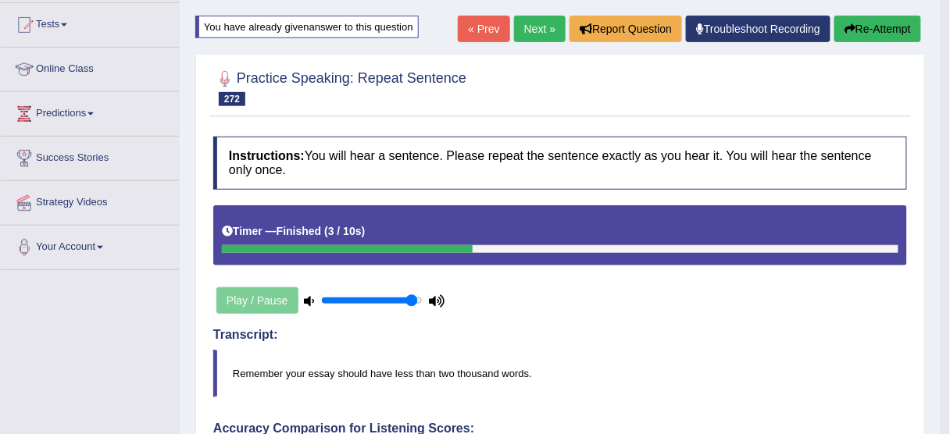
scroll to position [130, 0]
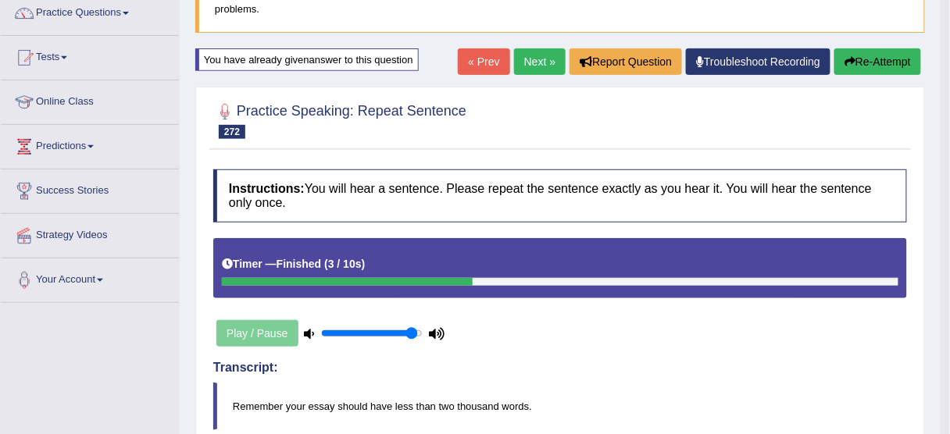
click at [527, 61] on link "Next »" at bounding box center [540, 61] width 52 height 27
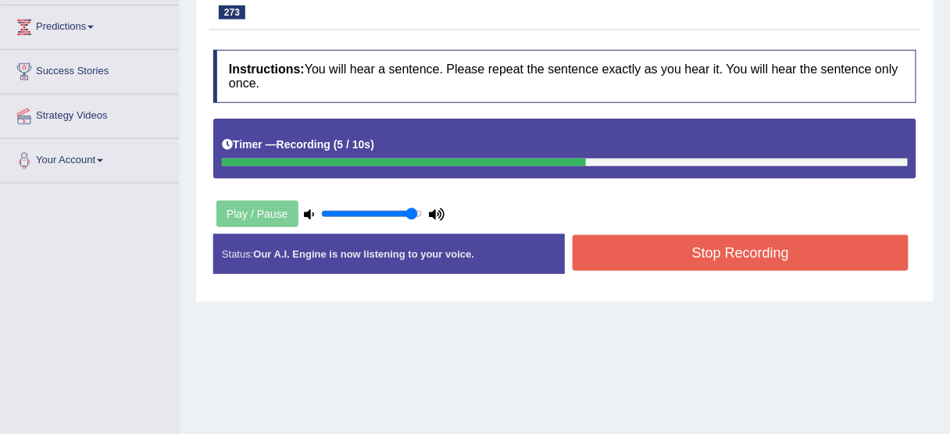
click at [598, 238] on button "Stop Recording" at bounding box center [741, 253] width 336 height 36
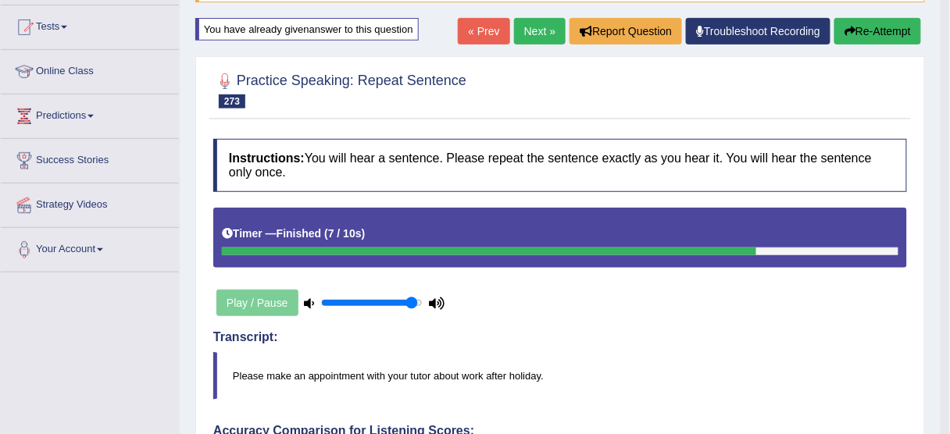
scroll to position [2, 0]
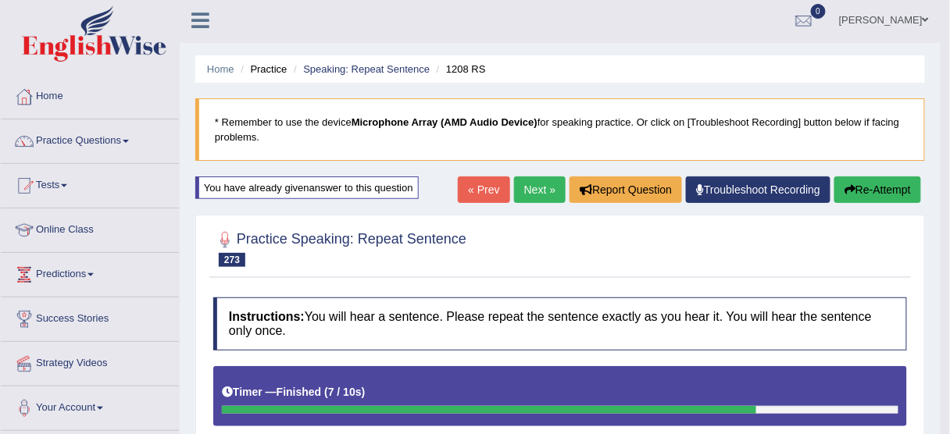
click at [890, 195] on button "Re-Attempt" at bounding box center [877, 190] width 87 height 27
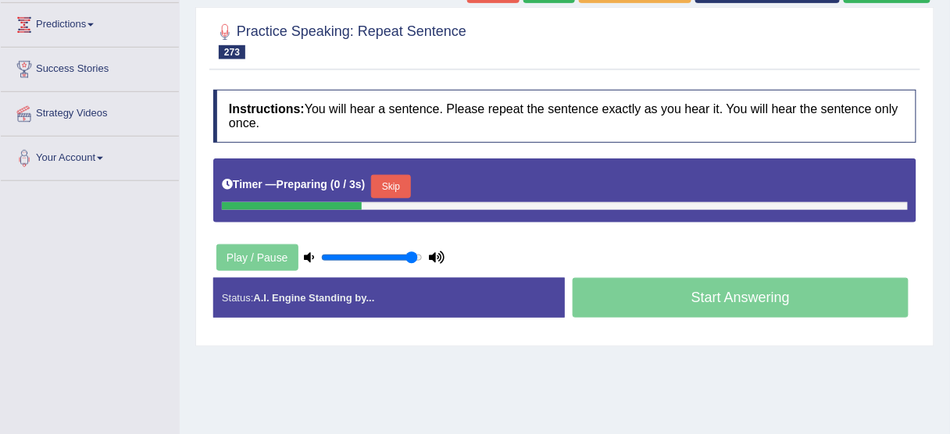
click at [383, 178] on button "Skip" at bounding box center [390, 186] width 39 height 23
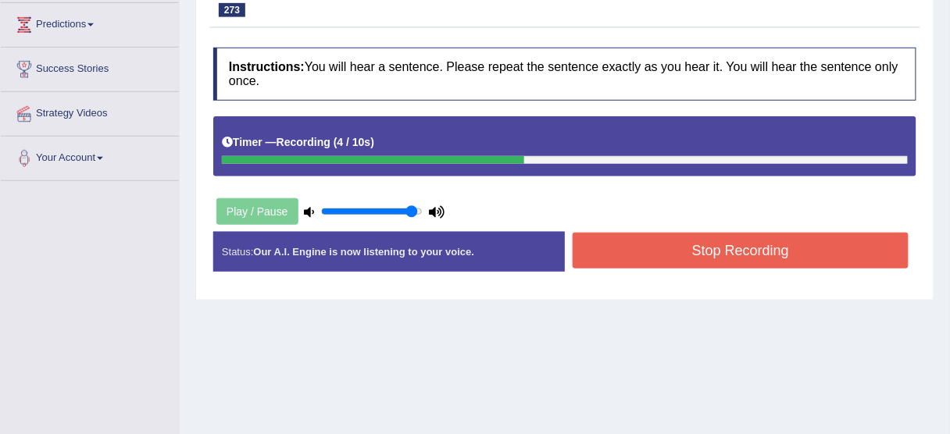
click at [619, 239] on button "Stop Recording" at bounding box center [741, 251] width 336 height 36
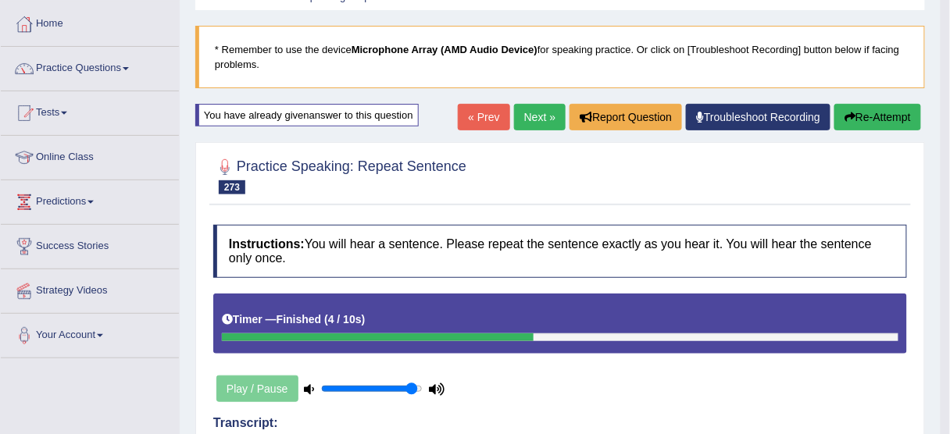
scroll to position [65, 0]
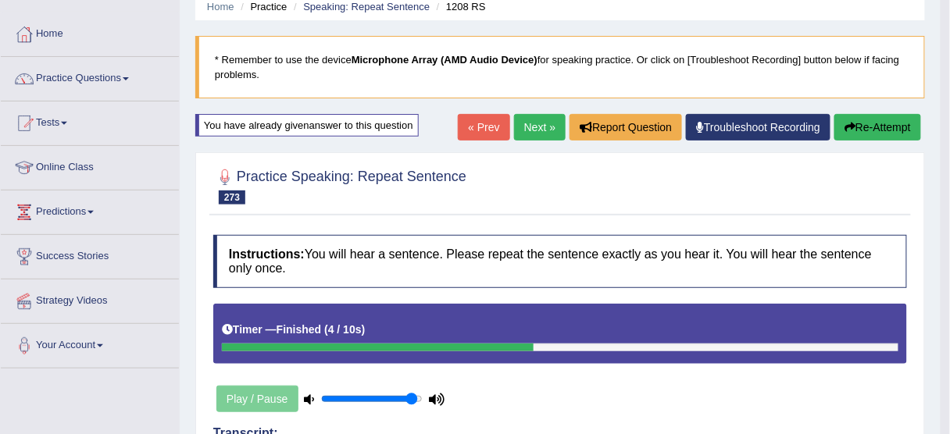
click at [543, 131] on link "Next »" at bounding box center [540, 127] width 52 height 27
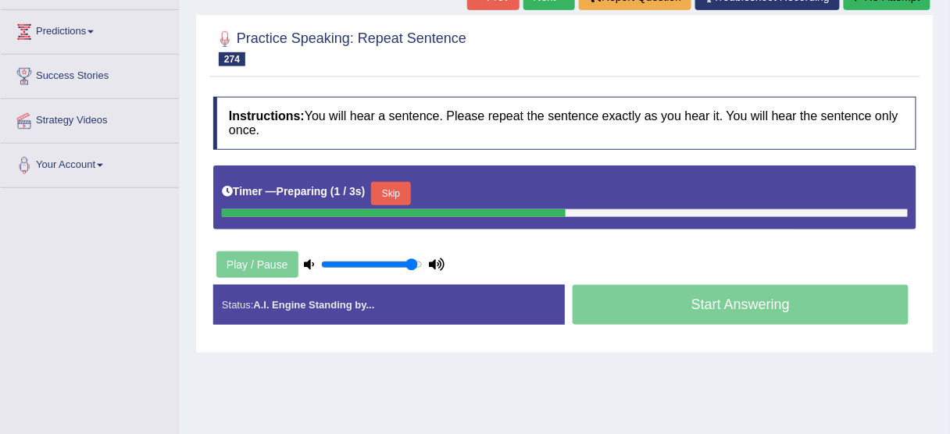
scroll to position [250, 0]
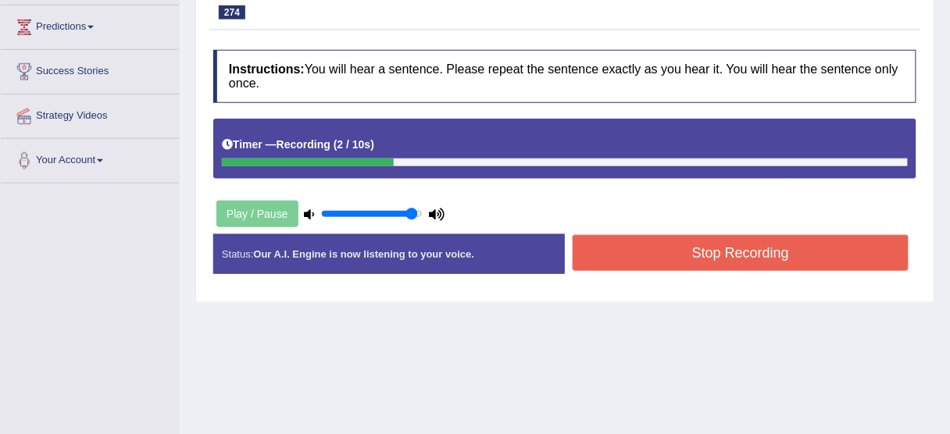
click at [692, 255] on button "Stop Recording" at bounding box center [741, 253] width 336 height 36
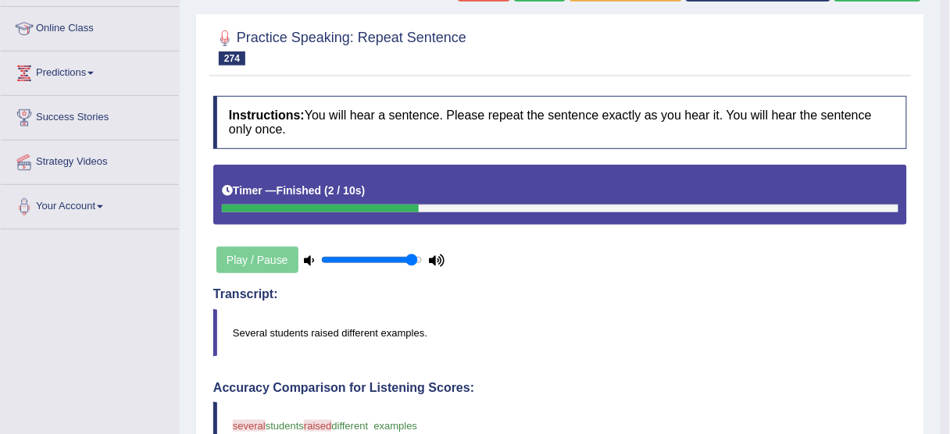
scroll to position [62, 0]
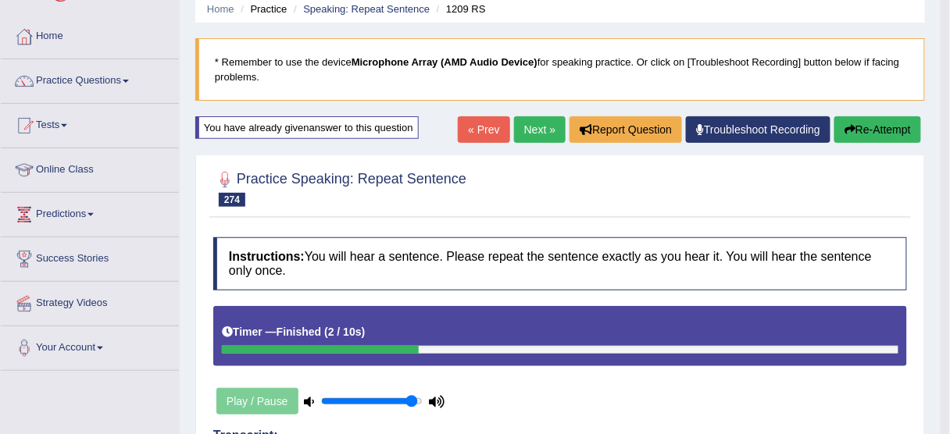
click at [891, 133] on button "Re-Attempt" at bounding box center [877, 129] width 87 height 27
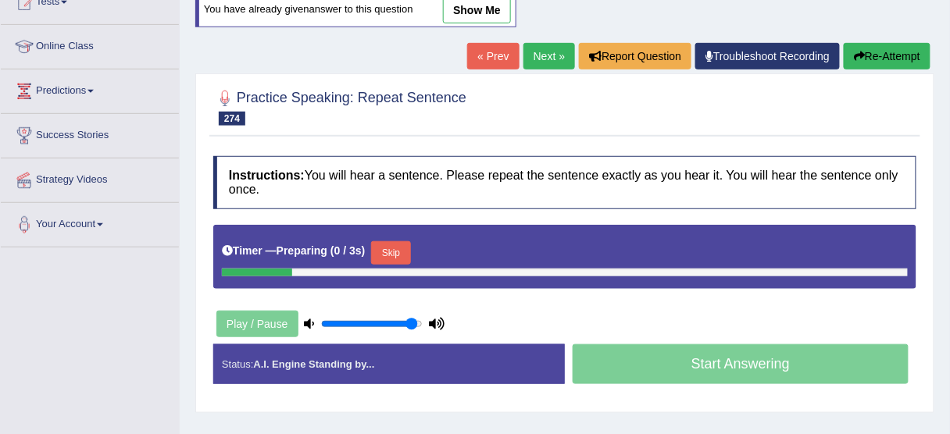
scroll to position [187, 0]
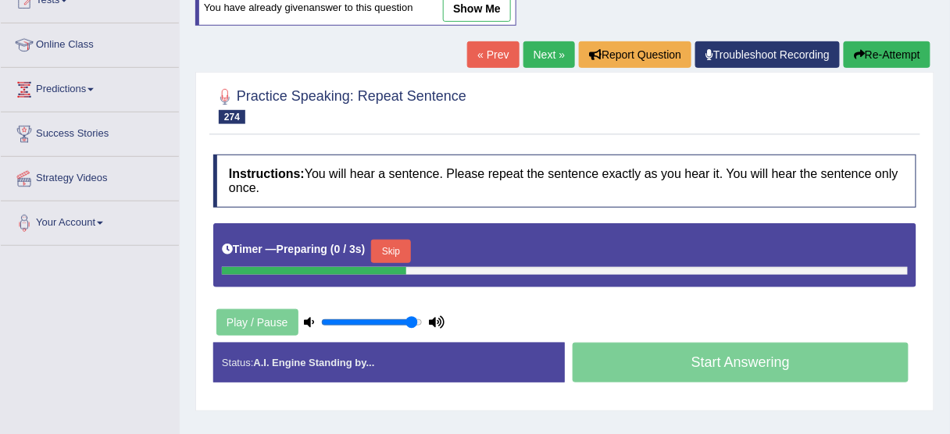
click at [394, 241] on button "Skip" at bounding box center [390, 251] width 39 height 23
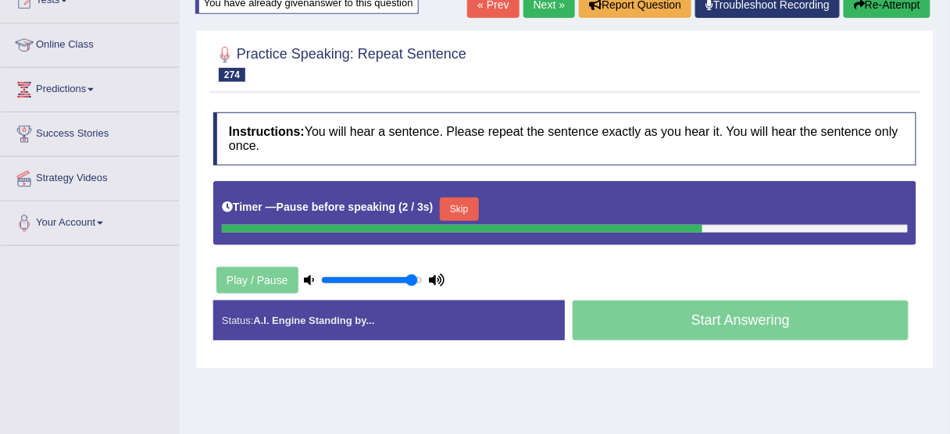
click at [468, 202] on button "Skip" at bounding box center [459, 209] width 39 height 23
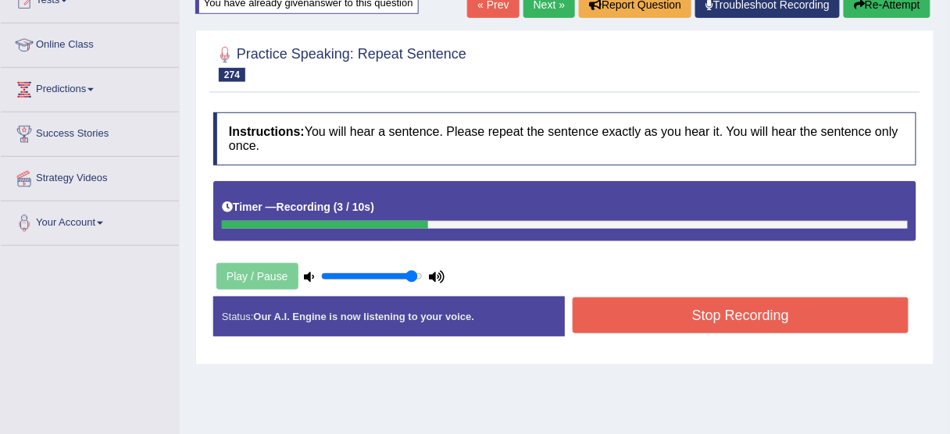
click at [651, 307] on button "Stop Recording" at bounding box center [741, 316] width 336 height 36
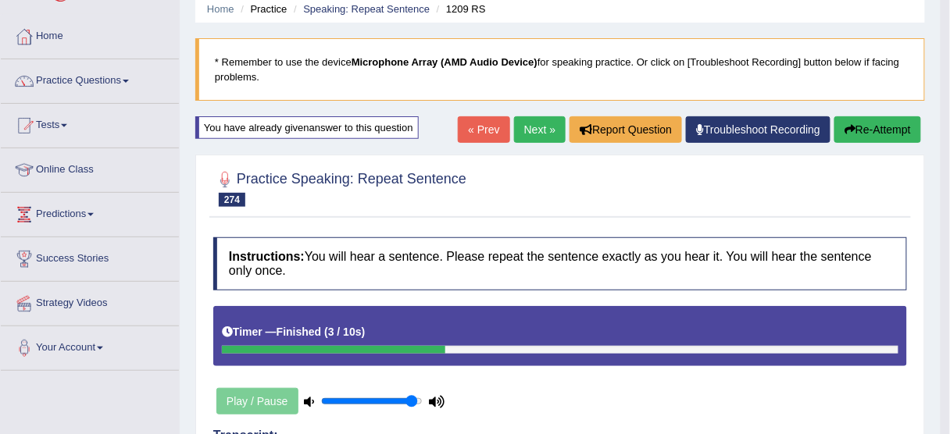
scroll to position [62, 0]
click at [876, 136] on button "Re-Attempt" at bounding box center [877, 129] width 87 height 27
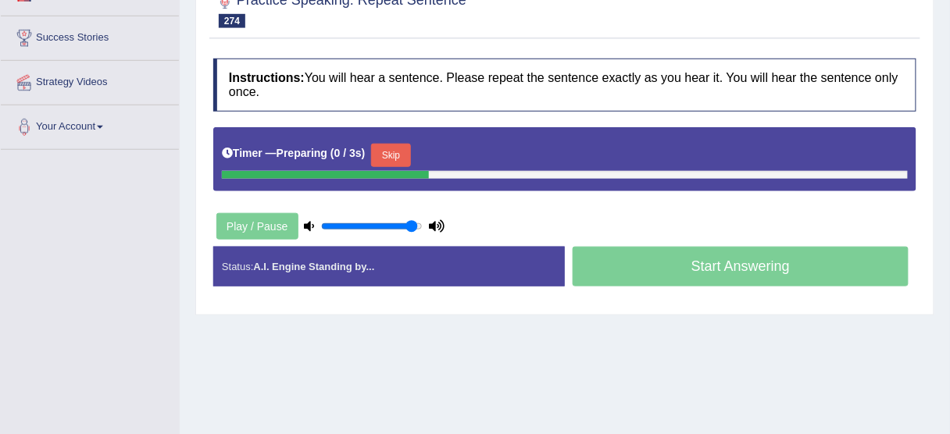
click at [404, 148] on button "Skip" at bounding box center [390, 155] width 39 height 23
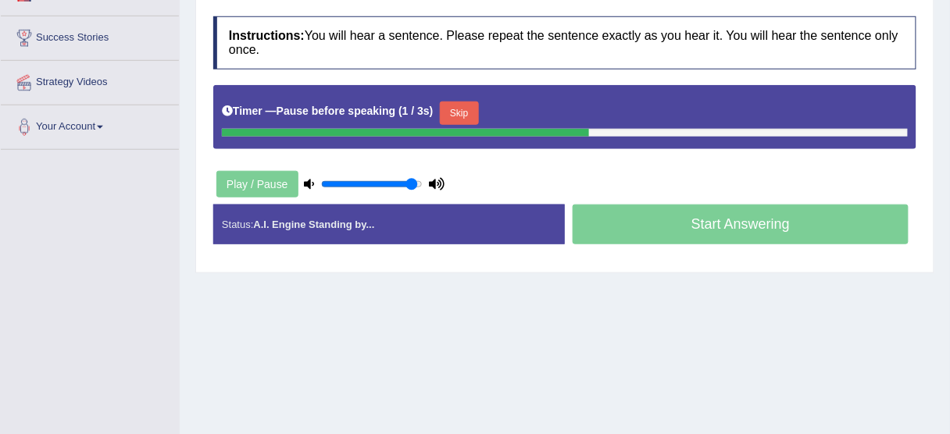
click at [475, 110] on button "Skip" at bounding box center [459, 113] width 39 height 23
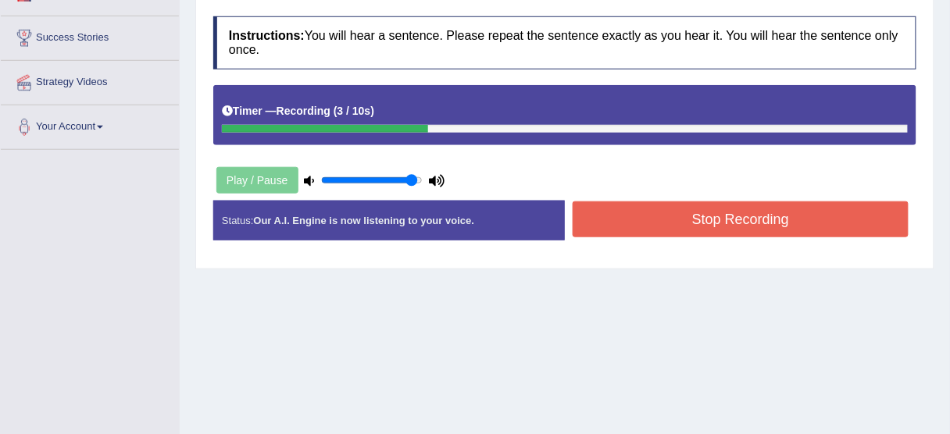
click at [632, 222] on button "Stop Recording" at bounding box center [741, 220] width 336 height 36
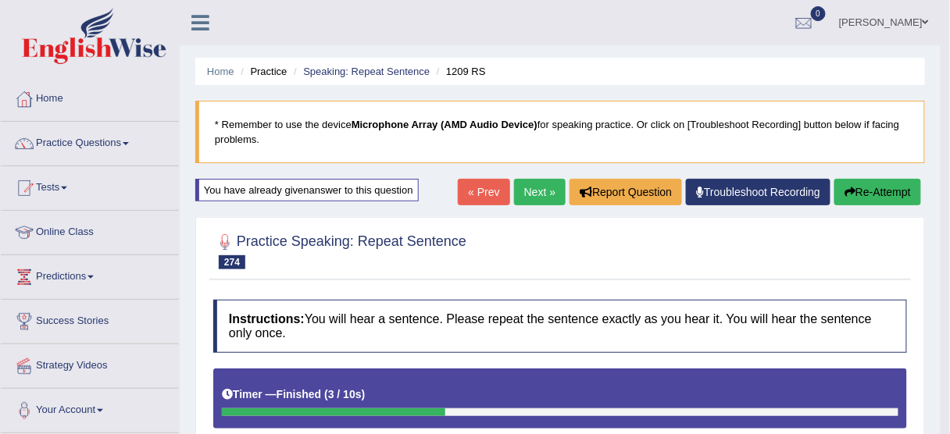
click at [852, 195] on icon "button" at bounding box center [849, 192] width 11 height 11
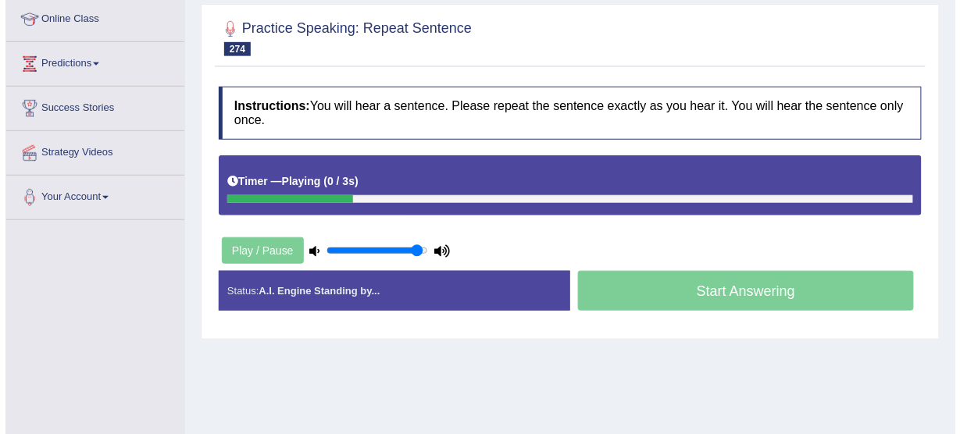
scroll to position [250, 0]
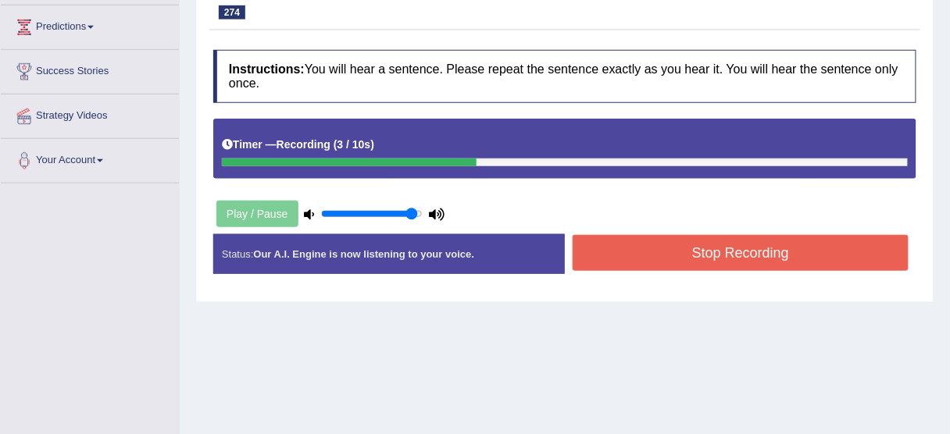
click at [766, 249] on button "Stop Recording" at bounding box center [741, 253] width 336 height 36
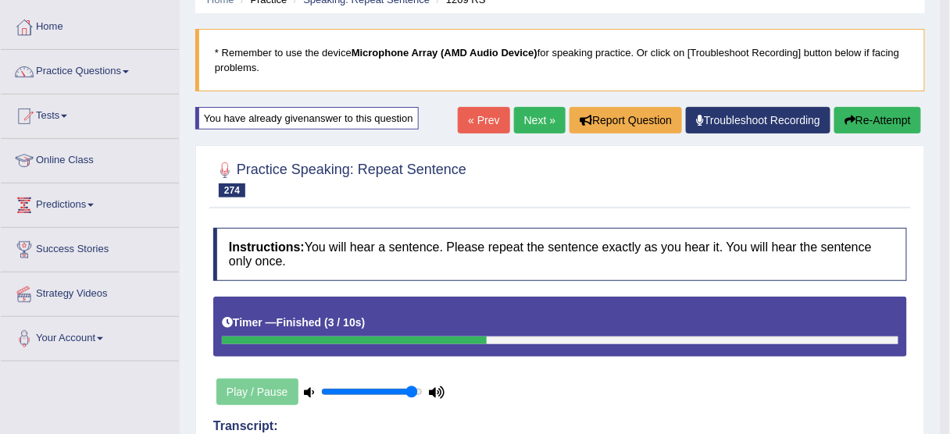
scroll to position [62, 0]
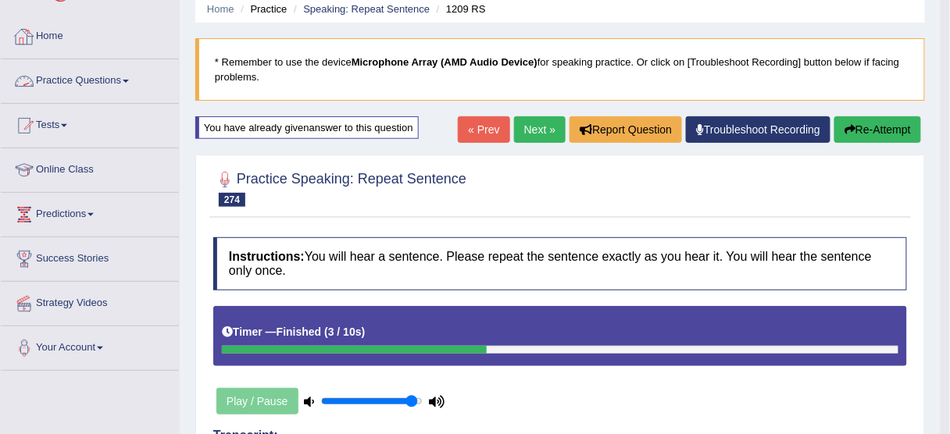
click at [55, 80] on link "Practice Questions" at bounding box center [90, 78] width 178 height 39
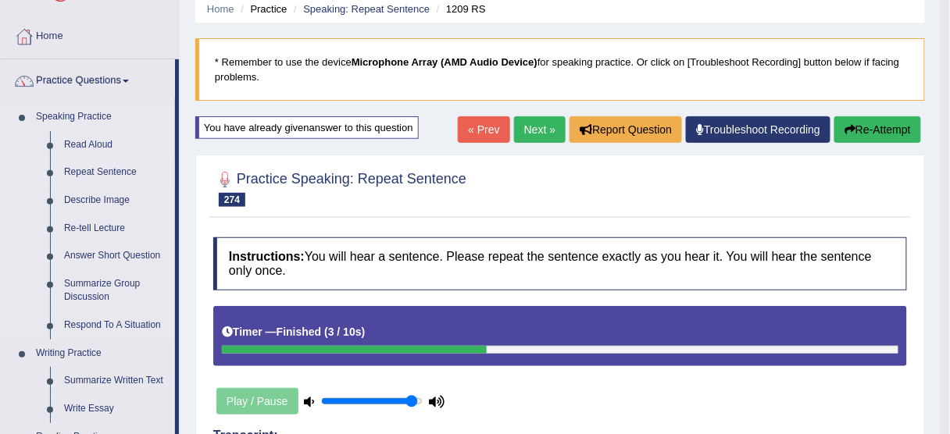
click at [91, 168] on link "Repeat Sentence" at bounding box center [116, 173] width 118 height 28
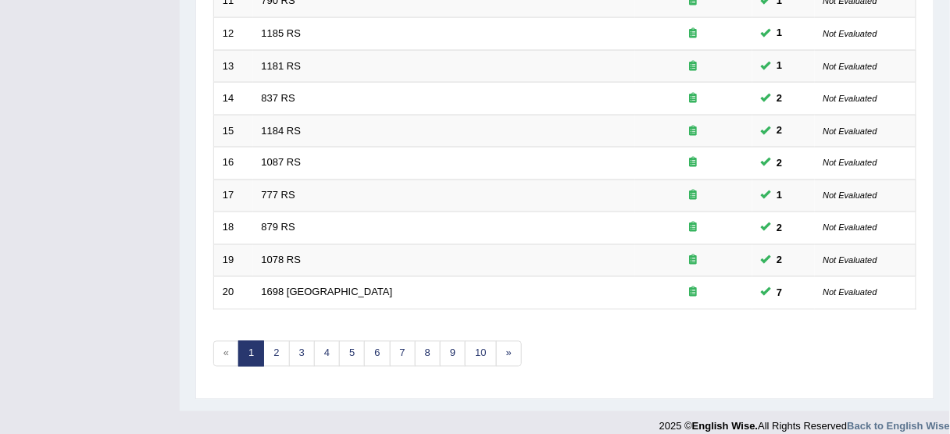
scroll to position [593, 0]
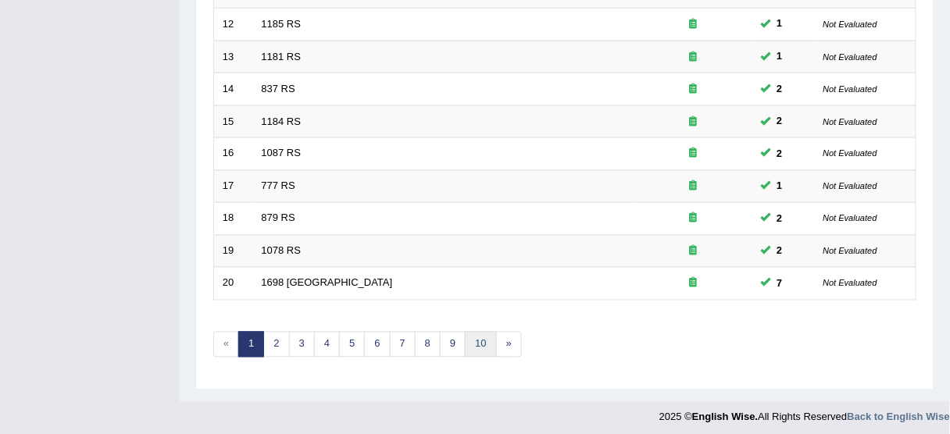
click at [476, 337] on link "10" at bounding box center [480, 345] width 31 height 26
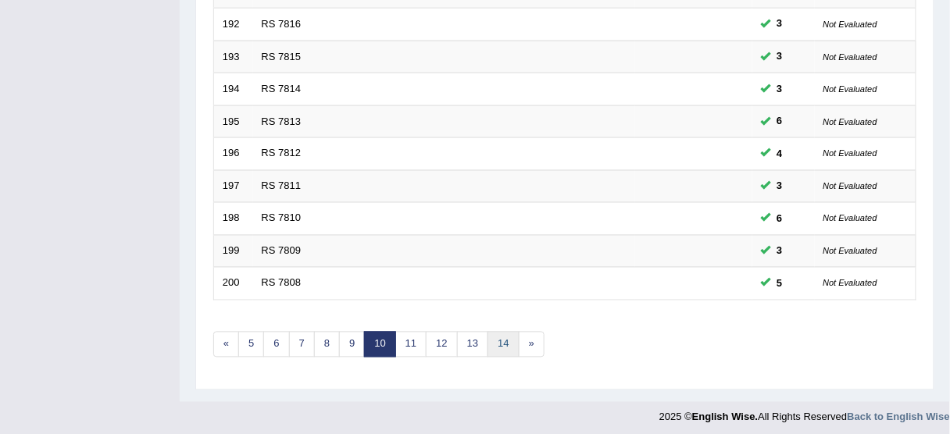
click at [494, 332] on link "14" at bounding box center [502, 345] width 31 height 26
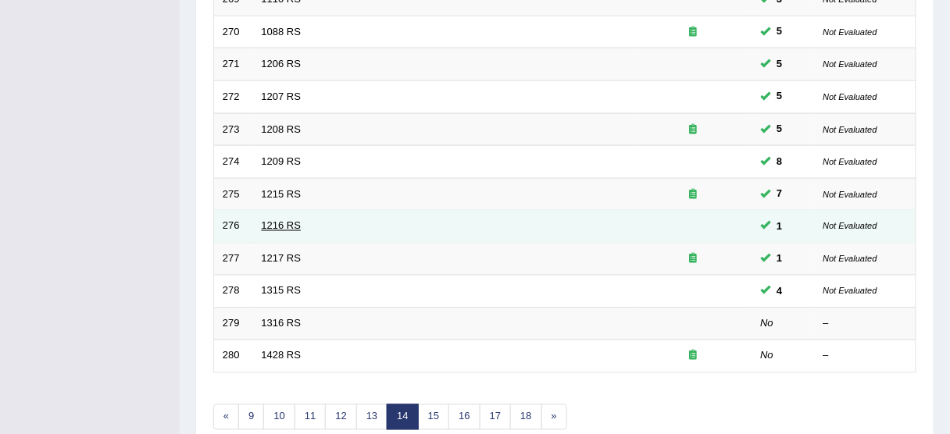
scroll to position [562, 0]
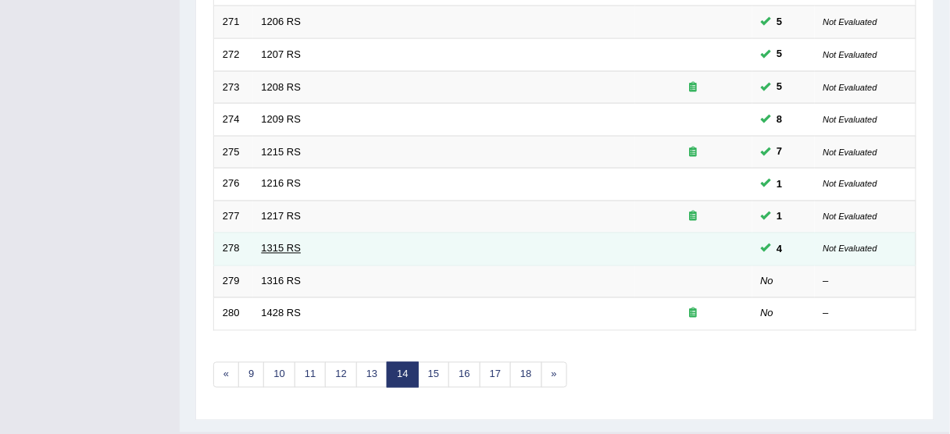
click at [291, 243] on link "1315 RS" at bounding box center [282, 249] width 40 height 12
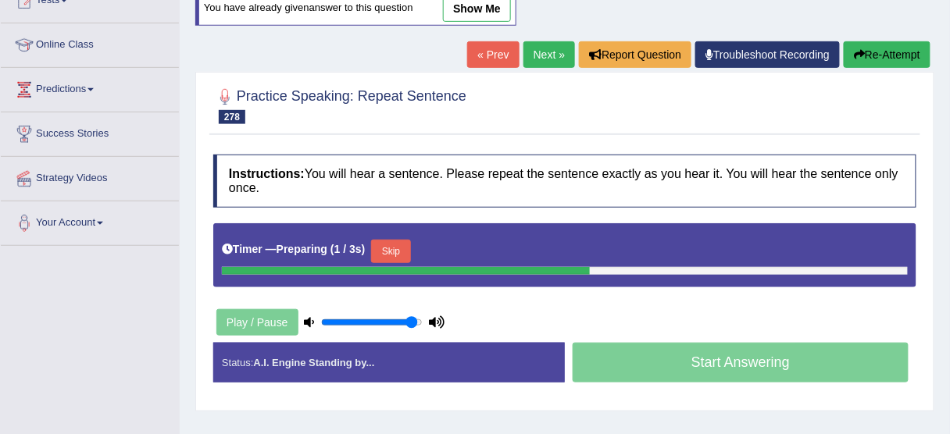
click at [389, 247] on button "Skip" at bounding box center [390, 251] width 39 height 23
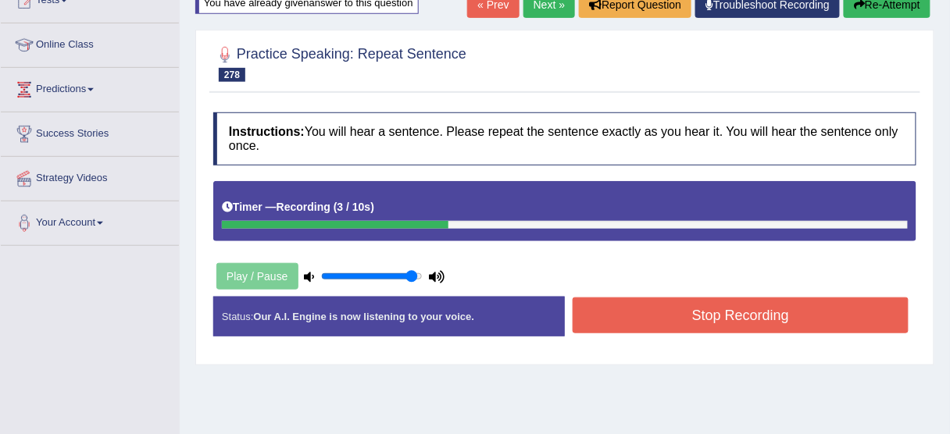
click at [655, 310] on button "Stop Recording" at bounding box center [741, 316] width 336 height 36
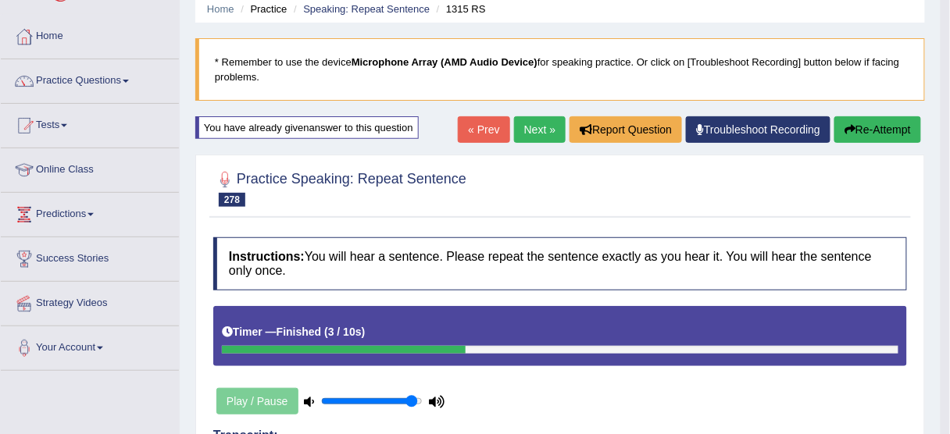
scroll to position [62, 0]
click at [867, 123] on button "Re-Attempt" at bounding box center [877, 129] width 87 height 27
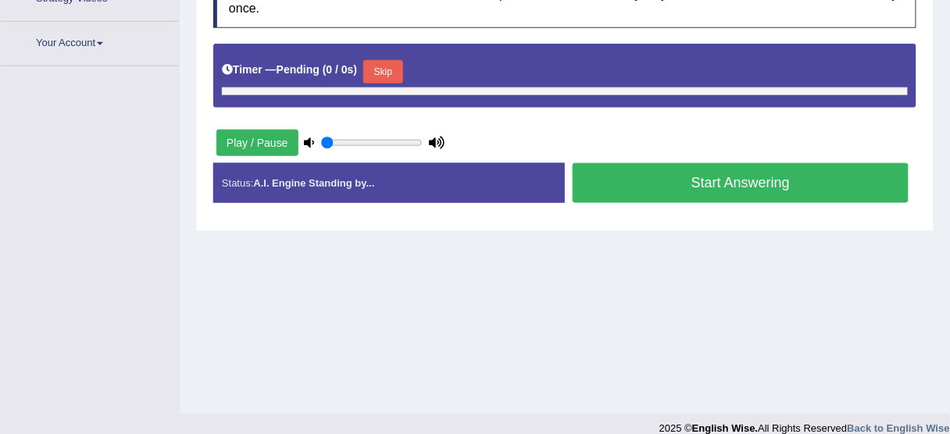
type input "0.95"
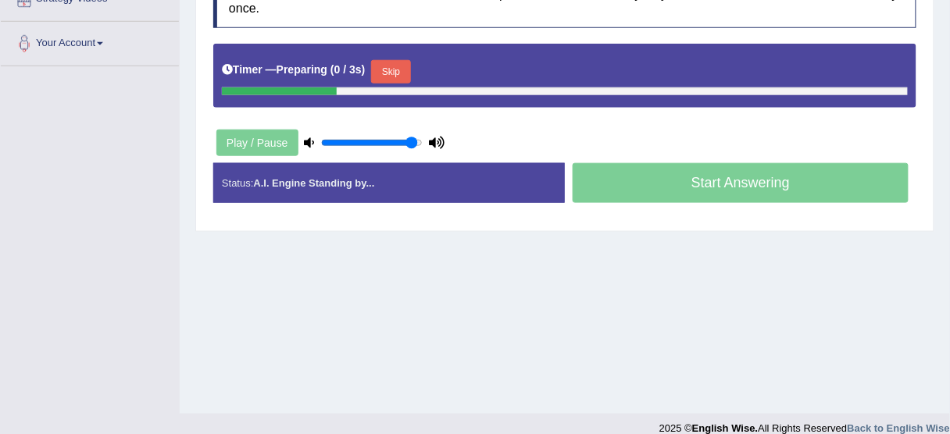
click at [395, 65] on button "Skip" at bounding box center [390, 71] width 39 height 23
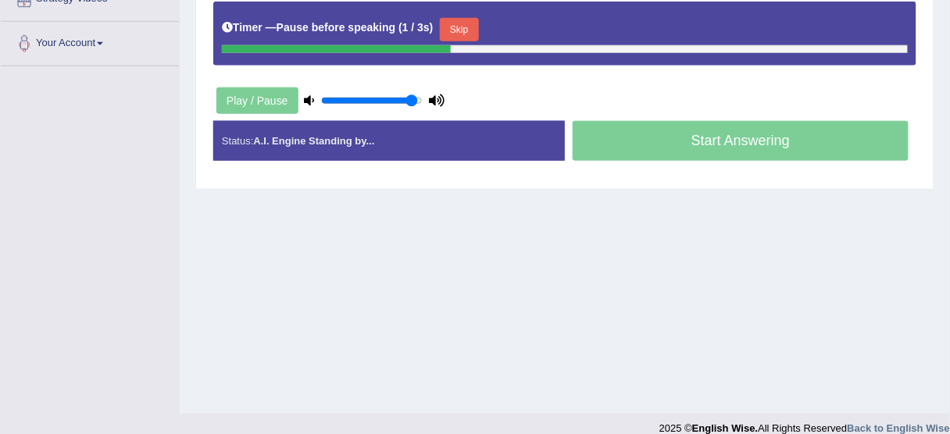
click at [462, 31] on button "Skip" at bounding box center [459, 29] width 39 height 23
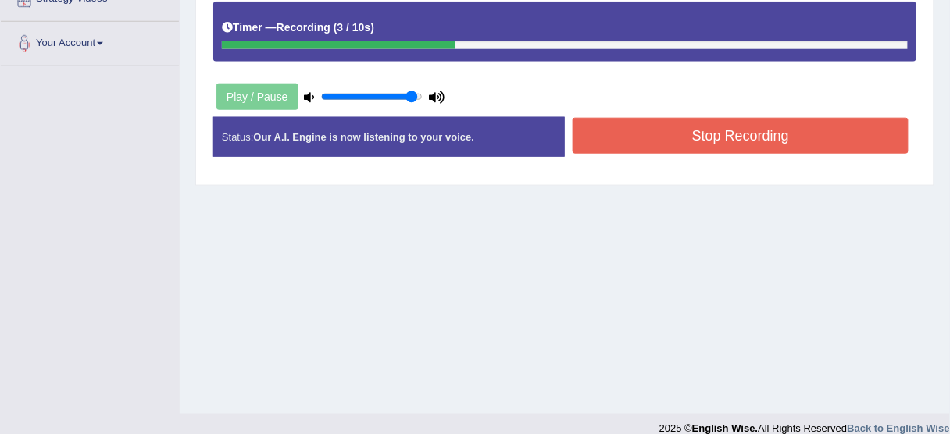
click at [629, 130] on button "Stop Recording" at bounding box center [741, 136] width 336 height 36
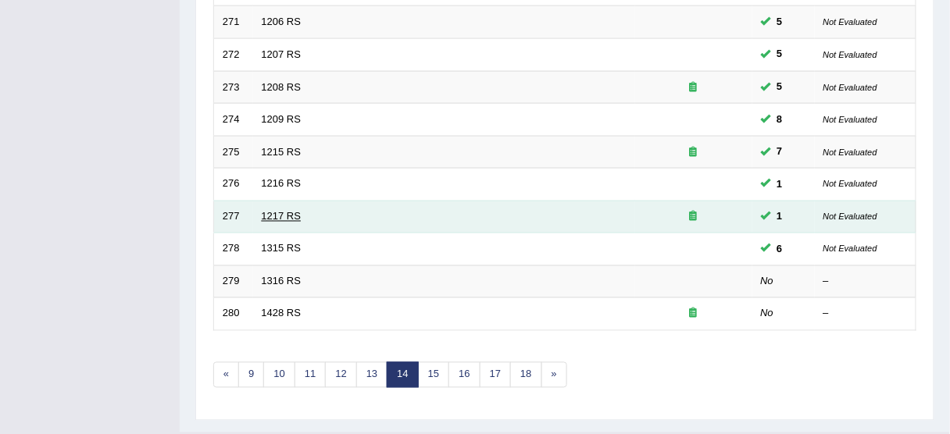
click at [273, 214] on link "1217 RS" at bounding box center [282, 217] width 40 height 12
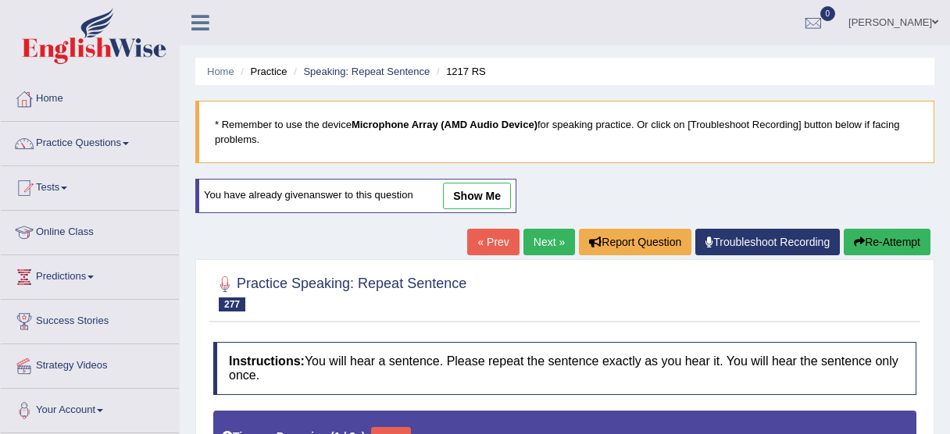
click at [387, 427] on button "Skip" at bounding box center [390, 438] width 39 height 23
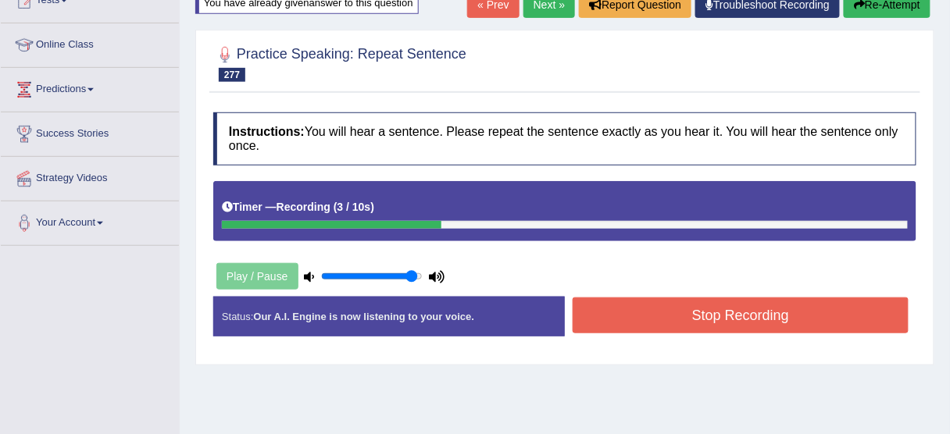
click at [662, 330] on button "Stop Recording" at bounding box center [741, 316] width 336 height 36
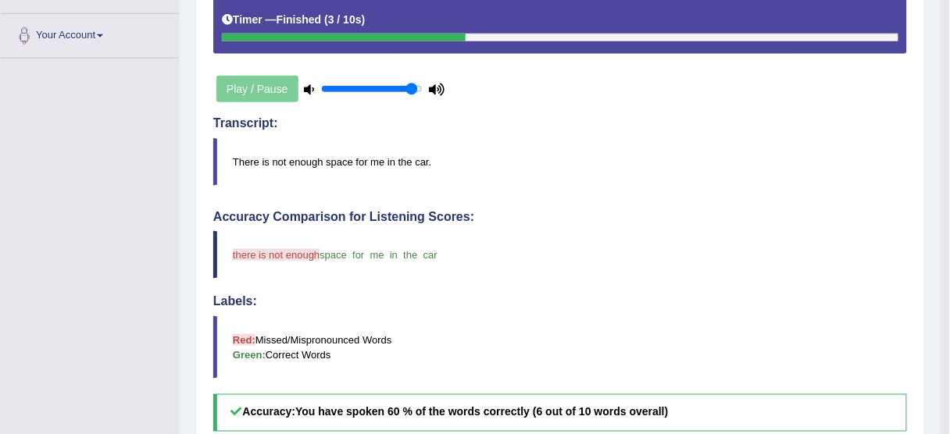
scroll to position [125, 0]
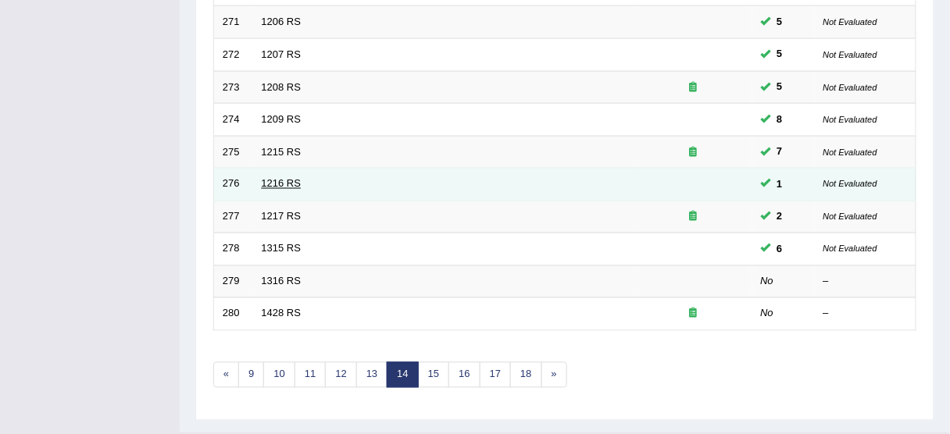
click at [281, 180] on link "1216 RS" at bounding box center [282, 184] width 40 height 12
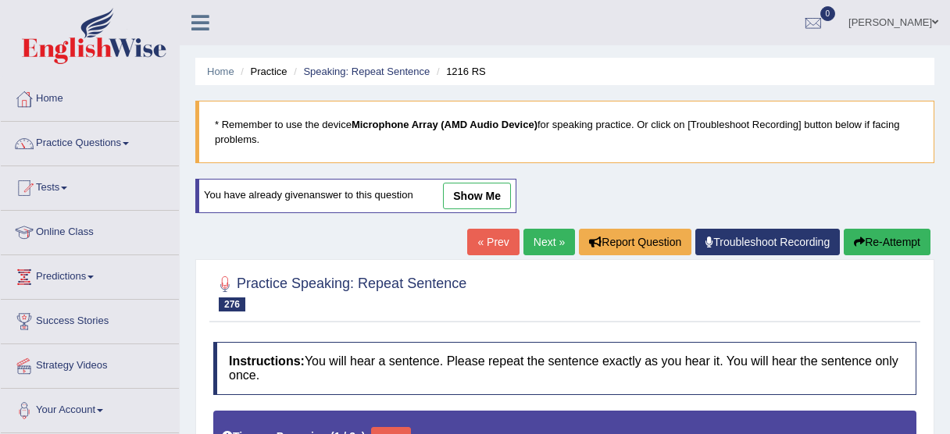
click at [388, 427] on button "Skip" at bounding box center [390, 438] width 39 height 23
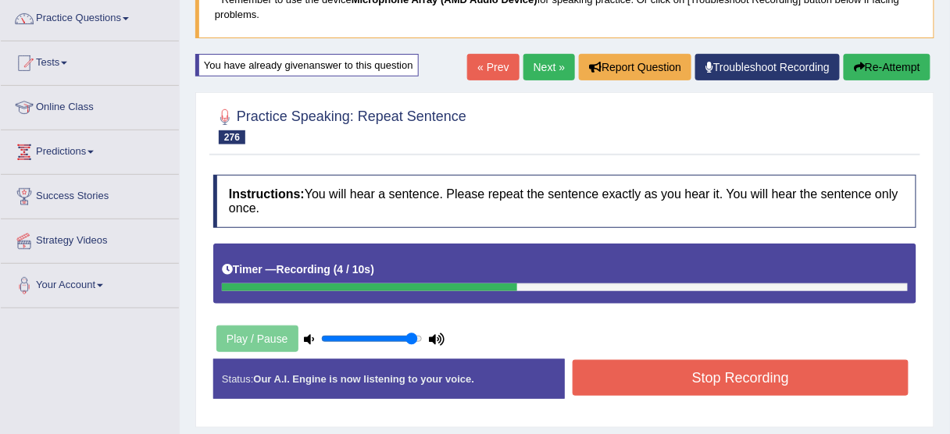
click at [629, 377] on button "Stop Recording" at bounding box center [741, 378] width 336 height 36
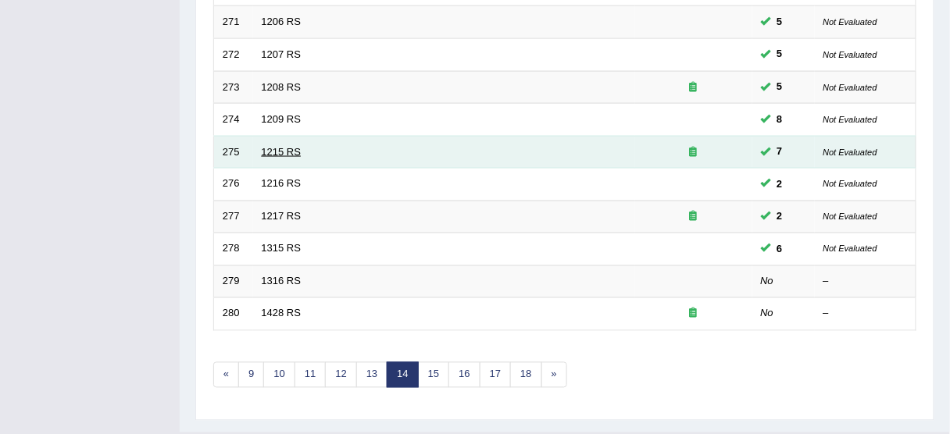
click at [270, 146] on link "1215 RS" at bounding box center [282, 152] width 40 height 12
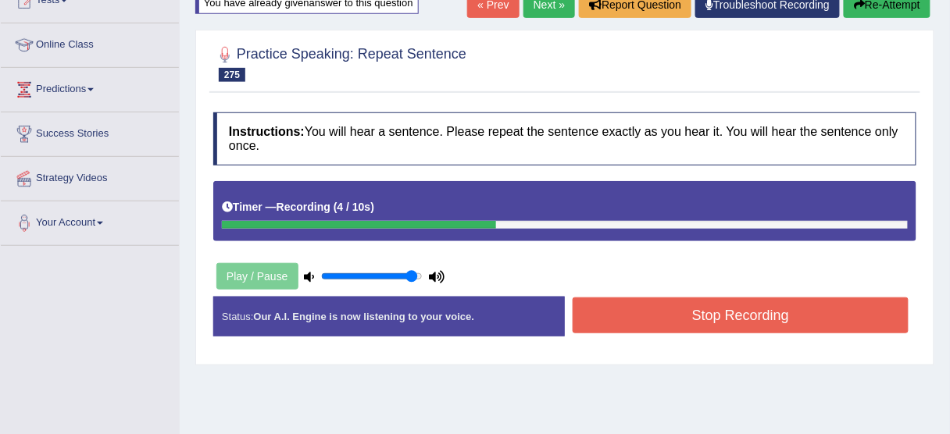
click at [640, 343] on div "Status: Our A.I. Engine is now listening to your voice. Start Answering Stop Re…" at bounding box center [564, 324] width 703 height 55
click at [631, 309] on button "Stop Recording" at bounding box center [741, 316] width 336 height 36
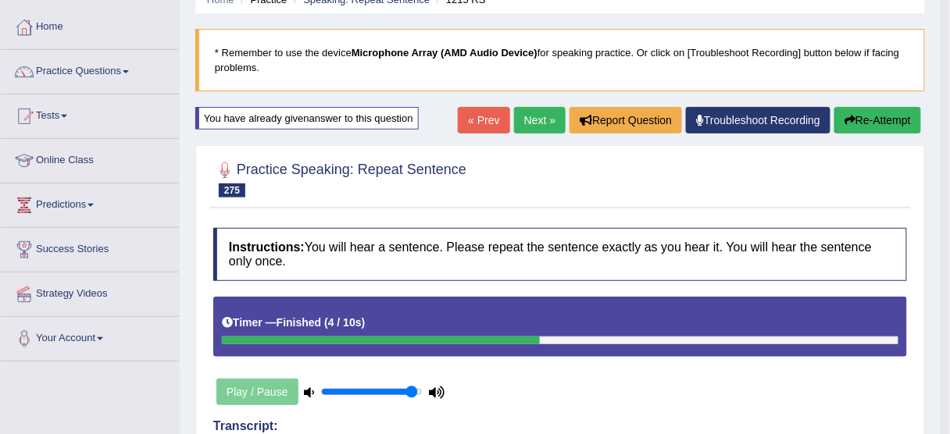
scroll to position [11, 0]
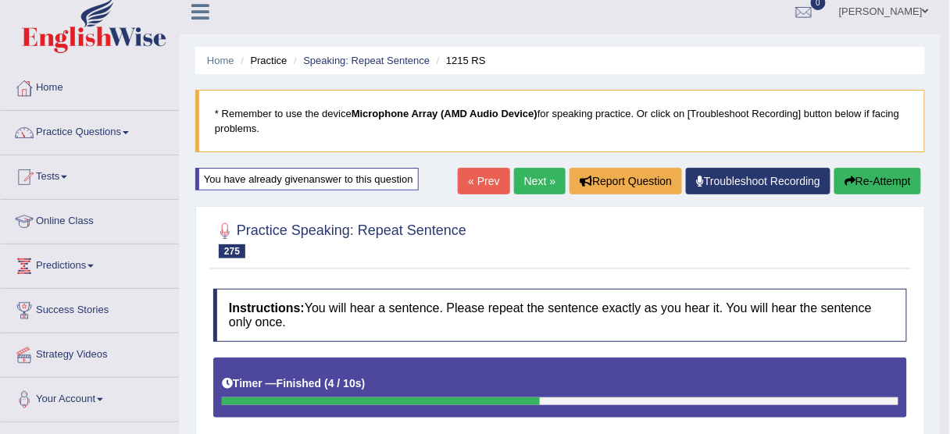
click at [896, 176] on button "Re-Attempt" at bounding box center [877, 181] width 87 height 27
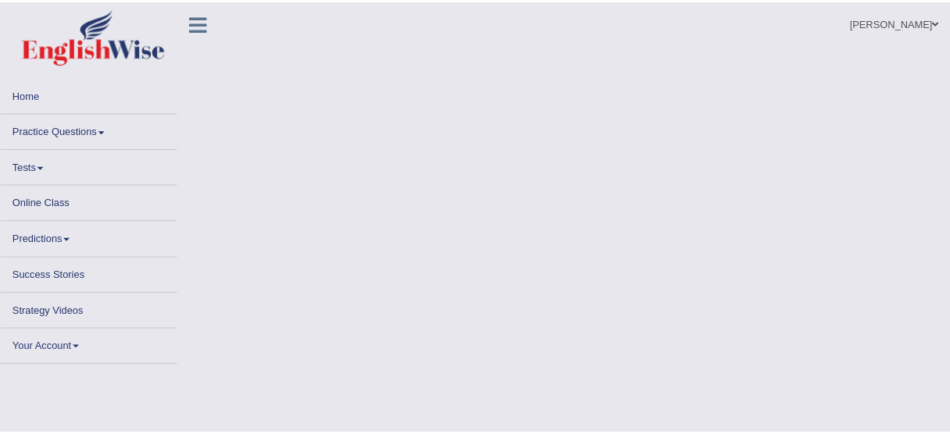
scroll to position [11, 0]
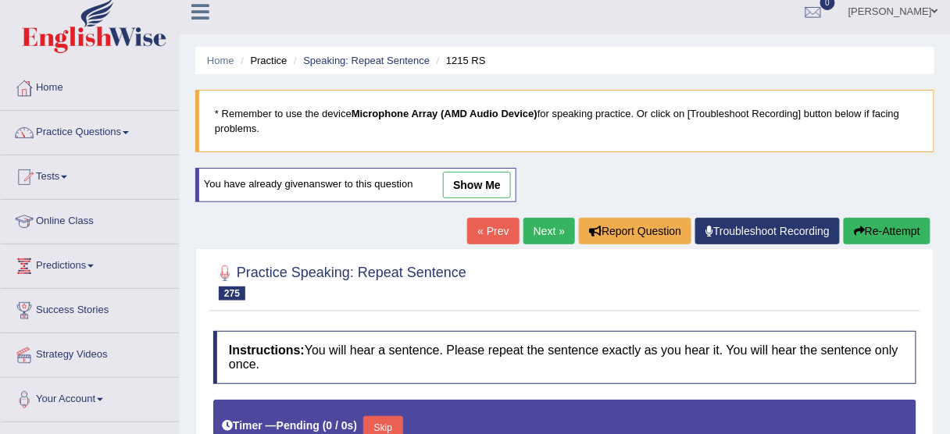
type input "0.95"
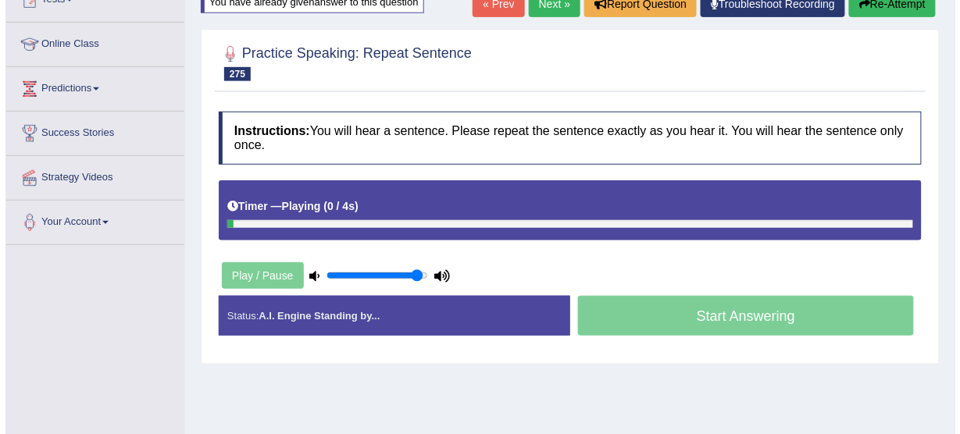
scroll to position [198, 0]
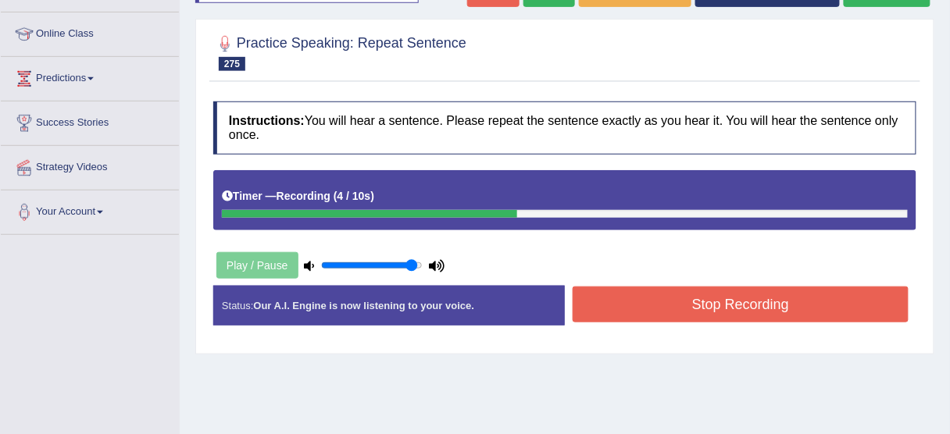
click at [656, 315] on button "Stop Recording" at bounding box center [741, 305] width 336 height 36
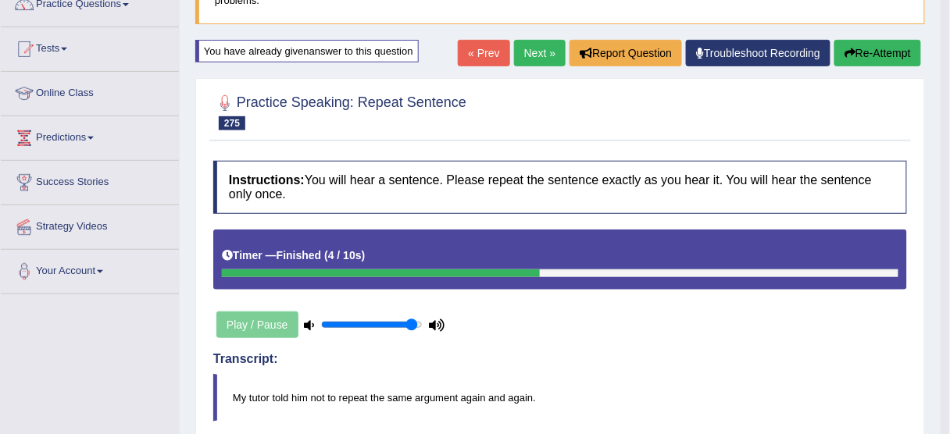
scroll to position [136, 0]
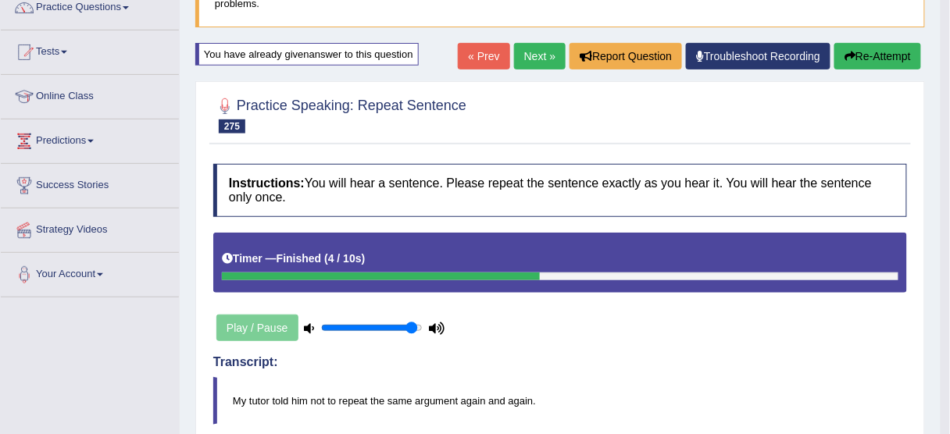
click at [869, 56] on button "Re-Attempt" at bounding box center [877, 56] width 87 height 27
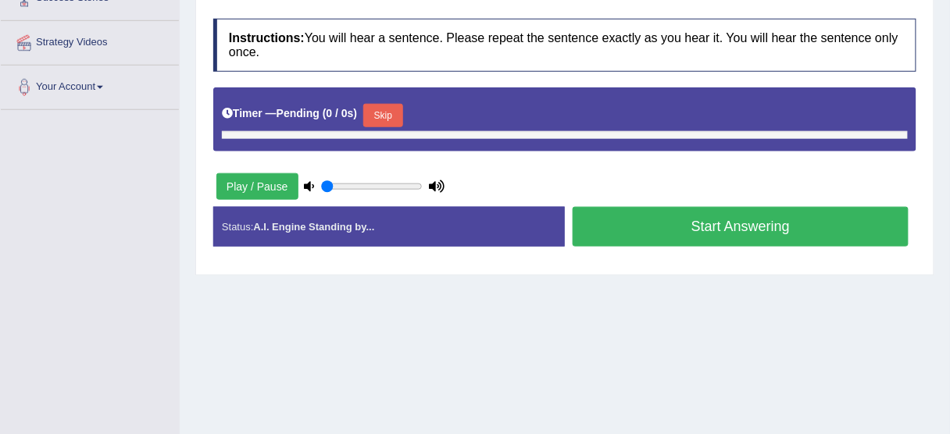
type input "0.95"
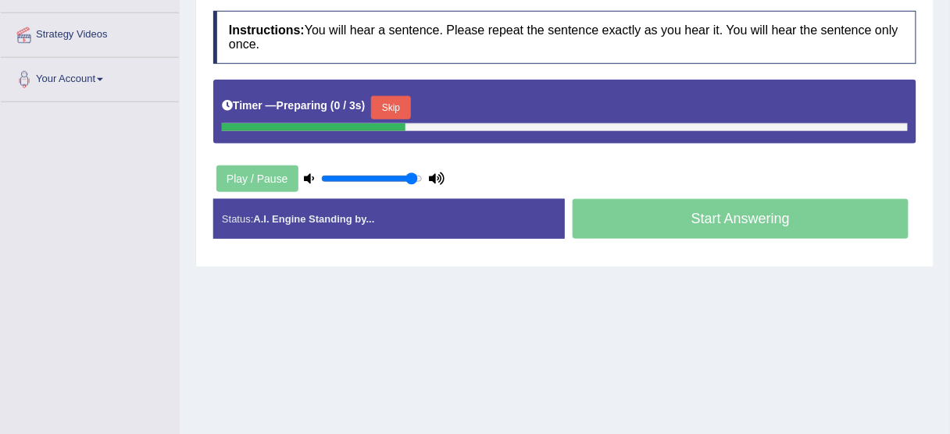
click at [408, 99] on button "Skip" at bounding box center [390, 107] width 39 height 23
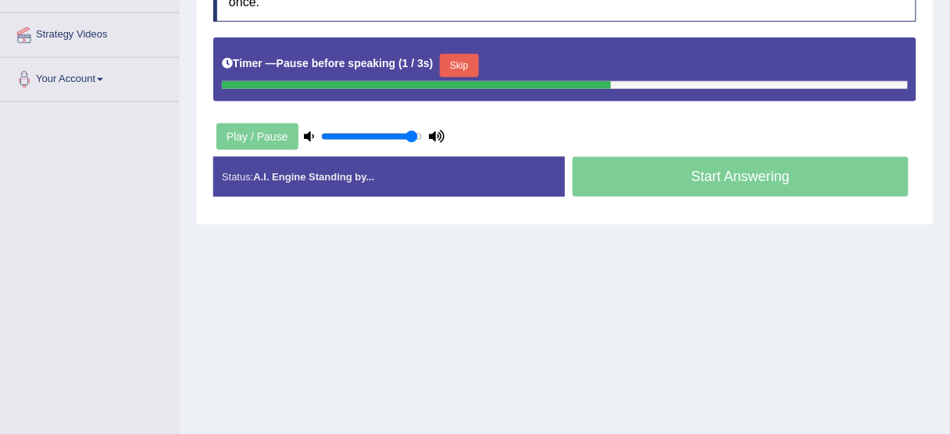
click at [469, 62] on button "Skip" at bounding box center [459, 65] width 39 height 23
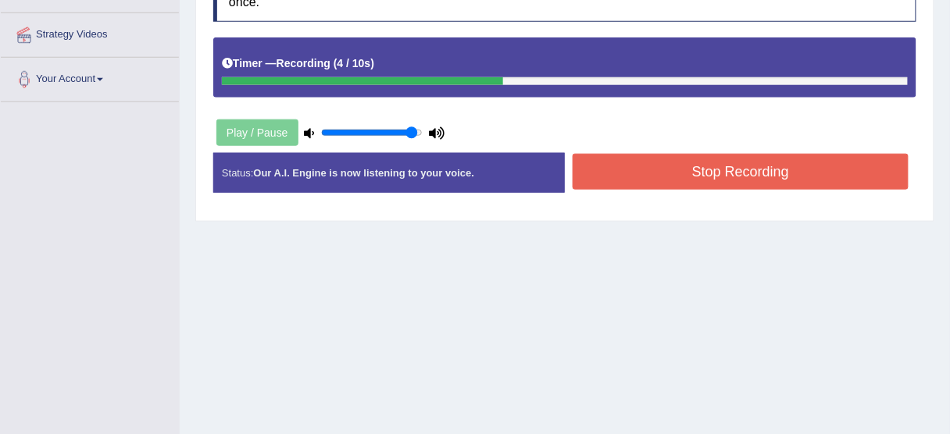
click at [594, 190] on div "Stop Recording" at bounding box center [741, 174] width 352 height 40
click at [600, 182] on button "Stop Recording" at bounding box center [741, 172] width 336 height 36
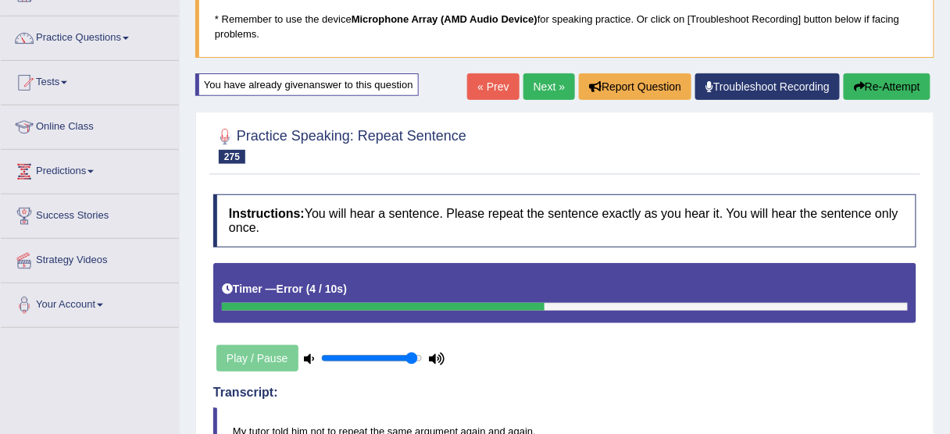
scroll to position [81, 0]
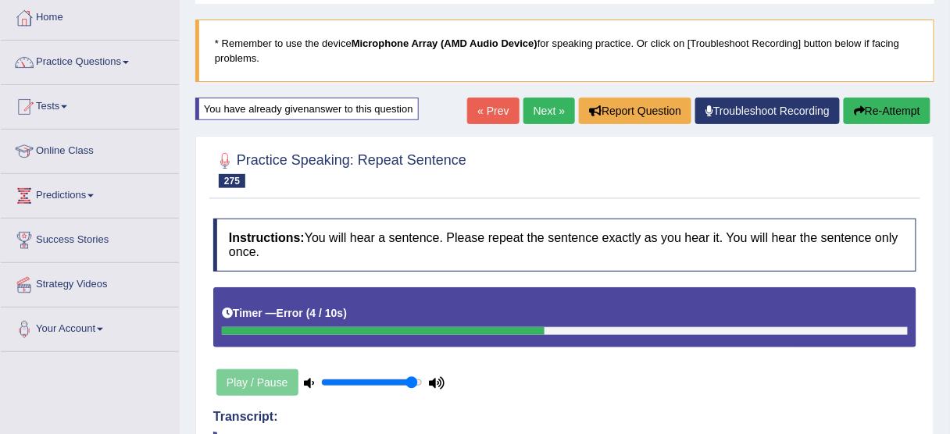
click at [898, 108] on button "Re-Attempt" at bounding box center [887, 111] width 87 height 27
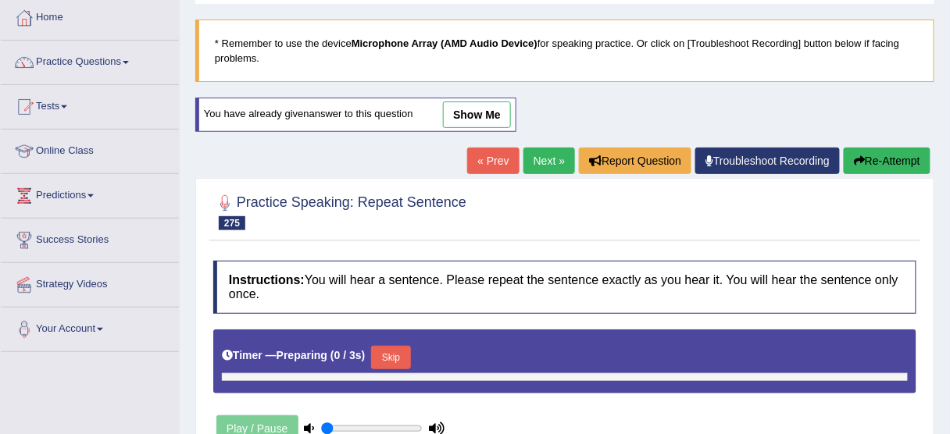
type input "0.95"
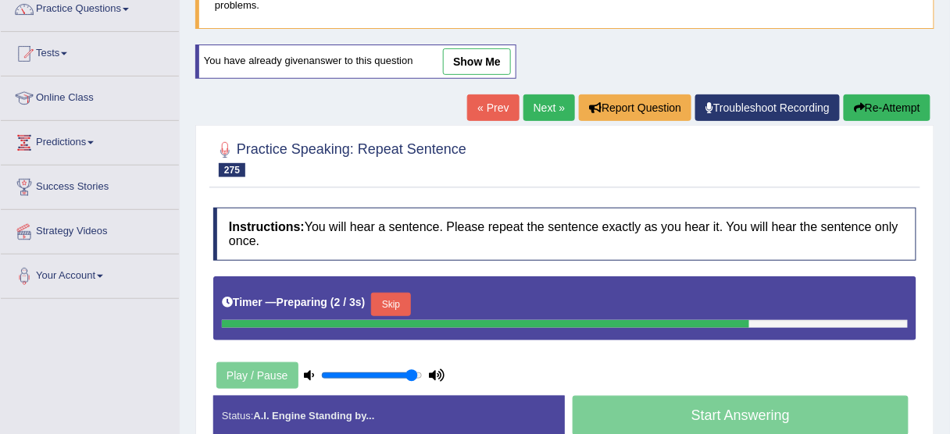
scroll to position [206, 0]
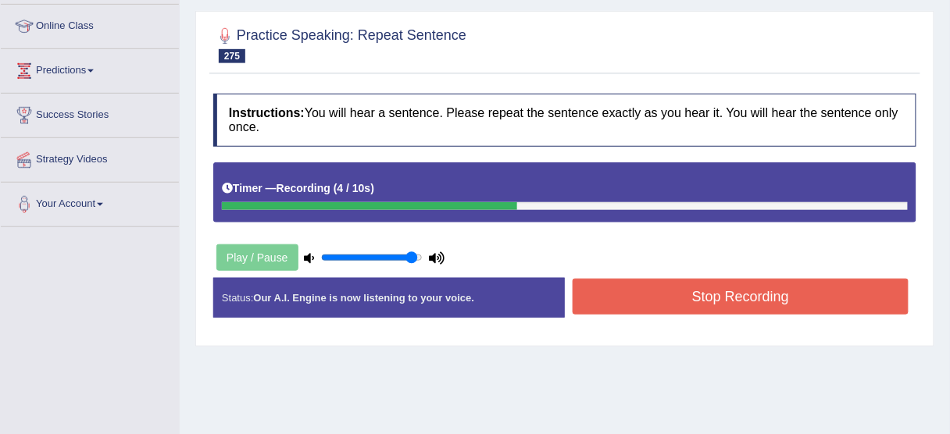
drag, startPoint x: 841, startPoint y: 320, endPoint x: 841, endPoint y: 306, distance: 14.1
click at [841, 319] on div "Status: Our A.I. Engine is now listening to your voice. Start Answering Stop Re…" at bounding box center [564, 305] width 703 height 55
click at [841, 306] on button "Stop Recording" at bounding box center [741, 297] width 336 height 36
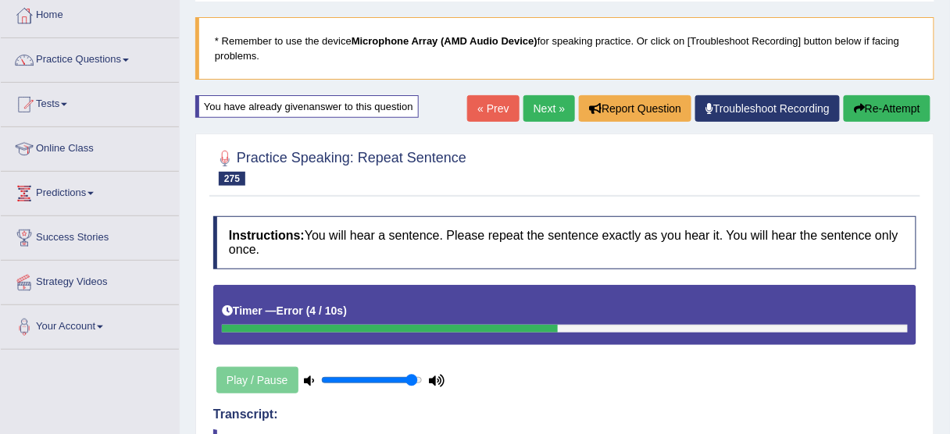
scroll to position [0, 0]
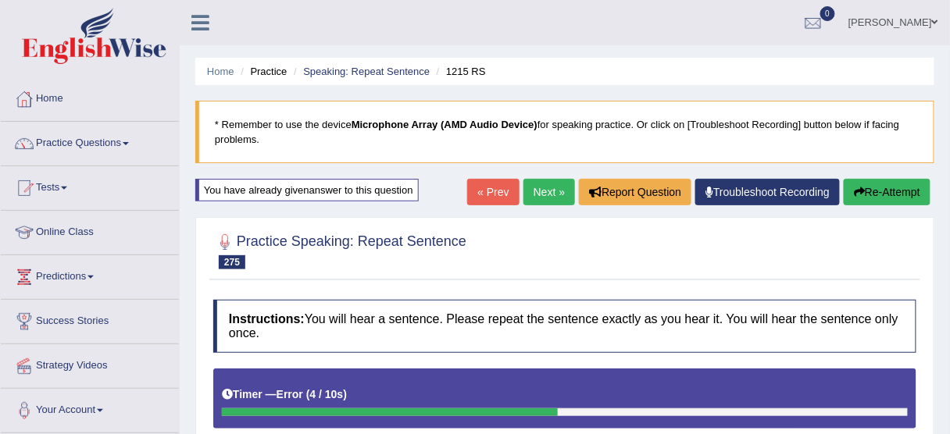
click at [740, 187] on link "Troubleshoot Recording" at bounding box center [767, 192] width 145 height 27
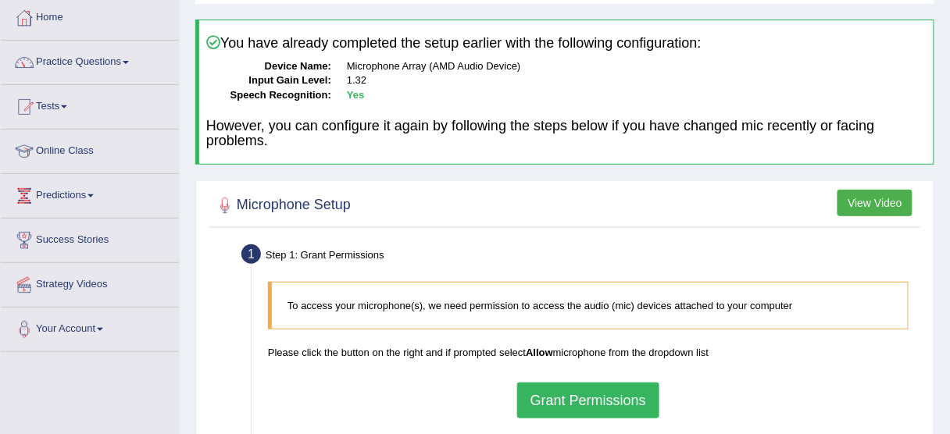
scroll to position [187, 0]
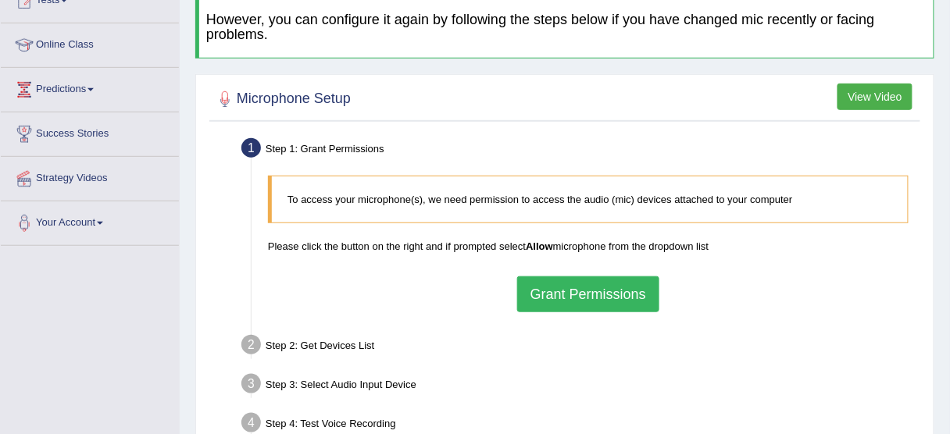
click at [586, 290] on button "Grant Permissions" at bounding box center [588, 295] width 142 height 36
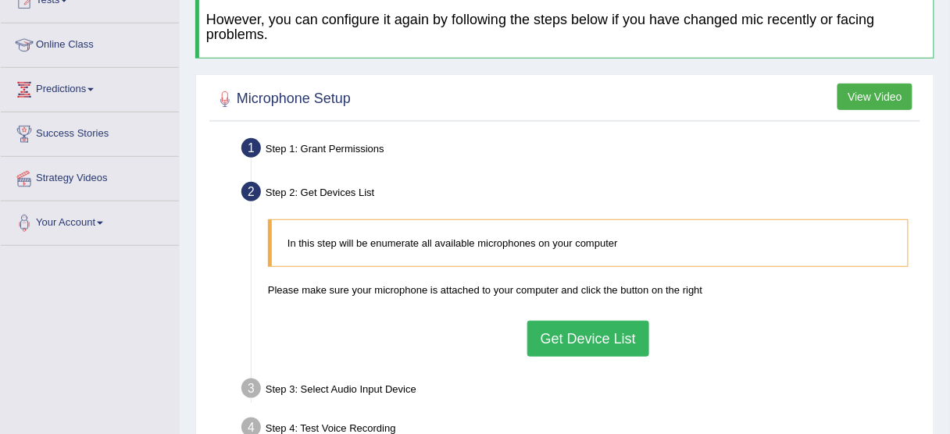
click at [573, 339] on button "Get Device List" at bounding box center [588, 339] width 122 height 36
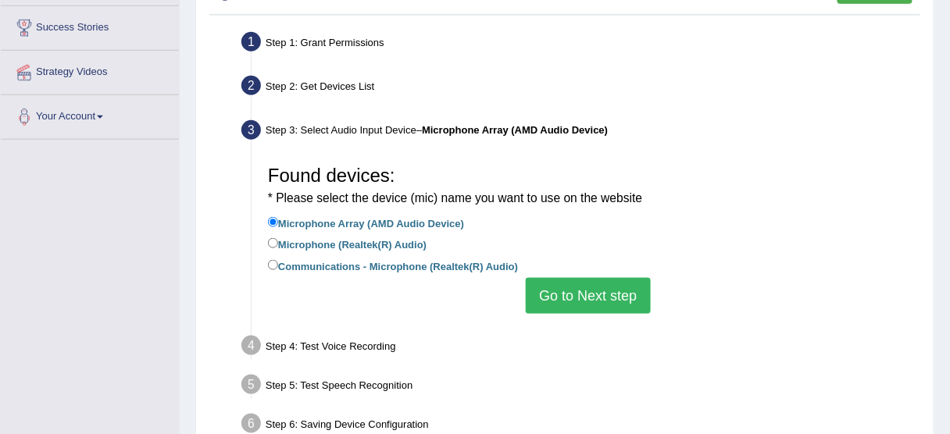
scroll to position [312, 0]
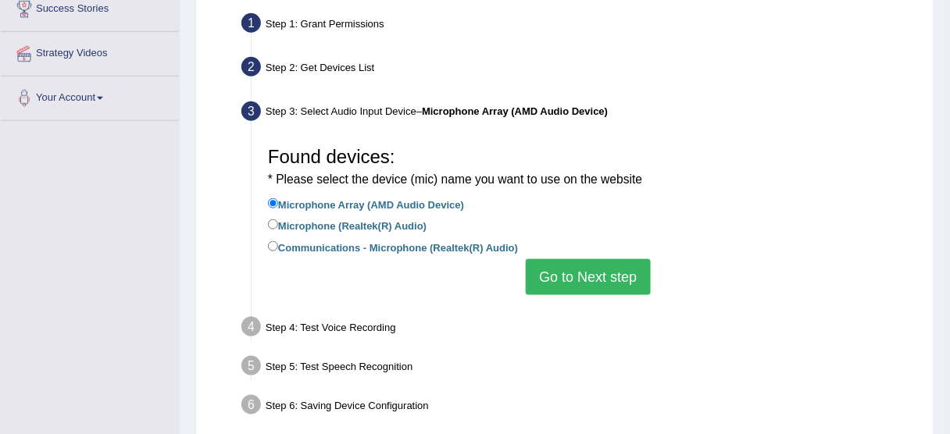
click at [588, 285] on button "Go to Next step" at bounding box center [588, 277] width 124 height 36
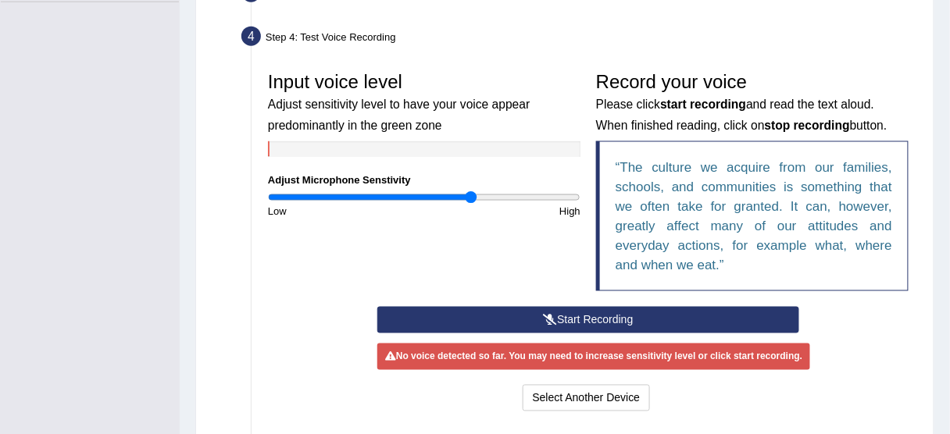
scroll to position [437, 0]
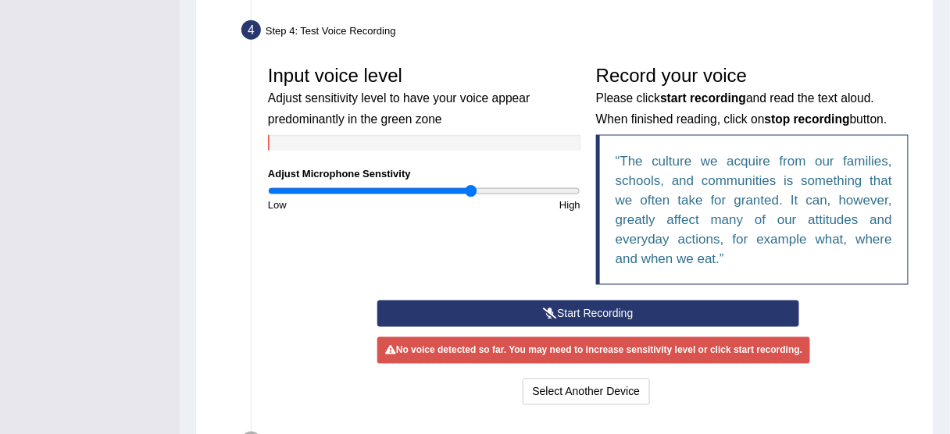
click at [591, 311] on button "Start Recording" at bounding box center [588, 314] width 422 height 27
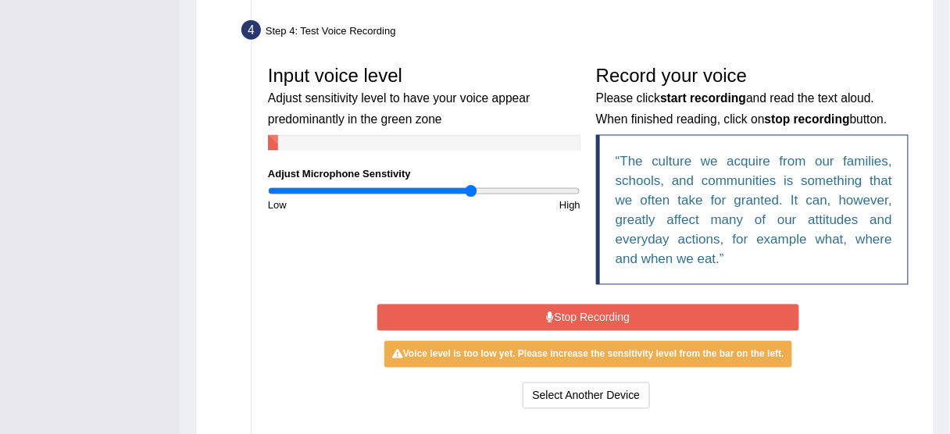
click at [591, 310] on button "Stop Recording" at bounding box center [588, 318] width 422 height 27
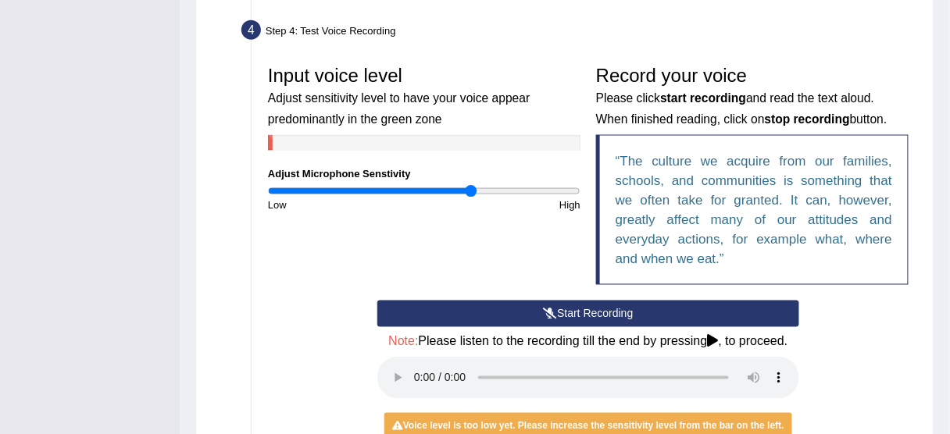
click at [590, 307] on button "Start Recording" at bounding box center [588, 314] width 422 height 27
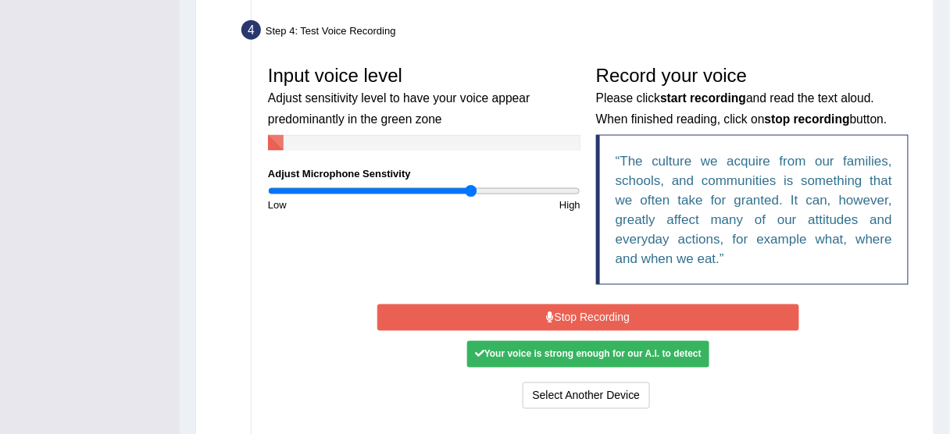
click at [590, 312] on button "Stop Recording" at bounding box center [588, 318] width 422 height 27
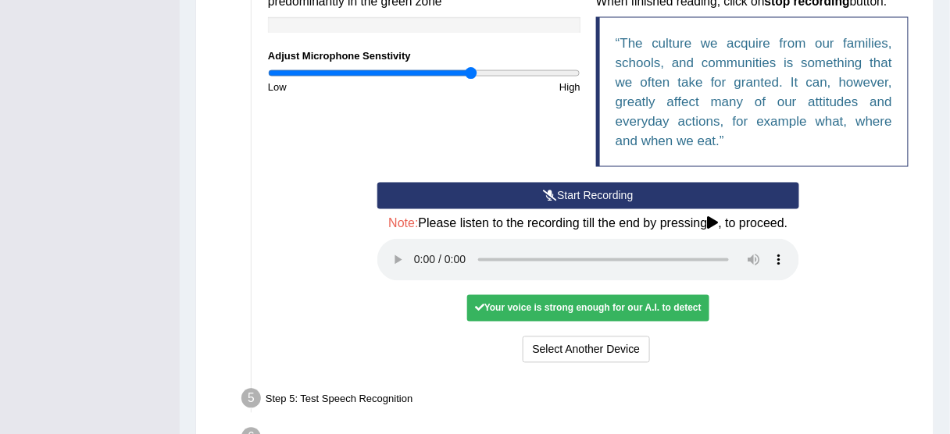
scroll to position [562, 0]
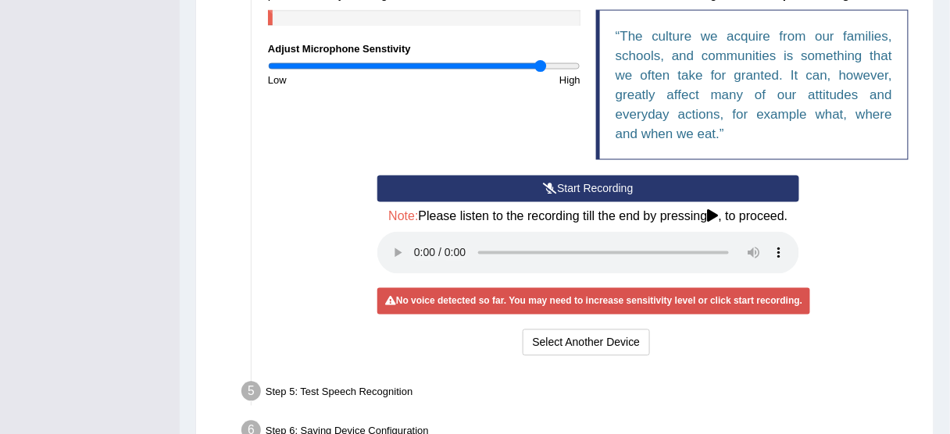
type input "1.78"
click at [542, 66] on input "range" at bounding box center [424, 66] width 312 height 12
click at [601, 184] on button "Start Recording" at bounding box center [588, 189] width 422 height 27
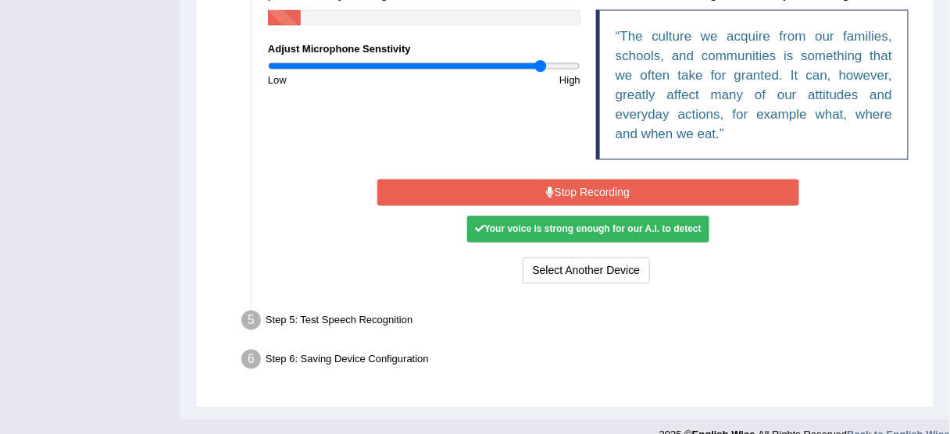
click at [601, 187] on button "Stop Recording" at bounding box center [588, 193] width 422 height 27
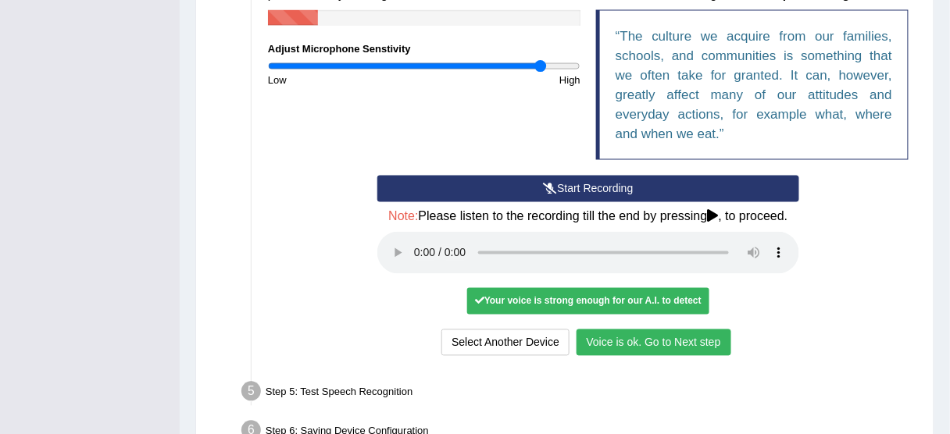
click at [666, 342] on button "Voice is ok. Go to Next step" at bounding box center [653, 343] width 155 height 27
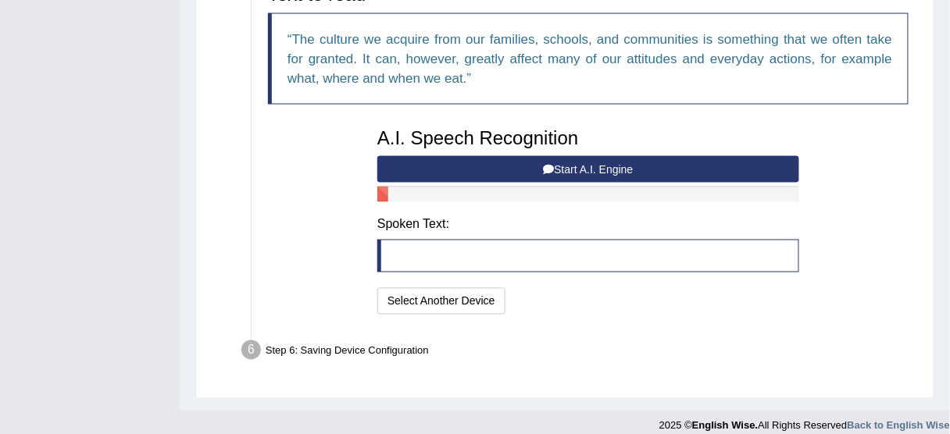
click at [564, 162] on button "Start A.I. Engine" at bounding box center [588, 169] width 422 height 27
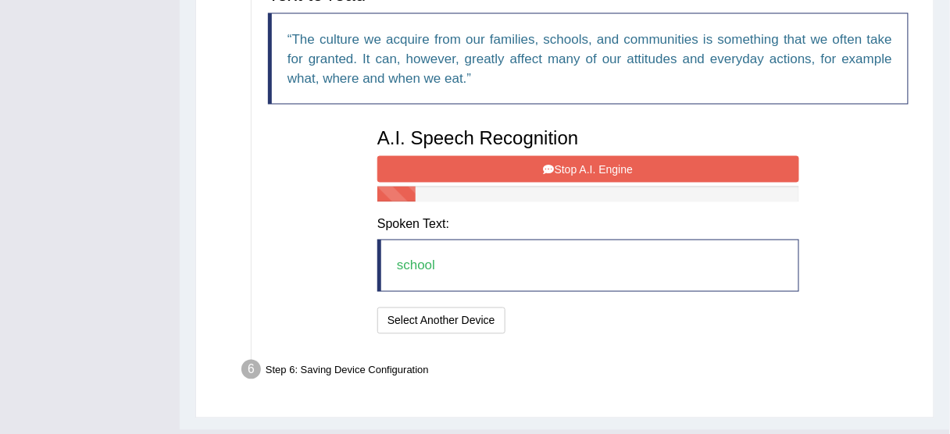
click at [576, 162] on button "Stop A.I. Engine" at bounding box center [588, 169] width 422 height 27
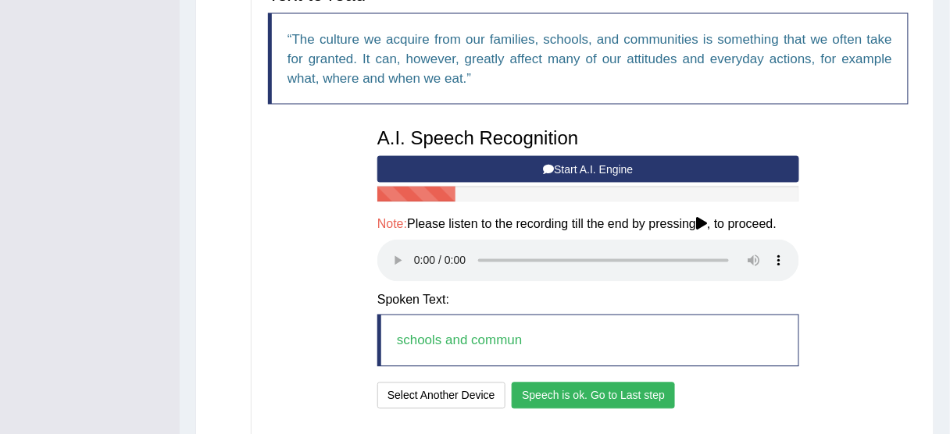
click at [591, 396] on button "Speech is ok. Go to Last step" at bounding box center [593, 396] width 163 height 27
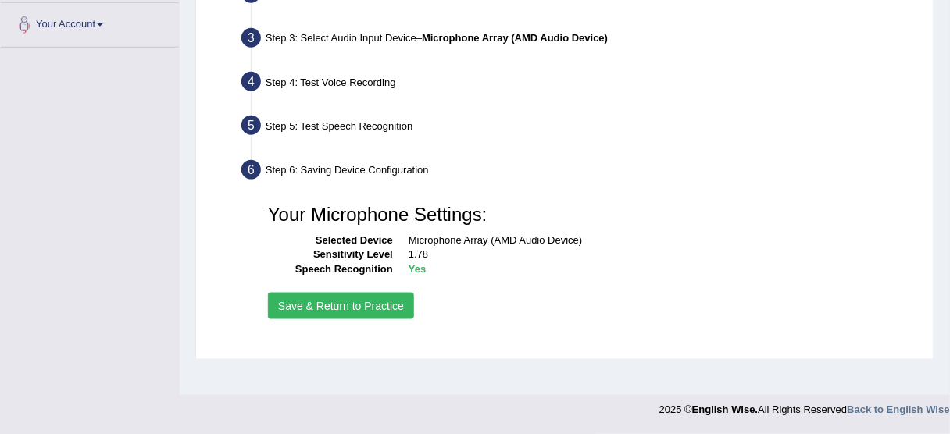
scroll to position [386, 0]
click at [349, 307] on button "Save & Return to Practice" at bounding box center [341, 306] width 146 height 27
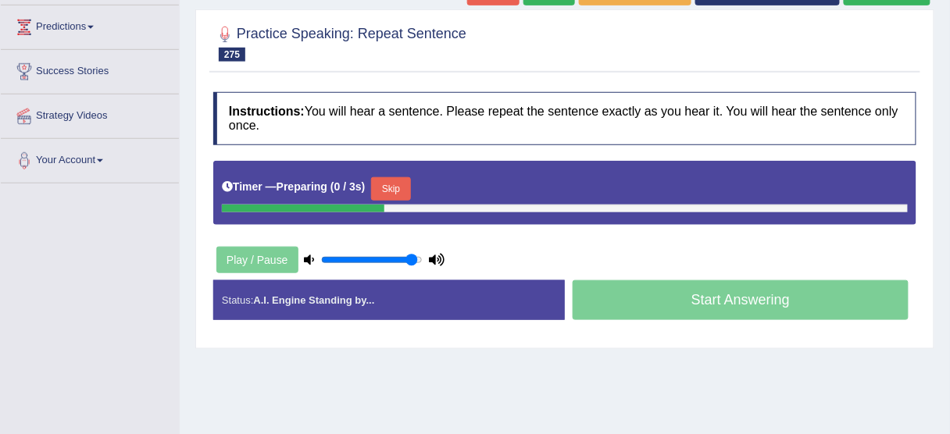
click at [393, 189] on button "Skip" at bounding box center [390, 188] width 39 height 23
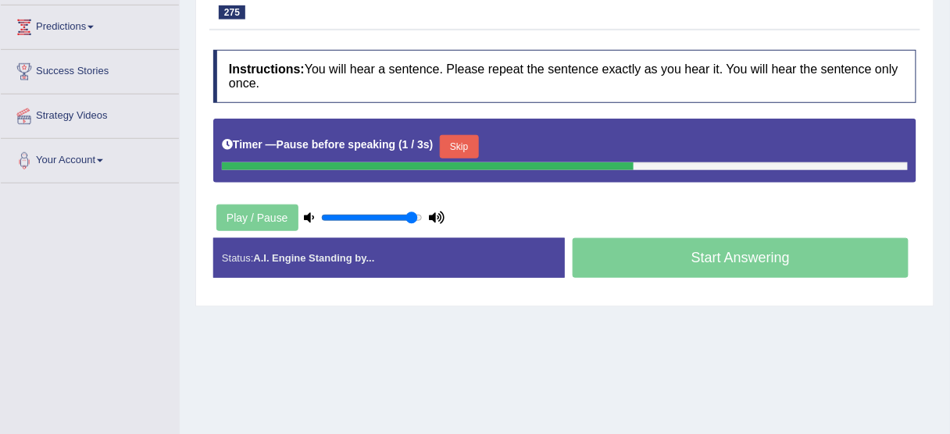
click at [468, 142] on button "Skip" at bounding box center [459, 146] width 39 height 23
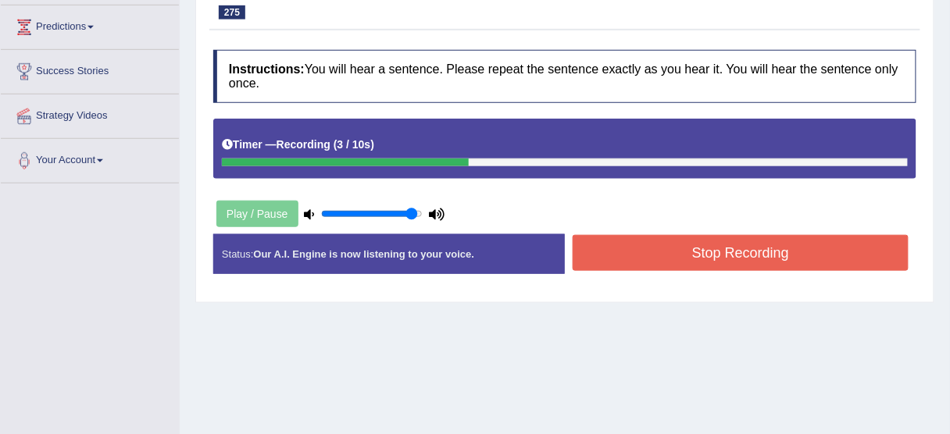
click at [633, 249] on button "Stop Recording" at bounding box center [741, 253] width 336 height 36
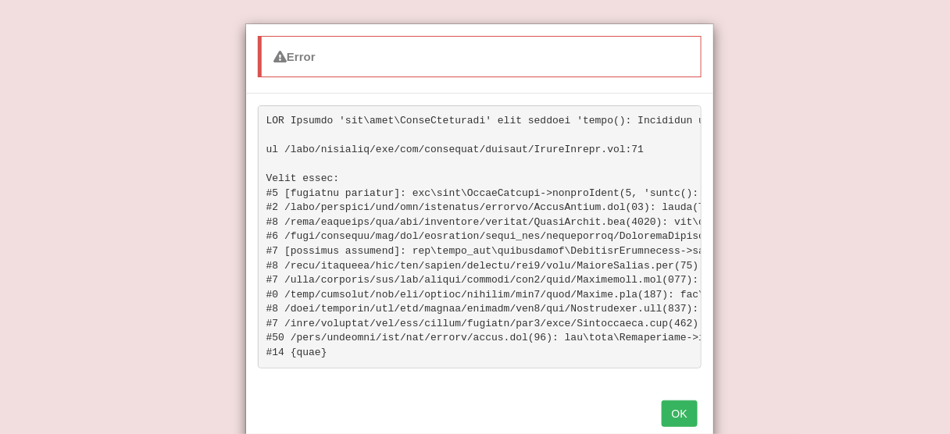
click at [704, 411] on div "OK" at bounding box center [479, 415] width 467 height 55
click at [683, 417] on button "OK" at bounding box center [680, 414] width 36 height 27
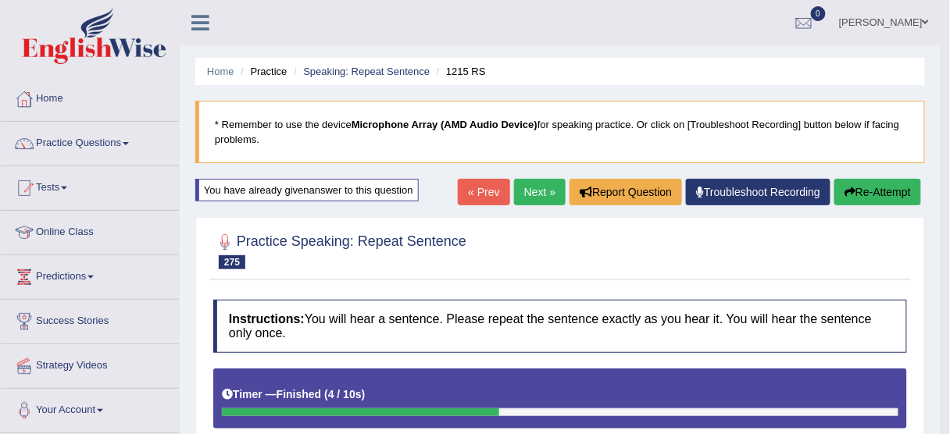
click at [887, 187] on button "Re-Attempt" at bounding box center [877, 192] width 87 height 27
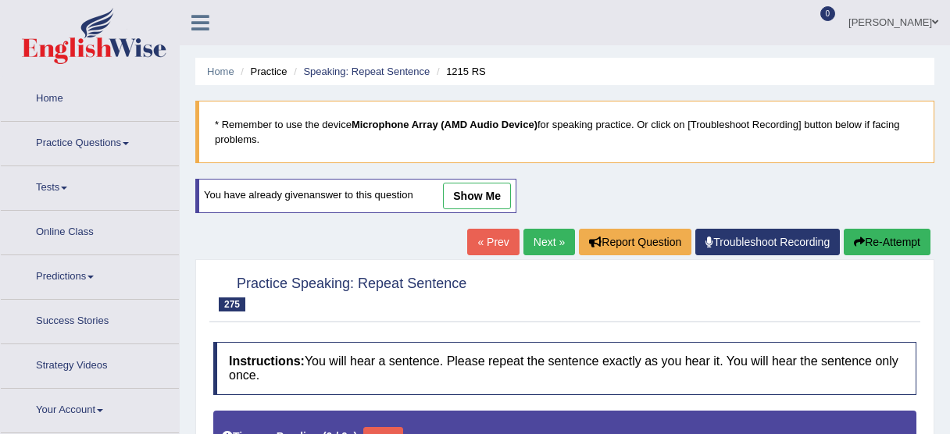
type input "0.95"
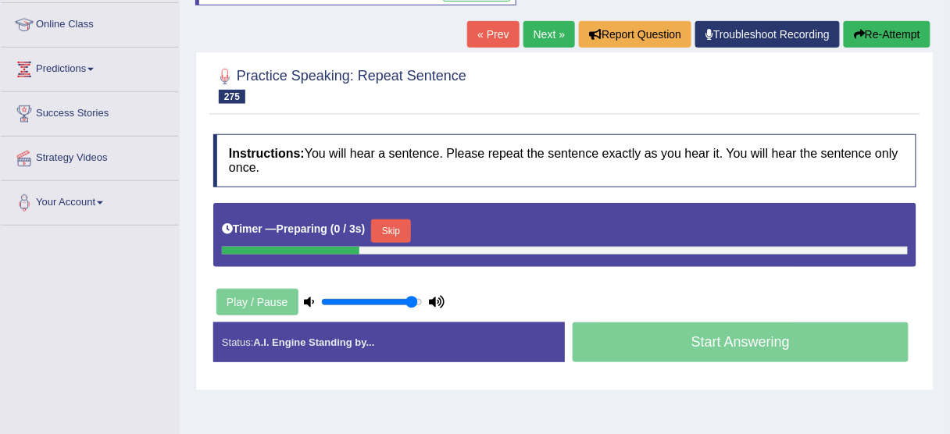
click at [402, 226] on button "Skip" at bounding box center [390, 231] width 39 height 23
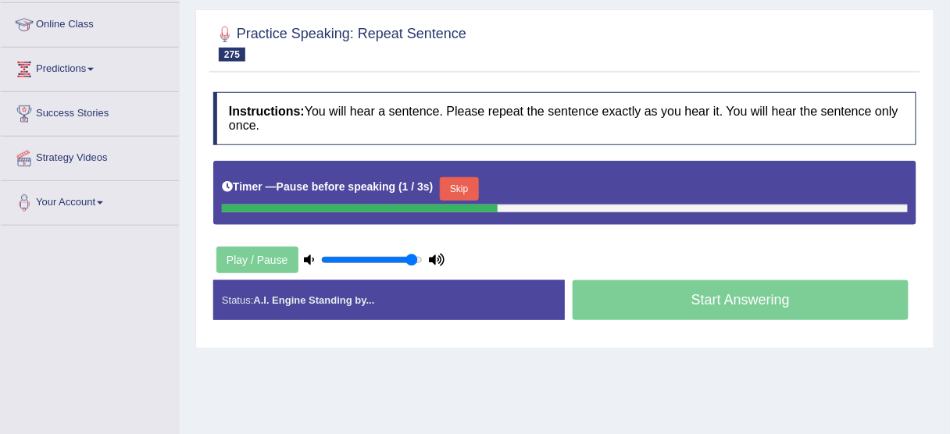
click at [476, 185] on button "Skip" at bounding box center [459, 188] width 39 height 23
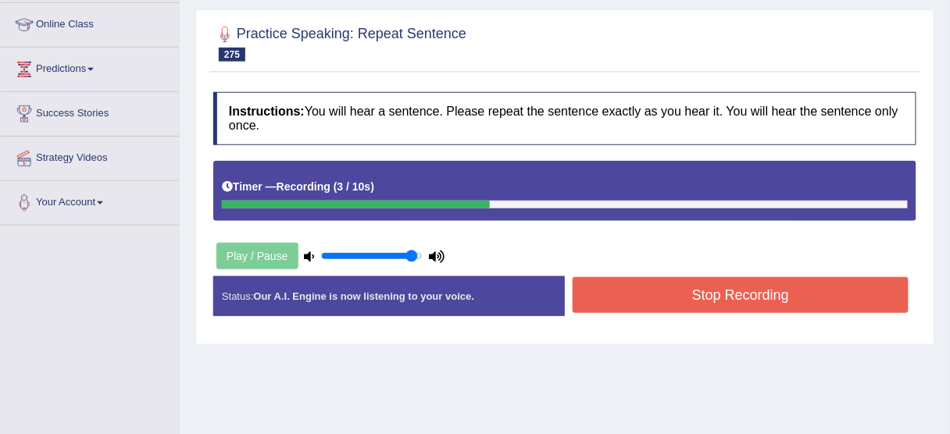
click at [656, 299] on button "Stop Recording" at bounding box center [741, 295] width 336 height 36
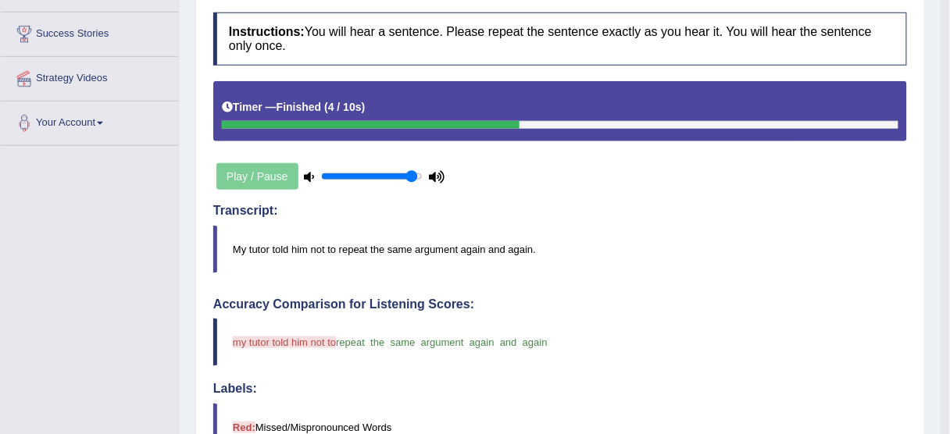
scroll to position [83, 0]
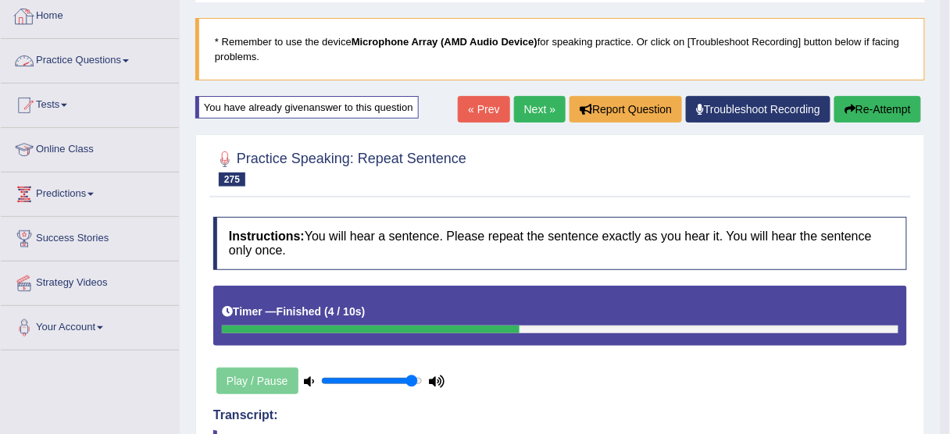
click at [93, 63] on link "Practice Questions" at bounding box center [90, 58] width 178 height 39
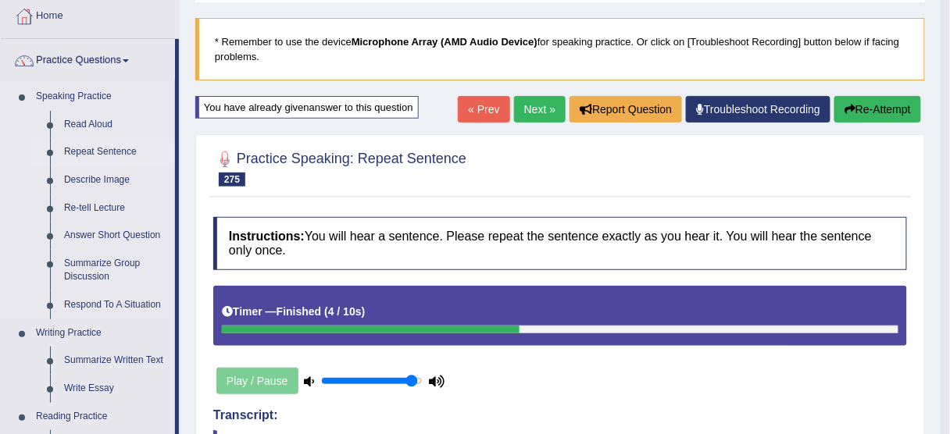
click at [95, 152] on link "Repeat Sentence" at bounding box center [116, 152] width 118 height 28
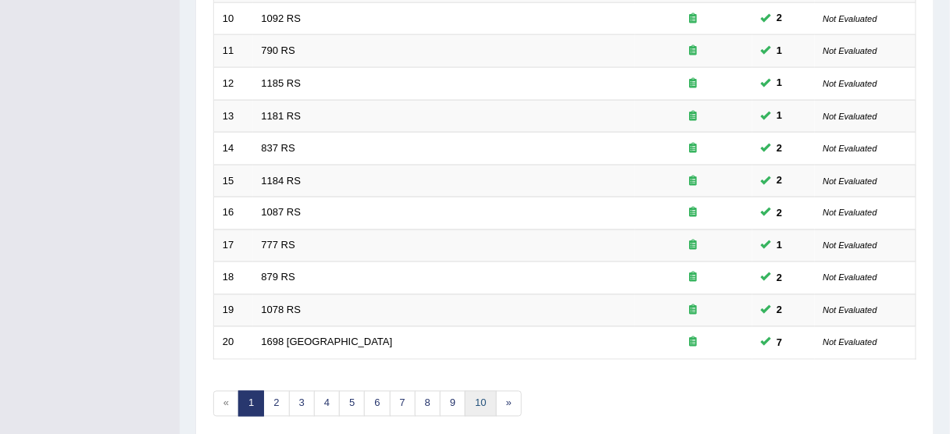
click at [467, 394] on link "10" at bounding box center [480, 404] width 31 height 26
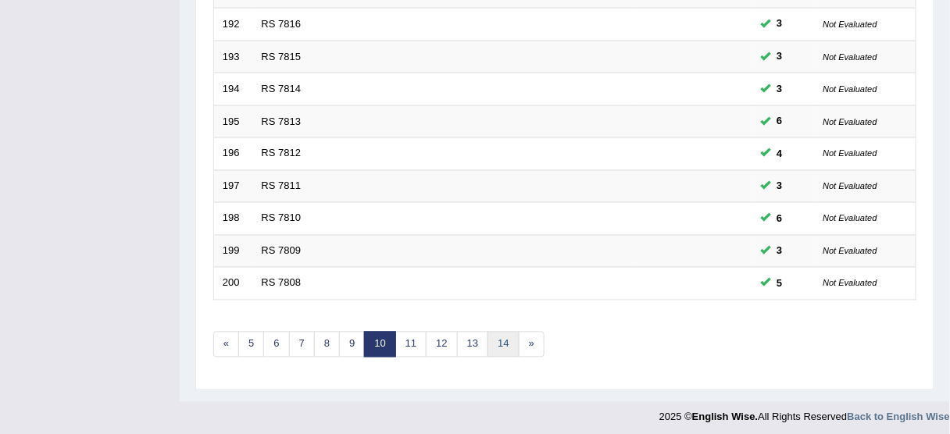
click at [487, 335] on link "14" at bounding box center [502, 345] width 31 height 26
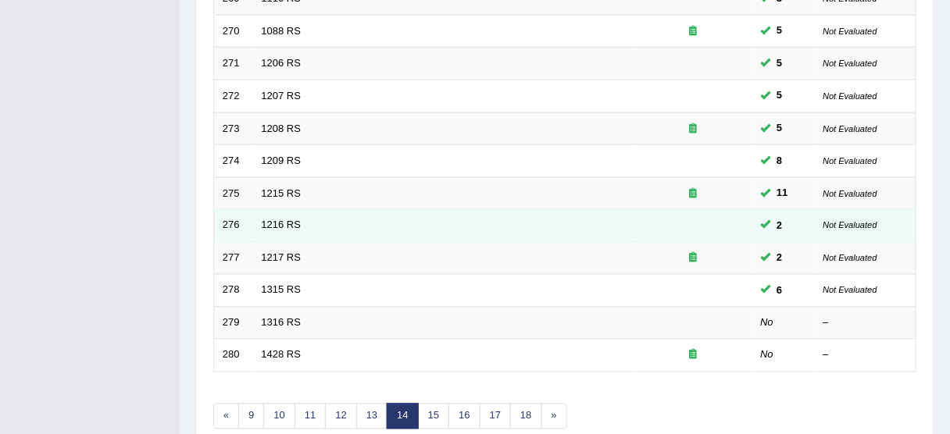
scroll to position [500, 0]
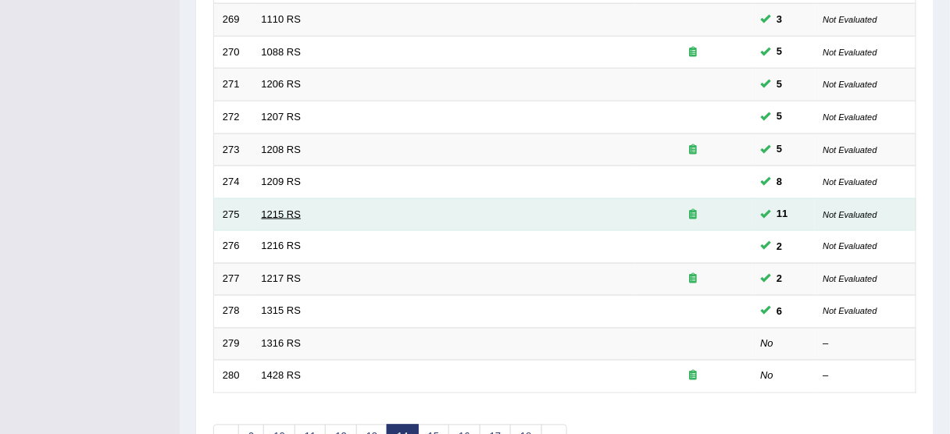
click at [286, 210] on link "1215 RS" at bounding box center [282, 215] width 40 height 12
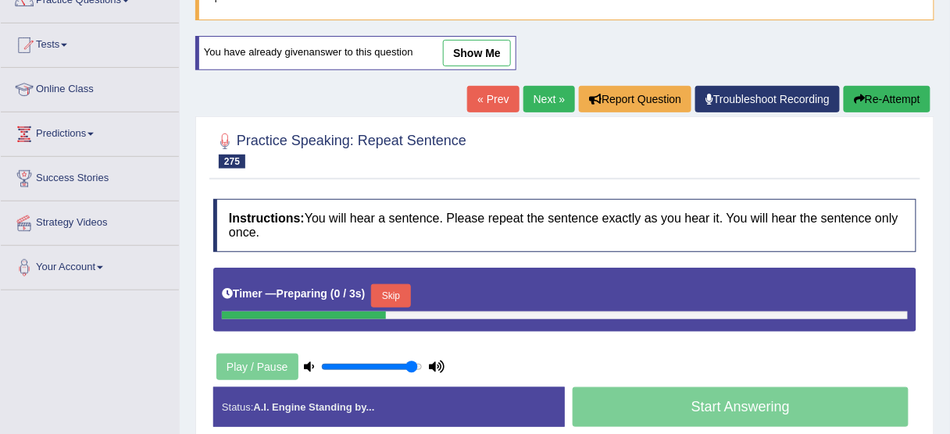
scroll to position [187, 0]
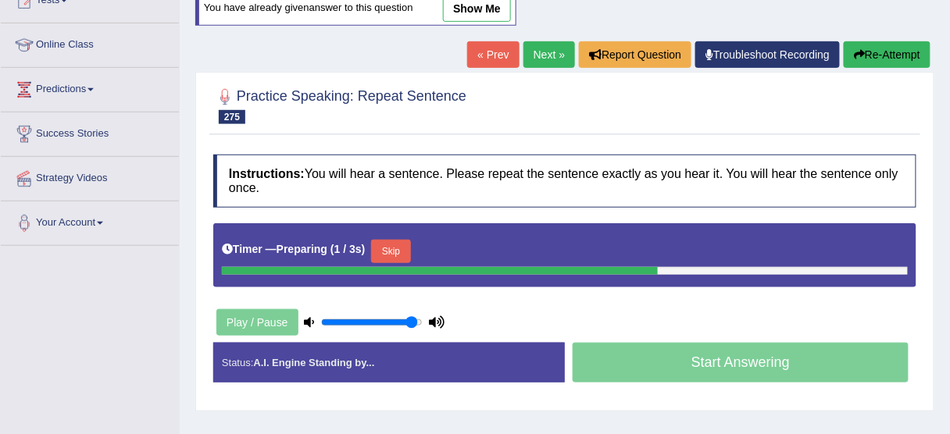
click at [403, 246] on button "Skip" at bounding box center [390, 251] width 39 height 23
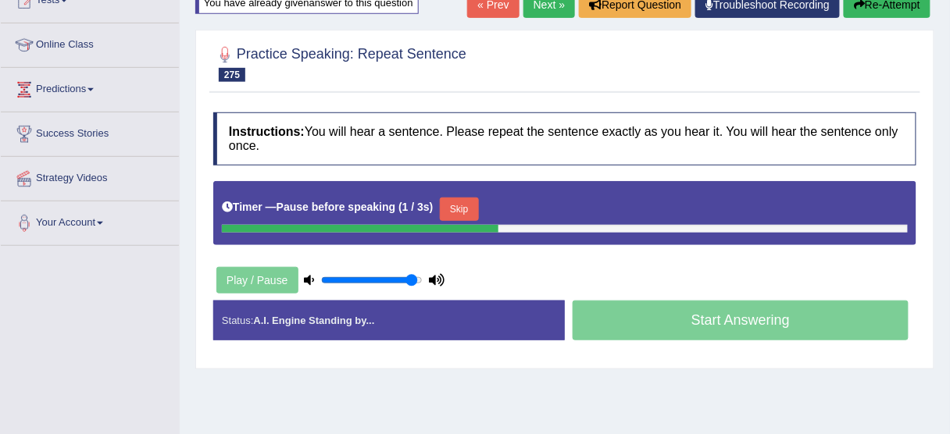
click at [475, 212] on button "Skip" at bounding box center [459, 209] width 39 height 23
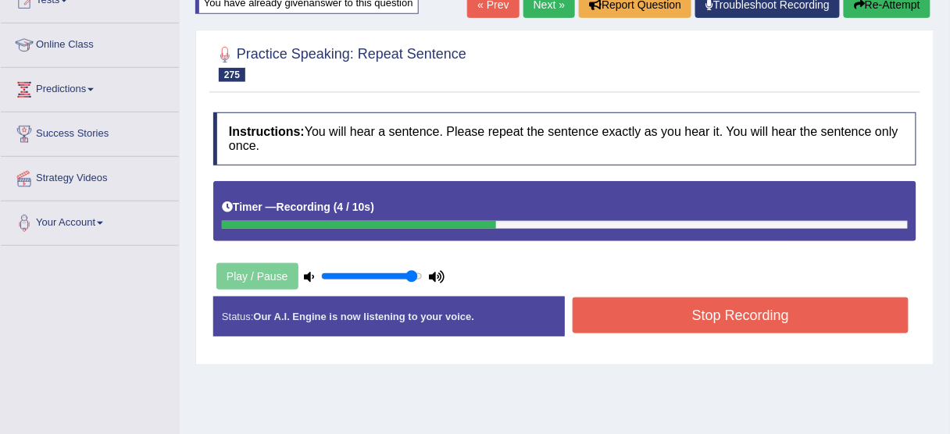
click at [635, 320] on button "Stop Recording" at bounding box center [741, 316] width 336 height 36
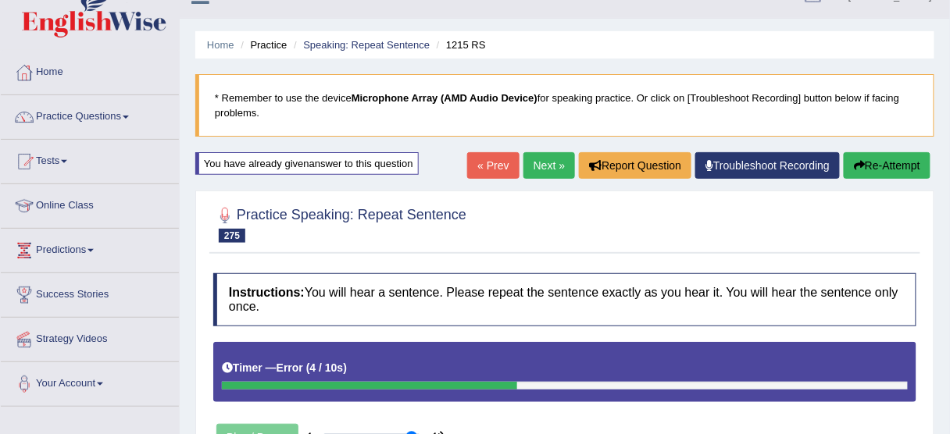
scroll to position [0, 0]
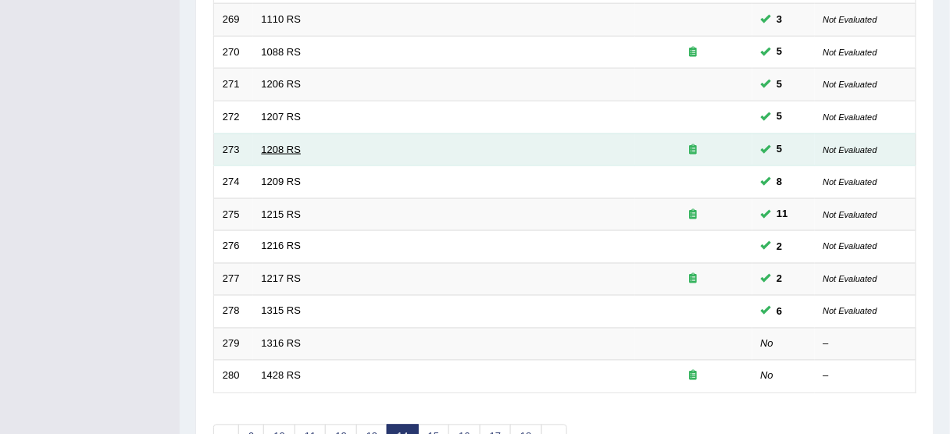
click at [294, 144] on link "1208 RS" at bounding box center [282, 150] width 40 height 12
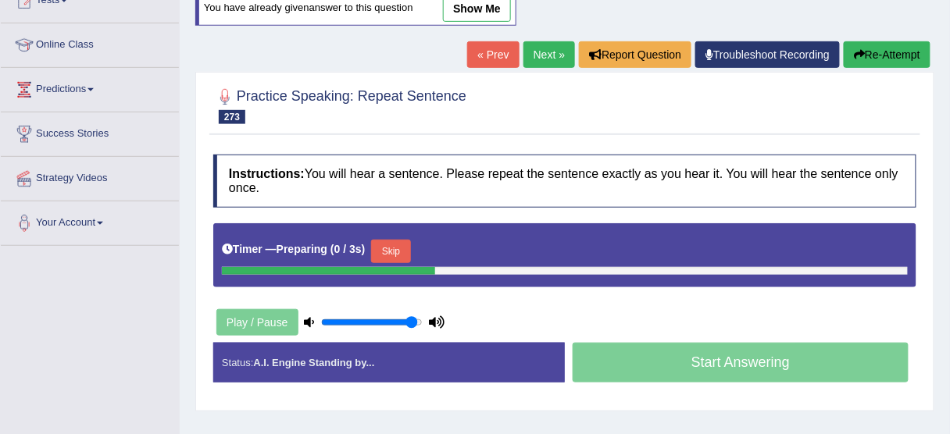
click at [391, 246] on button "Skip" at bounding box center [390, 251] width 39 height 23
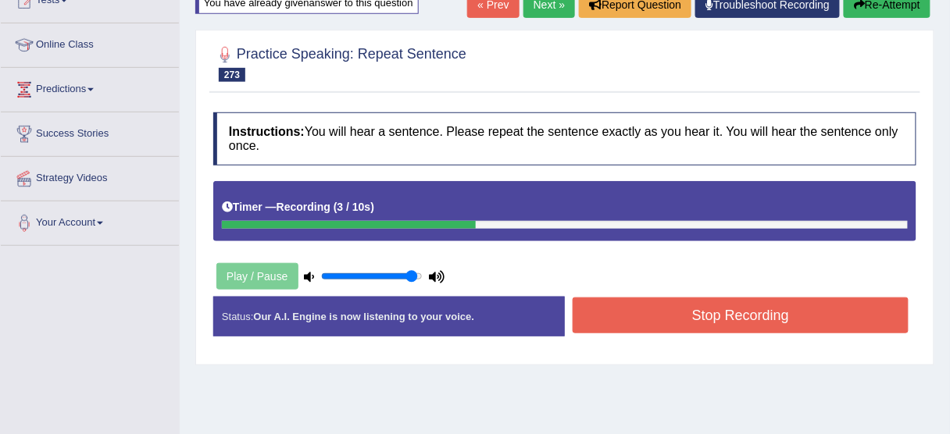
click at [672, 313] on button "Stop Recording" at bounding box center [741, 316] width 336 height 36
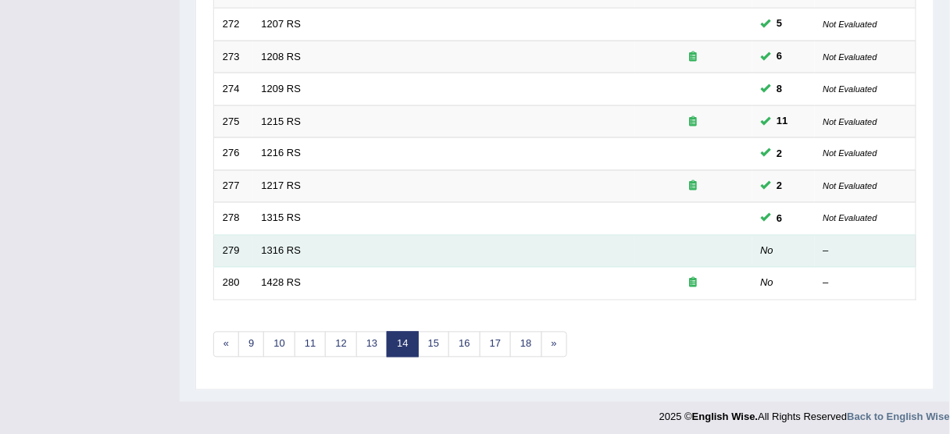
click at [273, 237] on td "1316 RS" at bounding box center [444, 251] width 382 height 33
click at [278, 247] on link "1316 RS" at bounding box center [282, 251] width 40 height 12
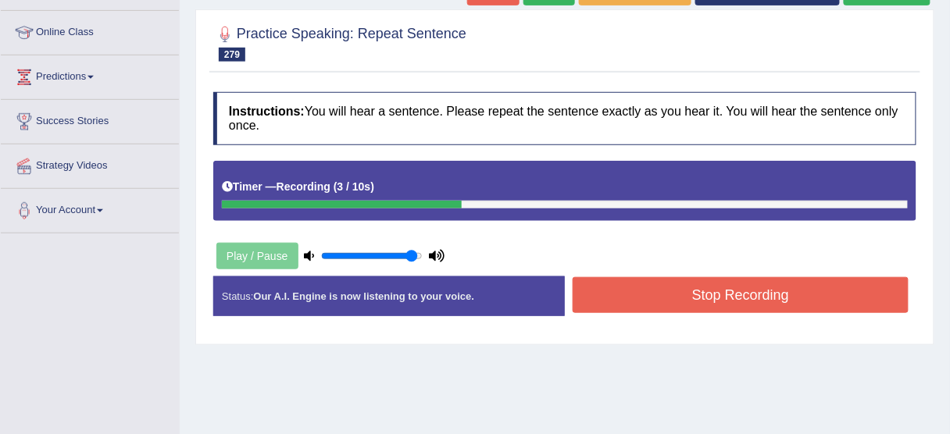
click at [638, 287] on button "Stop Recording" at bounding box center [741, 295] width 336 height 36
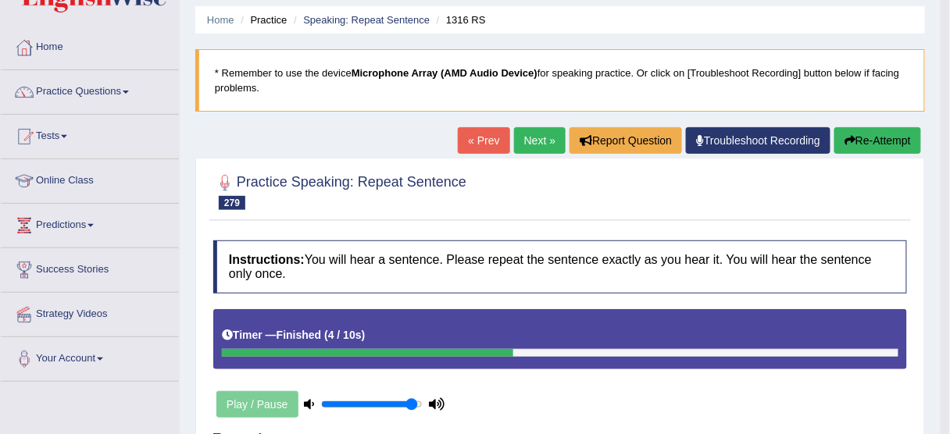
scroll to position [12, 0]
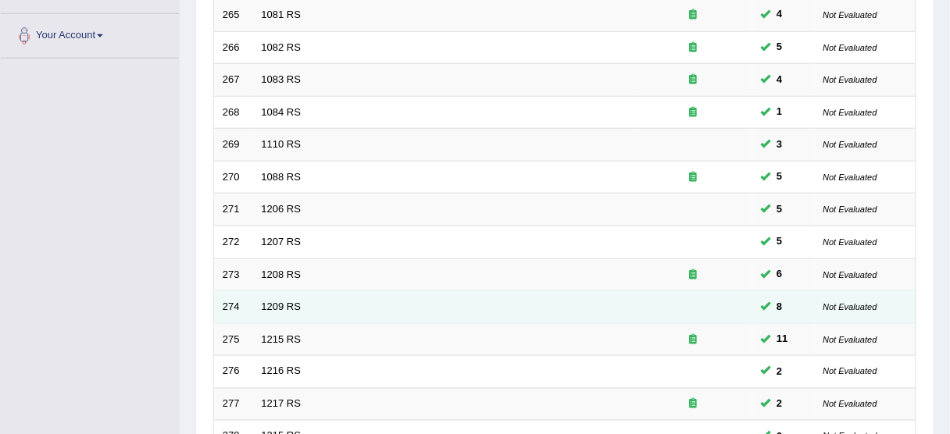
scroll to position [562, 0]
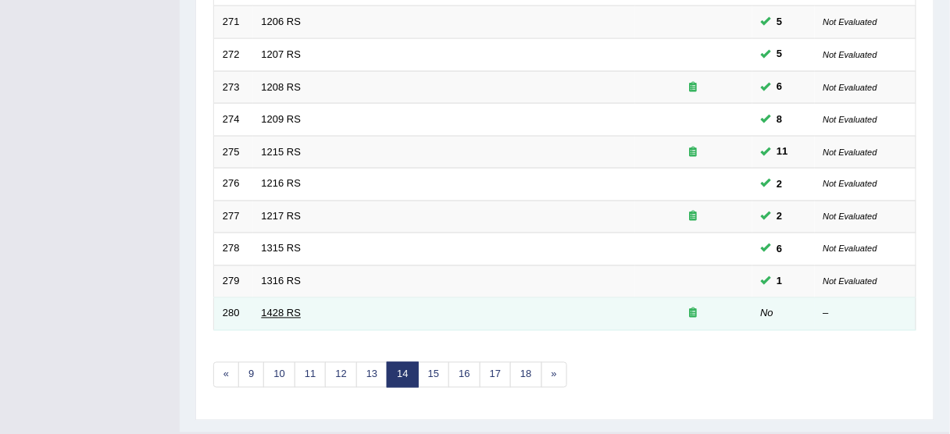
click at [283, 312] on link "1428 RS" at bounding box center [282, 314] width 40 height 12
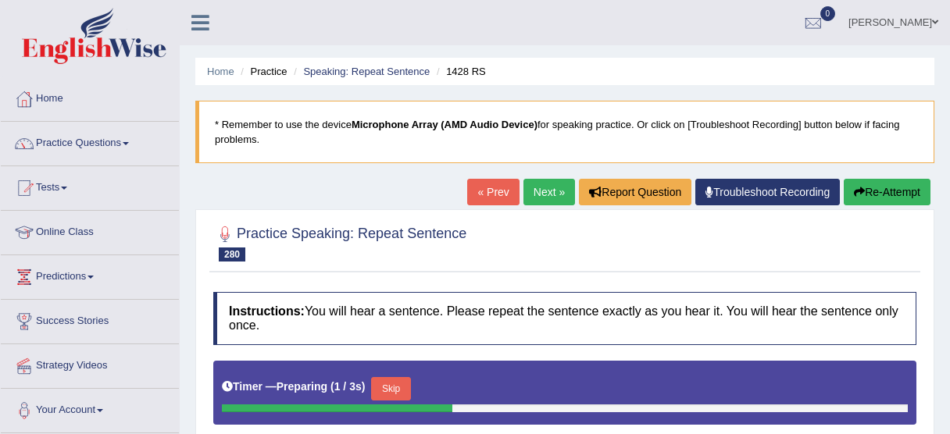
scroll to position [250, 0]
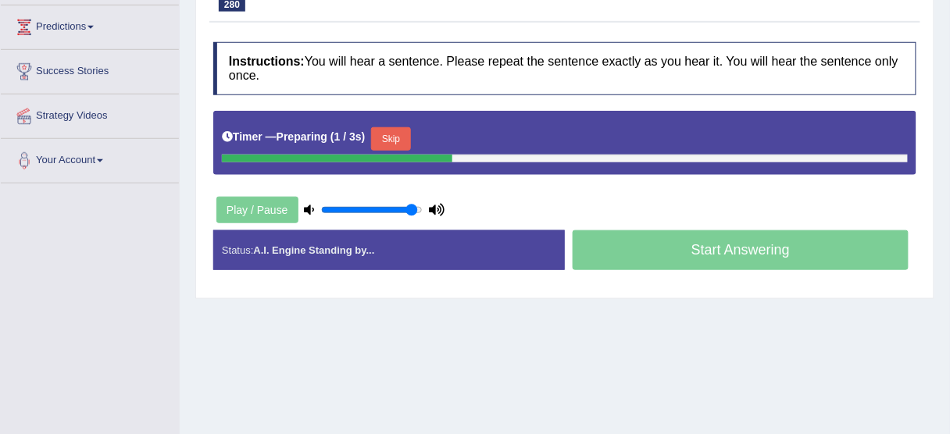
click at [404, 135] on button "Skip" at bounding box center [390, 138] width 39 height 23
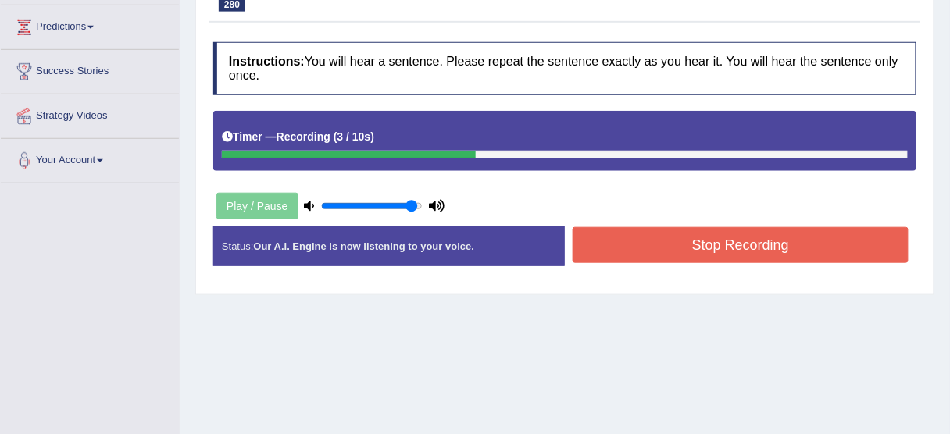
click at [648, 227] on div "Start Answering" at bounding box center [741, 227] width 352 height 1
click at [646, 234] on button "Stop Recording" at bounding box center [741, 245] width 336 height 36
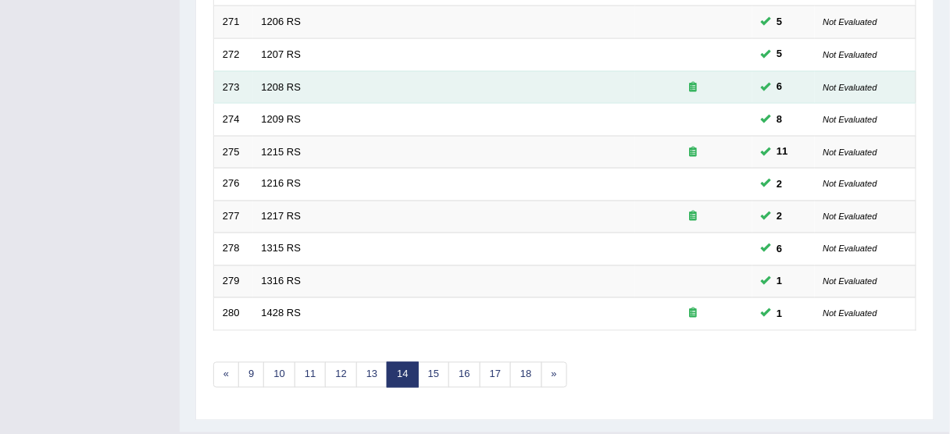
scroll to position [500, 0]
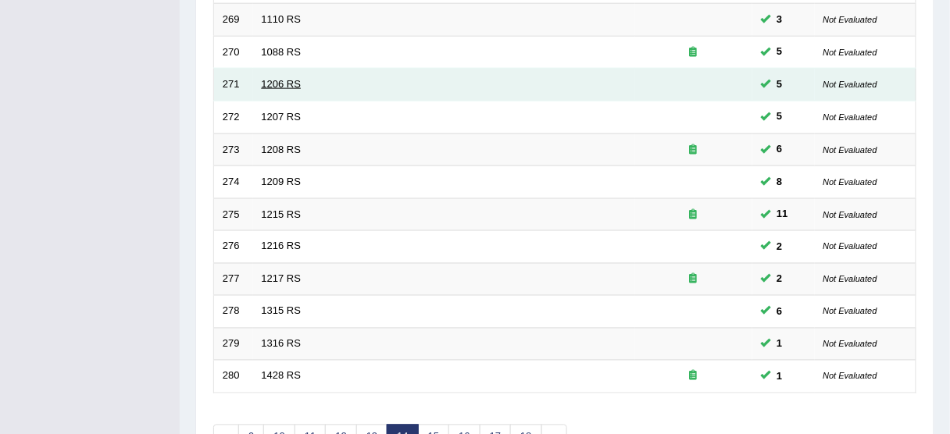
click at [277, 83] on link "1206 RS" at bounding box center [282, 84] width 40 height 12
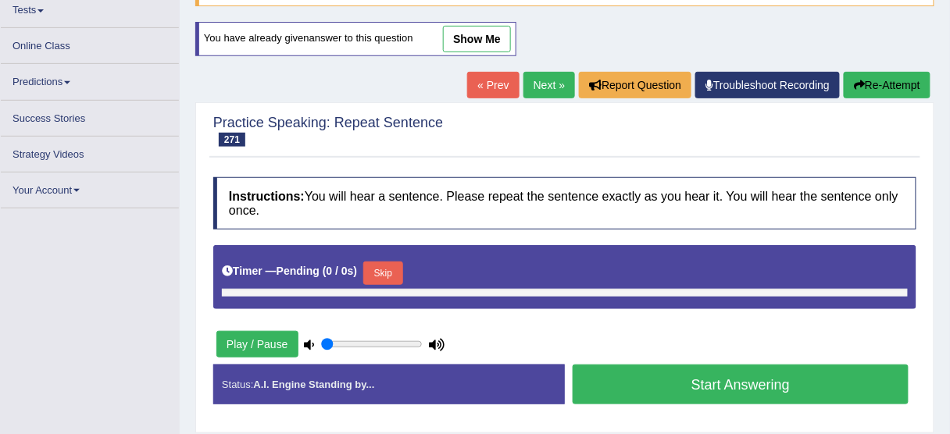
scroll to position [187, 0]
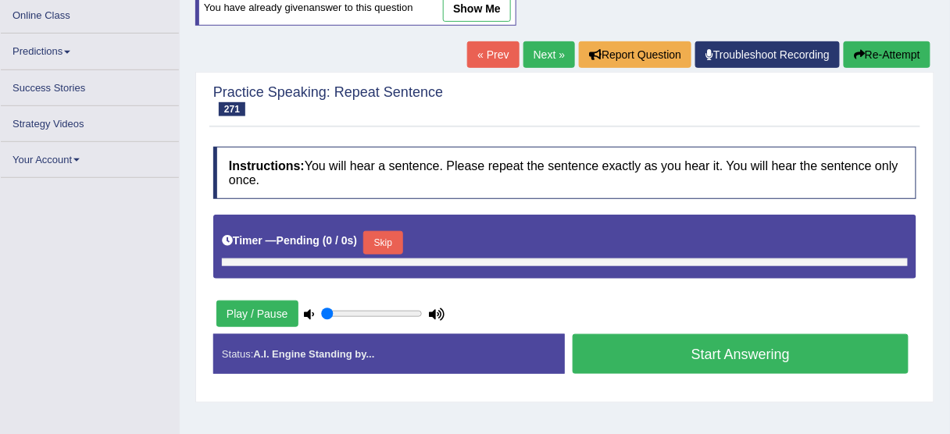
click at [385, 241] on button "Skip" at bounding box center [382, 242] width 39 height 23
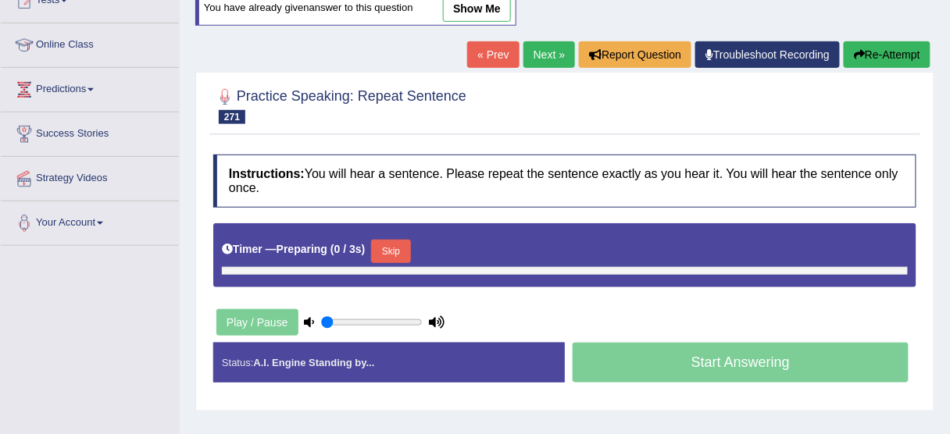
type input "0.95"
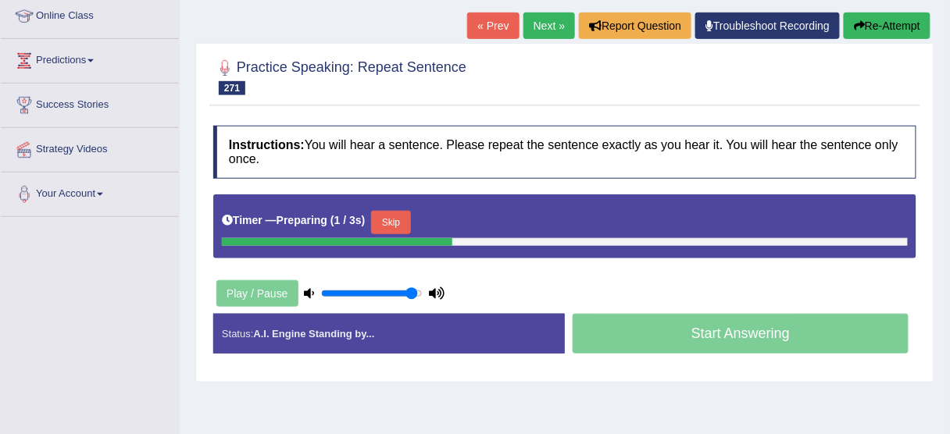
click at [401, 214] on button "Skip" at bounding box center [390, 222] width 39 height 23
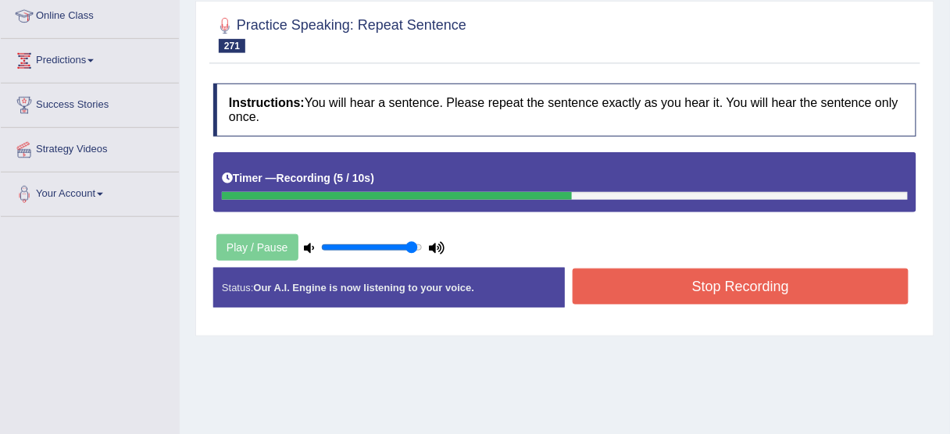
drag, startPoint x: 657, startPoint y: 311, endPoint x: 664, endPoint y: 295, distance: 17.1
click at [659, 307] on div "Status: Our A.I. Engine is now listening to your voice. Start Answering Stop Re…" at bounding box center [564, 295] width 703 height 55
click at [665, 294] on button "Stop Recording" at bounding box center [741, 287] width 336 height 36
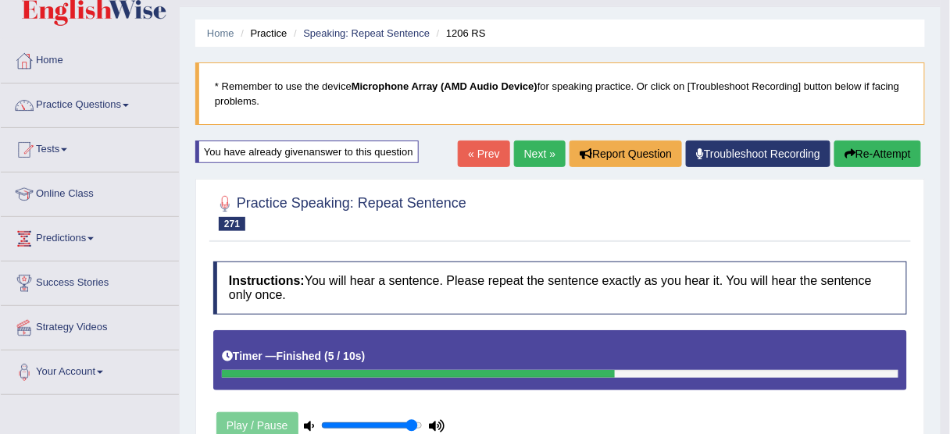
scroll to position [29, 0]
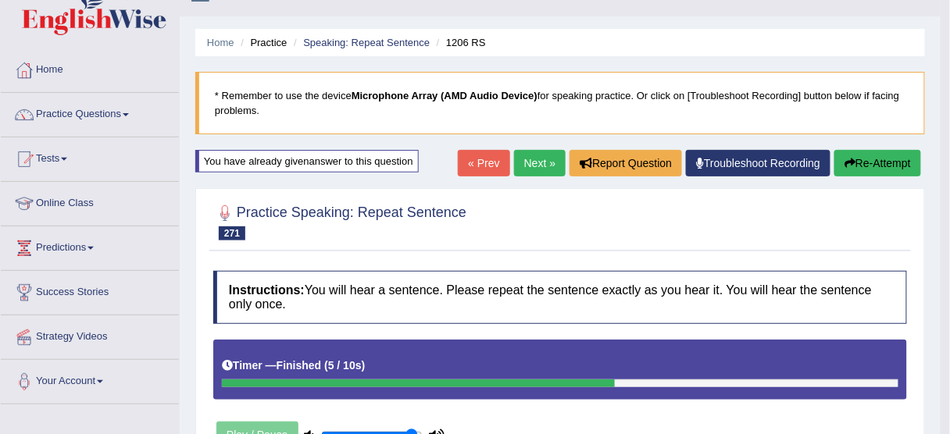
click at [858, 168] on button "Re-Attempt" at bounding box center [877, 163] width 87 height 27
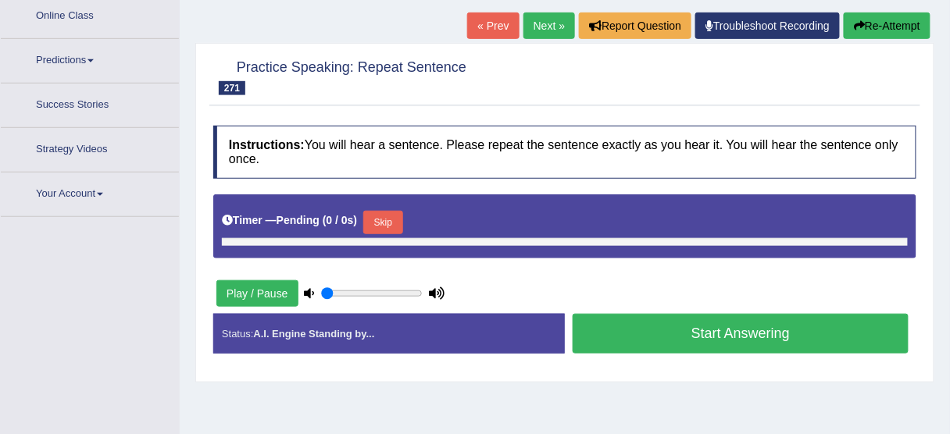
scroll to position [242, 0]
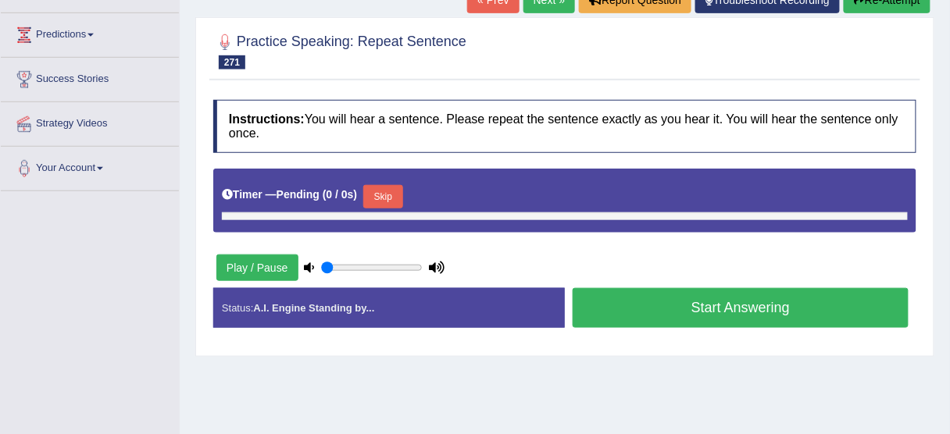
type input "0.95"
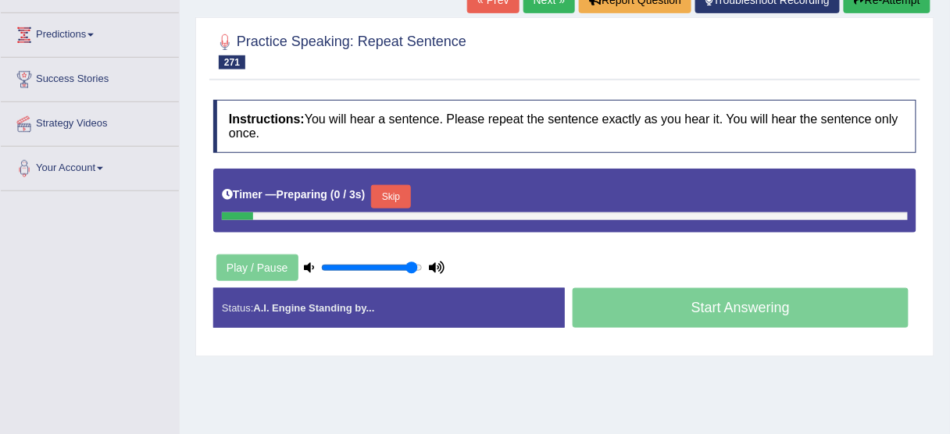
click at [387, 212] on div at bounding box center [565, 216] width 686 height 8
click at [387, 203] on button "Skip" at bounding box center [390, 196] width 39 height 23
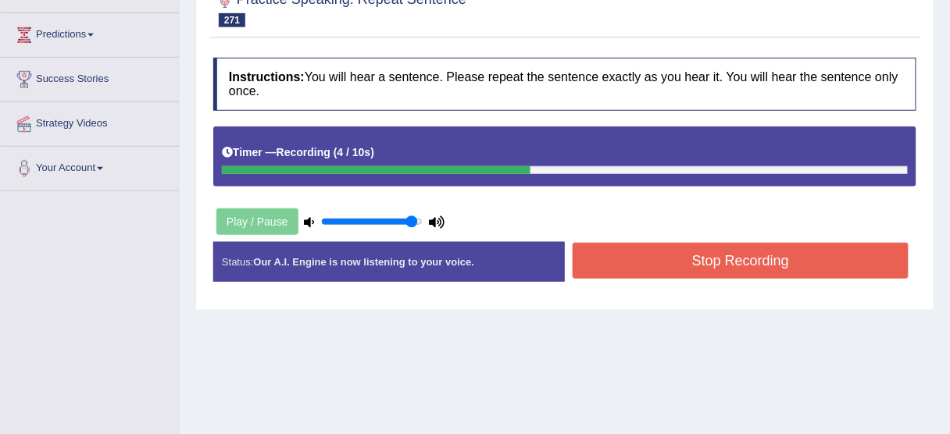
click at [652, 264] on button "Stop Recording" at bounding box center [741, 261] width 336 height 36
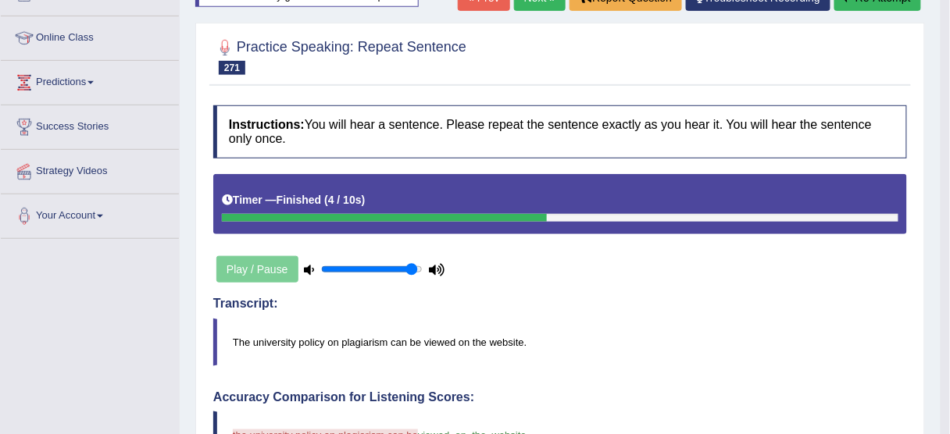
scroll to position [55, 0]
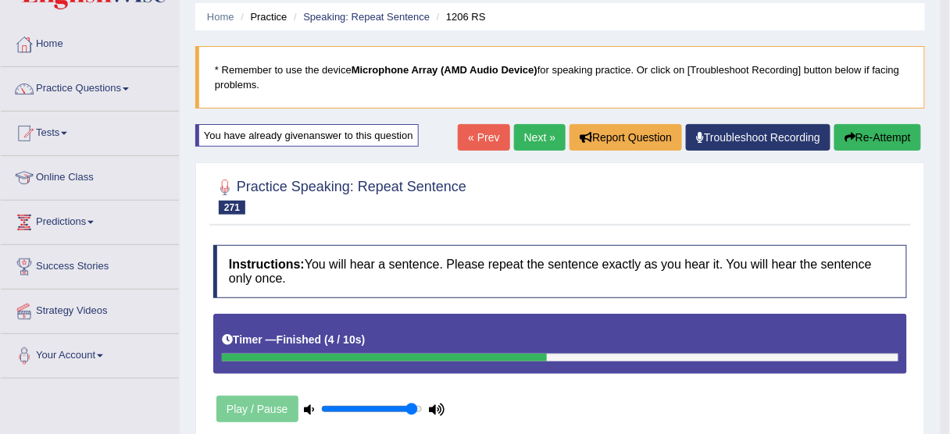
click at [876, 149] on div "« Prev Next » Report Question Troubleshoot Recording Re-Attempt" at bounding box center [691, 139] width 467 height 30
click at [876, 144] on button "Re-Attempt" at bounding box center [877, 137] width 87 height 27
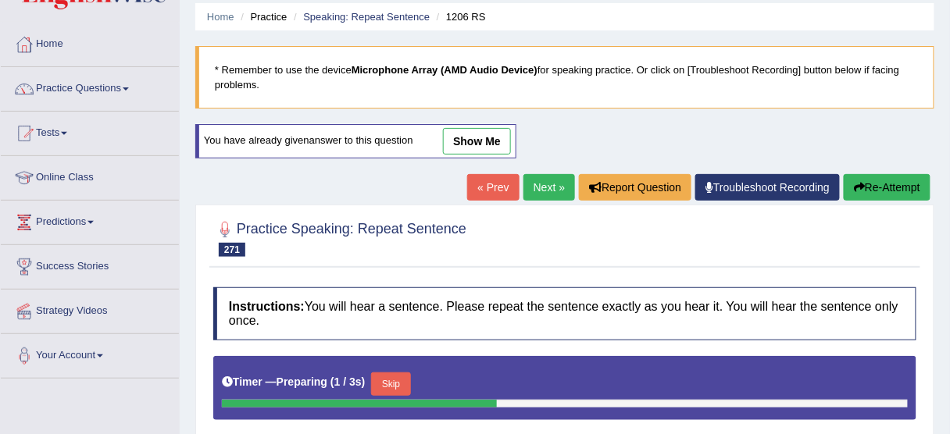
click at [379, 378] on button "Skip" at bounding box center [390, 384] width 39 height 23
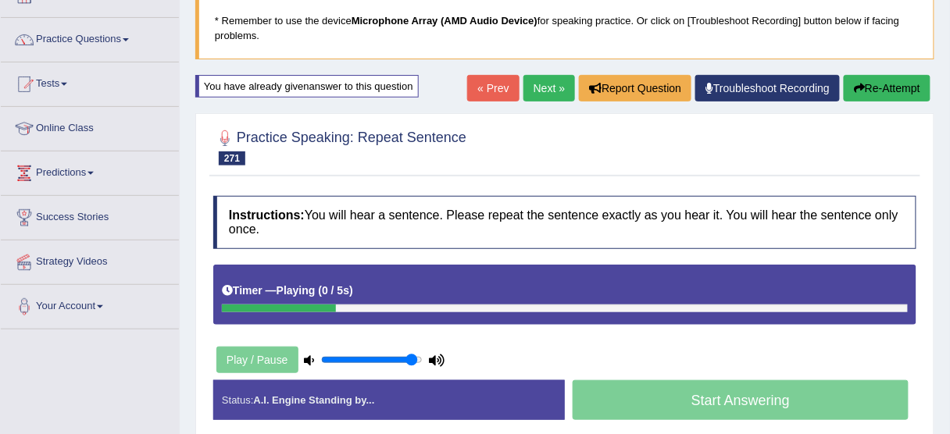
scroll to position [180, 0]
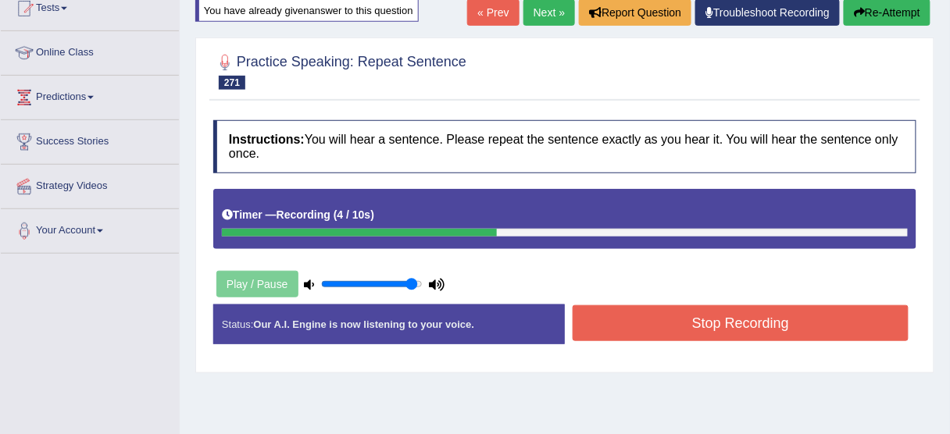
click at [628, 334] on button "Stop Recording" at bounding box center [741, 323] width 336 height 36
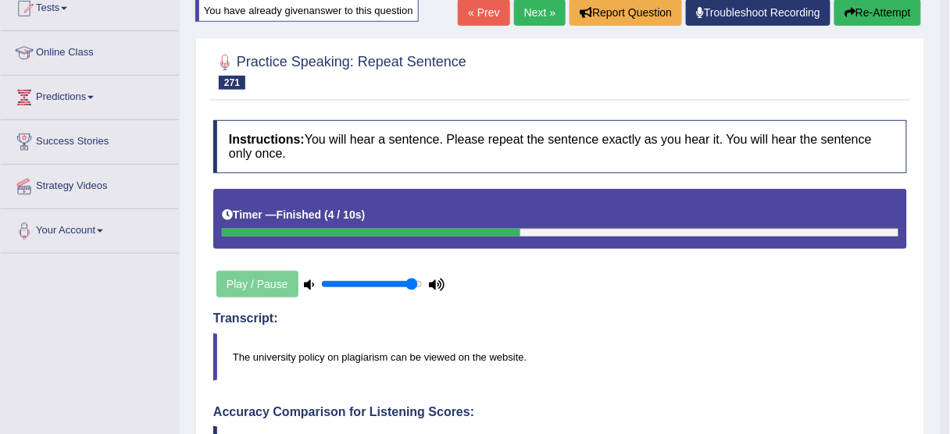
click at [879, 6] on button "Re-Attempt" at bounding box center [877, 12] width 87 height 27
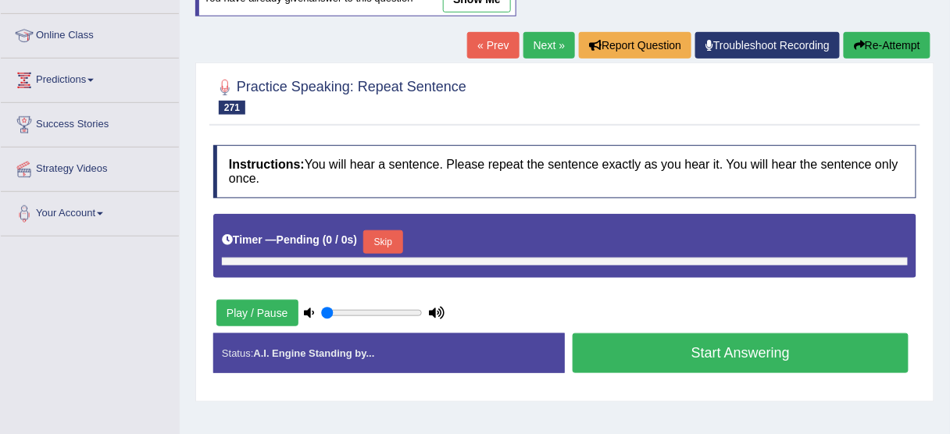
type input "0.95"
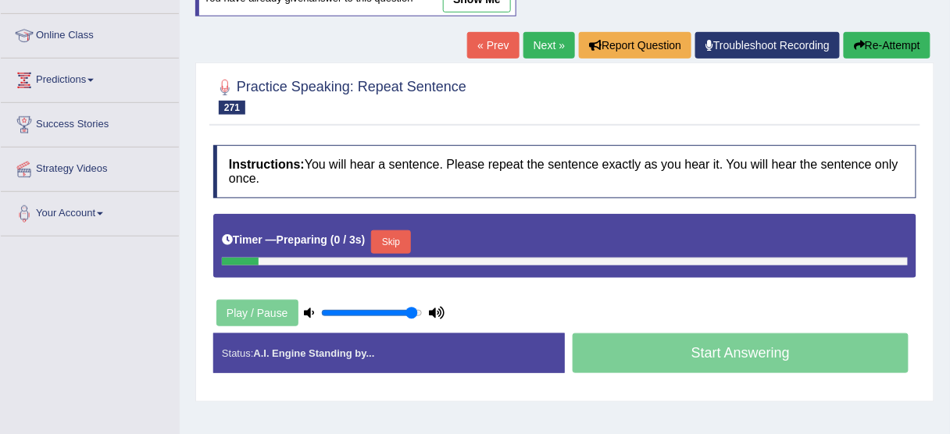
scroll to position [180, 0]
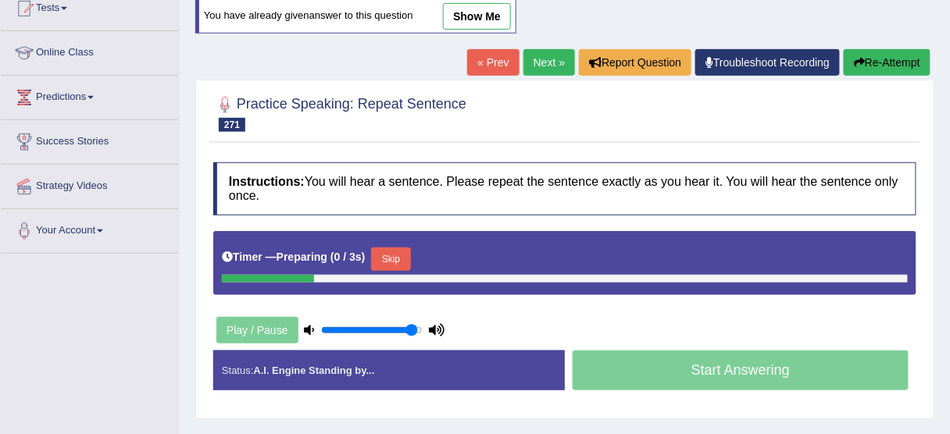
click at [394, 244] on div "Timer — Preparing ( 0 / 3s ) Skip" at bounding box center [565, 259] width 686 height 31
click at [394, 252] on button "Skip" at bounding box center [390, 259] width 39 height 23
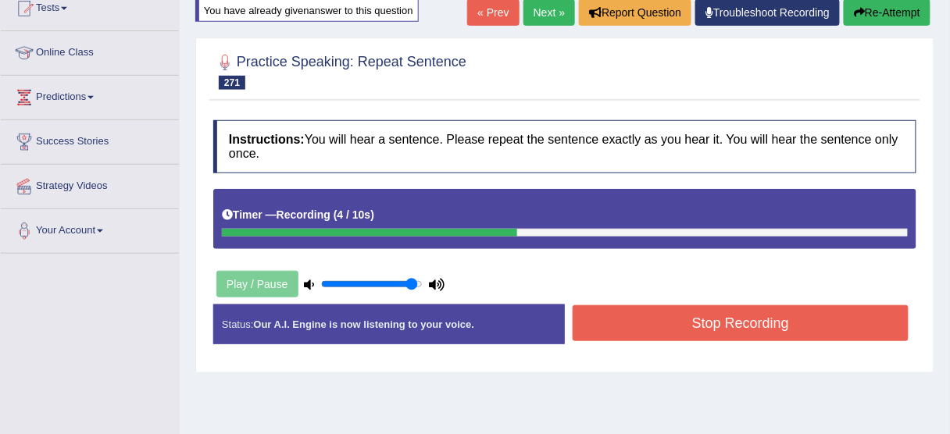
click at [606, 337] on button "Stop Recording" at bounding box center [741, 323] width 336 height 36
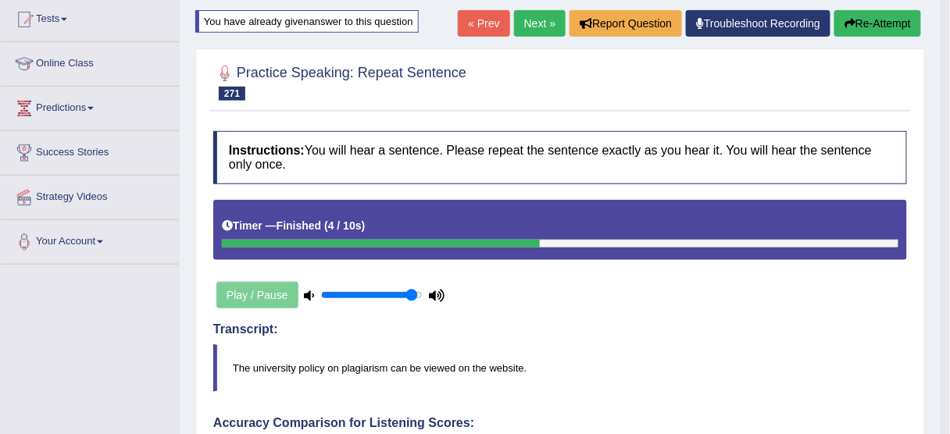
scroll to position [117, 0]
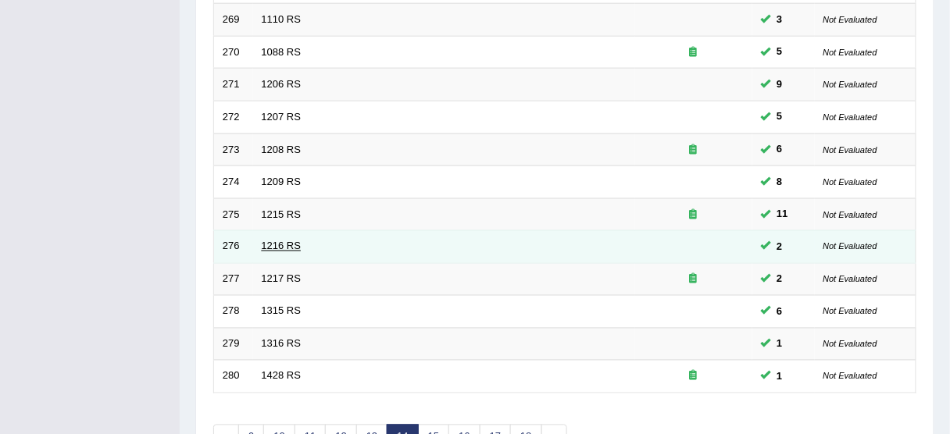
click at [281, 244] on link "1216 RS" at bounding box center [282, 247] width 40 height 12
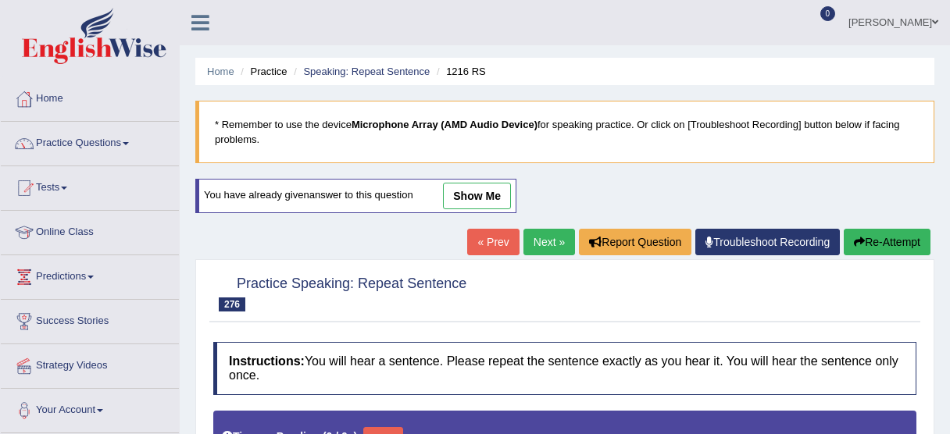
type input "0.95"
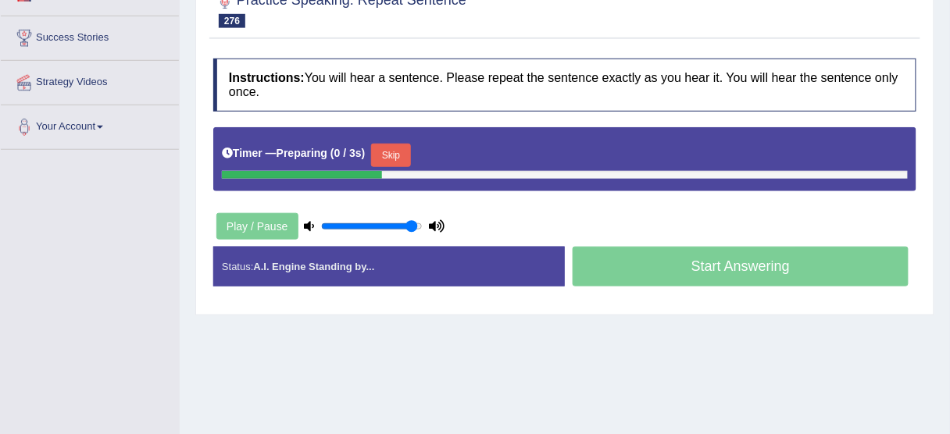
click at [393, 147] on button "Skip" at bounding box center [390, 155] width 39 height 23
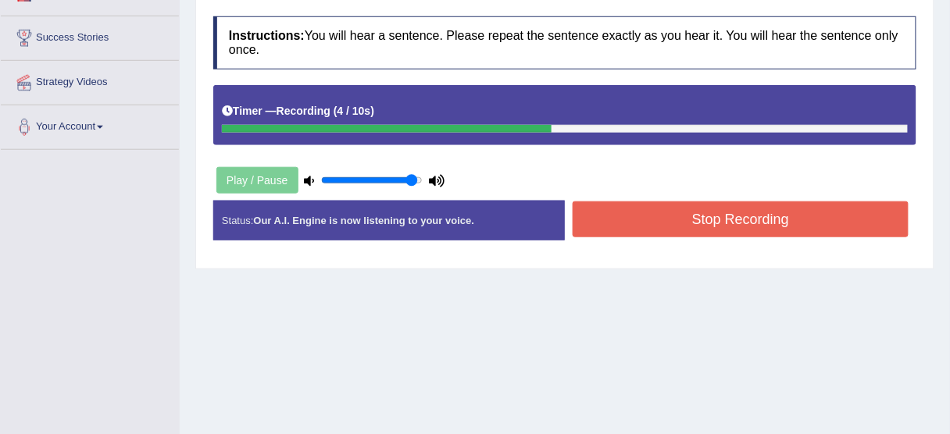
click at [673, 210] on button "Stop Recording" at bounding box center [741, 220] width 336 height 36
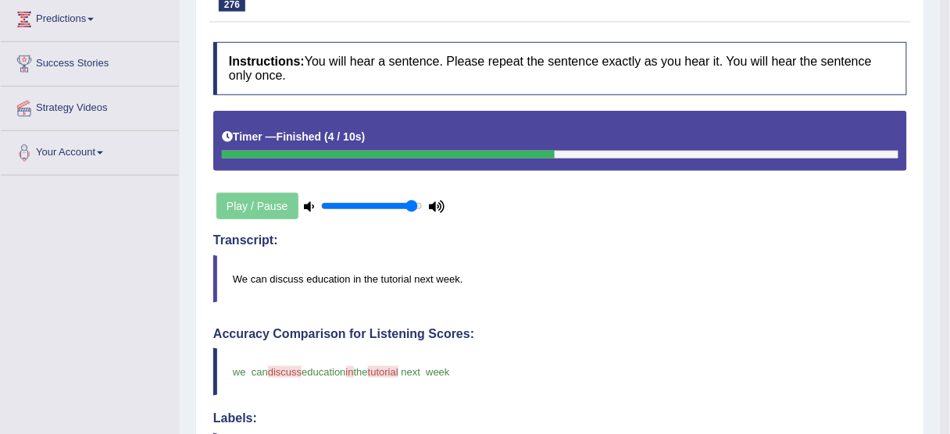
scroll to position [190, 0]
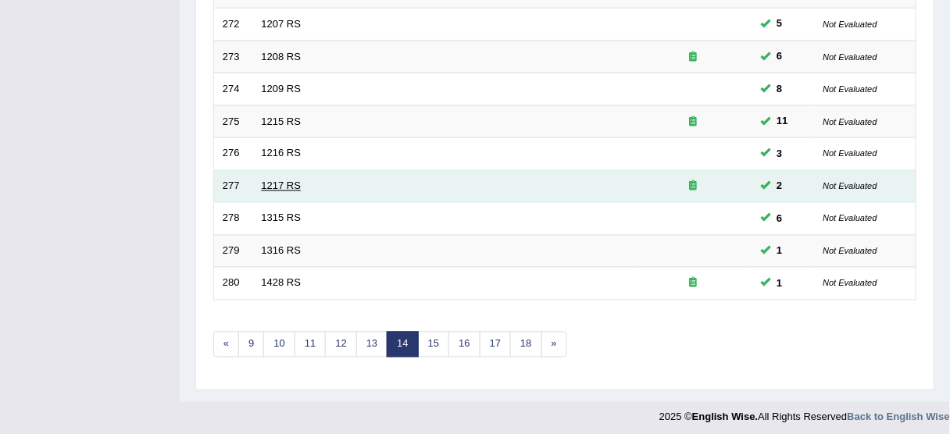
click at [287, 180] on link "1217 RS" at bounding box center [282, 186] width 40 height 12
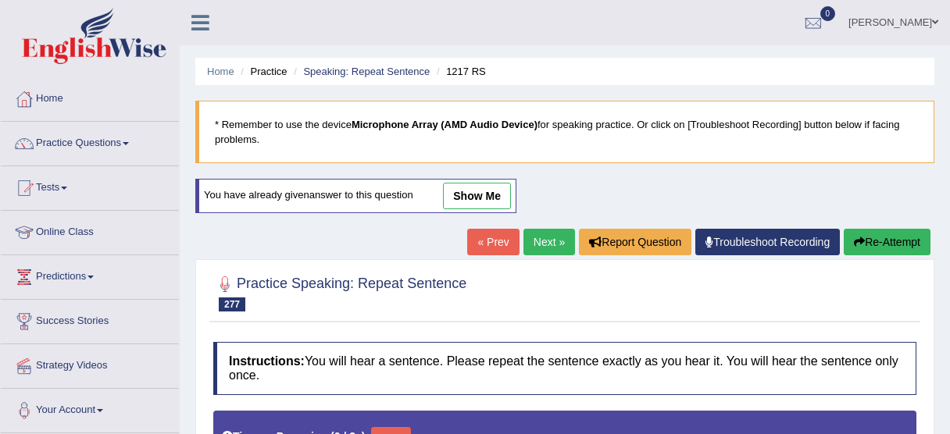
click at [387, 427] on button "Skip" at bounding box center [390, 438] width 39 height 23
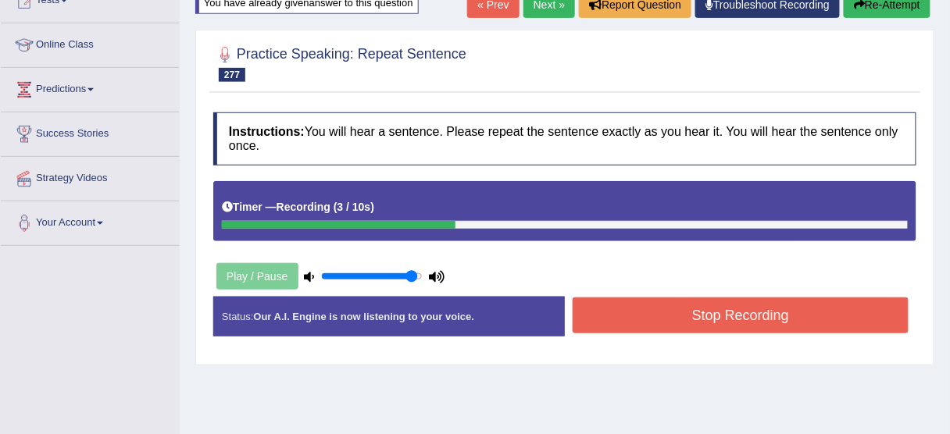
click at [653, 316] on button "Stop Recording" at bounding box center [741, 316] width 336 height 36
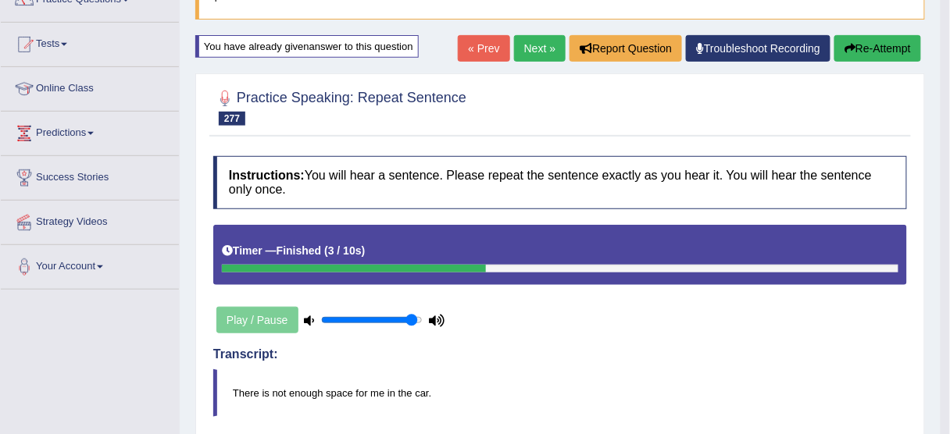
scroll to position [125, 0]
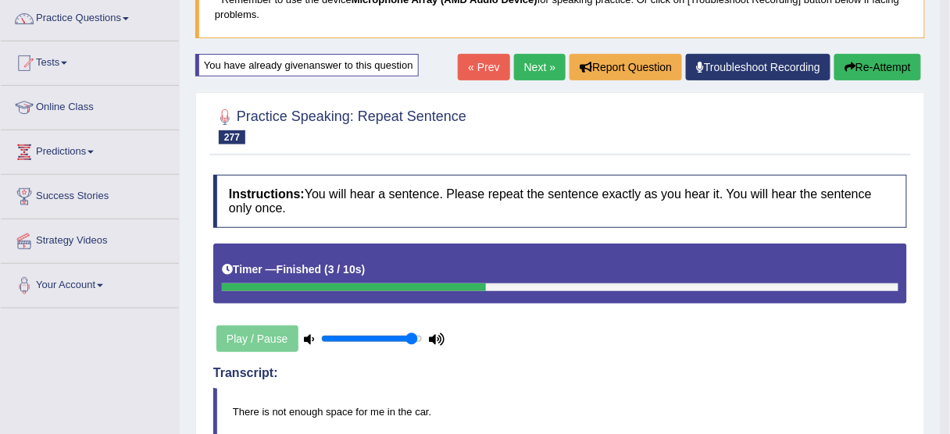
click at [876, 68] on button "Re-Attempt" at bounding box center [877, 67] width 87 height 27
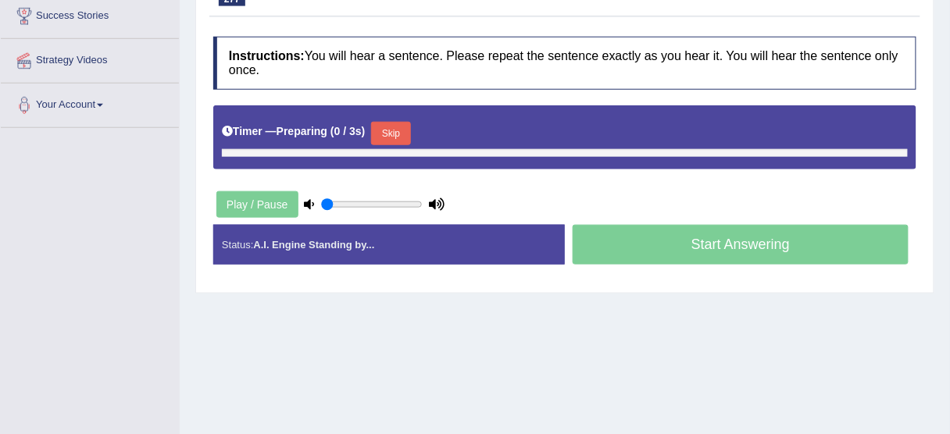
type input "0.95"
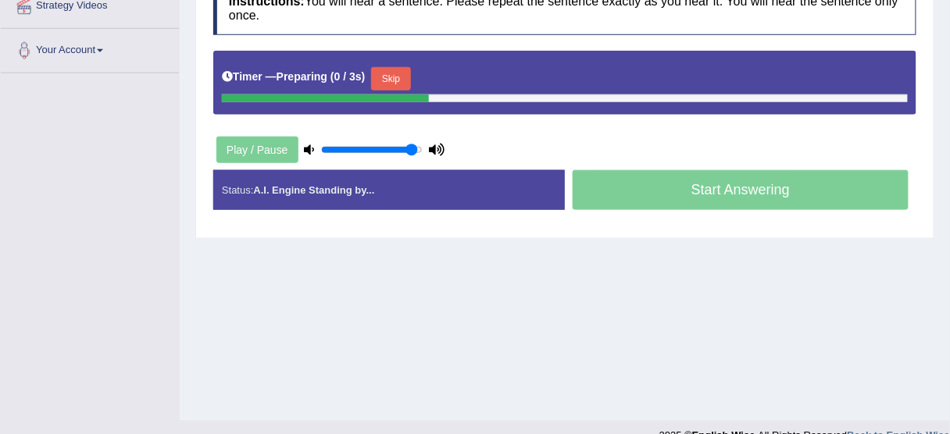
click at [391, 84] on button "Skip" at bounding box center [390, 78] width 39 height 23
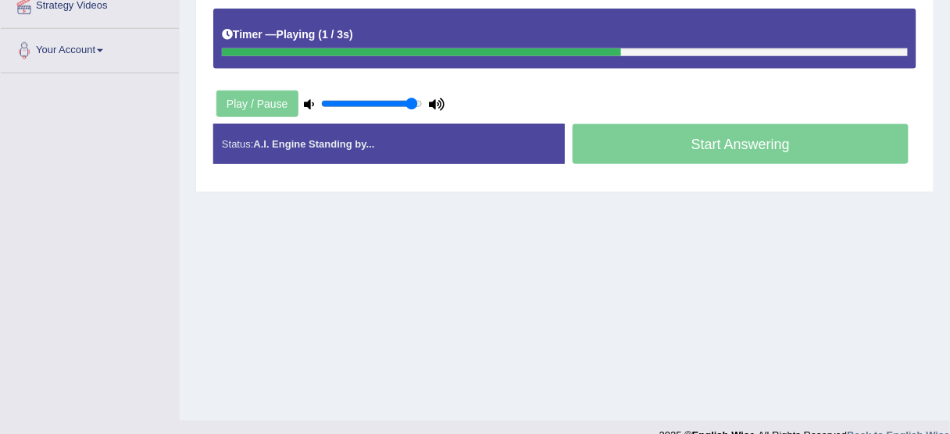
scroll to position [298, 0]
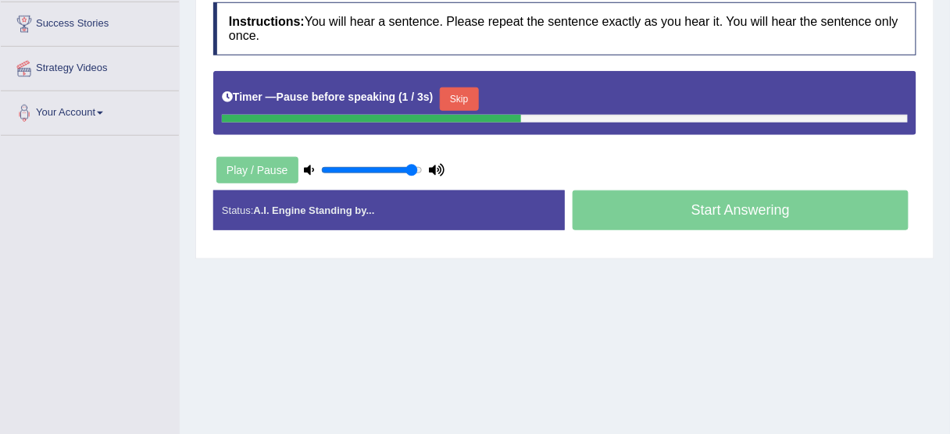
click at [469, 89] on button "Skip" at bounding box center [459, 98] width 39 height 23
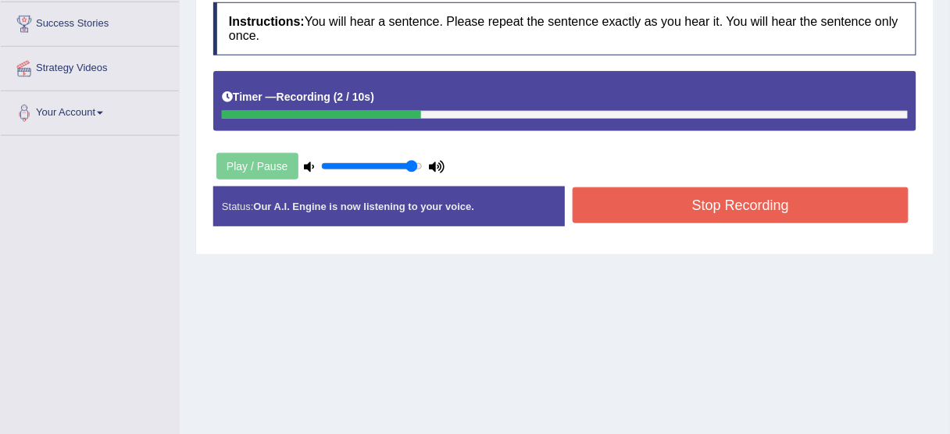
click at [612, 187] on button "Stop Recording" at bounding box center [741, 205] width 336 height 36
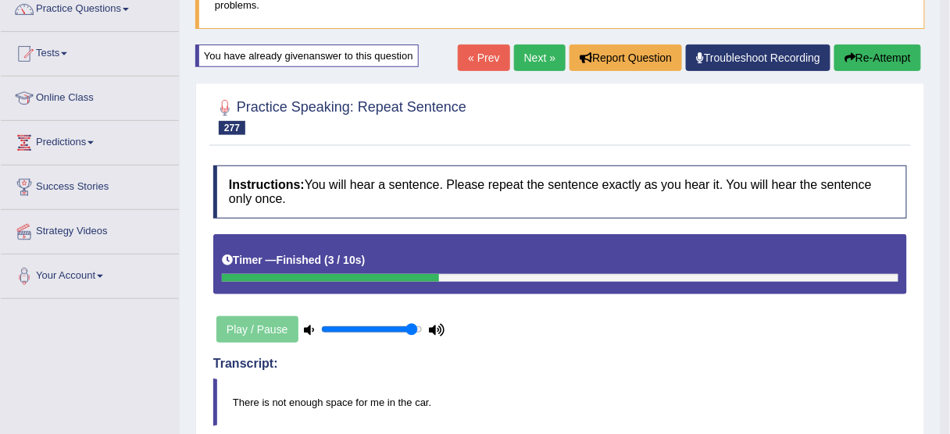
scroll to position [110, 0]
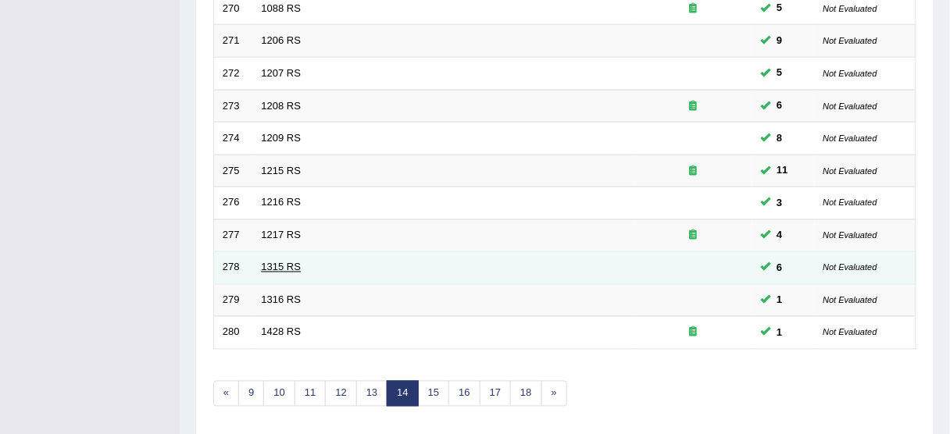
scroll to position [530, 0]
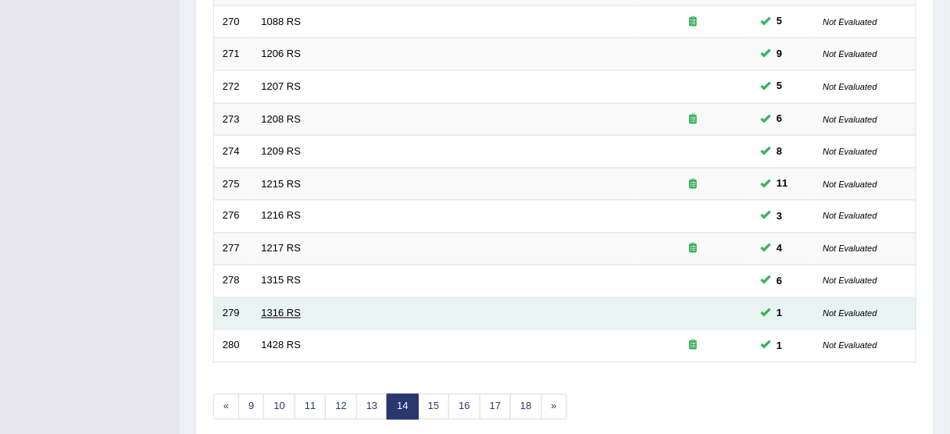
click at [267, 308] on link "1316 RS" at bounding box center [282, 314] width 40 height 12
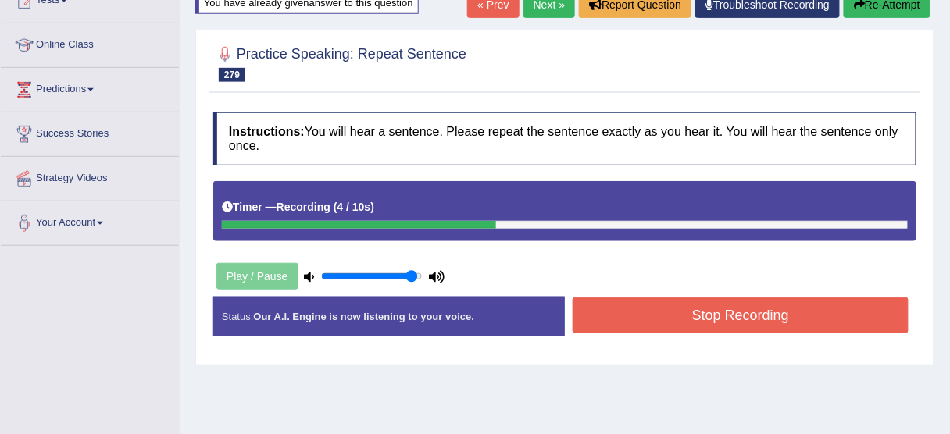
click at [617, 312] on button "Stop Recording" at bounding box center [741, 316] width 336 height 36
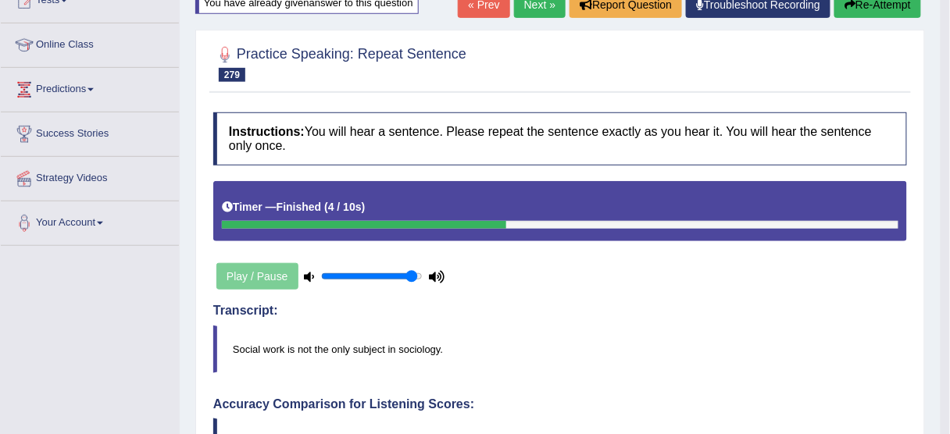
scroll to position [125, 0]
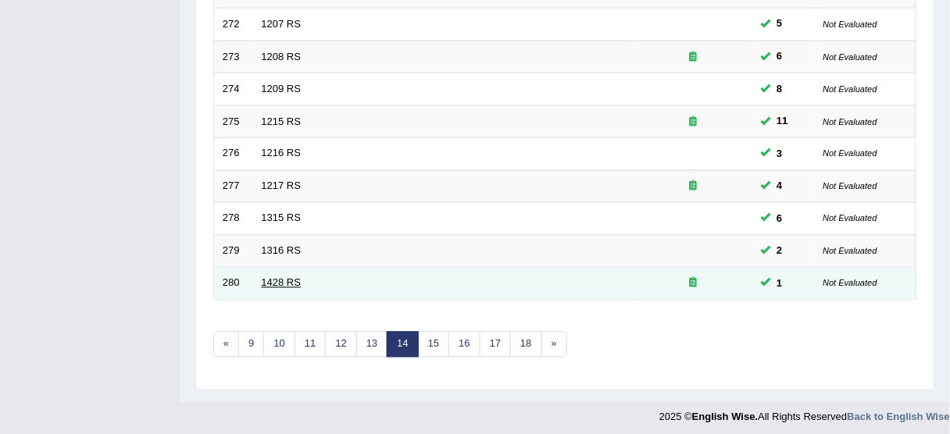
click at [270, 277] on link "1428 RS" at bounding box center [282, 283] width 40 height 12
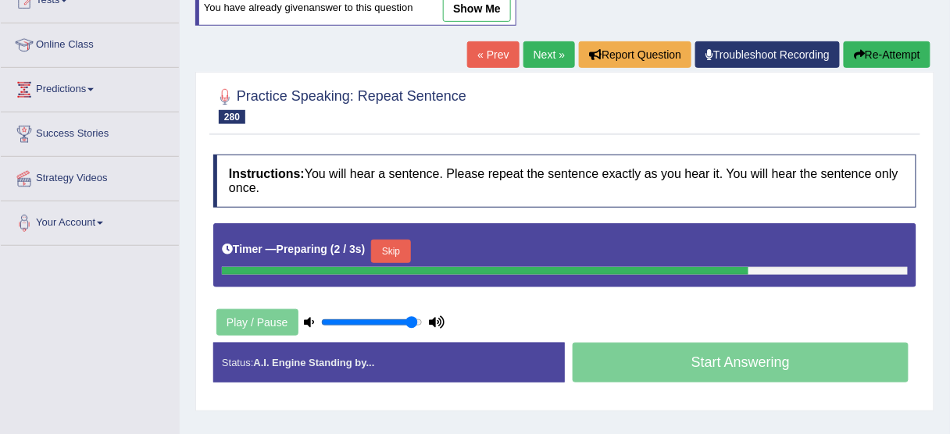
click at [391, 247] on button "Skip" at bounding box center [390, 251] width 39 height 23
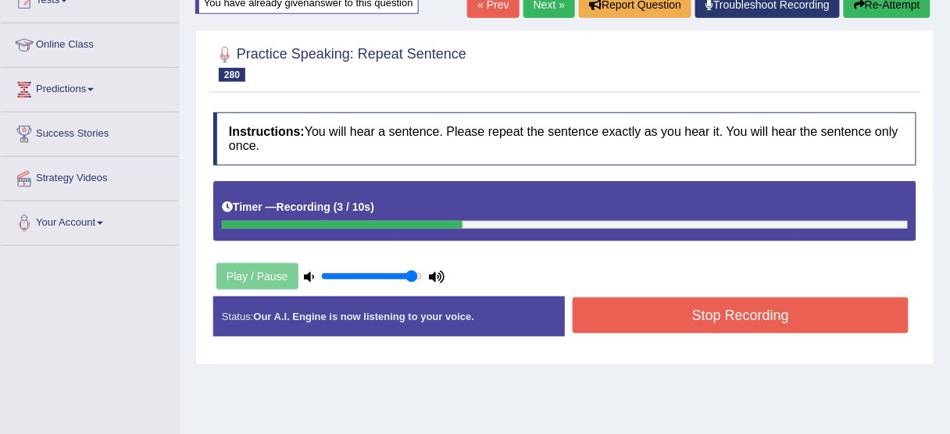
click at [592, 298] on button "Stop Recording" at bounding box center [741, 316] width 336 height 36
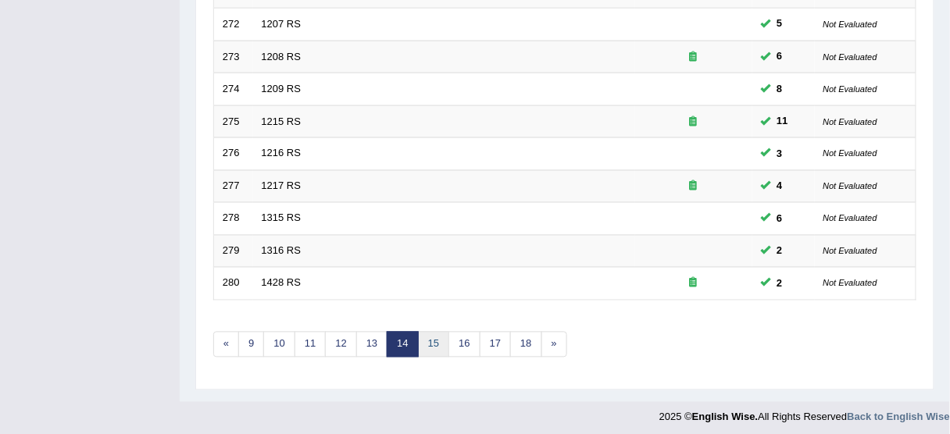
click at [427, 334] on link "15" at bounding box center [433, 345] width 31 height 26
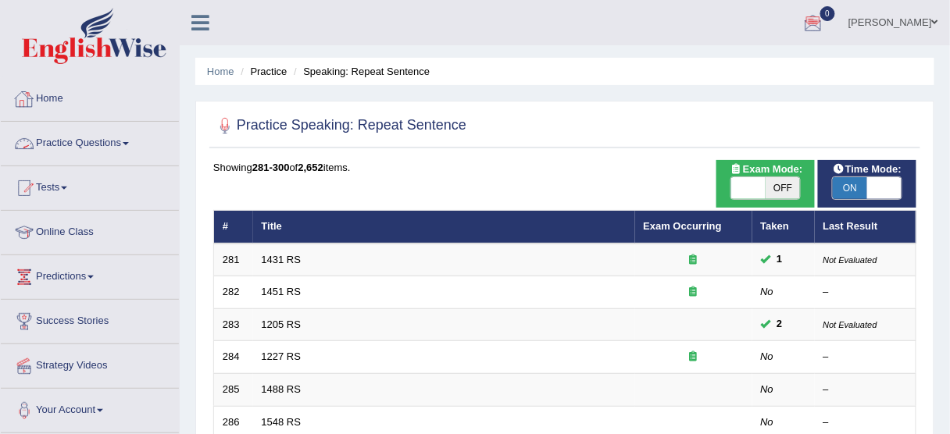
click at [76, 138] on link "Practice Questions" at bounding box center [90, 141] width 178 height 39
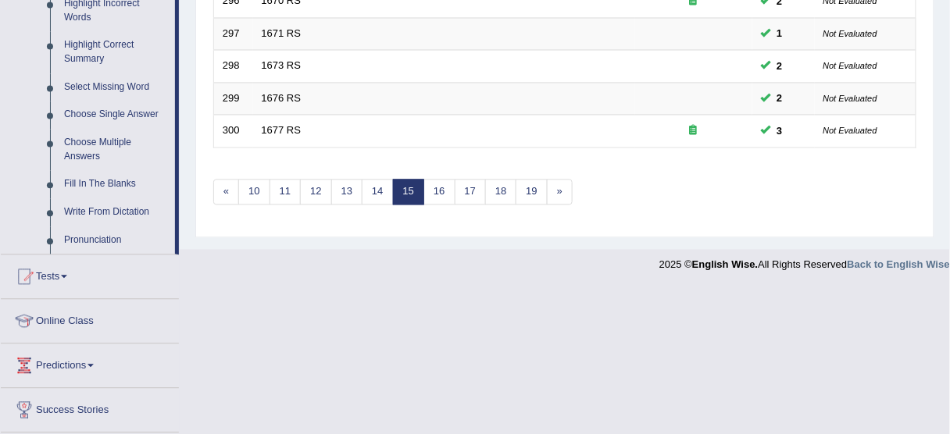
scroll to position [750, 0]
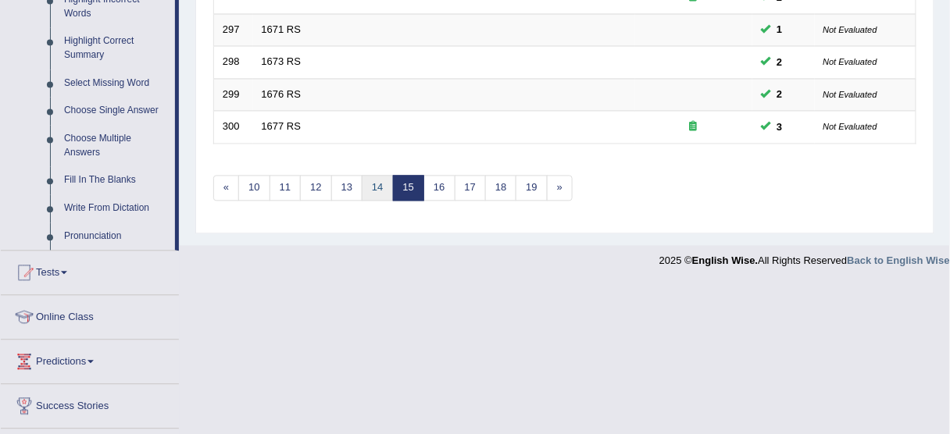
click at [373, 181] on link "14" at bounding box center [377, 188] width 31 height 26
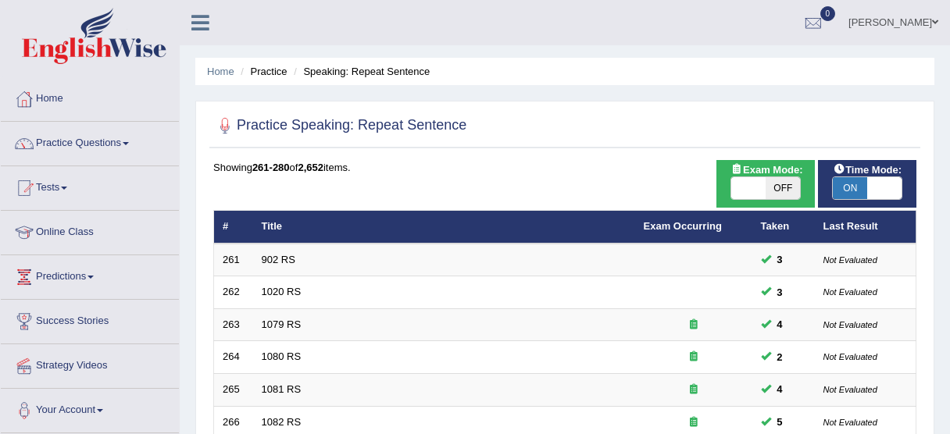
scroll to position [593, 0]
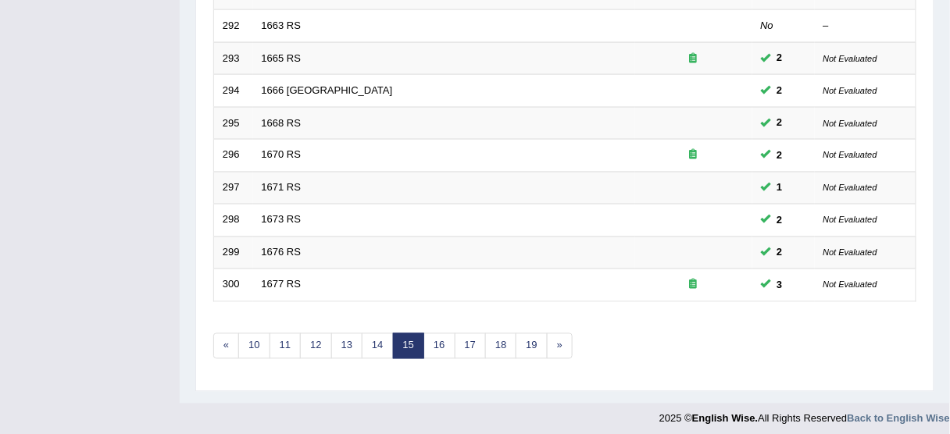
scroll to position [593, 0]
click at [437, 344] on link "16" at bounding box center [438, 345] width 31 height 26
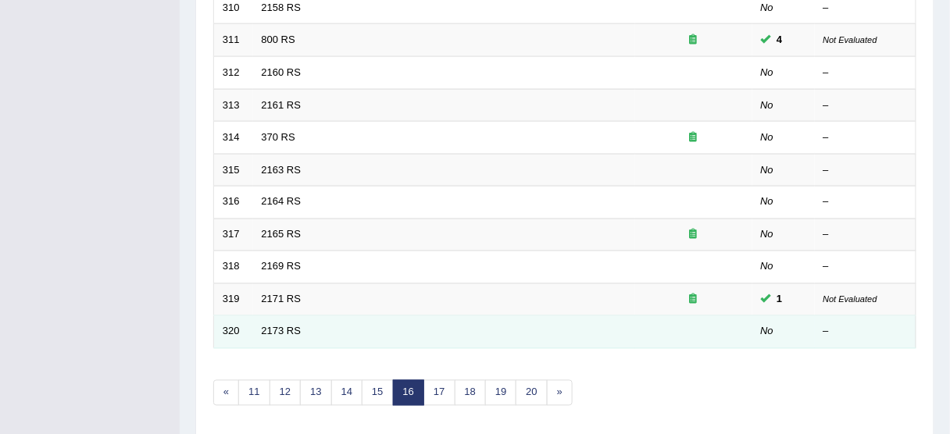
scroll to position [593, 0]
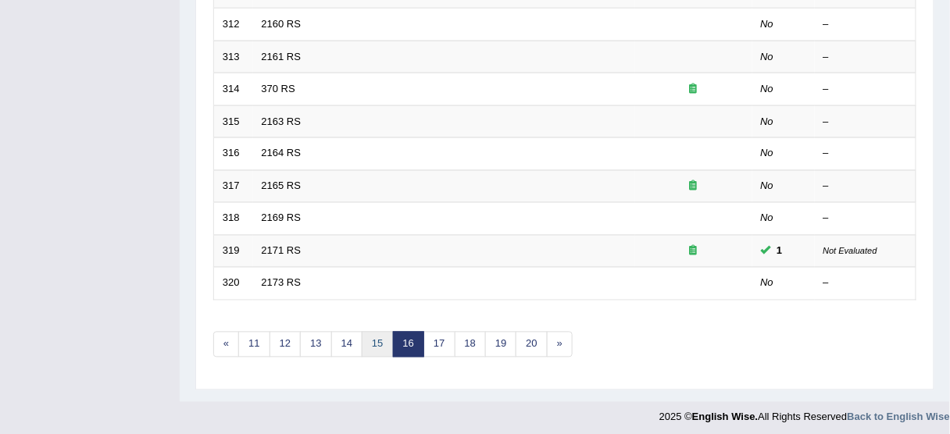
click at [373, 337] on link "15" at bounding box center [377, 345] width 31 height 26
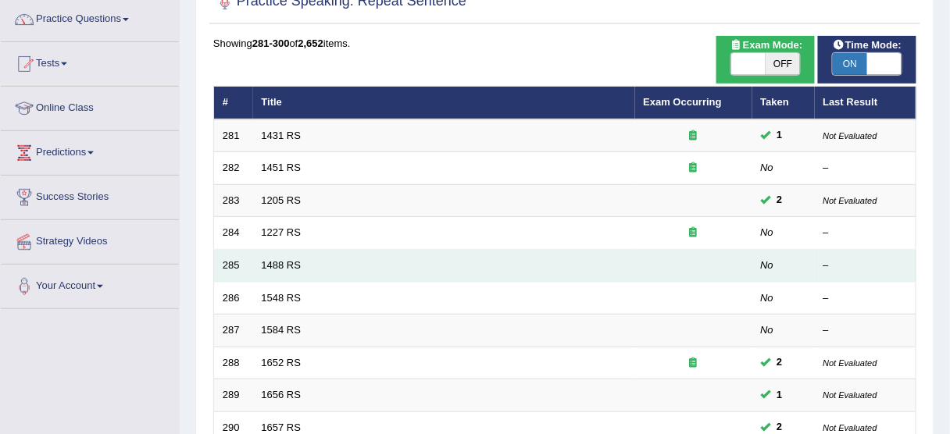
scroll to position [125, 0]
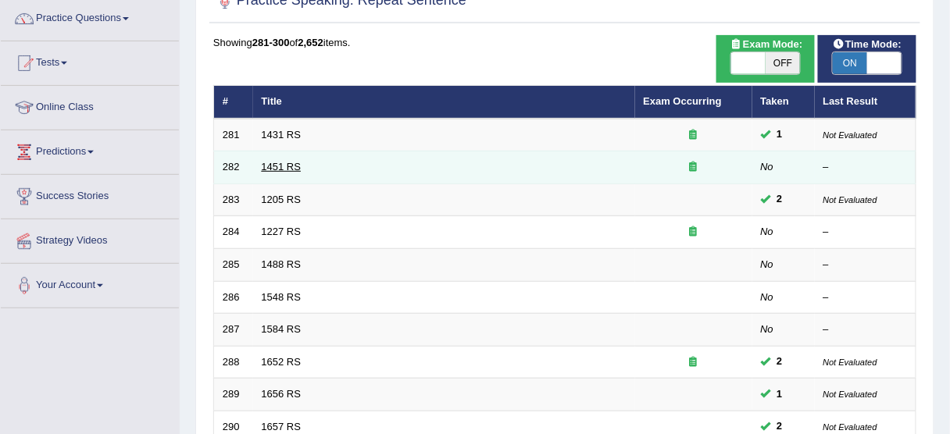
click at [288, 163] on link "1451 RS" at bounding box center [282, 167] width 40 height 12
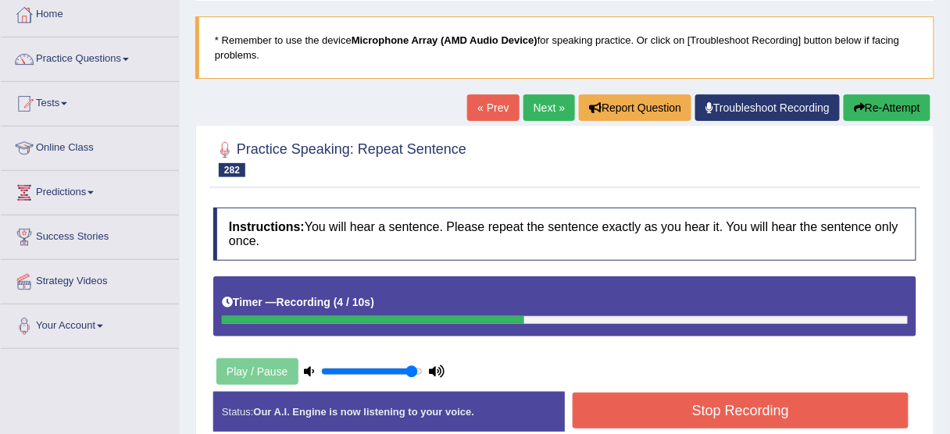
scroll to position [250, 0]
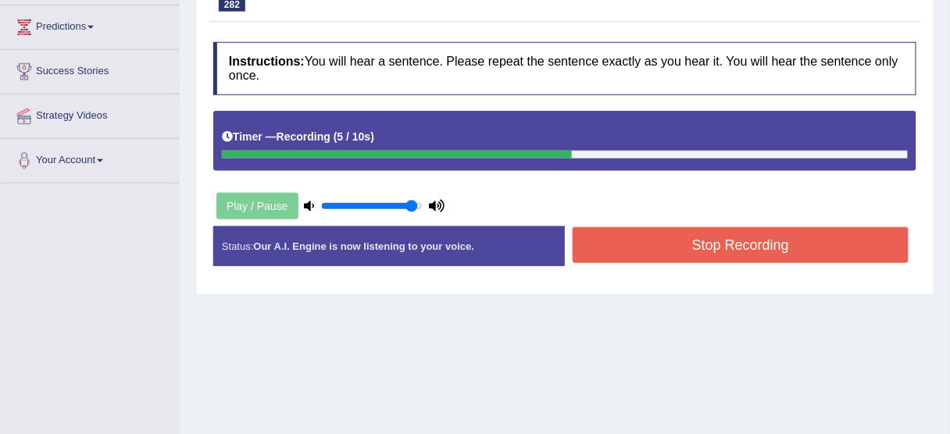
click at [655, 227] on button "Stop Recording" at bounding box center [741, 245] width 336 height 36
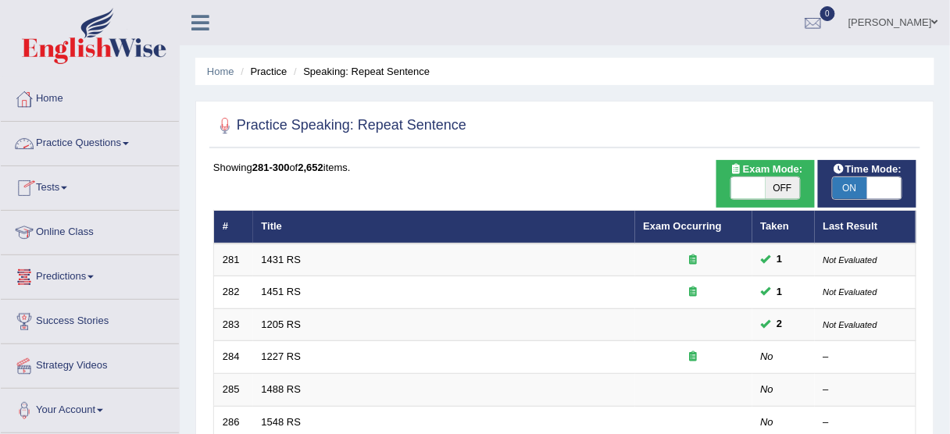
click at [46, 138] on link "Practice Questions" at bounding box center [90, 141] width 178 height 39
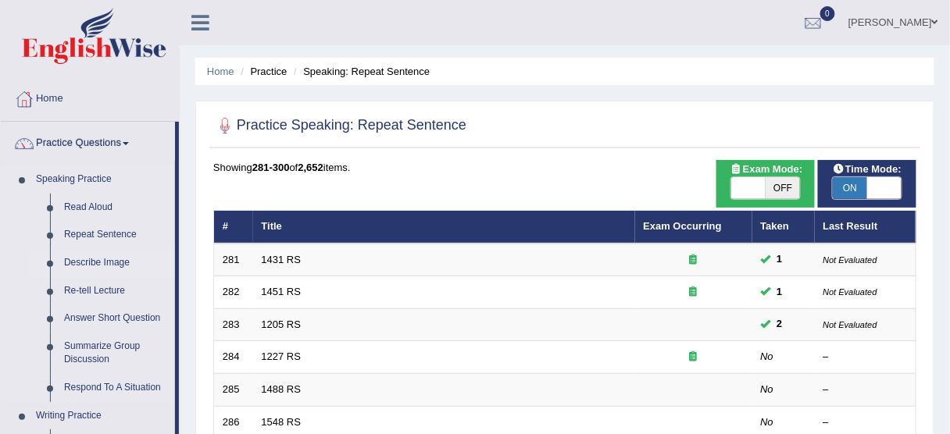
click at [93, 259] on link "Describe Image" at bounding box center [116, 263] width 118 height 28
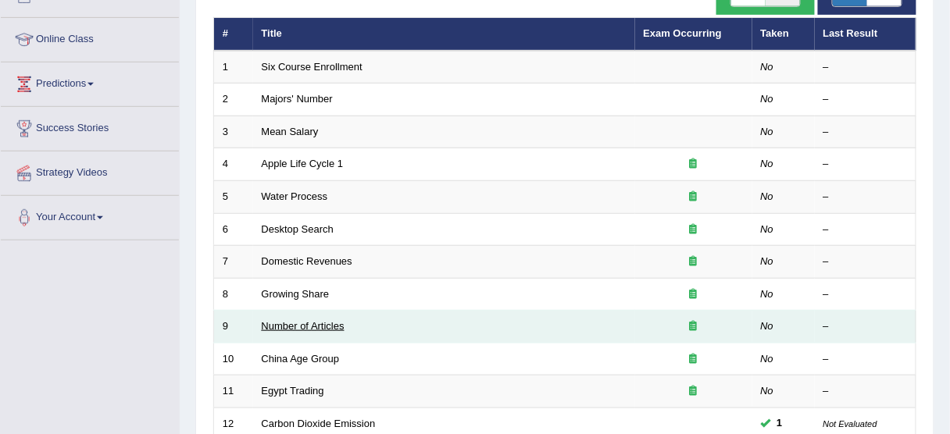
scroll to position [125, 0]
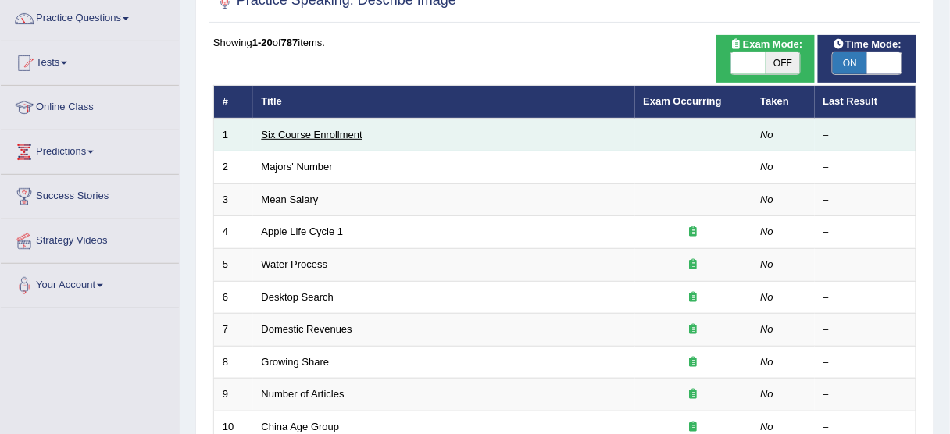
click at [311, 137] on link "Six Course Enrollment" at bounding box center [312, 135] width 101 height 12
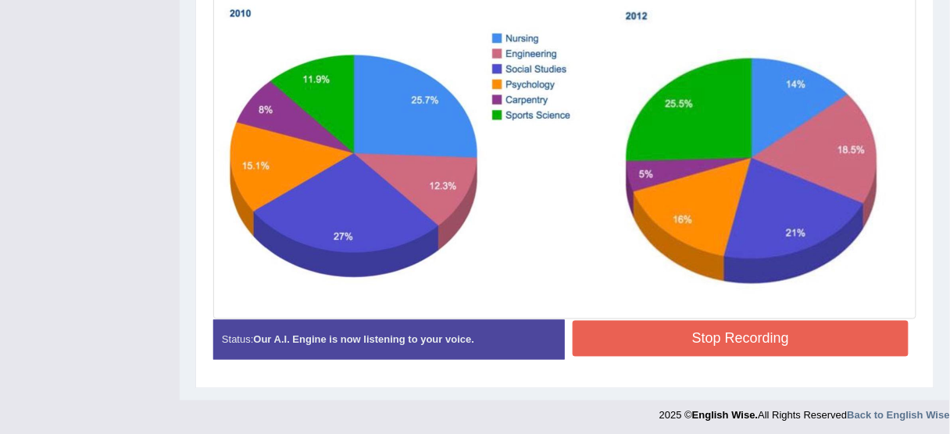
scroll to position [451, 0]
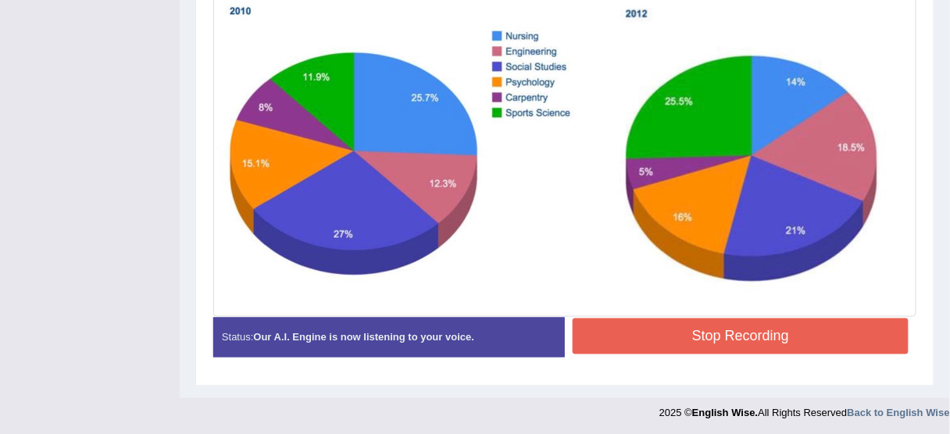
click at [651, 340] on button "Stop Recording" at bounding box center [741, 337] width 336 height 36
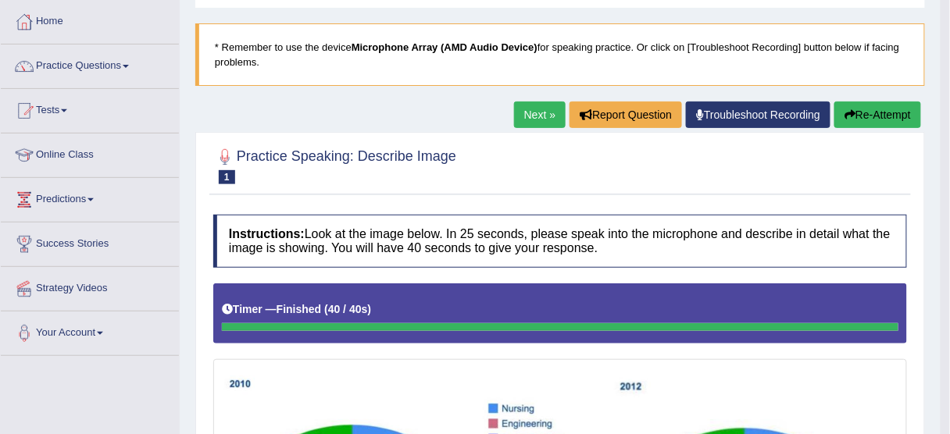
scroll to position [76, 0]
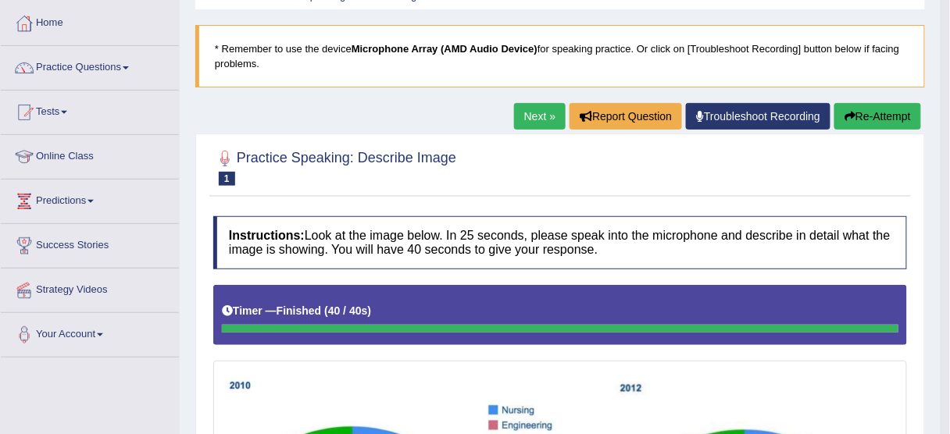
click at [876, 117] on button "Re-Attempt" at bounding box center [877, 116] width 87 height 27
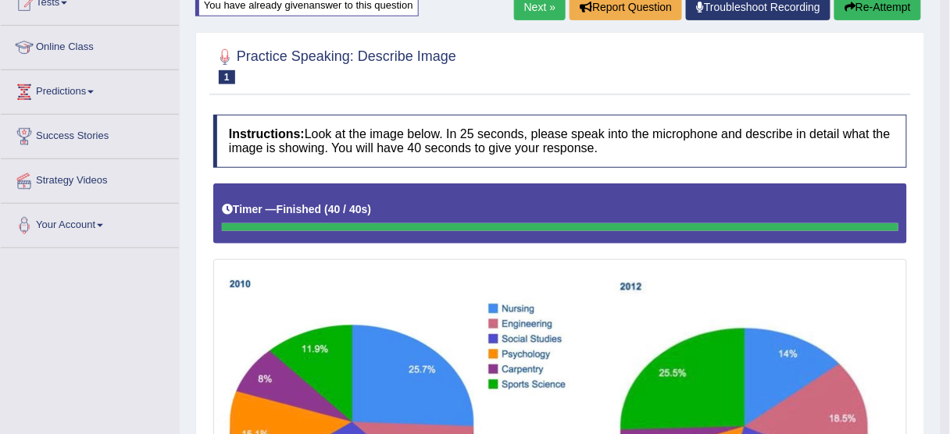
scroll to position [60, 0]
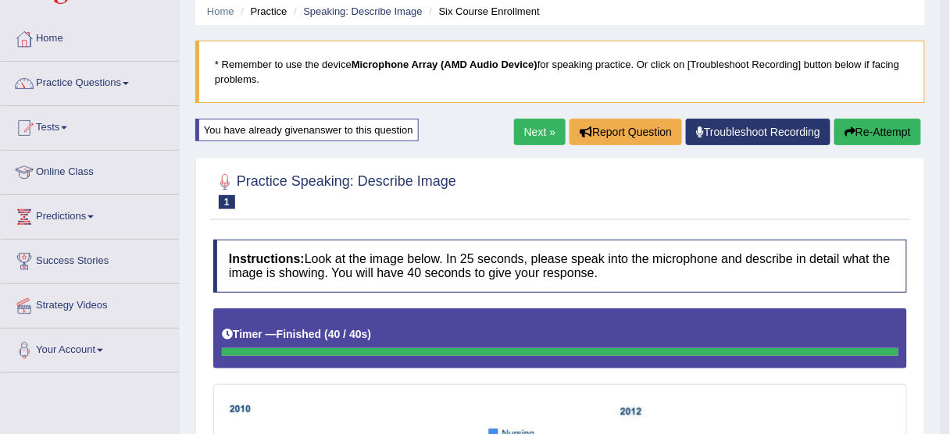
click at [885, 133] on button "Re-Attempt" at bounding box center [877, 132] width 87 height 27
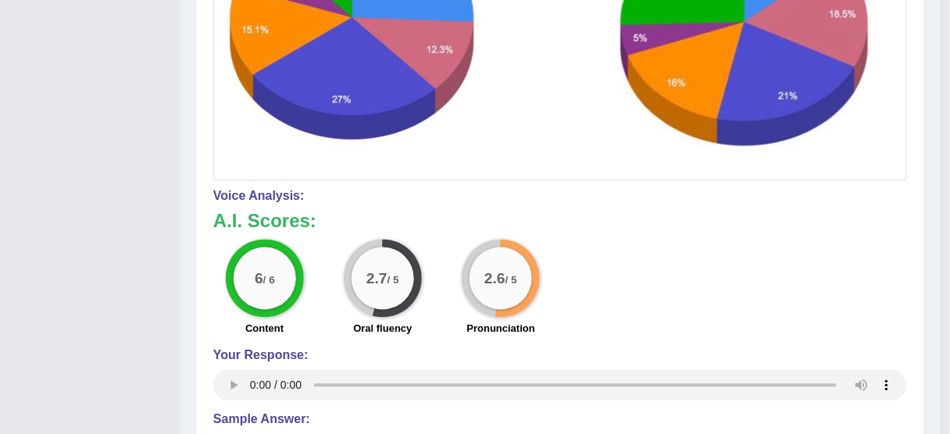
scroll to position [609, 0]
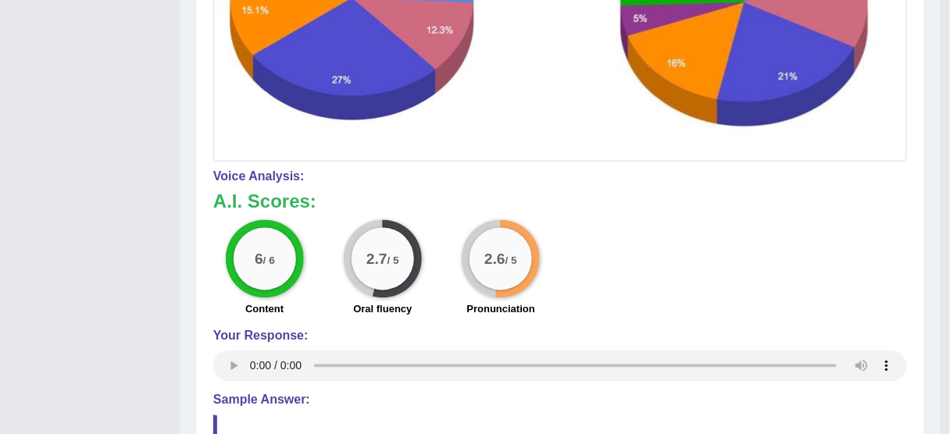
click at [591, 287] on div "6 / 6 Content 2.7 / 5 Oral fluency 2.6 / 5 Pronunciation" at bounding box center [559, 270] width 709 height 101
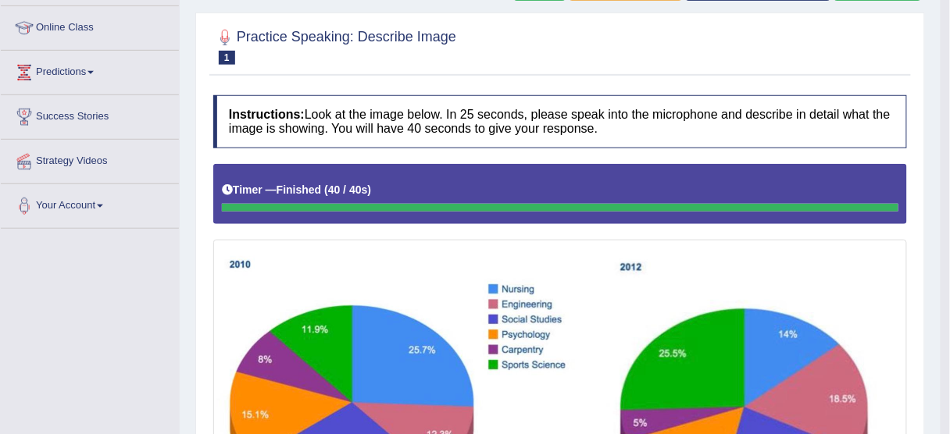
scroll to position [172, 0]
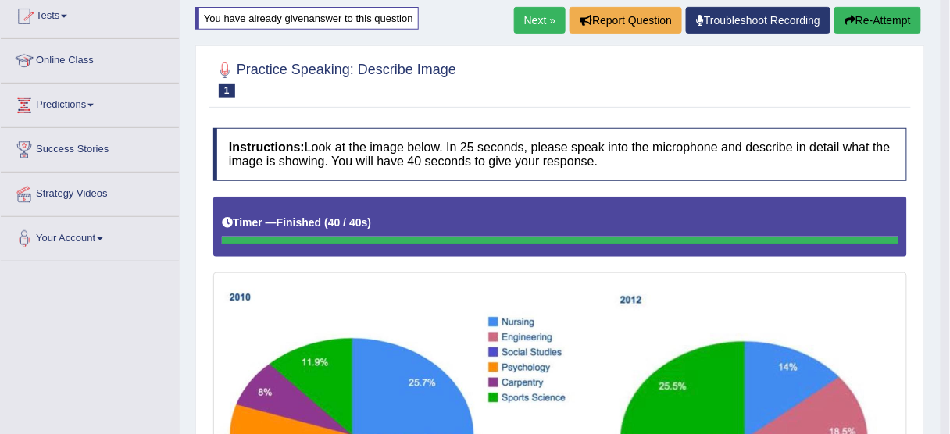
click at [737, 22] on link "Troubleshoot Recording" at bounding box center [758, 20] width 145 height 27
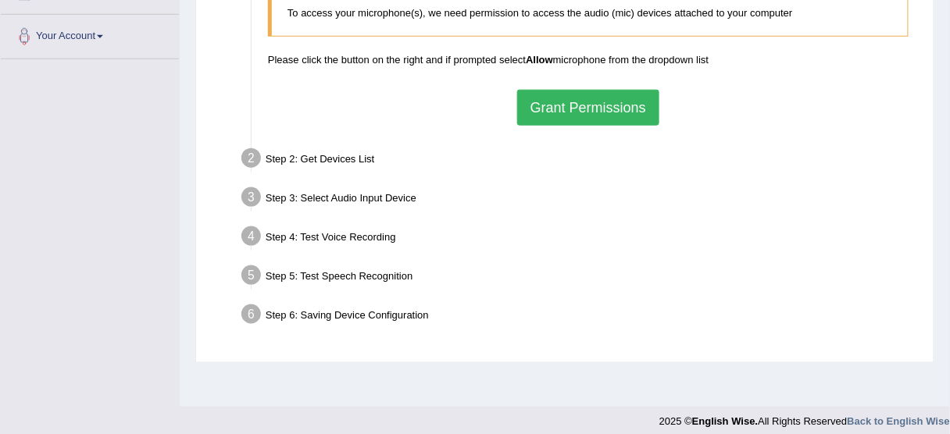
scroll to position [375, 0]
click at [625, 106] on button "Grant Permissions" at bounding box center [588, 107] width 142 height 36
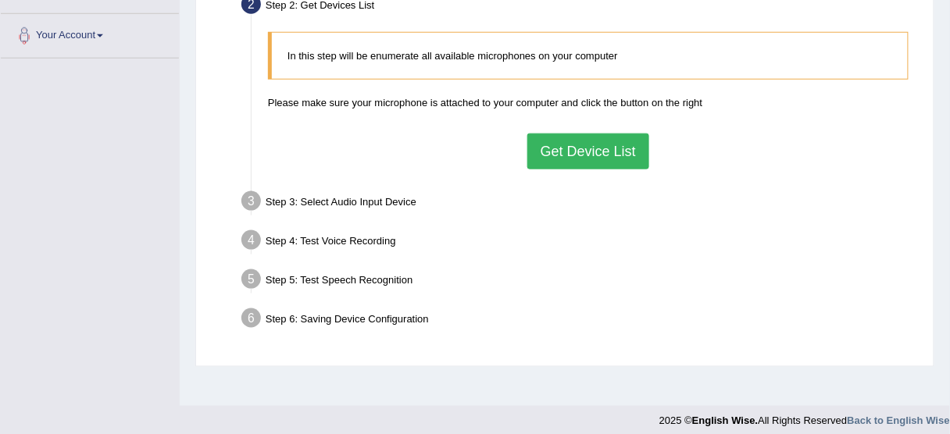
click at [579, 151] on button "Get Device List" at bounding box center [588, 152] width 122 height 36
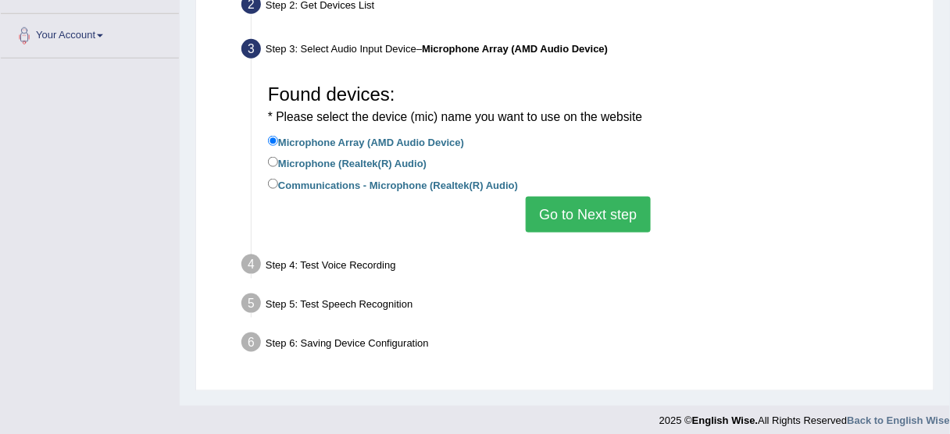
click at [586, 214] on button "Go to Next step" at bounding box center [588, 215] width 124 height 36
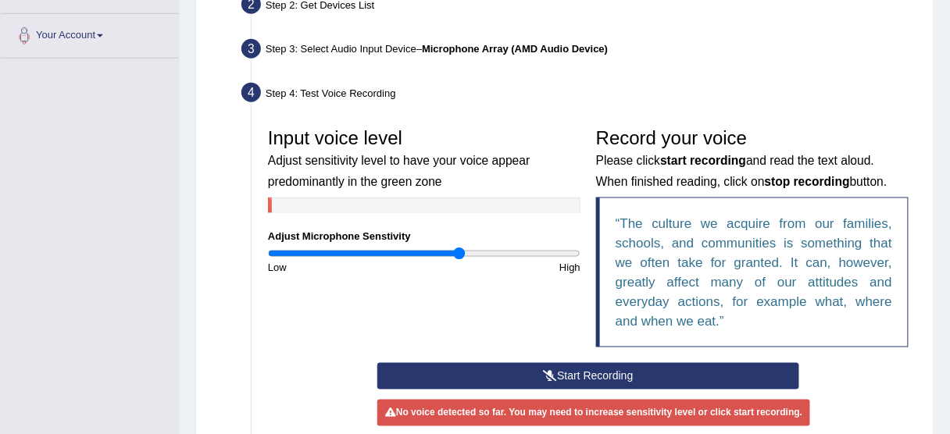
click at [459, 248] on input "range" at bounding box center [424, 254] width 312 height 12
click at [494, 248] on input "range" at bounding box center [424, 254] width 312 height 12
click at [566, 369] on button "Start Recording" at bounding box center [588, 376] width 422 height 27
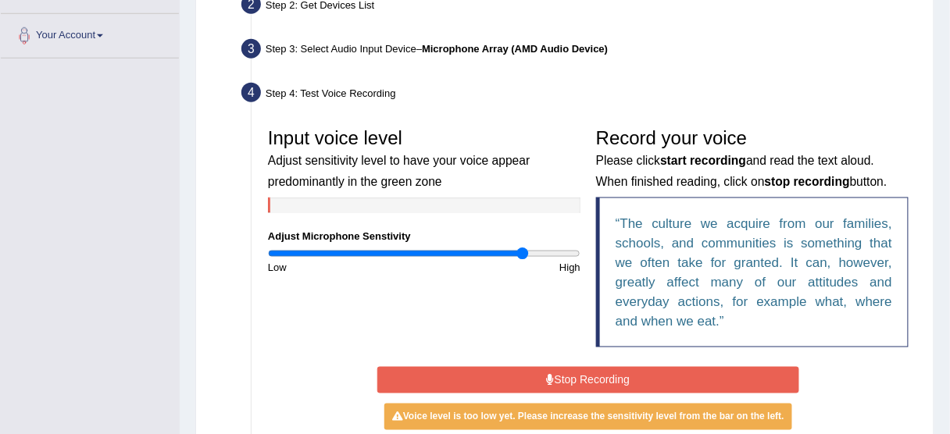
type input "1.66"
click at [523, 255] on input "range" at bounding box center [424, 254] width 312 height 12
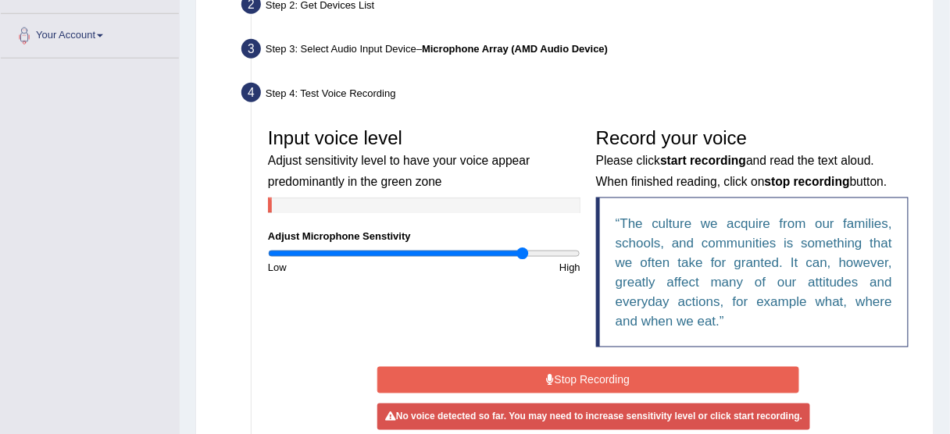
click at [568, 370] on button "Stop Recording" at bounding box center [588, 380] width 422 height 27
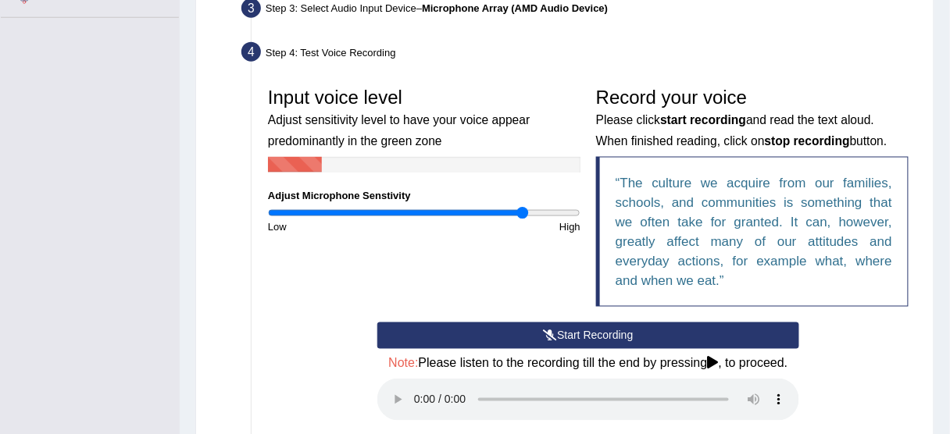
scroll to position [437, 0]
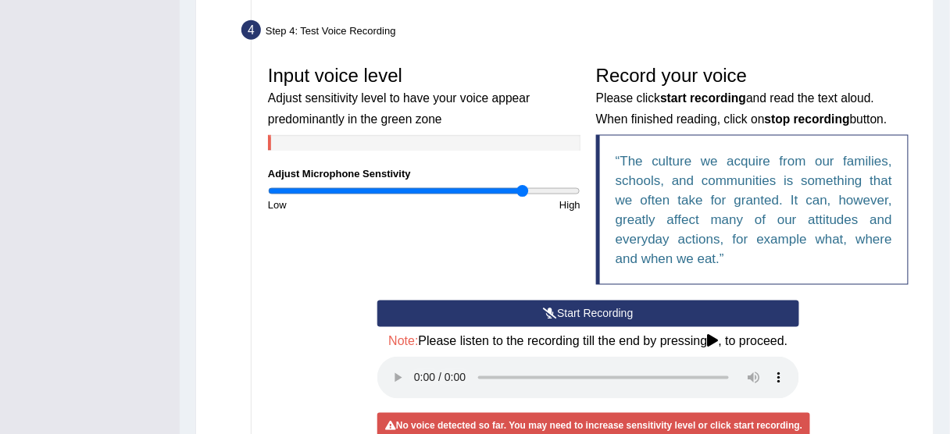
click at [579, 297] on div "Input voice level Adjust sensitivity level to have your voice appear predominan…" at bounding box center [588, 179] width 656 height 243
click at [577, 306] on button "Start Recording" at bounding box center [588, 314] width 422 height 27
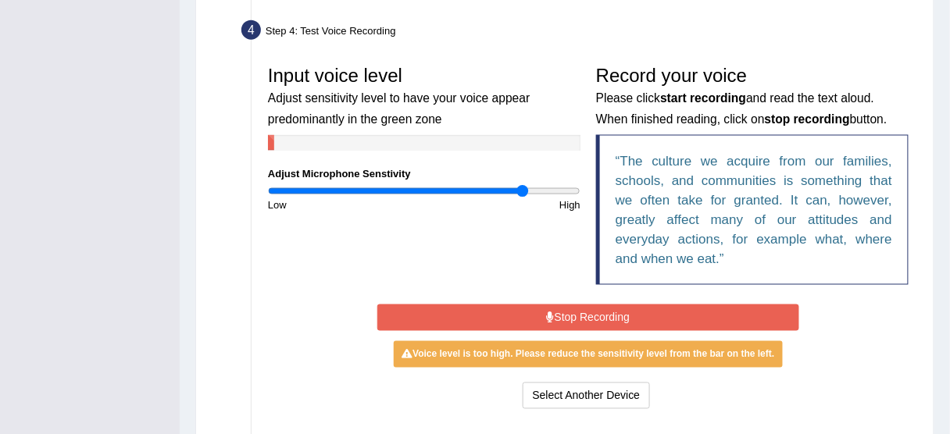
click at [578, 315] on button "Stop Recording" at bounding box center [588, 318] width 422 height 27
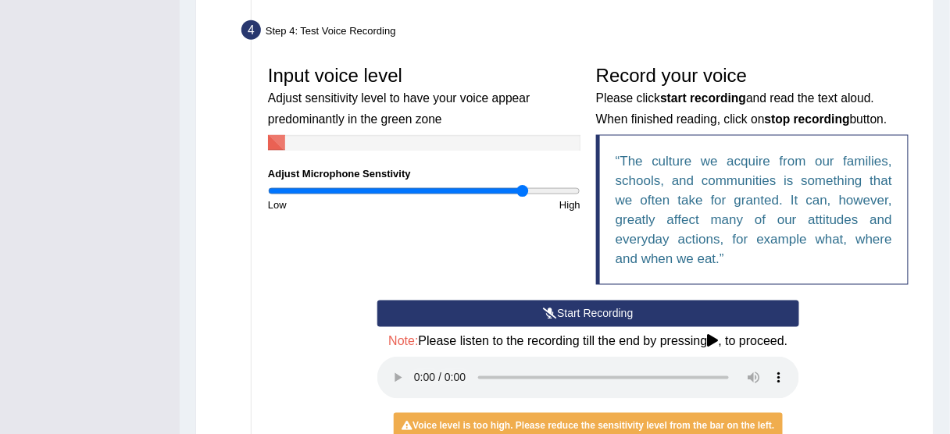
click at [578, 315] on button "Start Recording" at bounding box center [588, 314] width 422 height 27
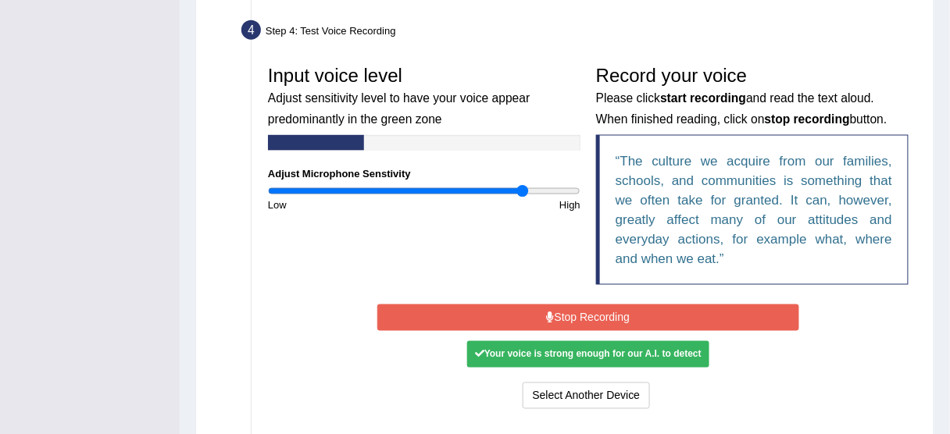
click at [578, 315] on button "Stop Recording" at bounding box center [588, 318] width 422 height 27
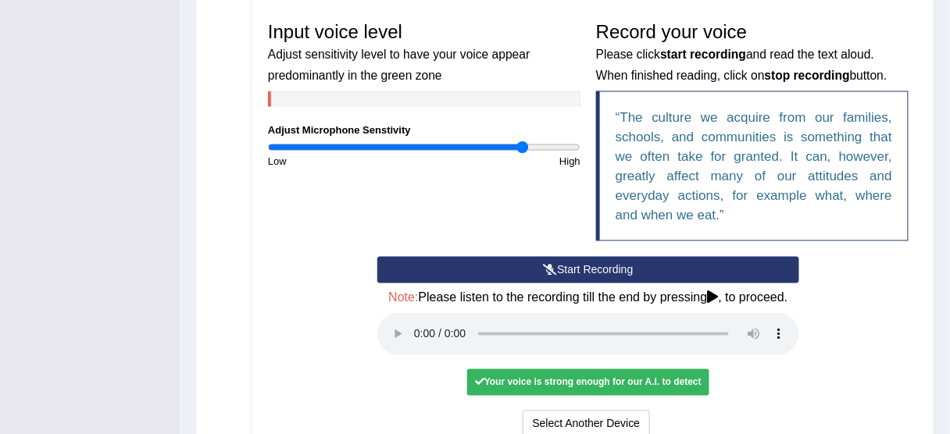
scroll to position [562, 0]
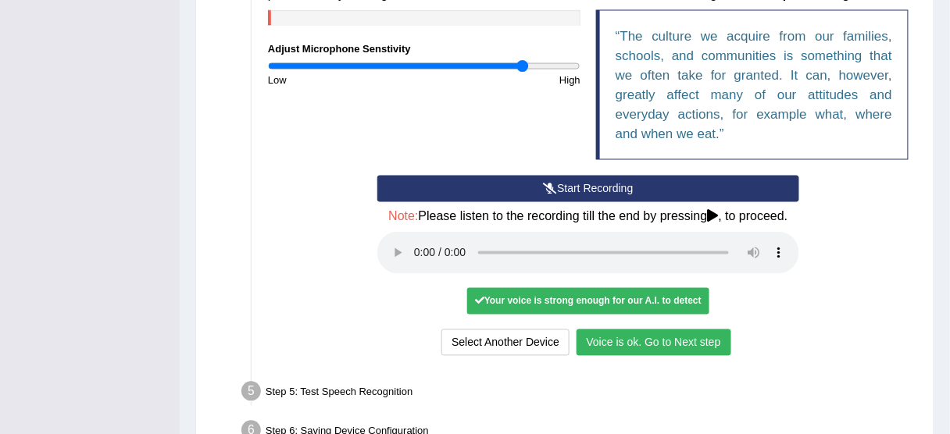
click at [672, 335] on button "Voice is ok. Go to Next step" at bounding box center [653, 343] width 155 height 27
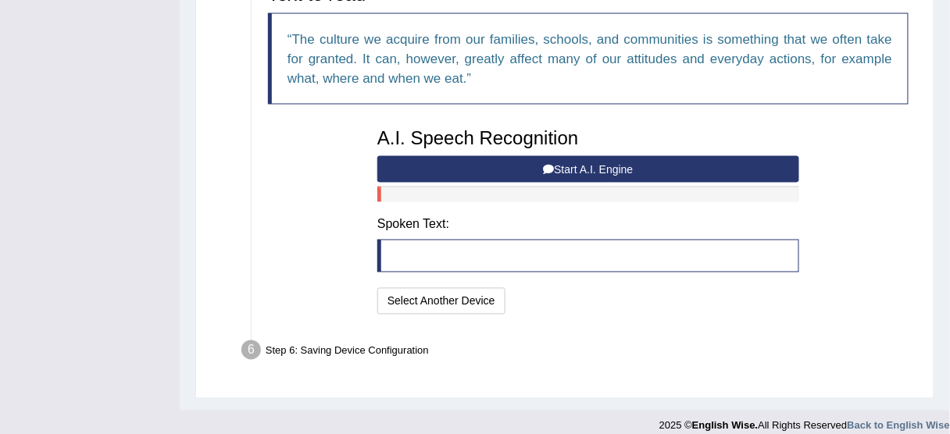
click at [601, 170] on button "Start A.I. Engine" at bounding box center [588, 169] width 422 height 27
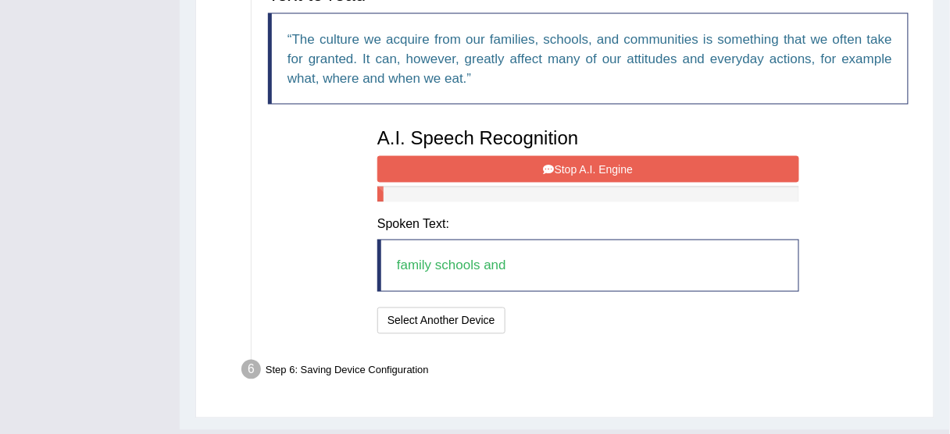
click at [601, 163] on button "Stop A.I. Engine" at bounding box center [588, 169] width 422 height 27
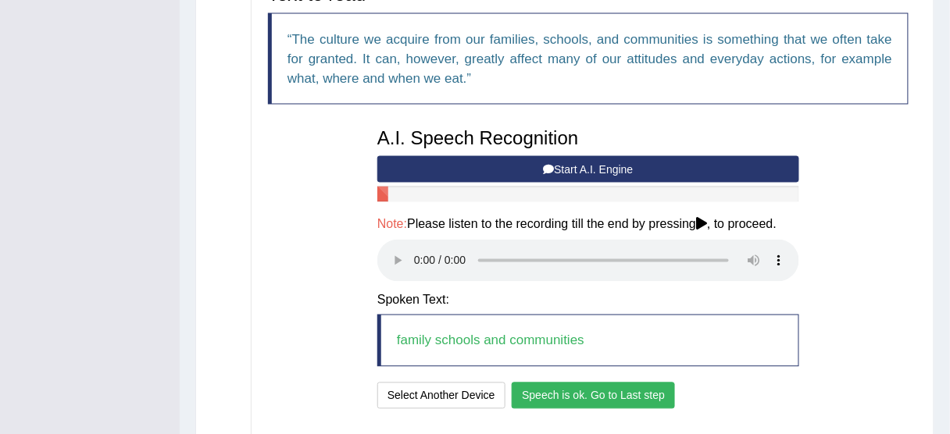
click at [638, 398] on button "Speech is ok. Go to Last step" at bounding box center [593, 396] width 163 height 27
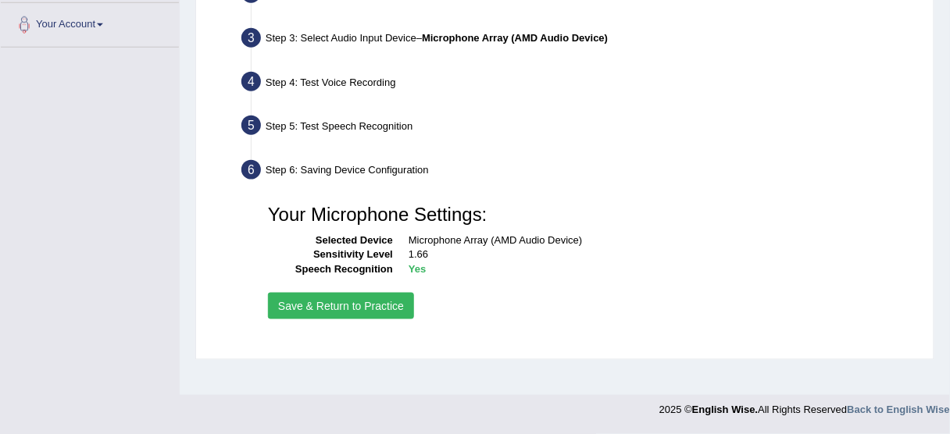
scroll to position [386, 0]
click at [368, 316] on button "Save & Return to Practice" at bounding box center [341, 306] width 146 height 27
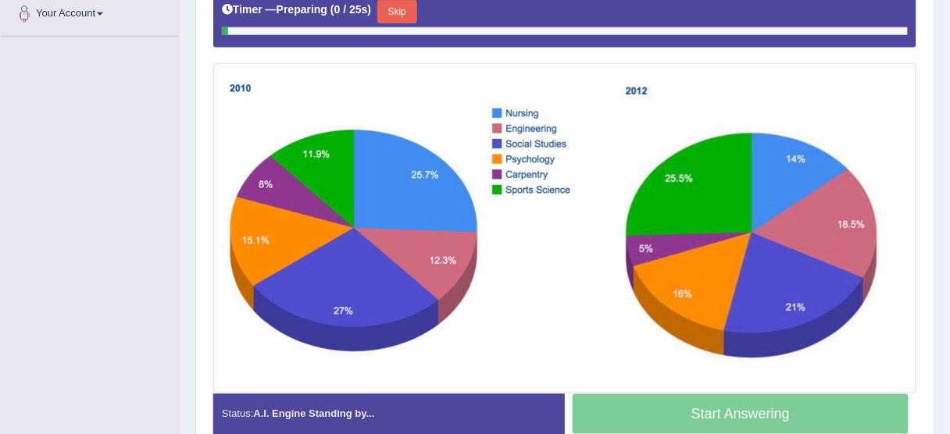
scroll to position [404, 0]
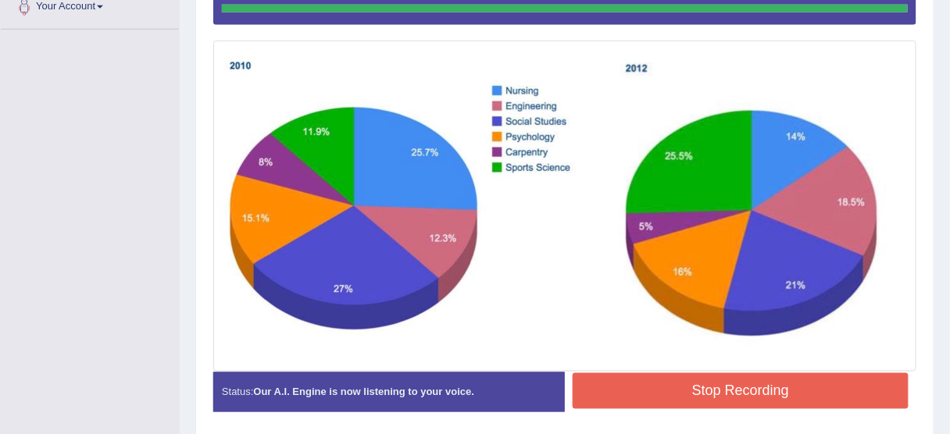
click at [612, 381] on button "Stop Recording" at bounding box center [741, 391] width 336 height 36
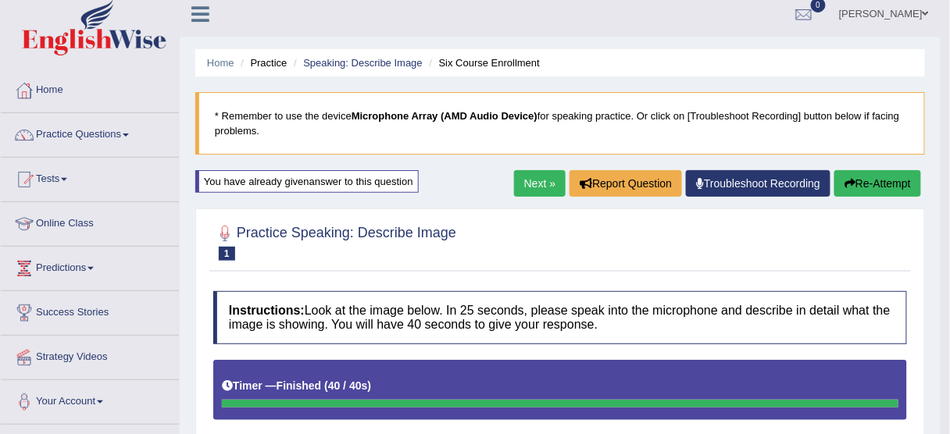
scroll to position [0, 0]
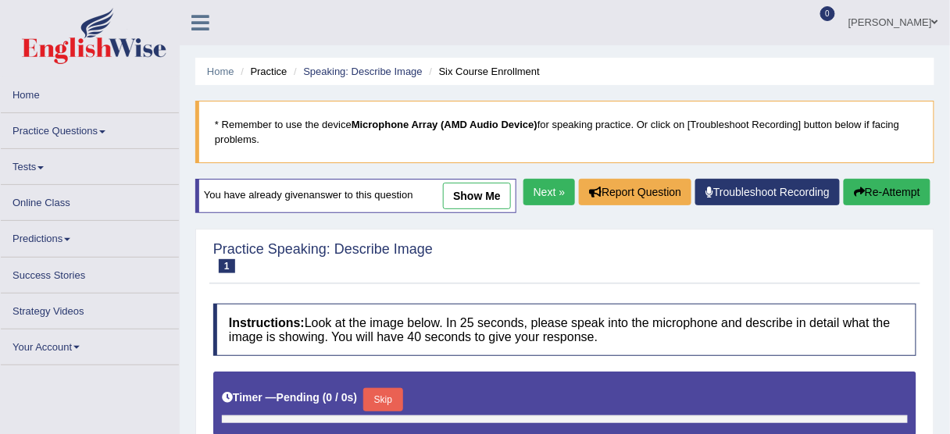
click at [88, 137] on link "Practice Questions" at bounding box center [90, 128] width 178 height 30
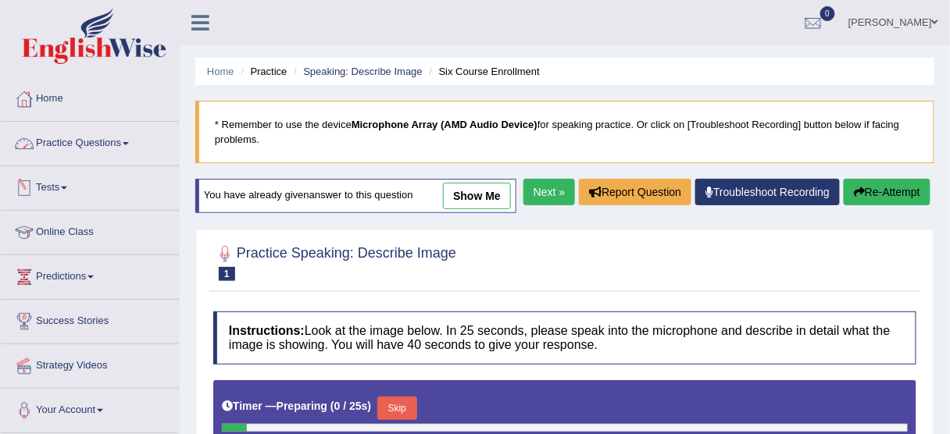
click at [76, 140] on link "Practice Questions" at bounding box center [90, 141] width 178 height 39
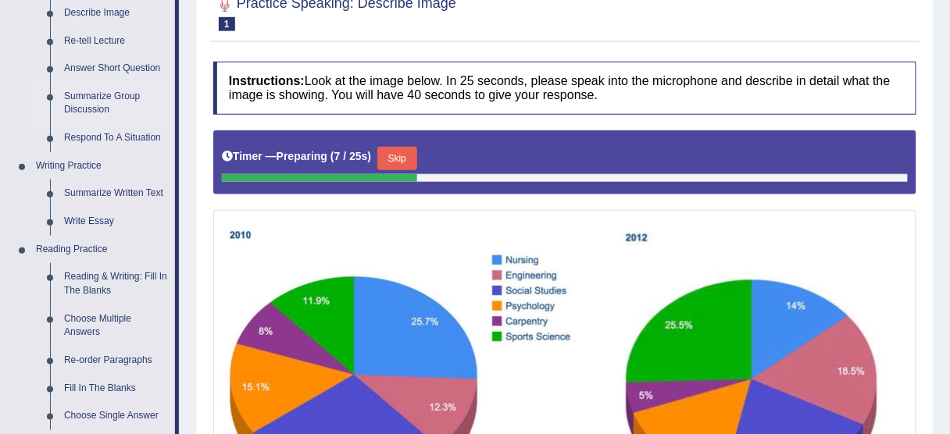
scroll to position [187, 0]
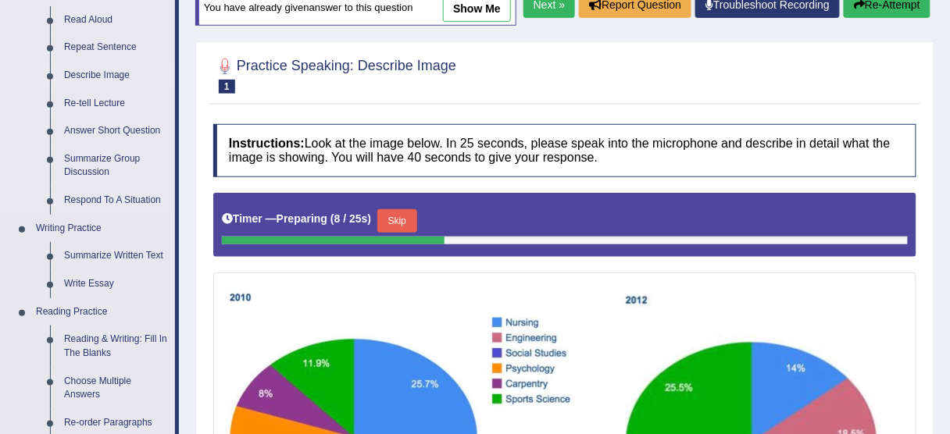
click at [92, 71] on link "Describe Image" at bounding box center [116, 76] width 118 height 28
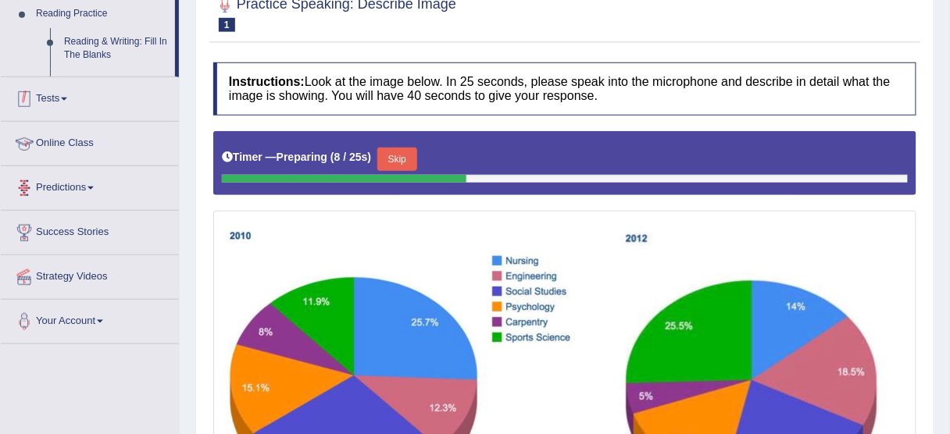
scroll to position [388, 0]
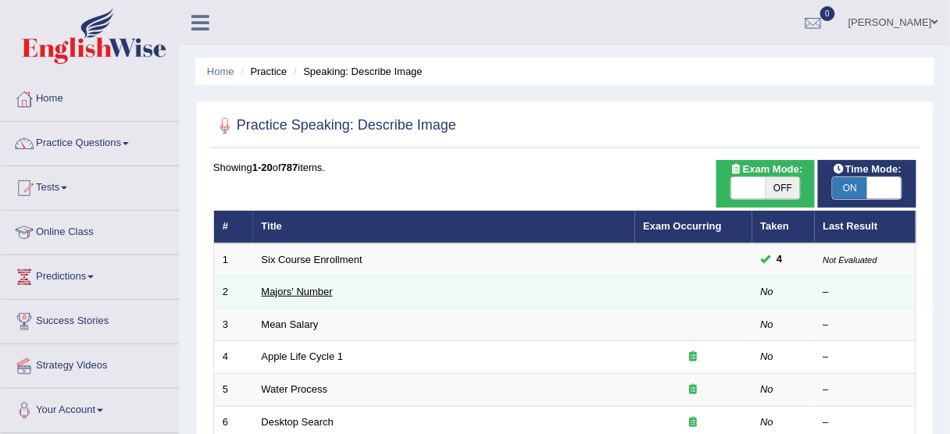
click at [280, 292] on link "Majors' Number" at bounding box center [297, 292] width 71 height 12
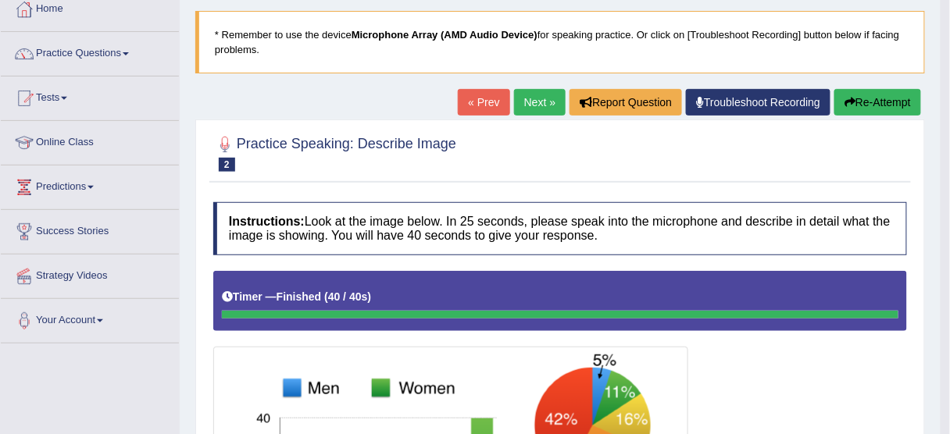
scroll to position [83, 0]
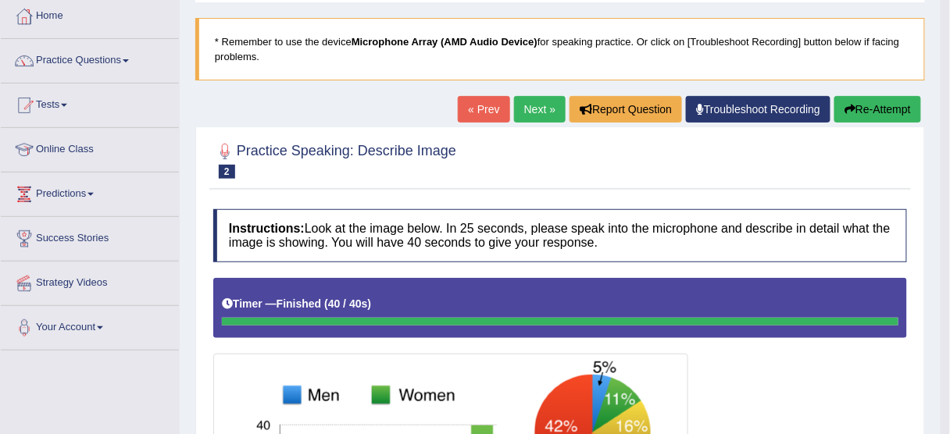
click at [882, 115] on button "Re-Attempt" at bounding box center [877, 109] width 87 height 27
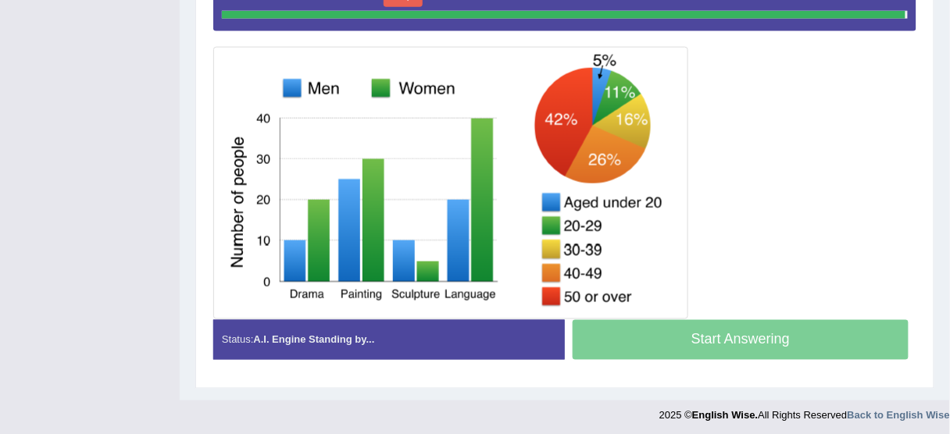
scroll to position [400, 0]
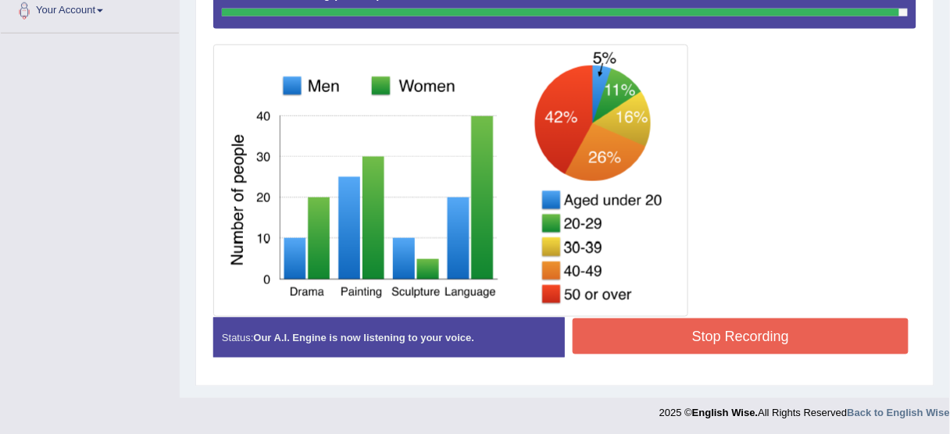
click at [804, 330] on button "Stop Recording" at bounding box center [741, 337] width 336 height 36
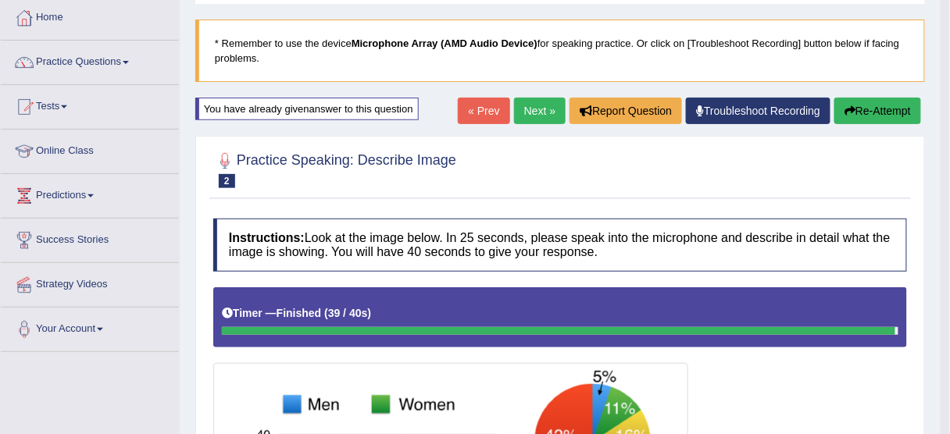
scroll to position [0, 0]
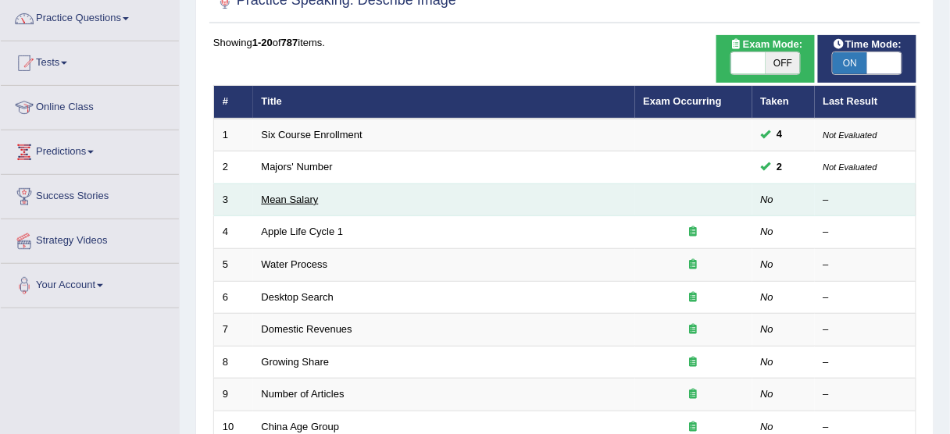
click at [301, 198] on link "Mean Salary" at bounding box center [290, 200] width 57 height 12
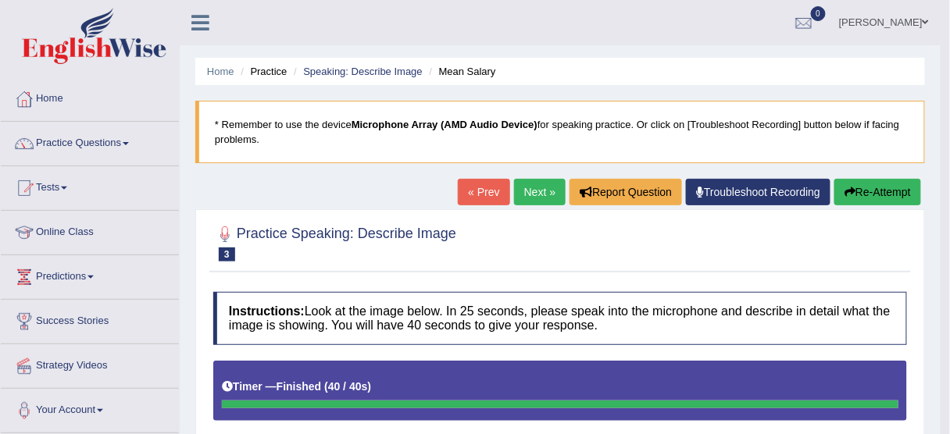
click at [862, 194] on button "Re-Attempt" at bounding box center [877, 192] width 87 height 27
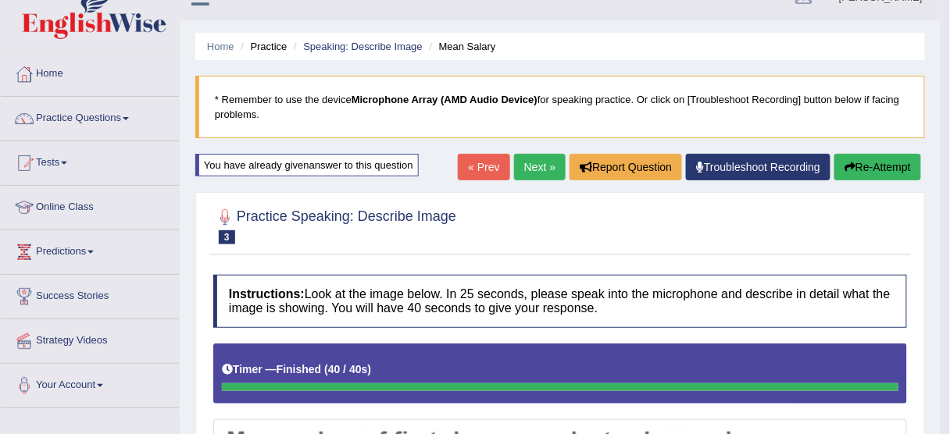
scroll to position [21, 0]
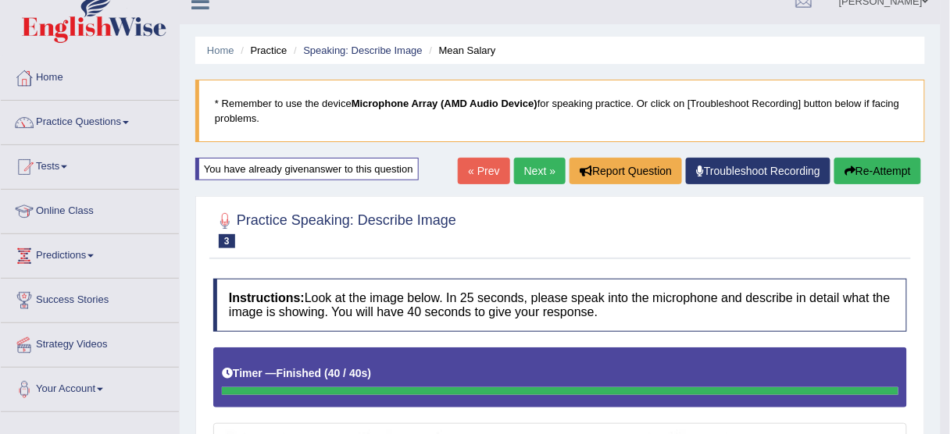
click at [866, 167] on button "Re-Attempt" at bounding box center [877, 171] width 87 height 27
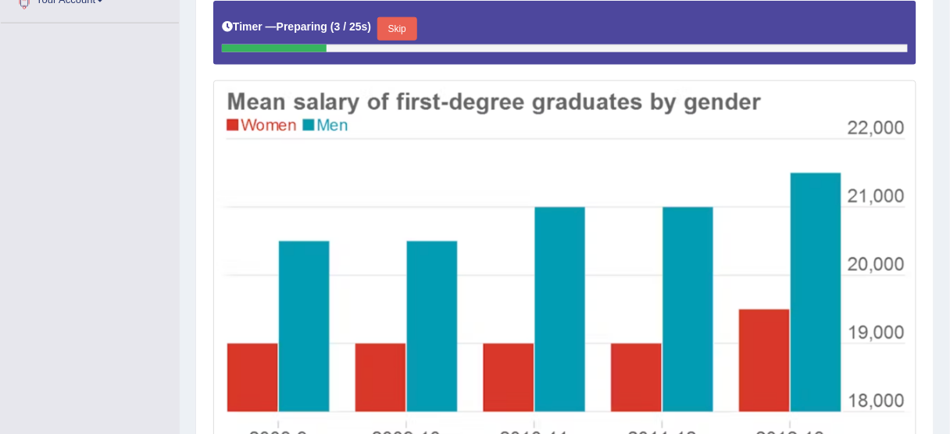
scroll to position [334, 0]
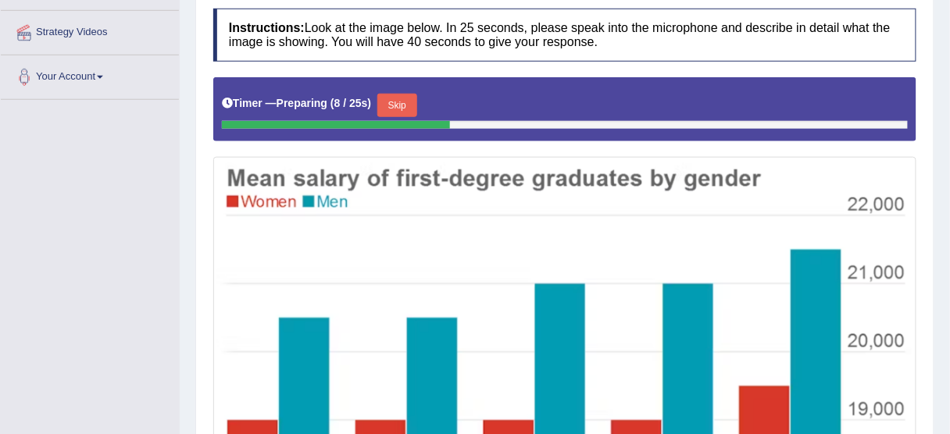
click at [398, 95] on button "Skip" at bounding box center [396, 105] width 39 height 23
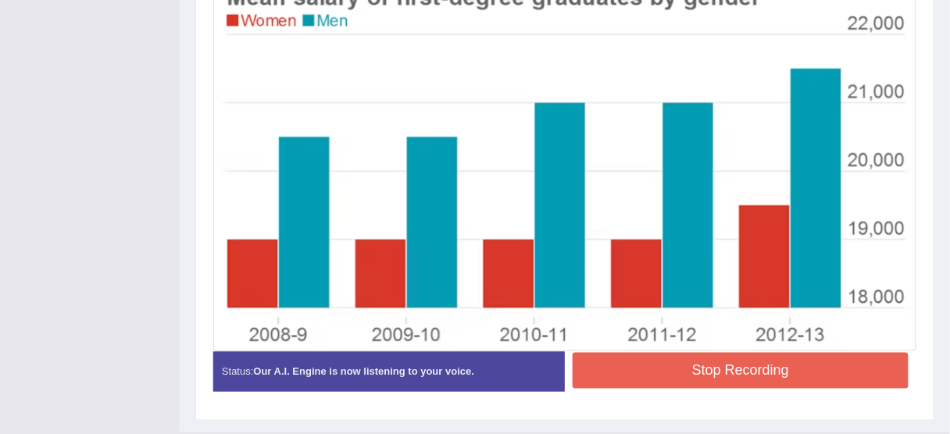
scroll to position [504, 0]
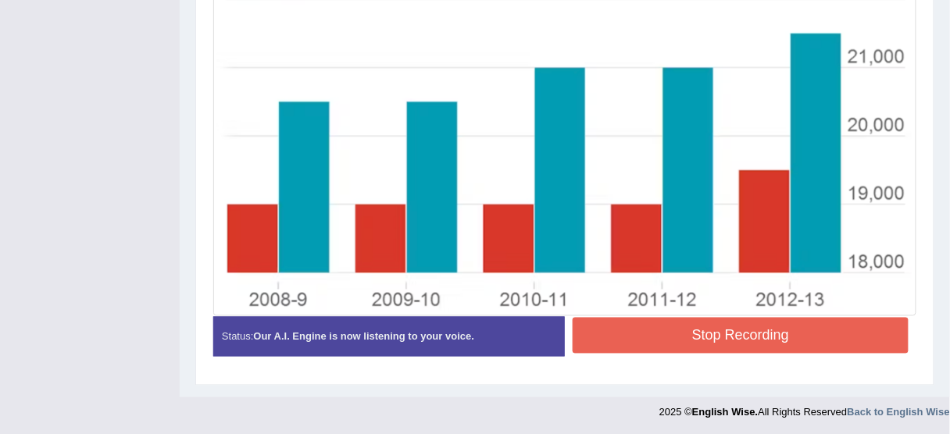
click at [696, 332] on button "Stop Recording" at bounding box center [741, 336] width 336 height 36
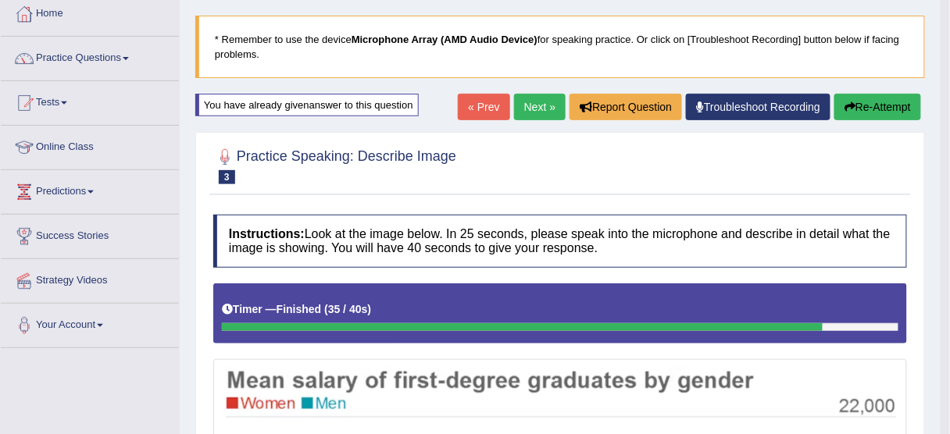
scroll to position [66, 0]
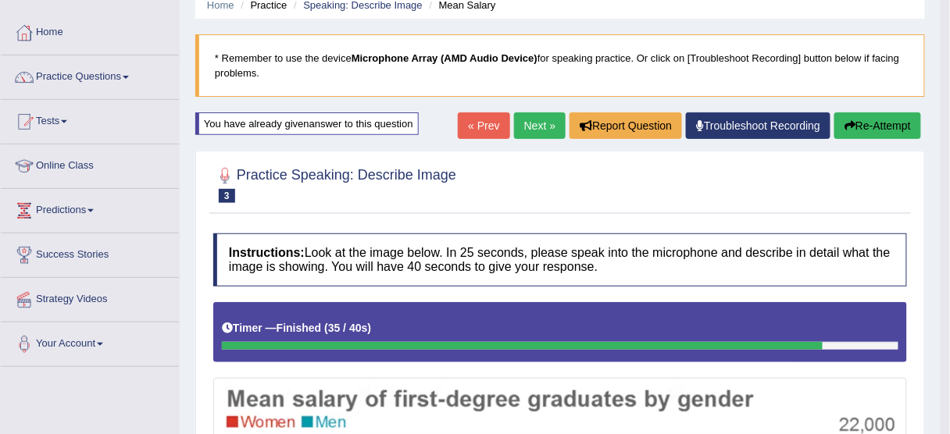
click at [529, 130] on link "Next »" at bounding box center [540, 125] width 52 height 27
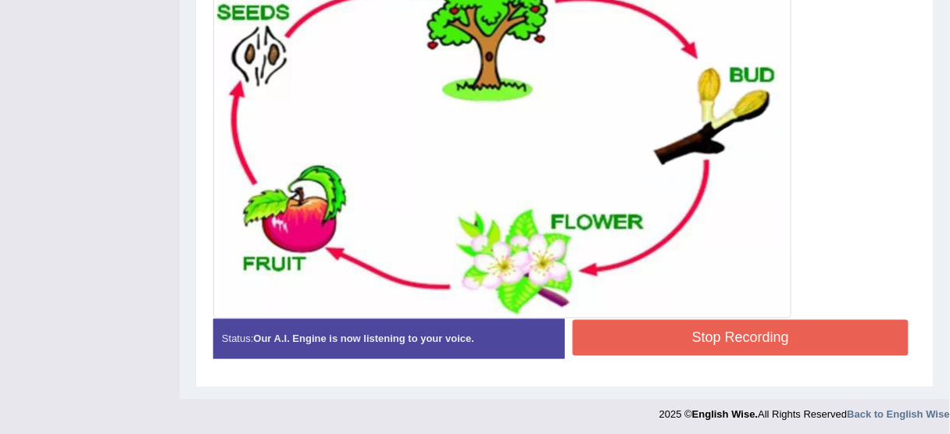
scroll to position [479, 0]
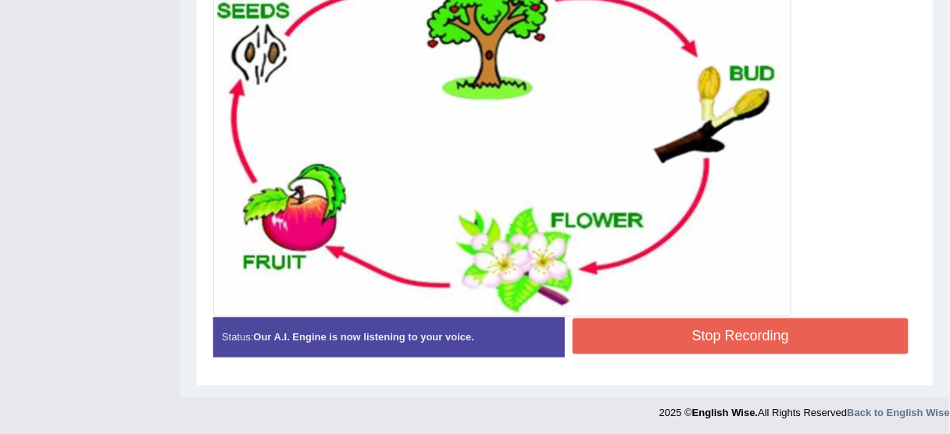
click at [655, 330] on button "Stop Recording" at bounding box center [741, 337] width 336 height 36
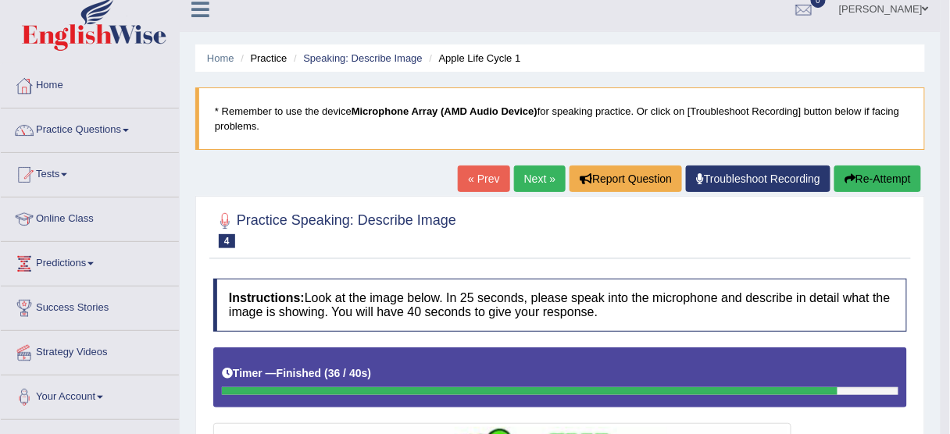
scroll to position [0, 0]
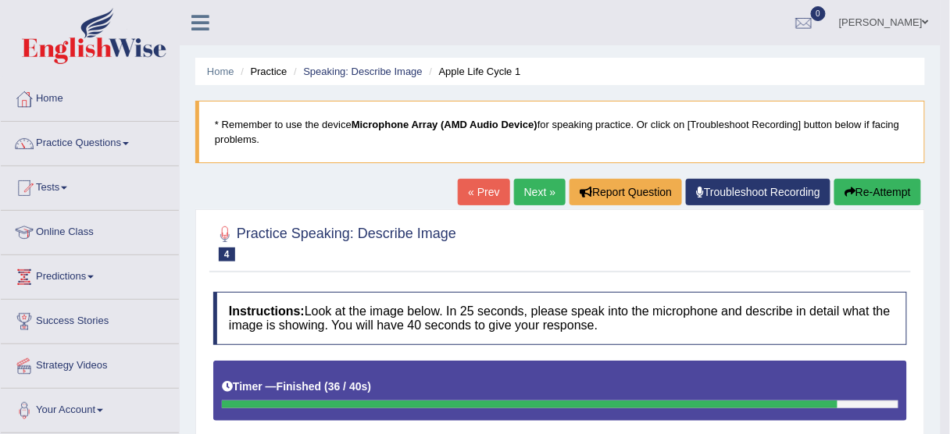
click at [467, 191] on link "« Prev" at bounding box center [484, 192] width 52 height 27
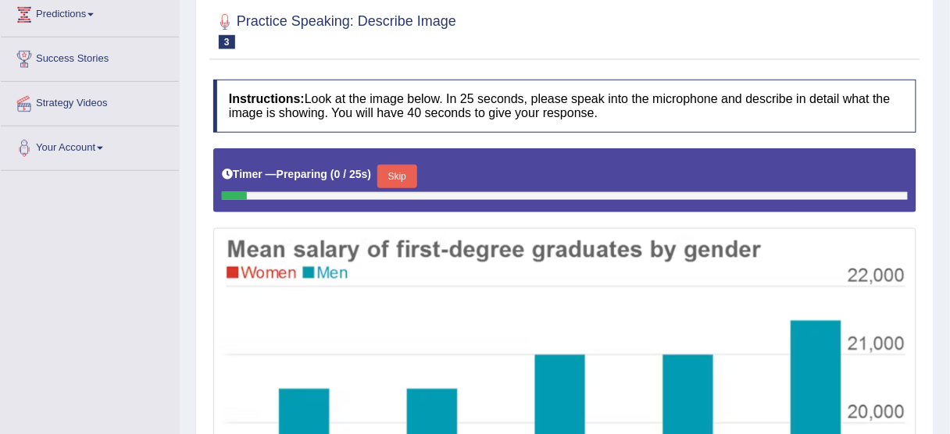
scroll to position [261, 0]
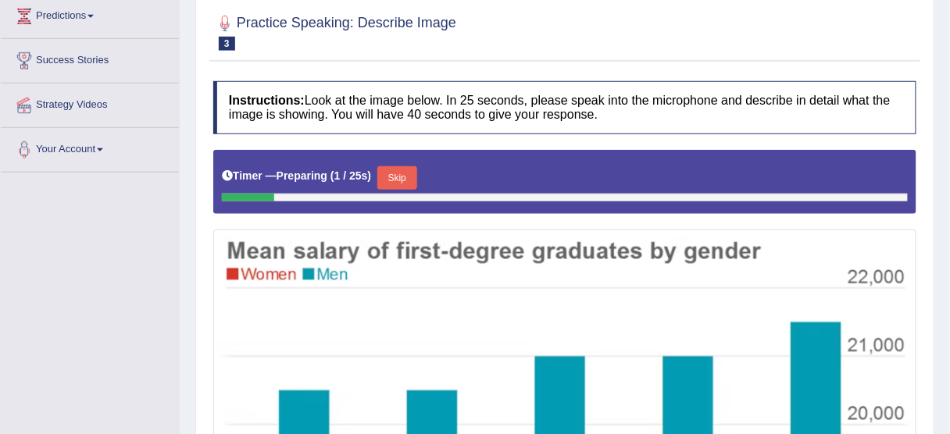
click at [398, 166] on button "Skip" at bounding box center [396, 177] width 39 height 23
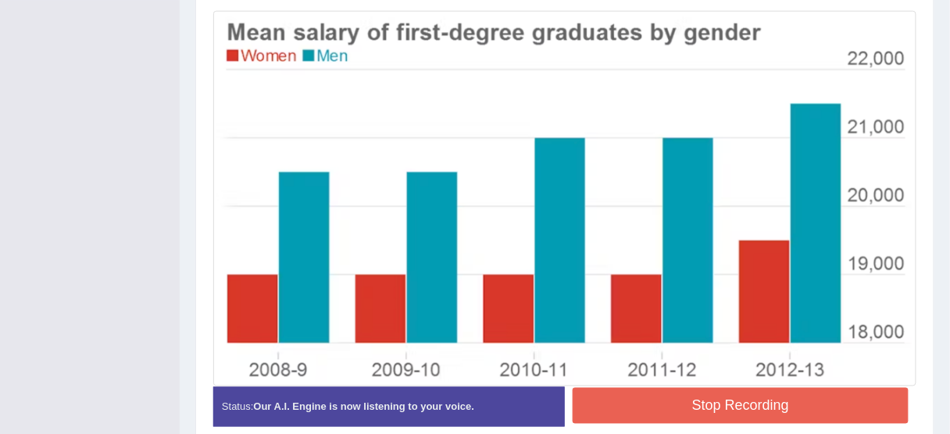
scroll to position [504, 0]
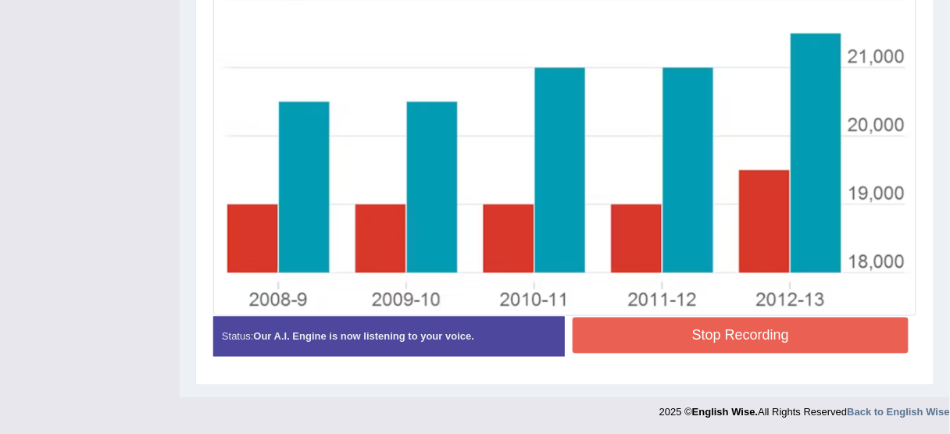
click at [655, 334] on button "Stop Recording" at bounding box center [741, 336] width 336 height 36
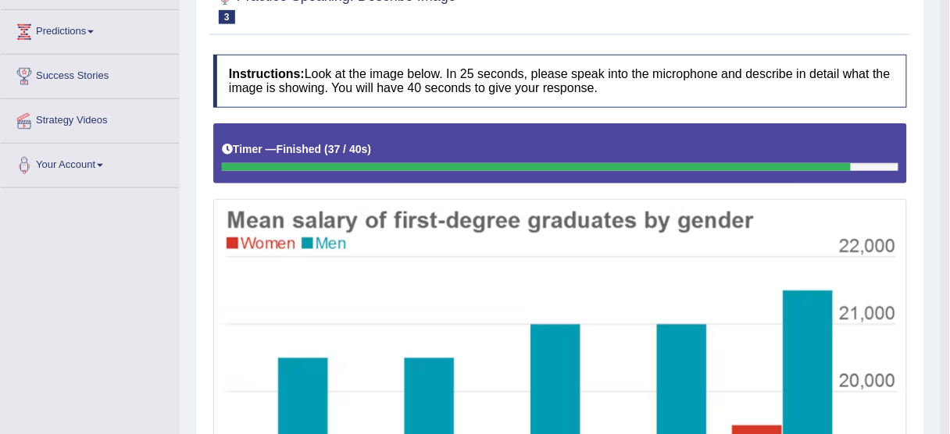
scroll to position [191, 0]
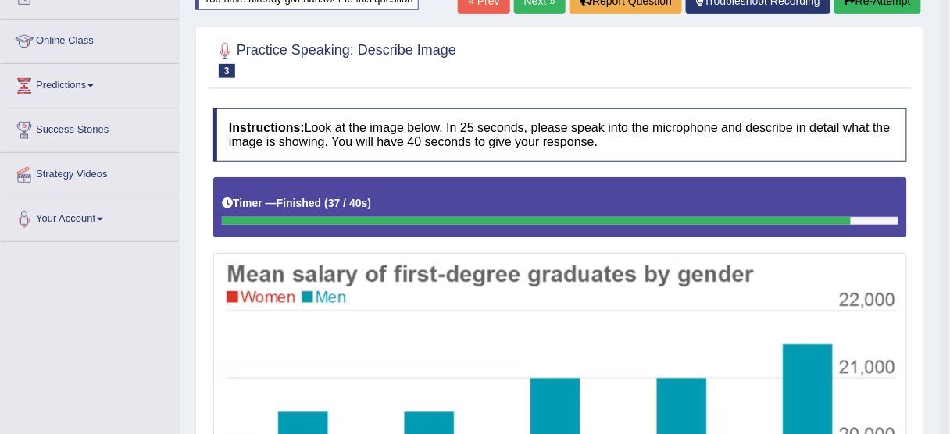
click at [871, 7] on button "Re-Attempt" at bounding box center [877, 1] width 87 height 27
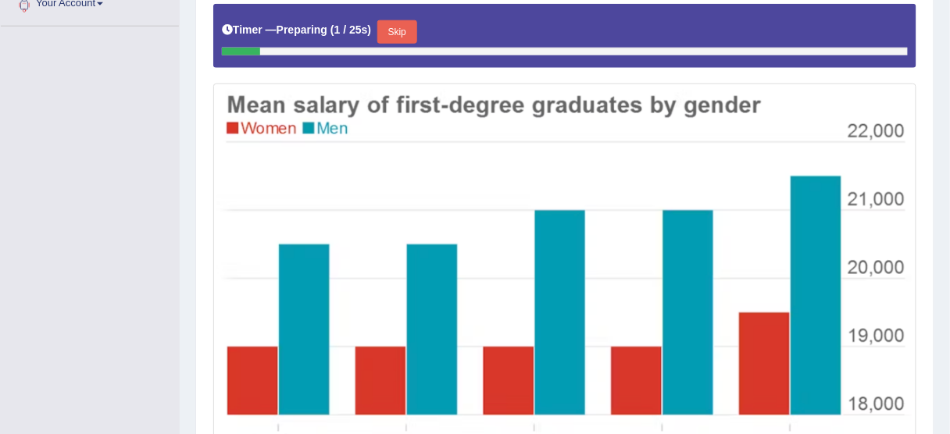
scroll to position [386, 0]
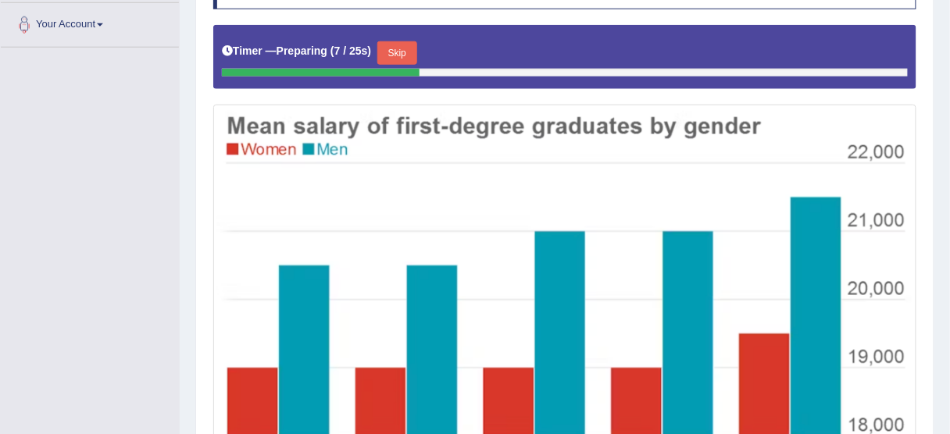
click at [402, 46] on button "Skip" at bounding box center [396, 52] width 39 height 23
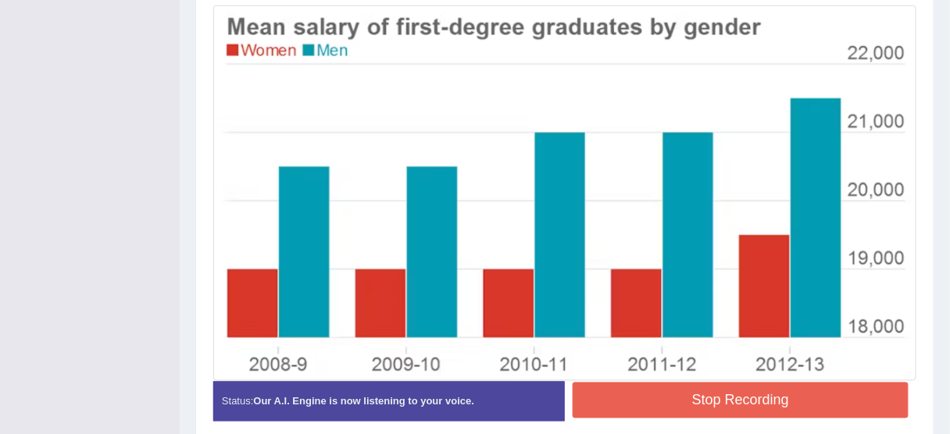
scroll to position [504, 0]
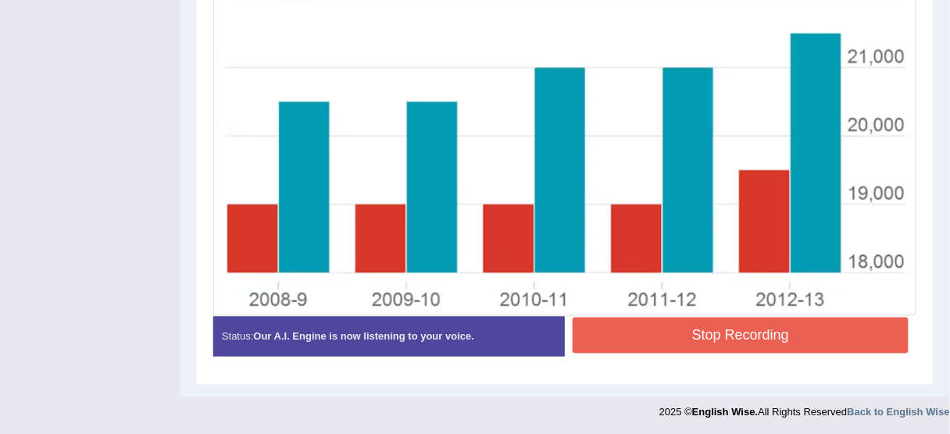
click at [737, 334] on button "Stop Recording" at bounding box center [741, 336] width 336 height 36
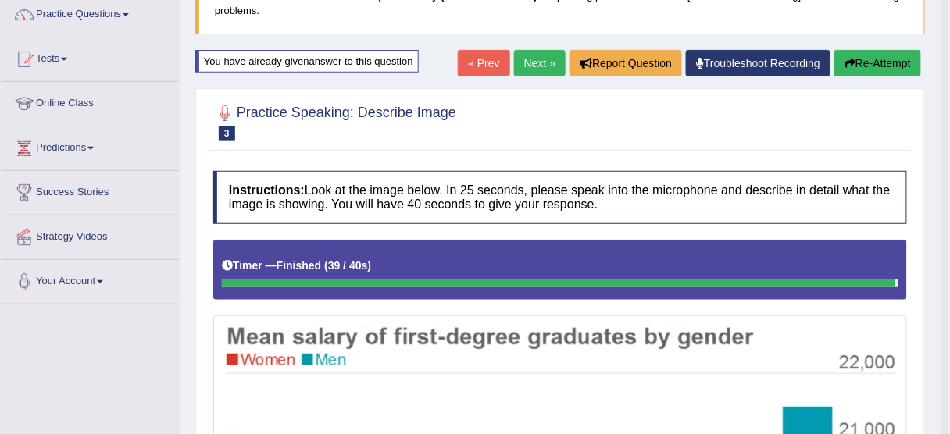
scroll to position [0, 0]
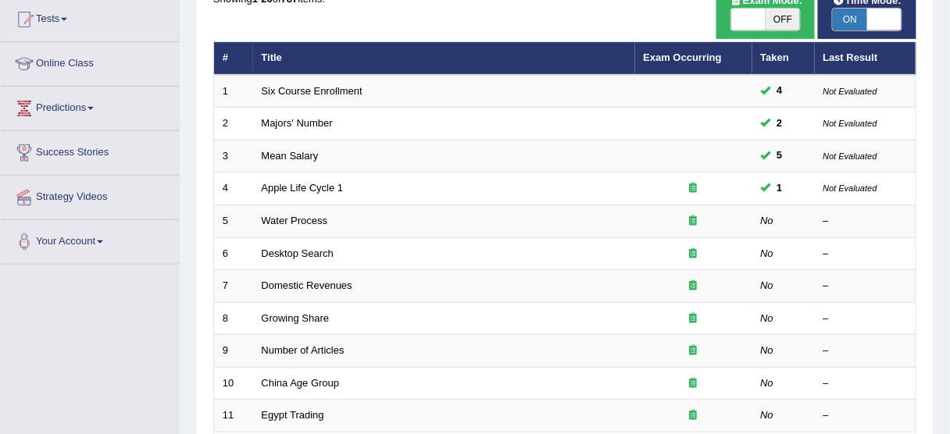
scroll to position [200, 0]
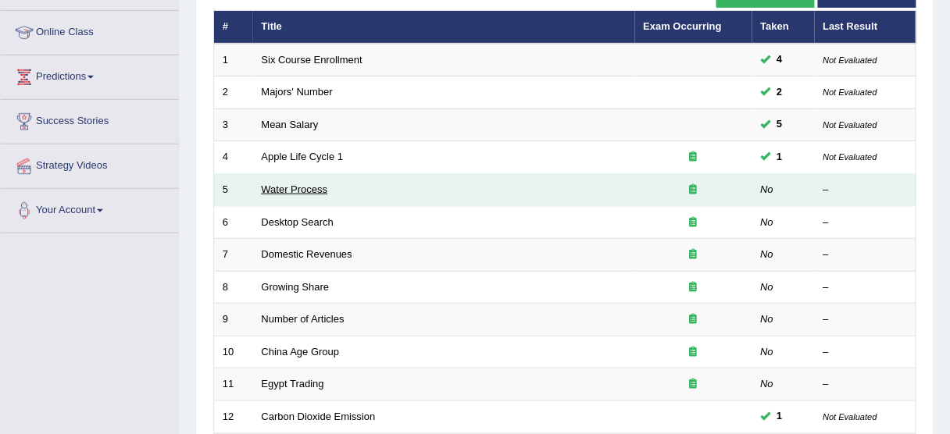
click at [308, 184] on link "Water Process" at bounding box center [295, 190] width 66 height 12
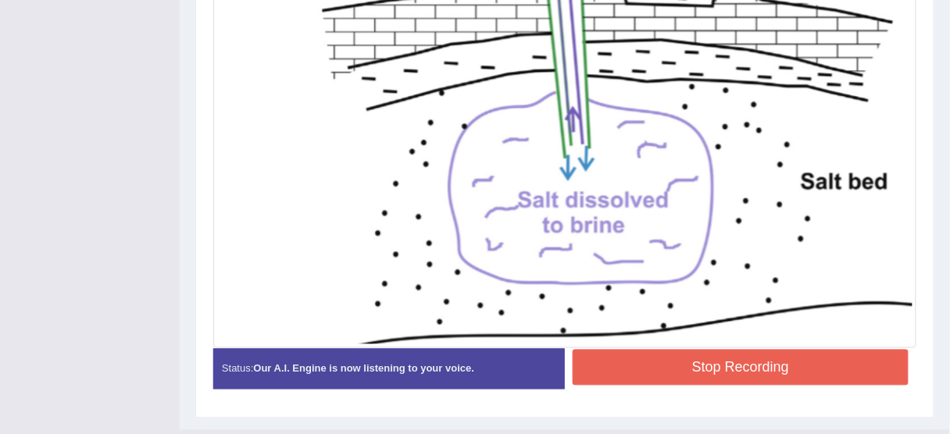
scroll to position [598, 0]
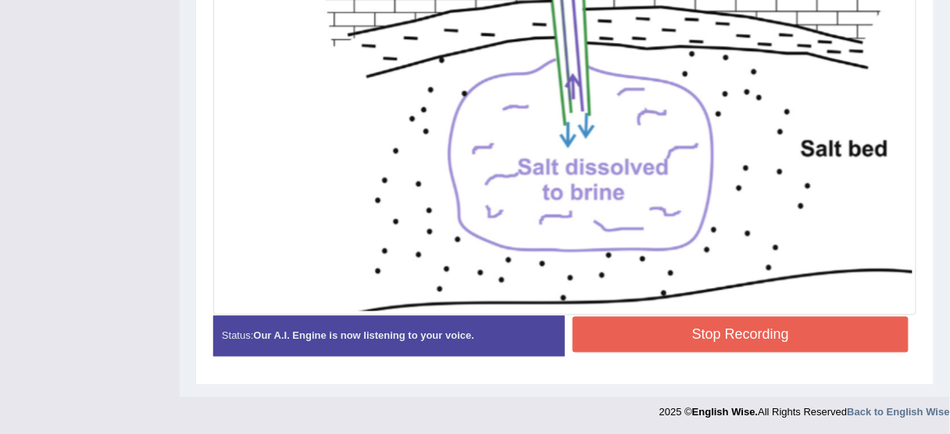
click at [714, 325] on button "Stop Recording" at bounding box center [741, 335] width 336 height 36
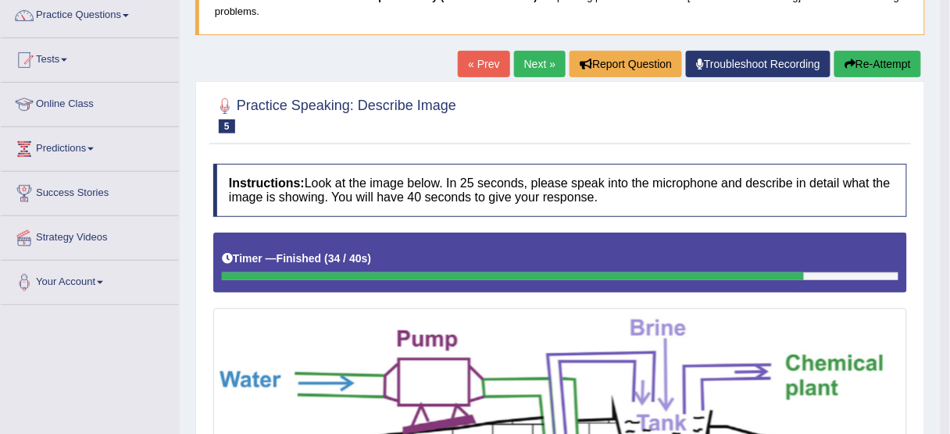
scroll to position [98, 0]
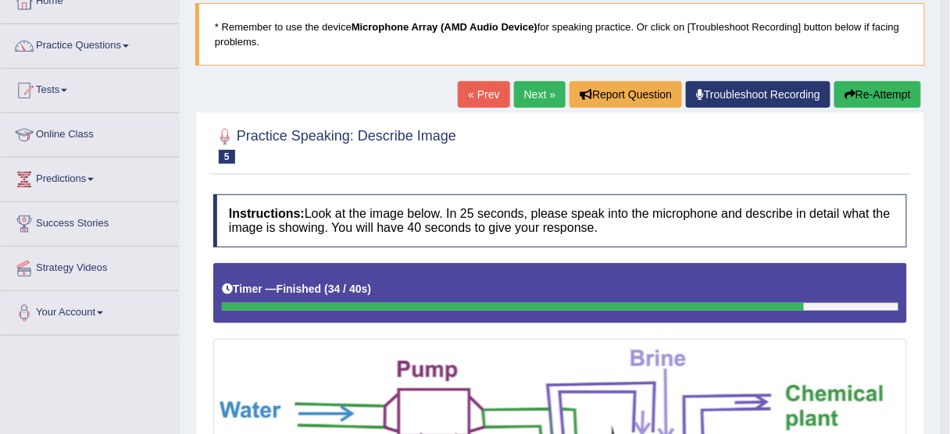
click at [529, 98] on link "Next »" at bounding box center [540, 94] width 52 height 27
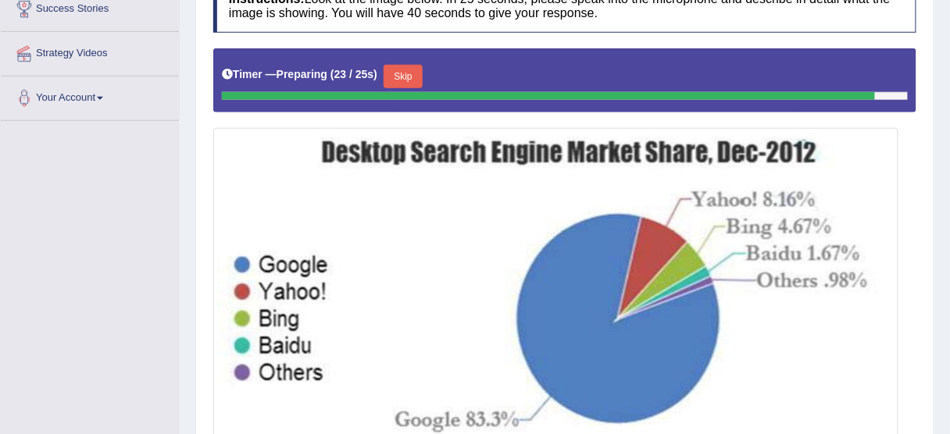
scroll to position [375, 0]
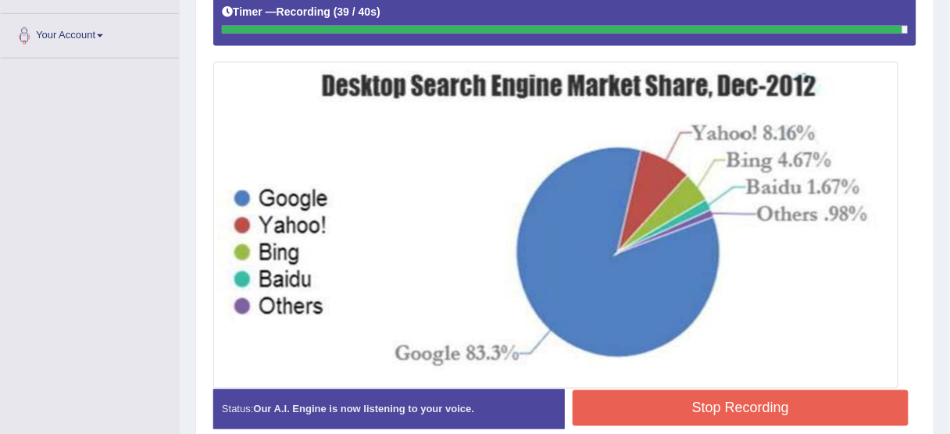
click at [744, 403] on button "Stop Recording" at bounding box center [741, 409] width 336 height 36
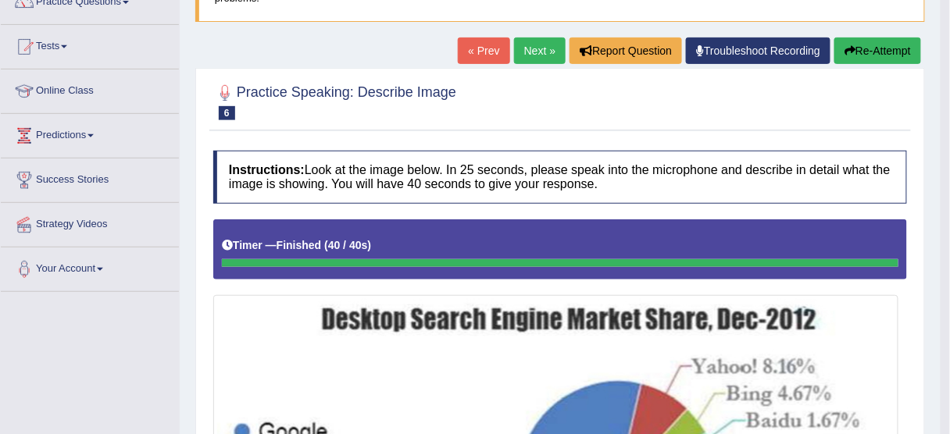
scroll to position [62, 0]
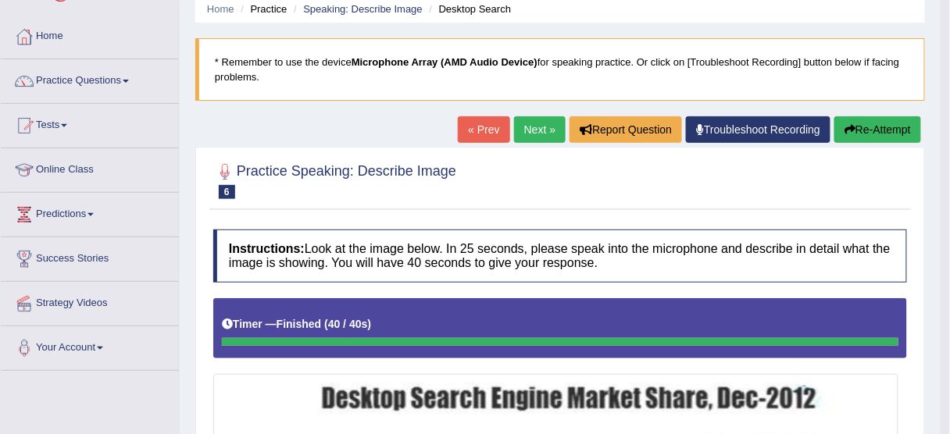
click at [860, 137] on button "Re-Attempt" at bounding box center [877, 129] width 87 height 27
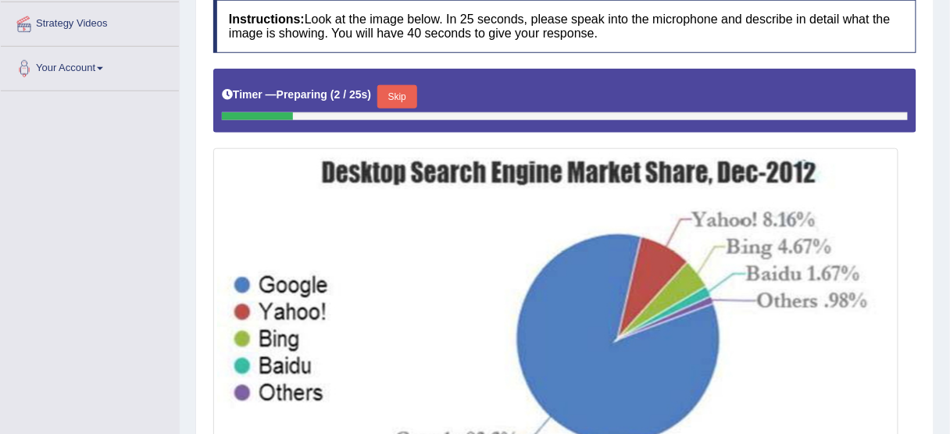
scroll to position [312, 0]
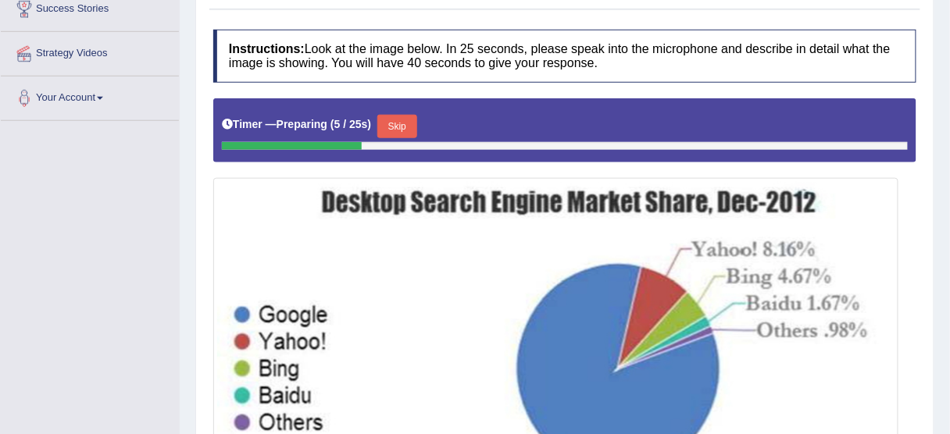
click at [399, 118] on button "Skip" at bounding box center [396, 126] width 39 height 23
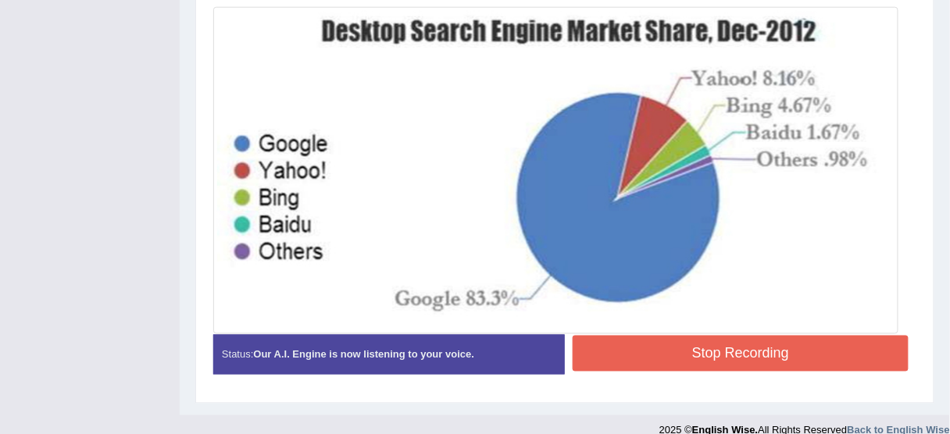
scroll to position [375, 0]
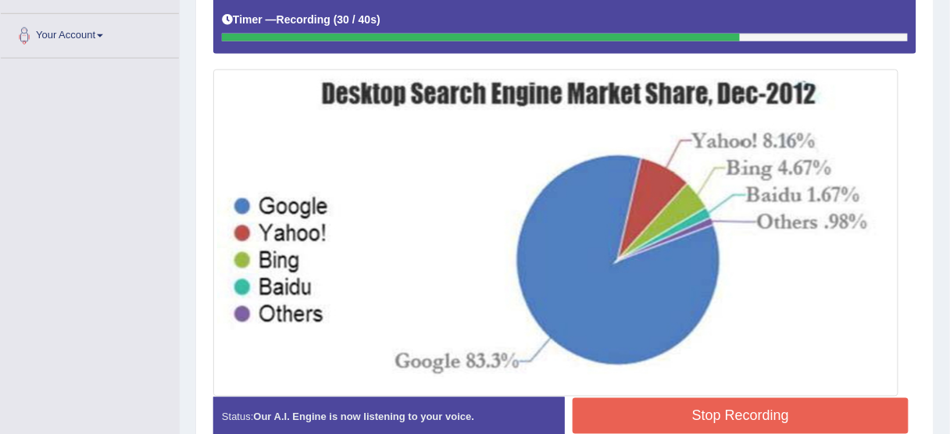
click at [719, 399] on button "Stop Recording" at bounding box center [741, 416] width 336 height 36
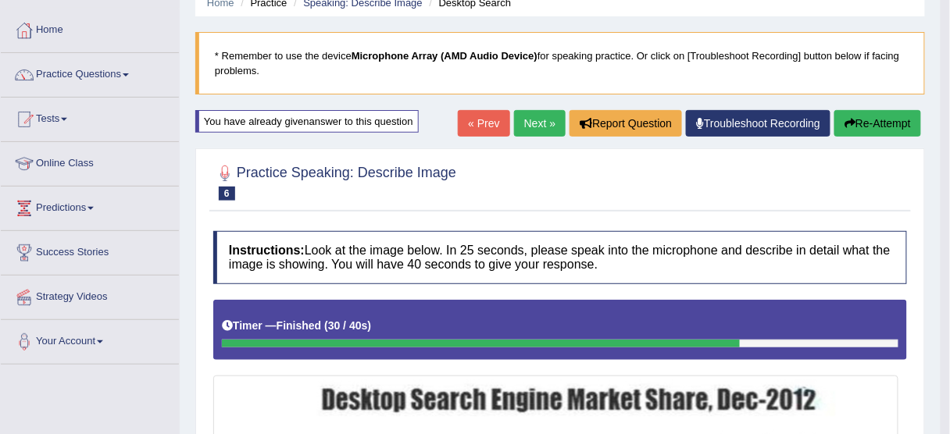
scroll to position [62, 0]
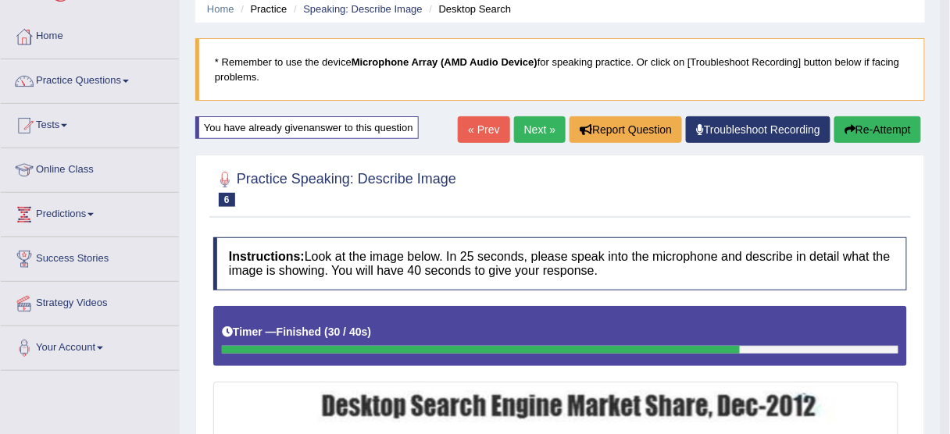
click at [844, 127] on icon "button" at bounding box center [849, 129] width 11 height 11
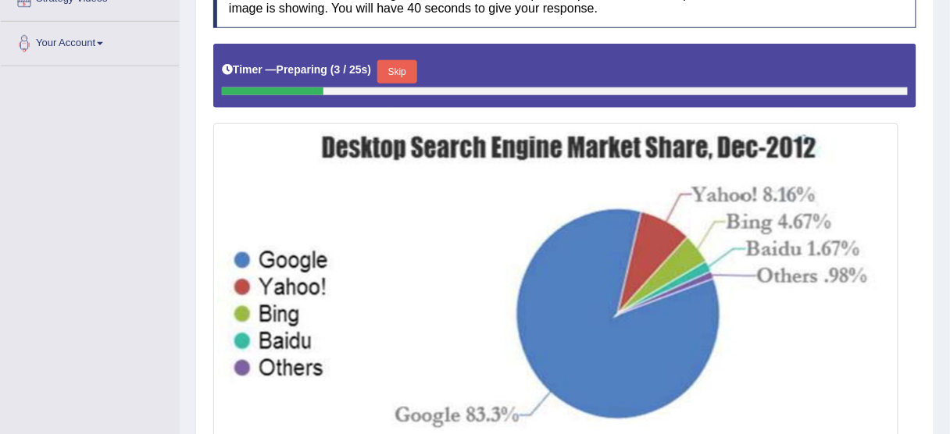
click at [403, 75] on button "Skip" at bounding box center [396, 71] width 39 height 23
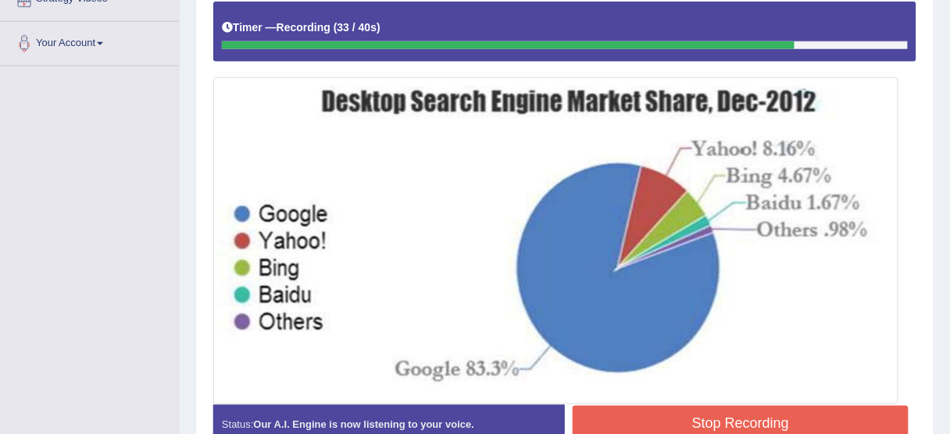
click at [611, 417] on button "Stop Recording" at bounding box center [741, 424] width 336 height 36
